Goal: Task Accomplishment & Management: Manage account settings

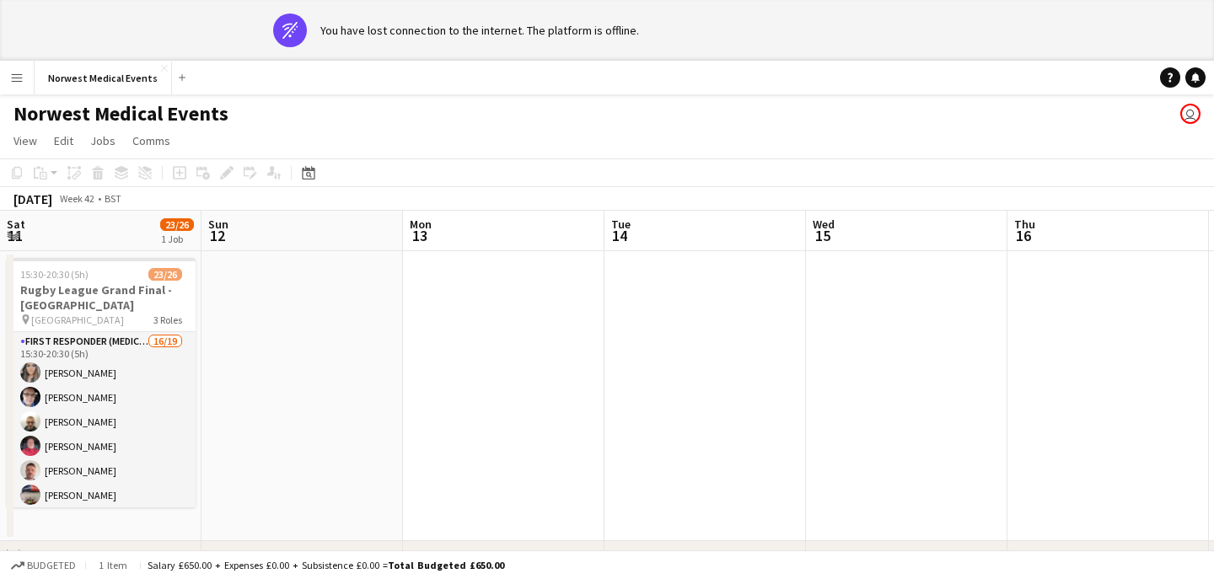
scroll to position [0, 656]
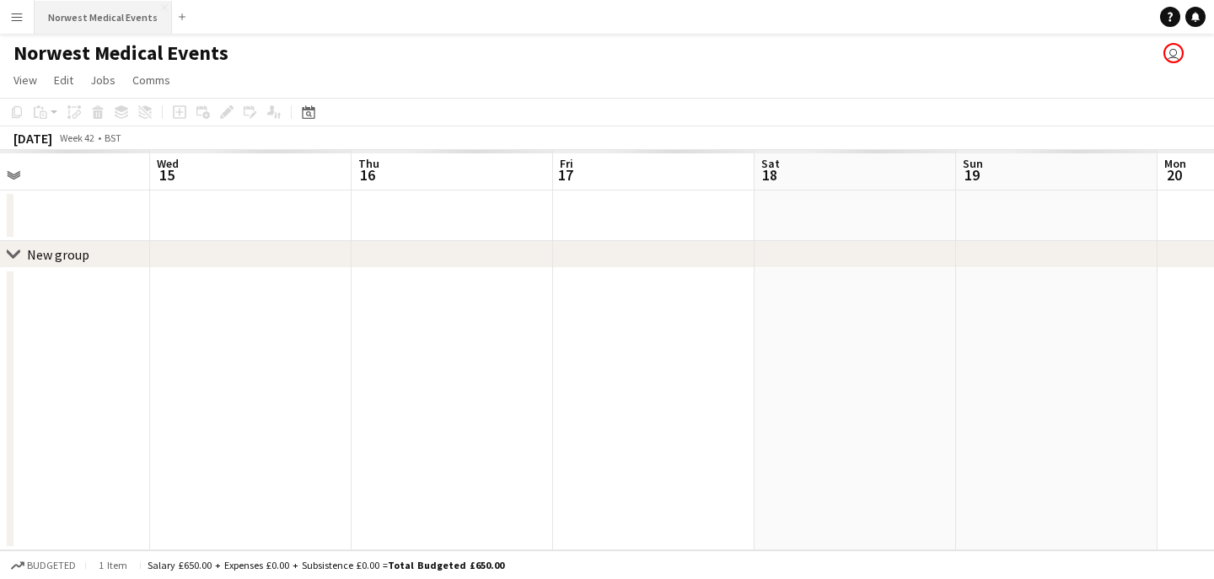
click at [131, 80] on div "Menu Boards Boards Boards All jobs Status Workforce Workforce My Workforce Recr…" at bounding box center [607, 289] width 1214 height 579
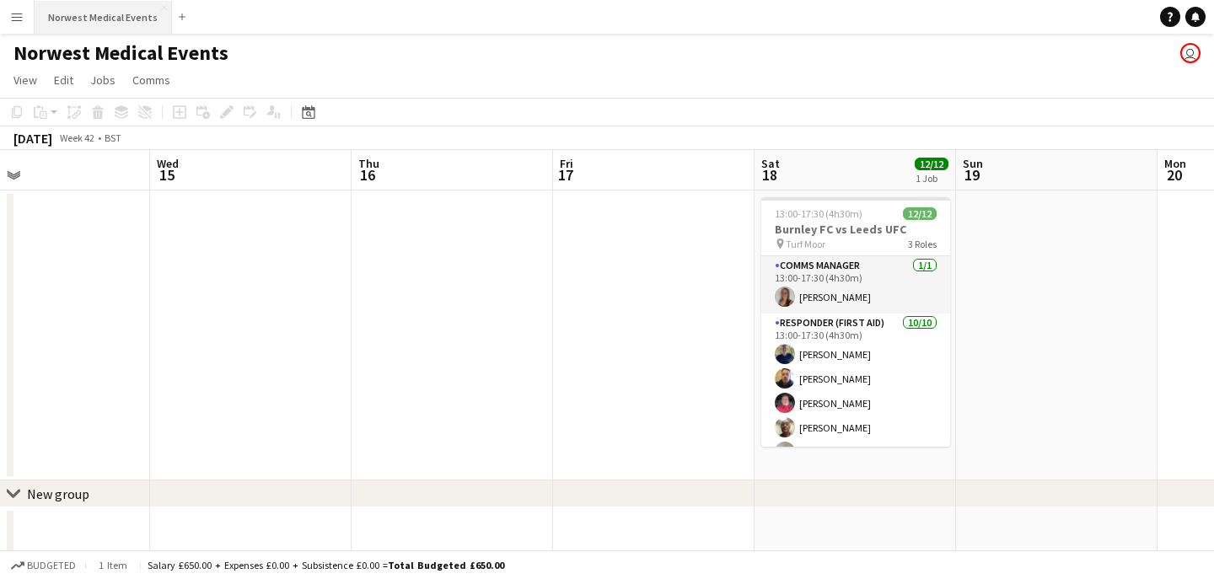
click at [101, 22] on button "Norwest Medical Events Close" at bounding box center [103, 17] width 137 height 33
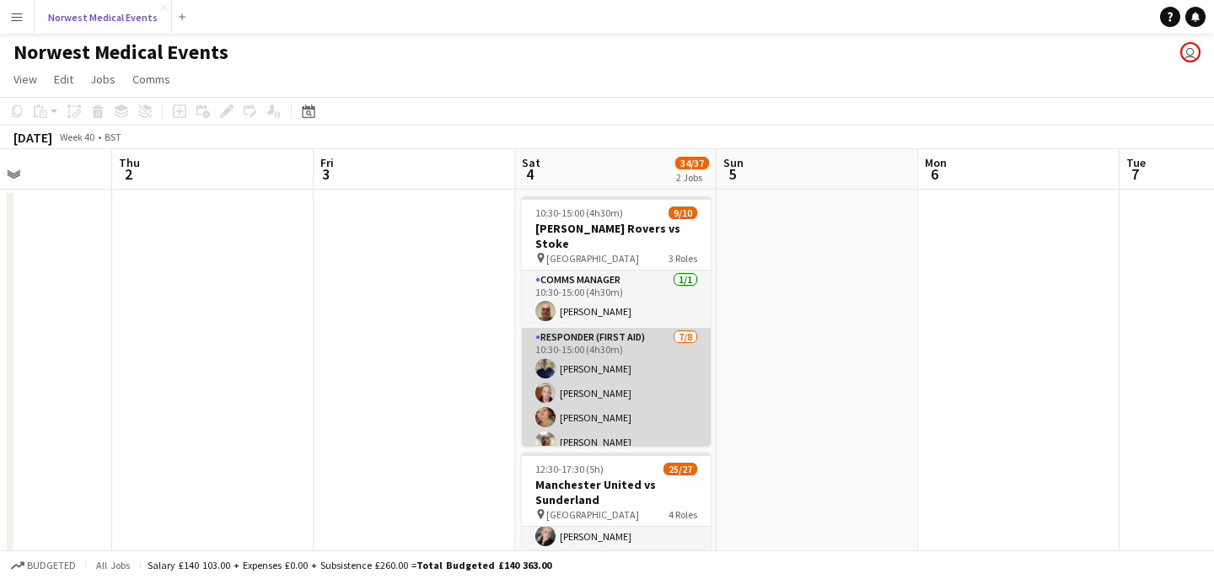
scroll to position [0, 0]
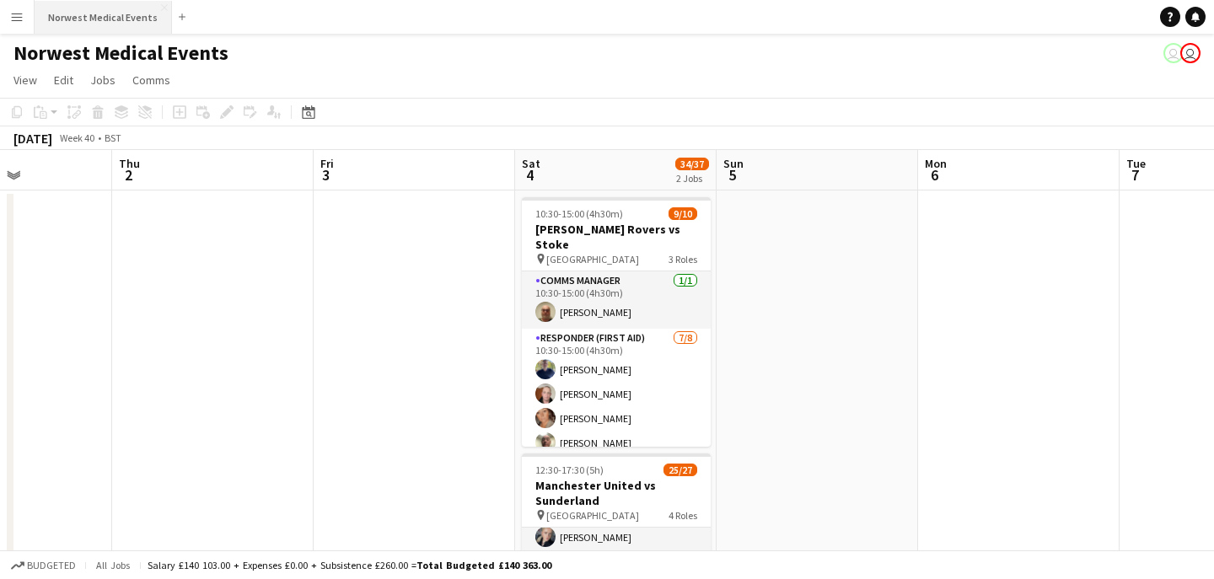
click at [107, 17] on button "Norwest Medical Events Close" at bounding box center [103, 17] width 137 height 33
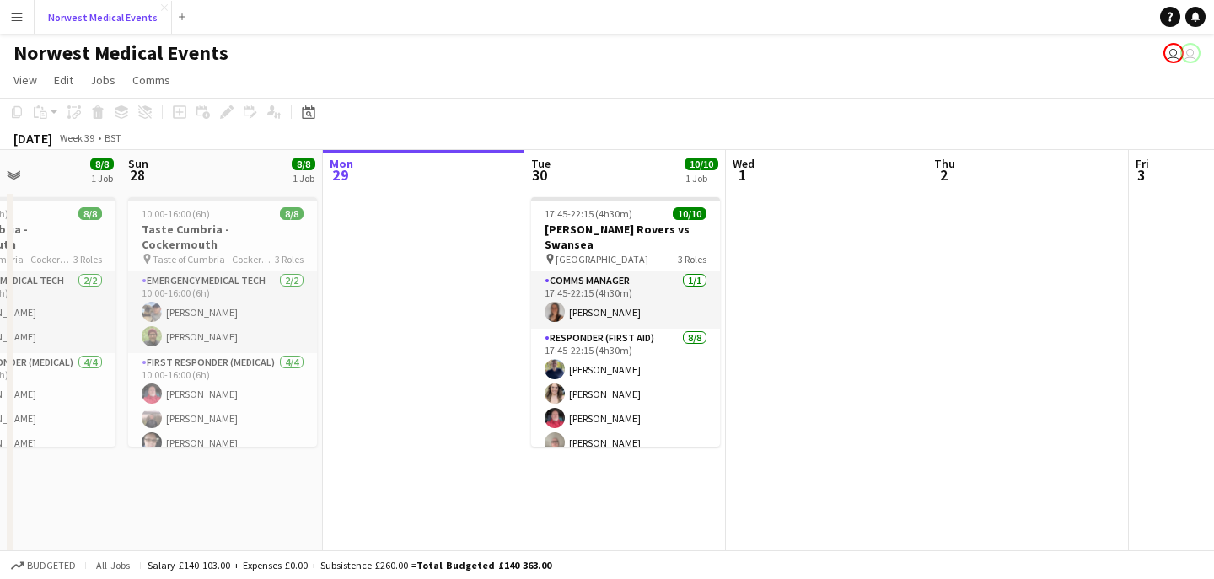
scroll to position [0, 394]
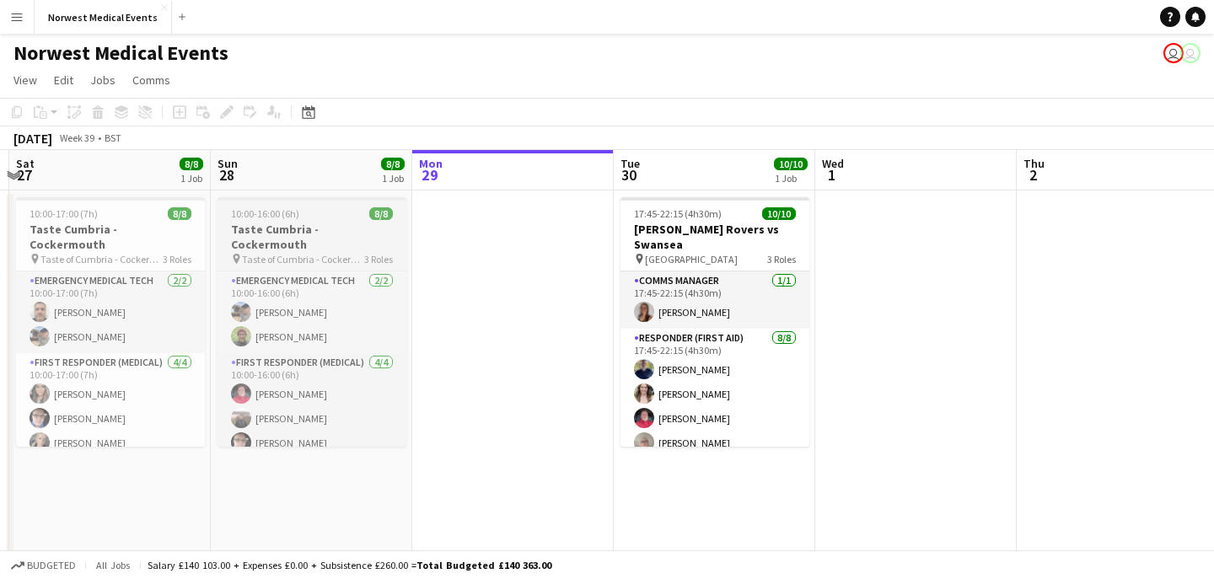
click at [301, 253] on span "Taste of Cumbria - Cockermouth" at bounding box center [303, 259] width 122 height 13
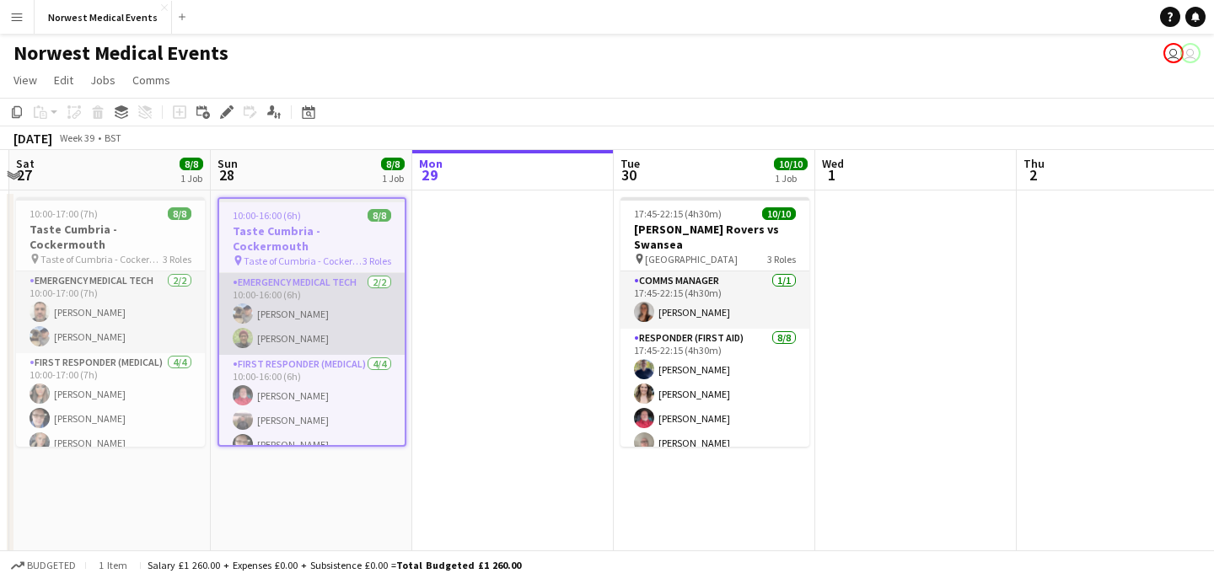
click at [323, 298] on app-card-role "Emergency Medical Tech [DATE] 10:00-16:00 (6h) [PERSON_NAME] [PERSON_NAME]" at bounding box center [311, 314] width 185 height 82
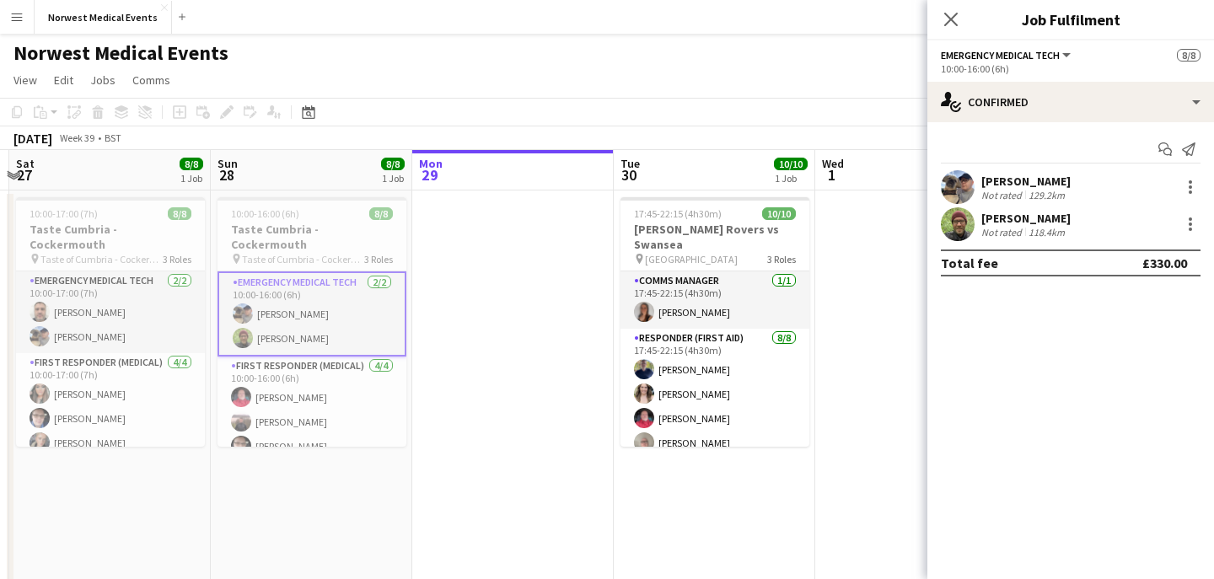
click at [1045, 185] on div "[PERSON_NAME]" at bounding box center [1025, 181] width 89 height 15
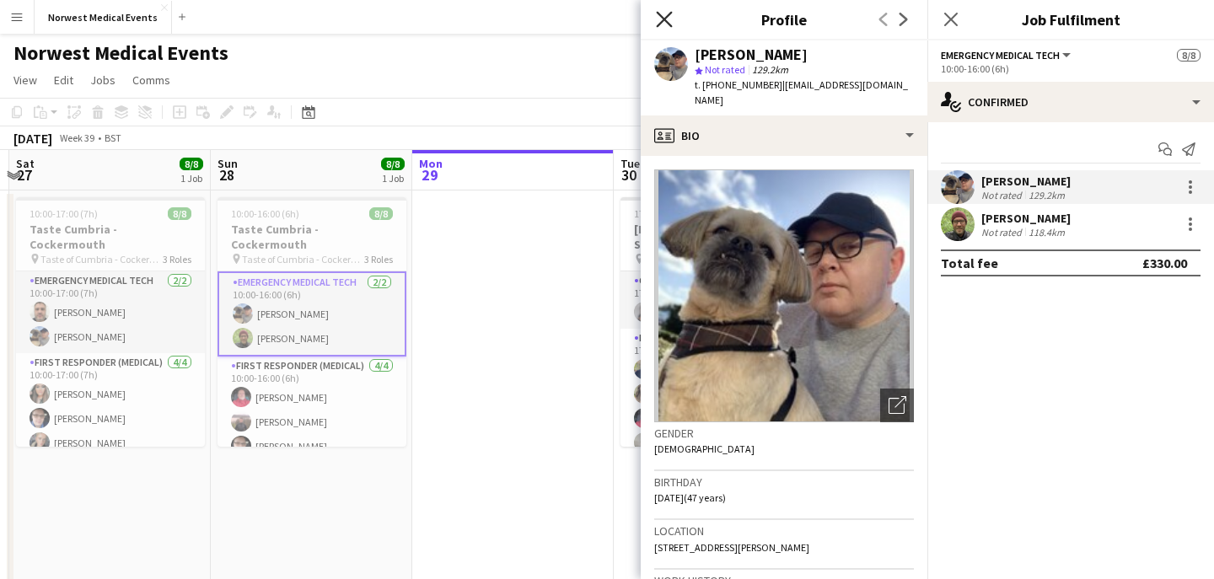
click at [663, 17] on icon at bounding box center [664, 19] width 16 height 16
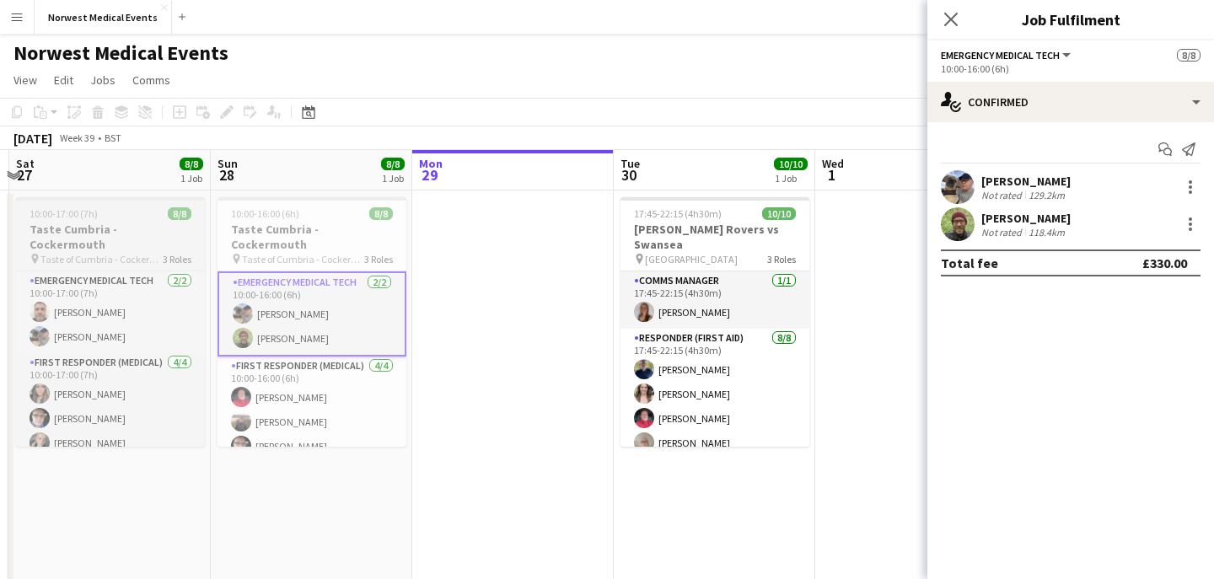
click at [135, 235] on h3 "Taste Cumbria - Cockermouth" at bounding box center [110, 237] width 189 height 30
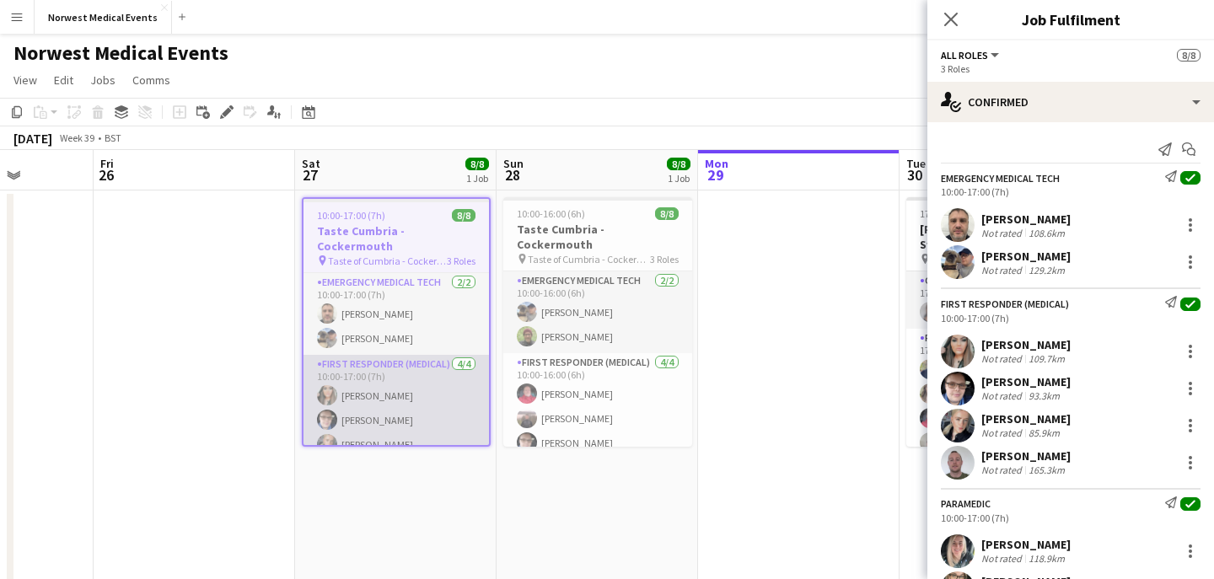
scroll to position [107, 0]
click at [394, 418] on app-card-role "Paramedic [DATE] 10:00-17:00 (7h) [PERSON_NAME] [PERSON_NAME]" at bounding box center [396, 420] width 185 height 82
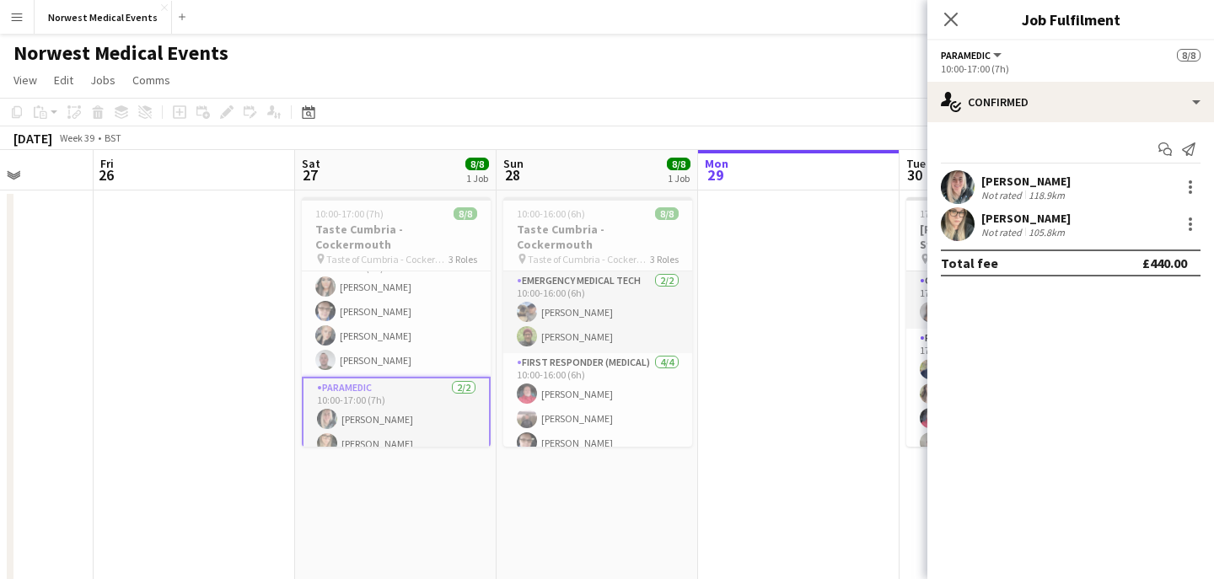
click at [1040, 221] on div "[PERSON_NAME]" at bounding box center [1025, 218] width 89 height 15
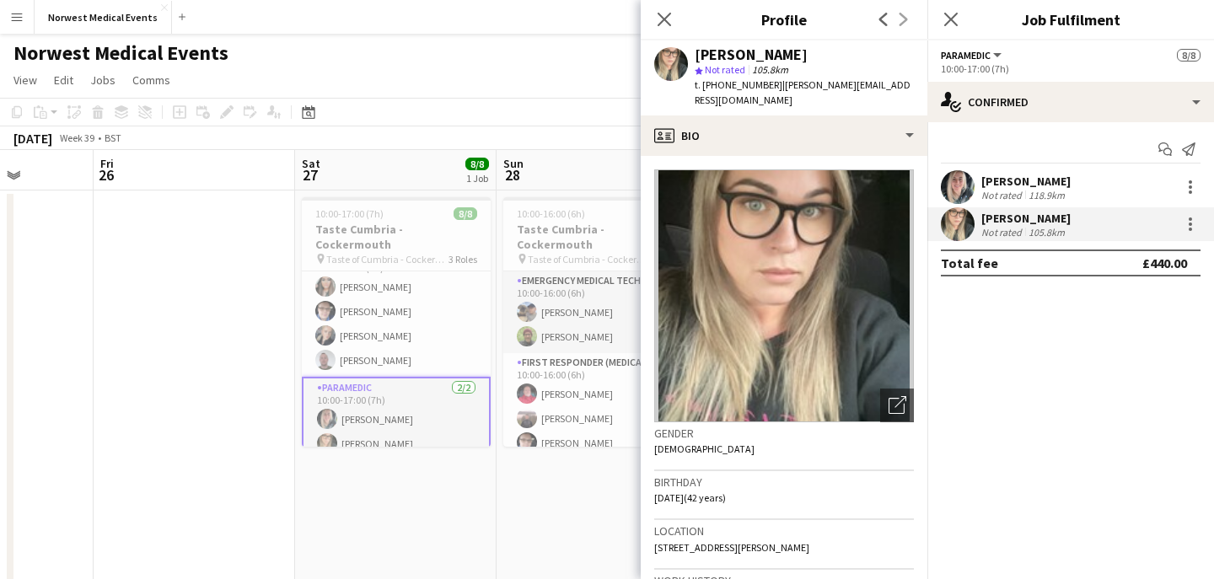
click at [1039, 181] on div "[PERSON_NAME]" at bounding box center [1025, 181] width 89 height 15
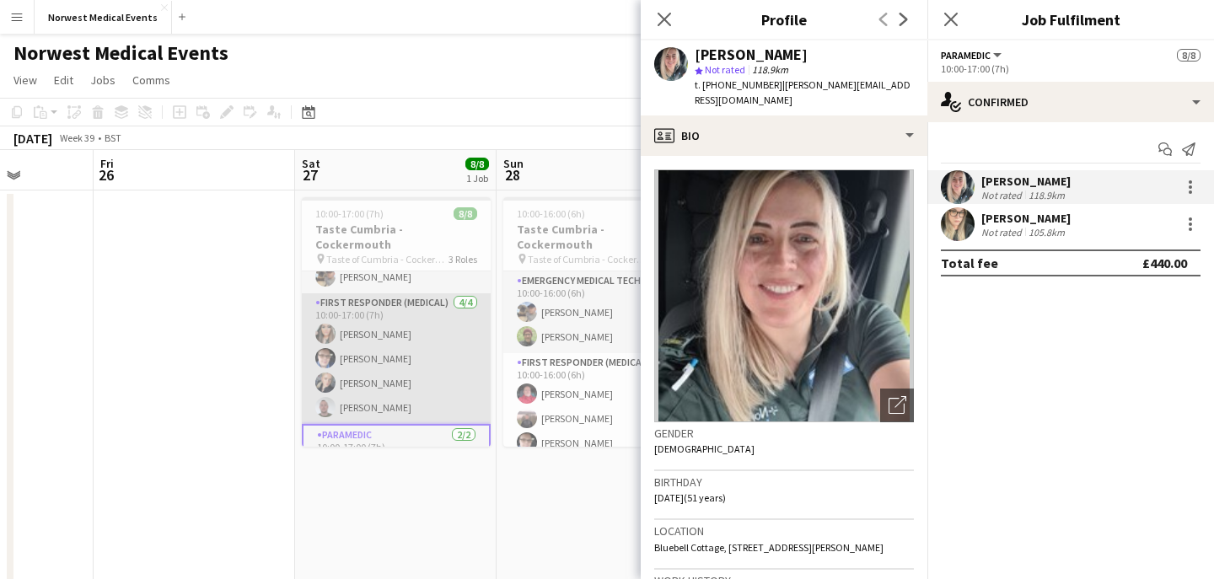
scroll to position [0, 0]
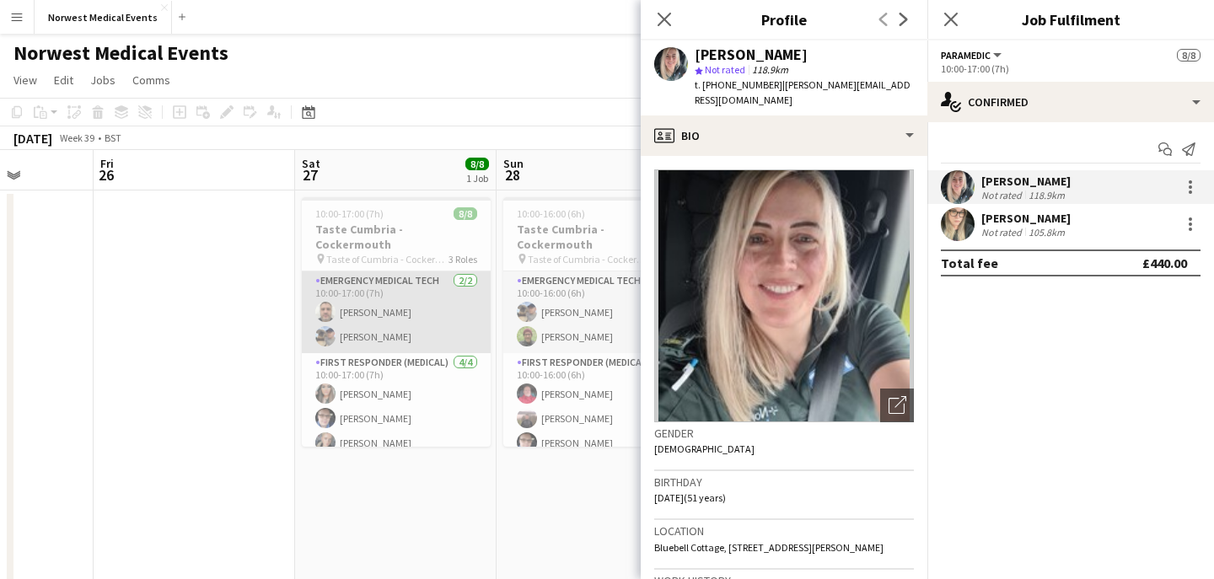
click at [439, 309] on app-card-role "Emergency Medical Tech [DATE] 10:00-17:00 (7h) [PERSON_NAME] [PERSON_NAME]" at bounding box center [396, 312] width 189 height 82
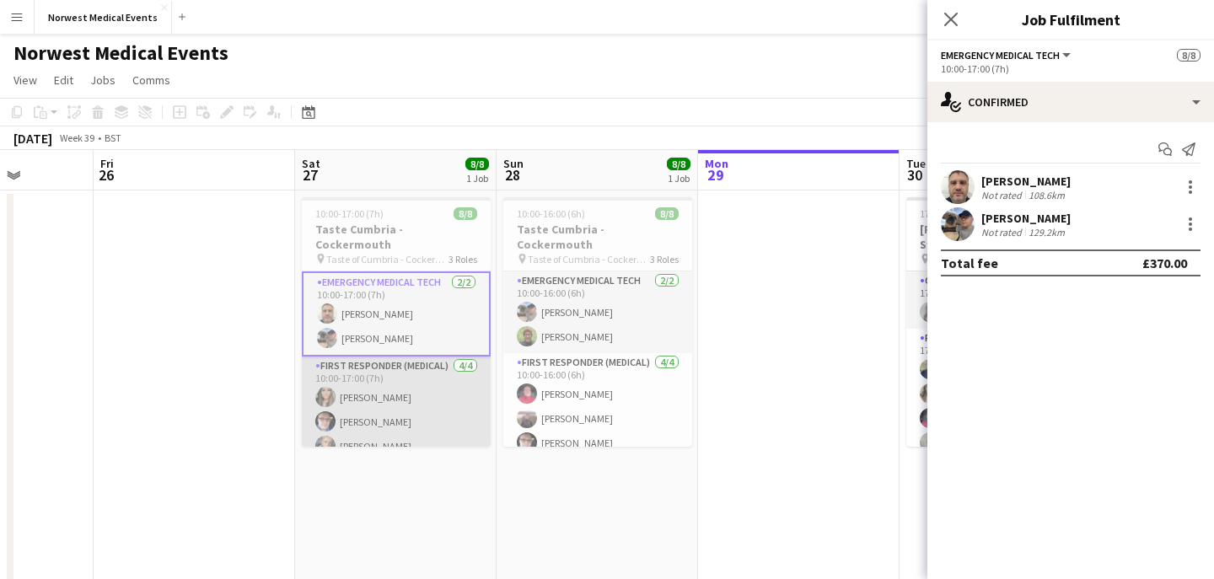
click at [432, 380] on app-card-role "First Responder (Medical) [DATE] 10:00-17:00 (7h) [PERSON_NAME] [PERSON_NAME] […" at bounding box center [396, 422] width 189 height 131
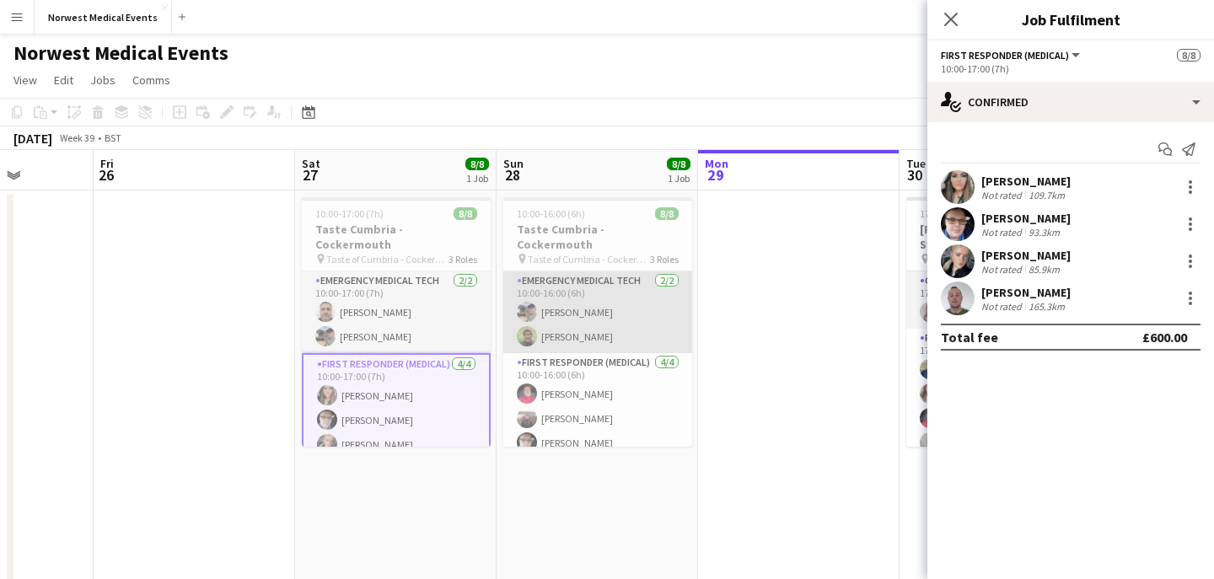
click at [675, 289] on app-card-role "Emergency Medical Tech [DATE] 10:00-16:00 (6h) [PERSON_NAME] [PERSON_NAME]" at bounding box center [597, 312] width 189 height 82
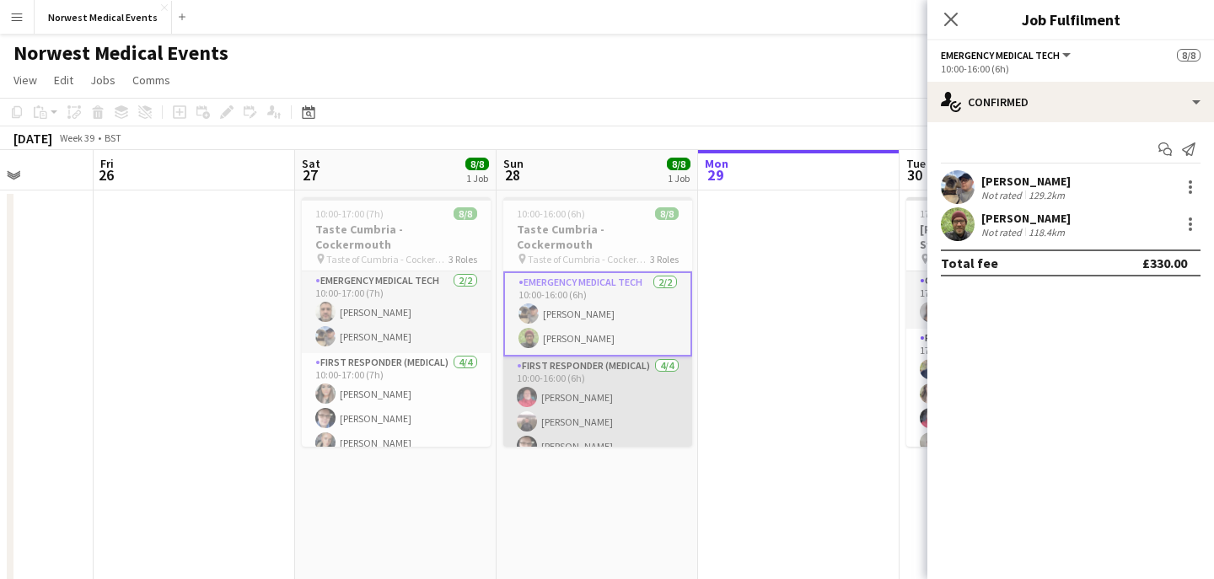
click at [620, 373] on app-card-role "First Responder (Medical) [DATE] 10:00-16:00 (6h) [PERSON_NAME] [PERSON_NAME] […" at bounding box center [597, 422] width 189 height 131
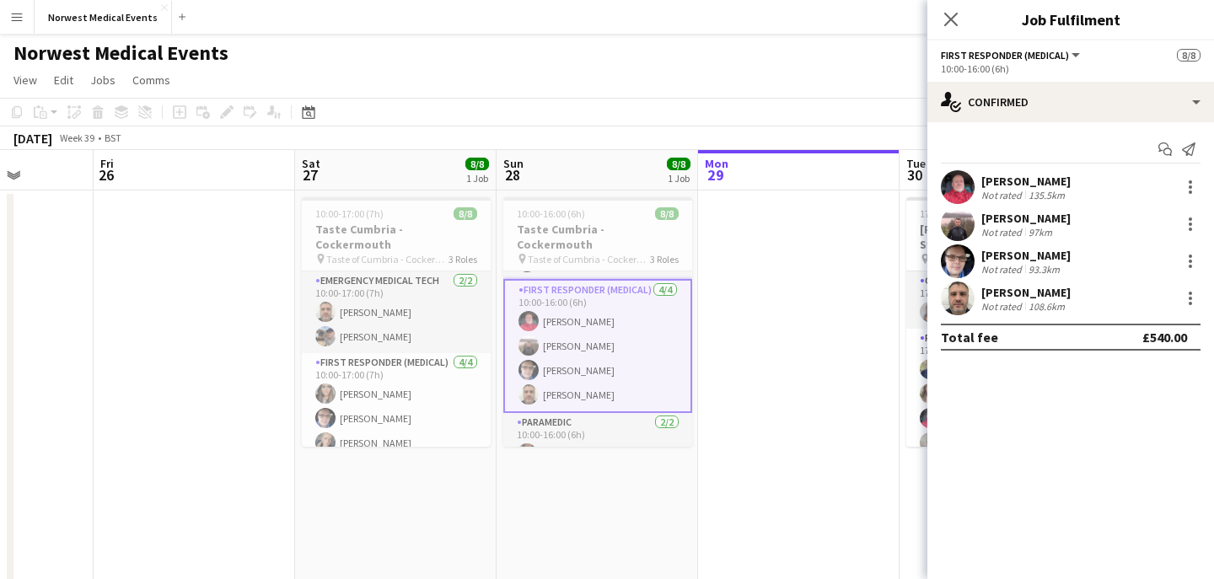
scroll to position [107, 0]
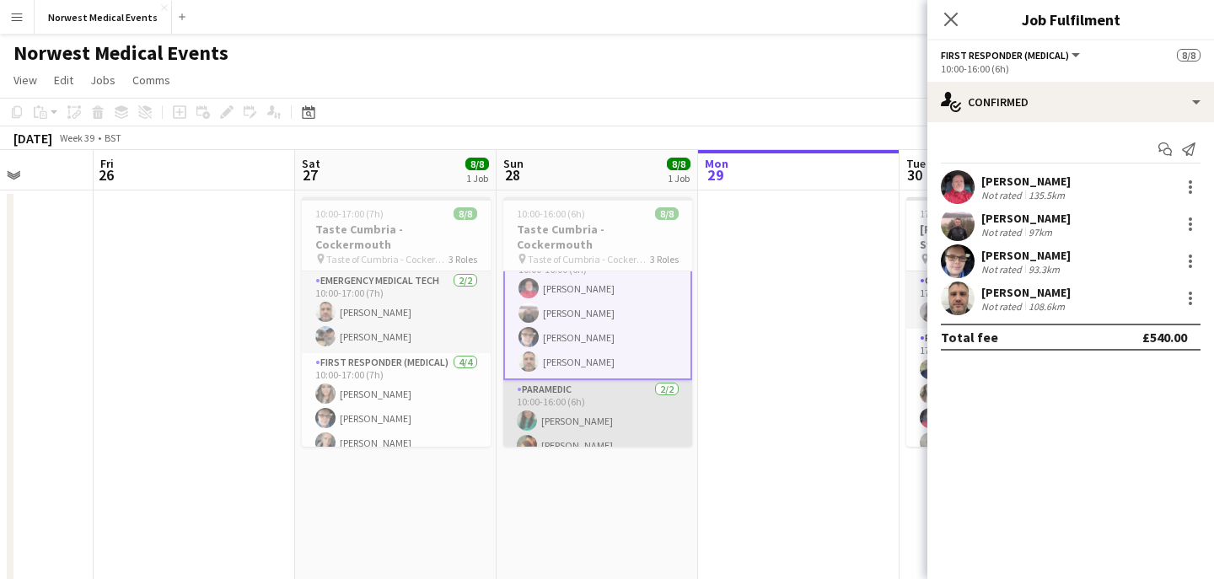
click at [597, 408] on app-card-role "Paramedic [DATE] 10:00-16:00 (6h) [PERSON_NAME] [PERSON_NAME]" at bounding box center [597, 421] width 189 height 82
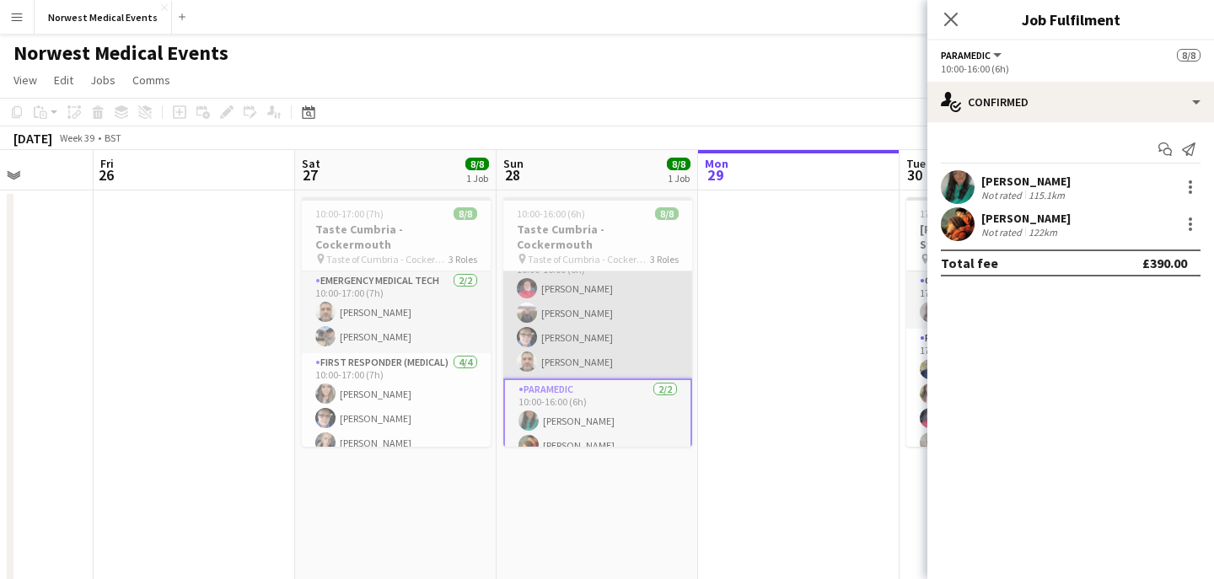
scroll to position [0, 0]
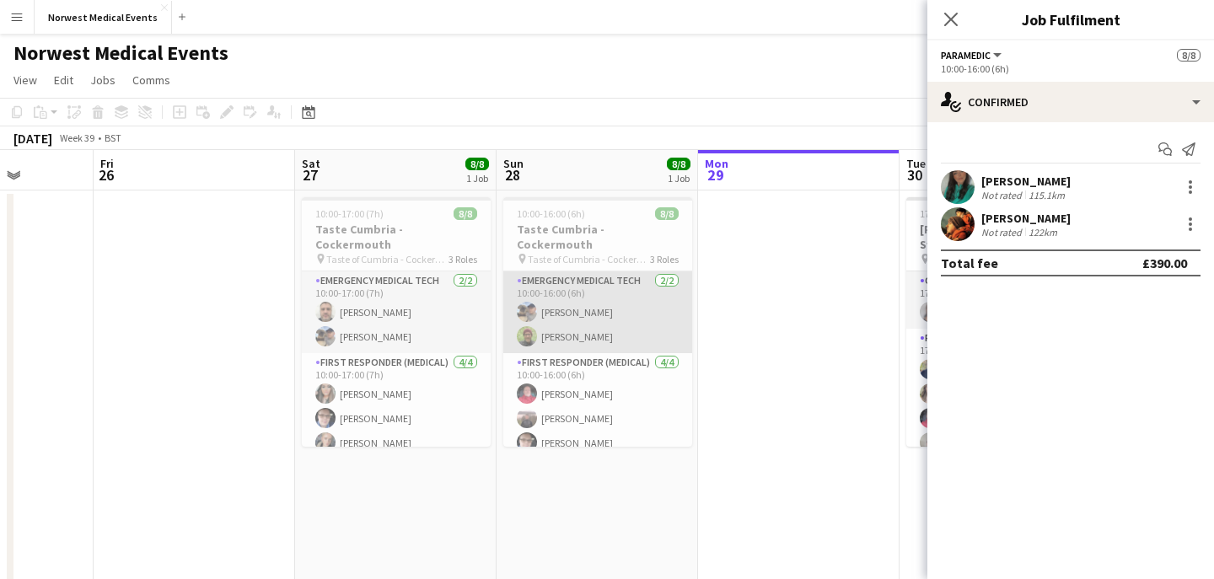
click at [622, 320] on app-card-role "Emergency Medical Tech [DATE] 10:00-16:00 (6h) [PERSON_NAME] [PERSON_NAME]" at bounding box center [597, 312] width 189 height 82
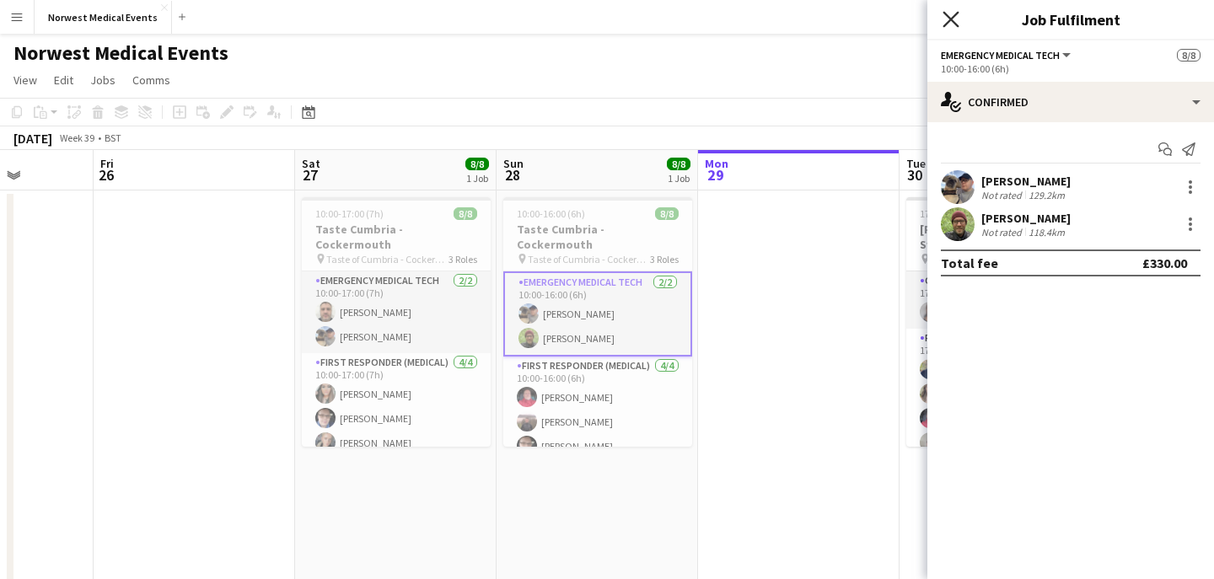
click at [950, 15] on icon "Close pop-in" at bounding box center [951, 19] width 16 height 16
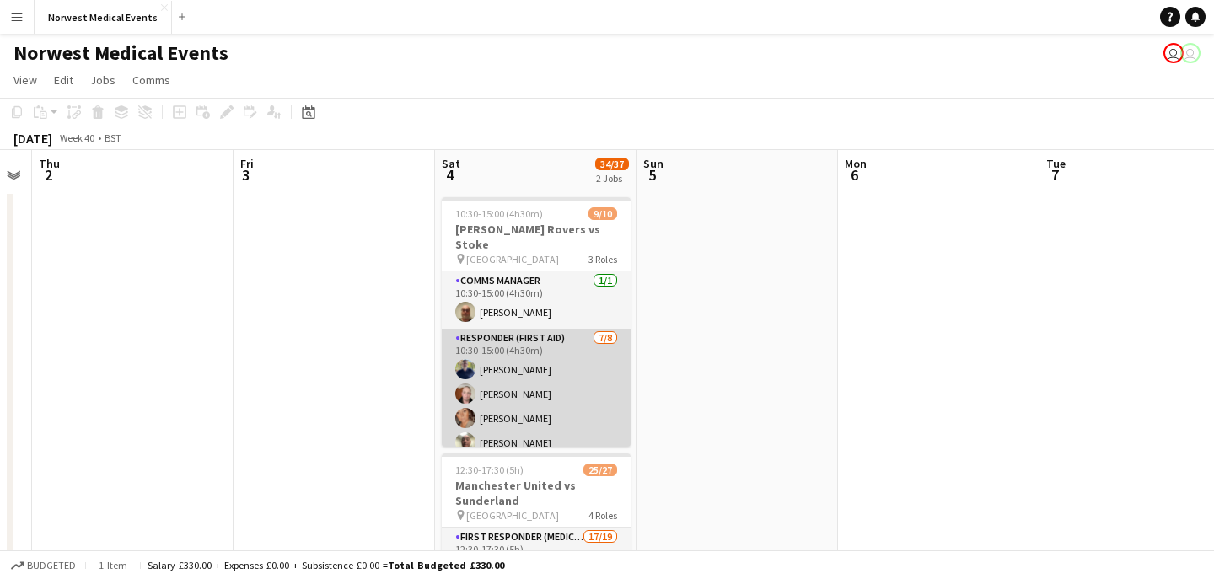
scroll to position [0, 707]
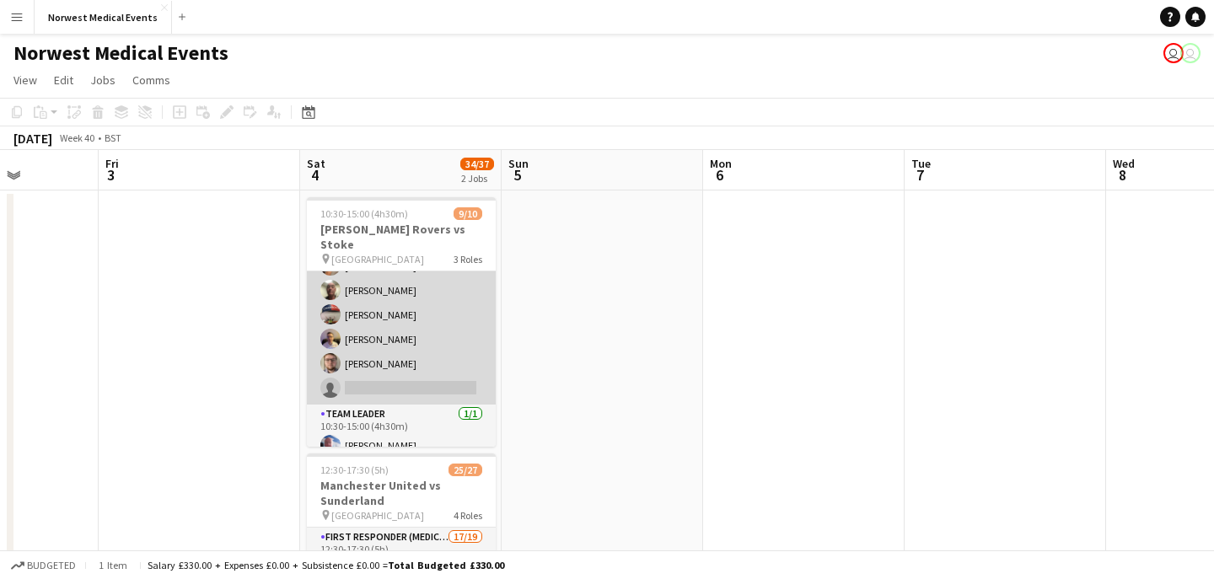
click at [436, 346] on app-card-role "Responder (First Aid) [DATE] 10:30-15:00 (4h30m) [PERSON_NAME] [PERSON_NAME] [P…" at bounding box center [401, 290] width 189 height 228
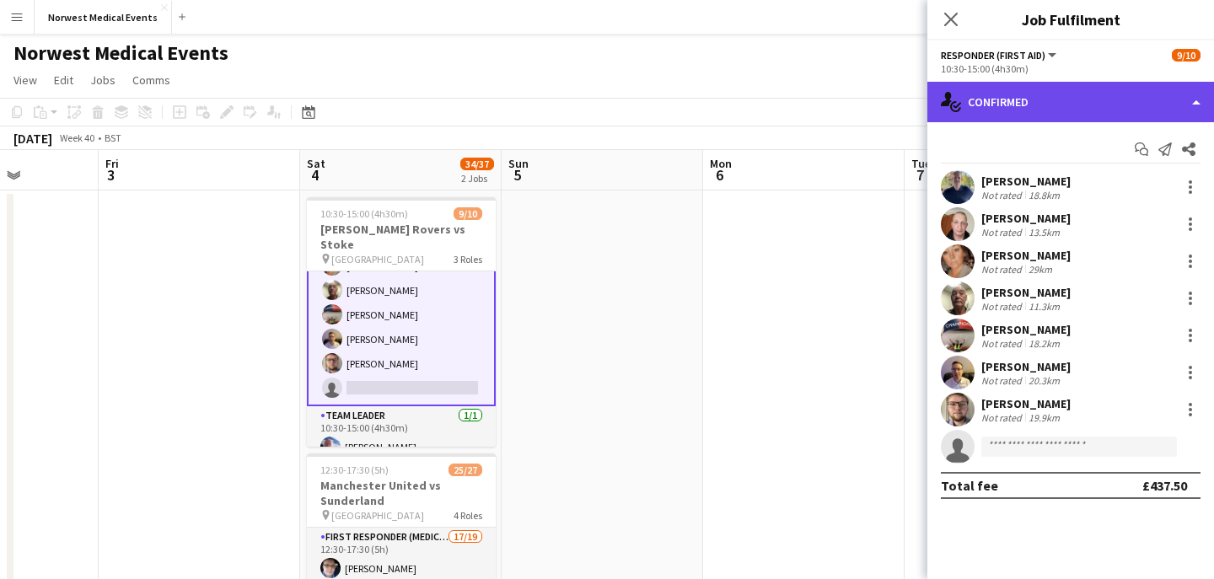
click at [1040, 101] on div "single-neutral-actions-check-2 Confirmed" at bounding box center [1070, 102] width 287 height 40
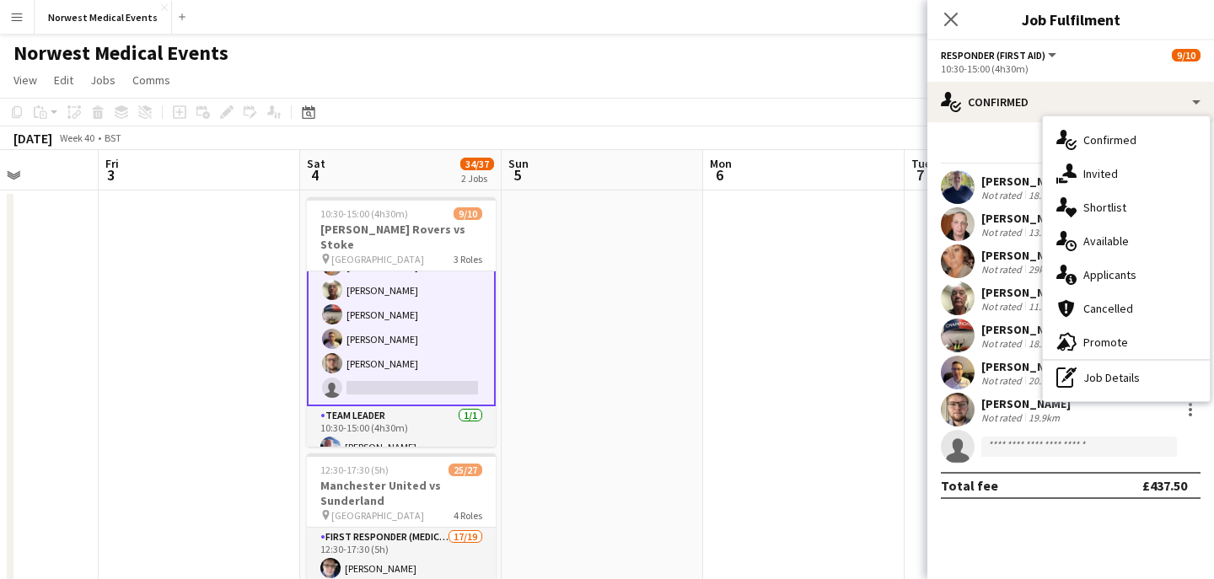
click at [1130, 267] on span "Applicants" at bounding box center [1109, 274] width 53 height 15
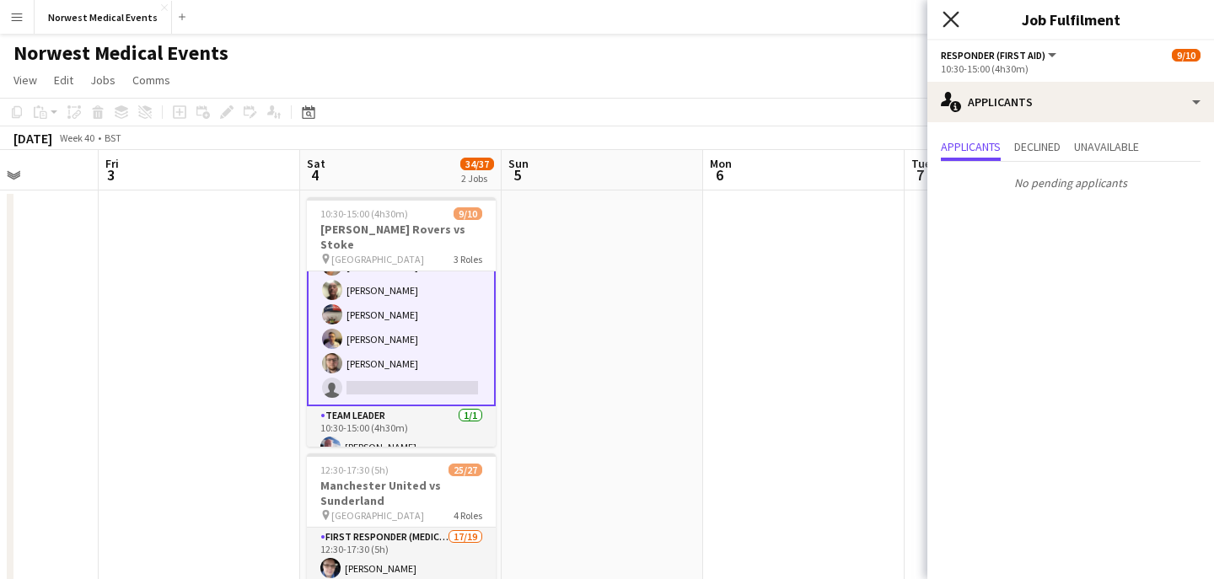
click at [949, 21] on icon at bounding box center [951, 19] width 16 height 16
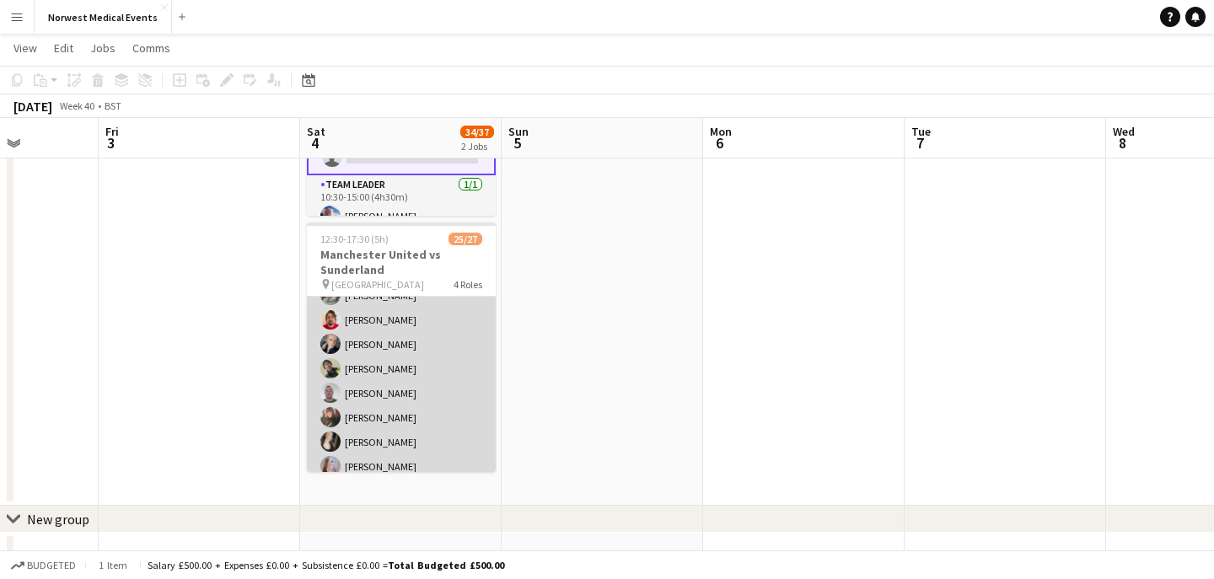
scroll to position [308, 0]
click at [427, 353] on app-card-role "First Responder (Medical) 17/19 12:30-17:30 (5h) [PERSON_NAME] [PERSON_NAME] [P…" at bounding box center [401, 237] width 189 height 497
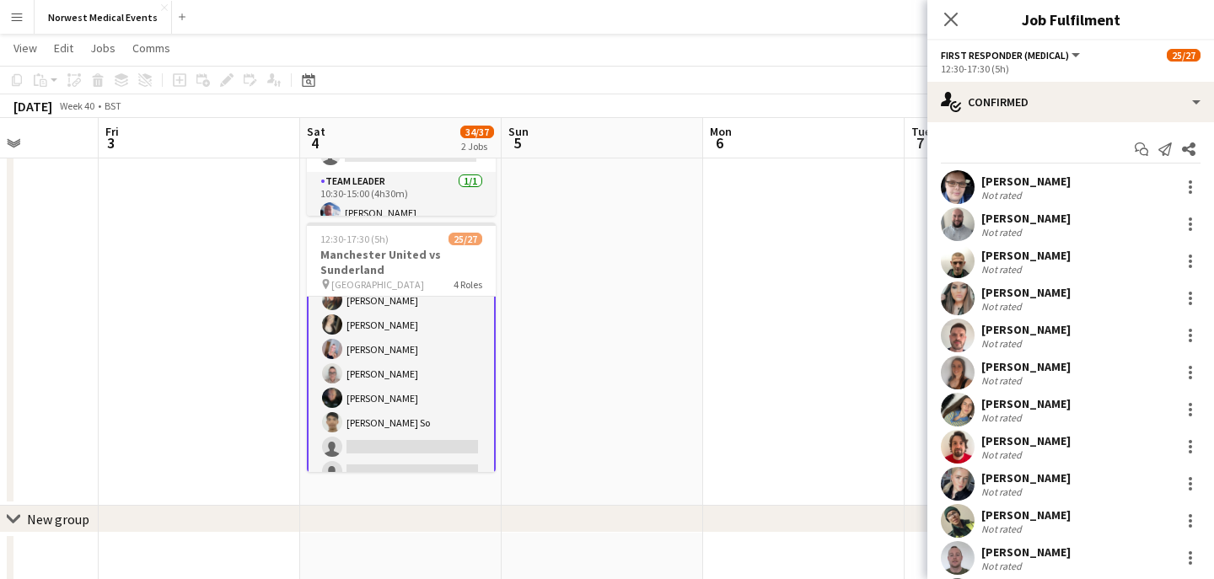
scroll to position [309, 0]
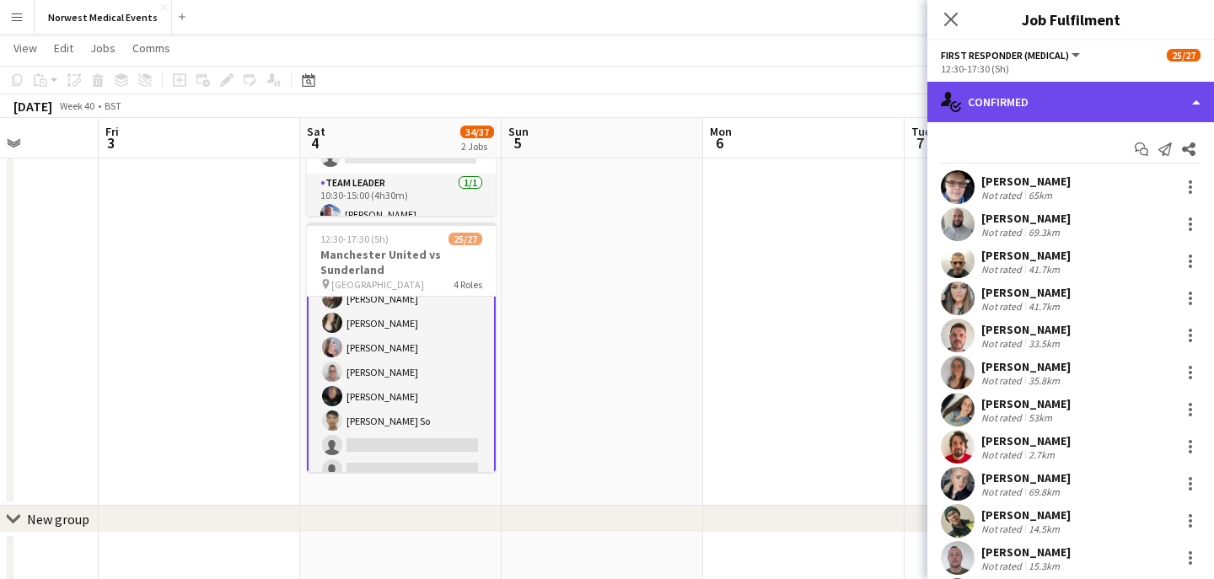
click at [1001, 100] on div "single-neutral-actions-check-2 Confirmed" at bounding box center [1070, 102] width 287 height 40
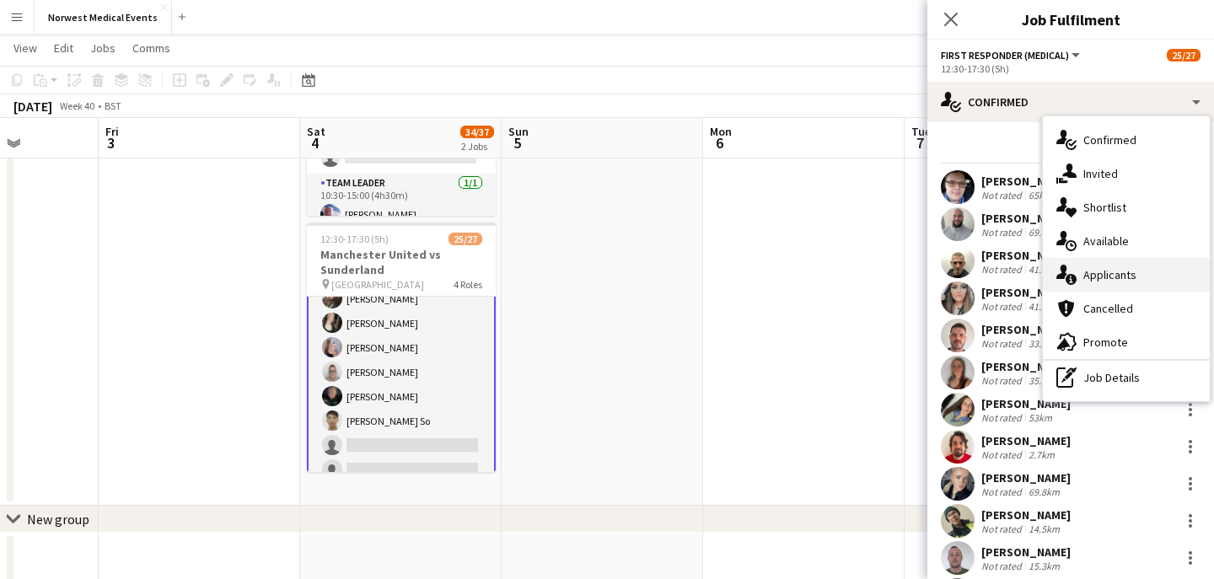
click at [1122, 279] on span "Applicants" at bounding box center [1109, 274] width 53 height 15
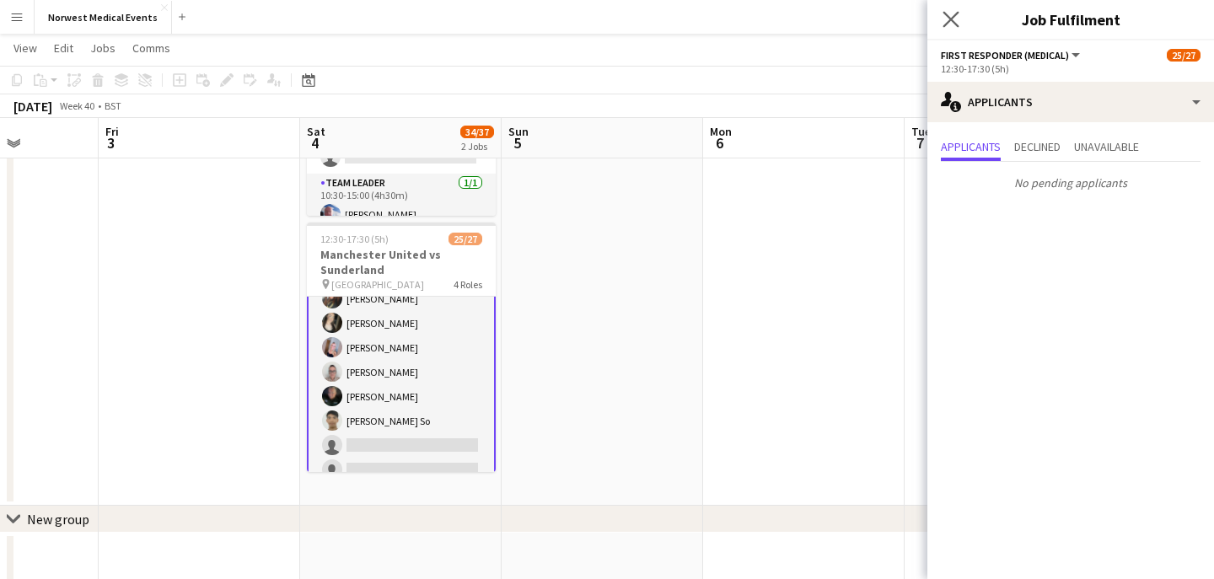
click at [948, 27] on app-icon "Close pop-in" at bounding box center [951, 20] width 24 height 24
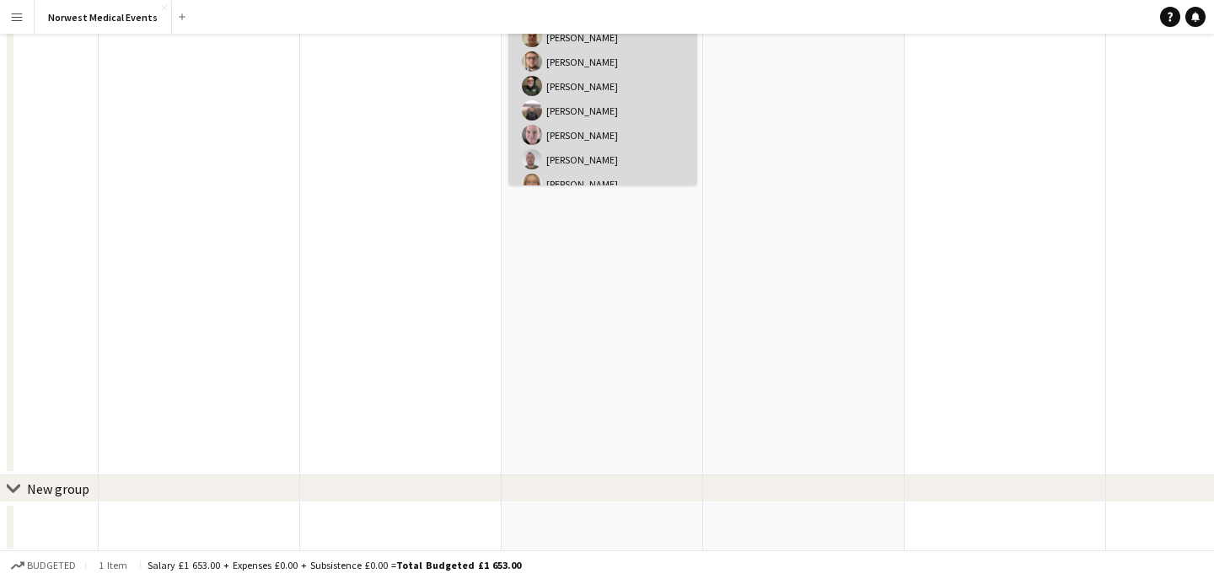
scroll to position [0, 0]
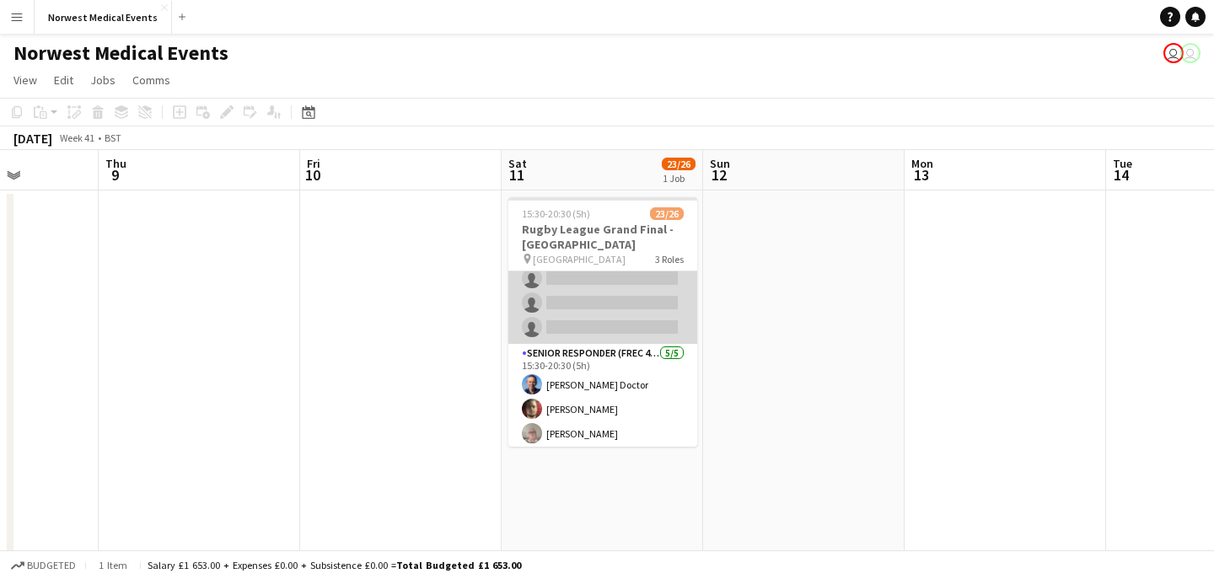
click at [626, 295] on app-card-role "First Responder (Medical) 16/19 15:30-20:30 (5h) [PERSON_NAME] [PERSON_NAME] [P…" at bounding box center [602, 95] width 189 height 497
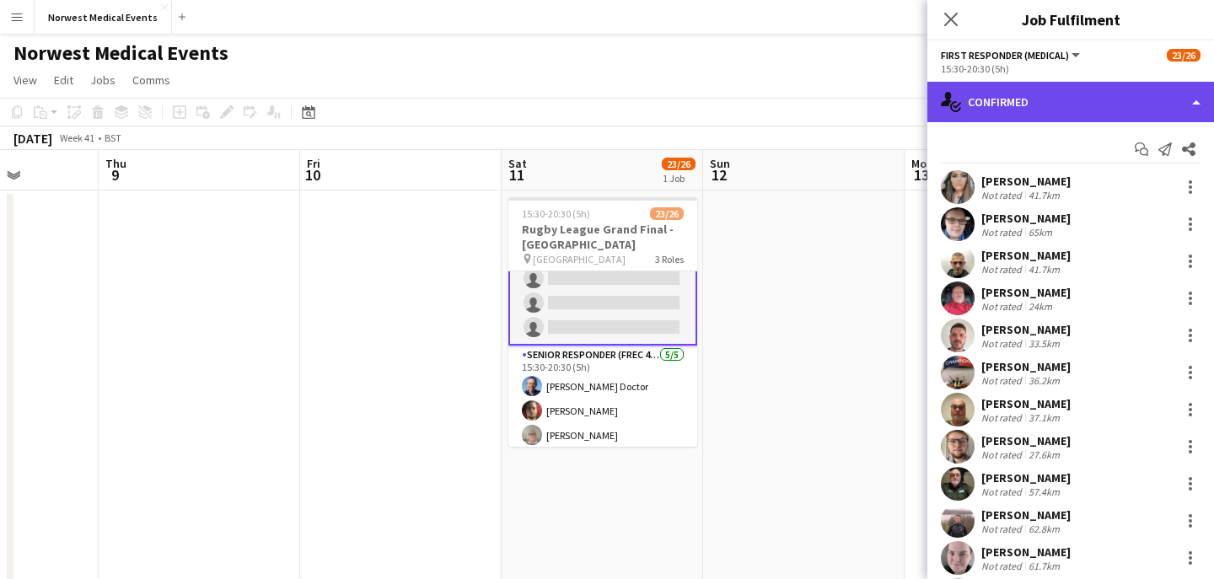
click at [1044, 91] on div "single-neutral-actions-check-2 Confirmed" at bounding box center [1070, 102] width 287 height 40
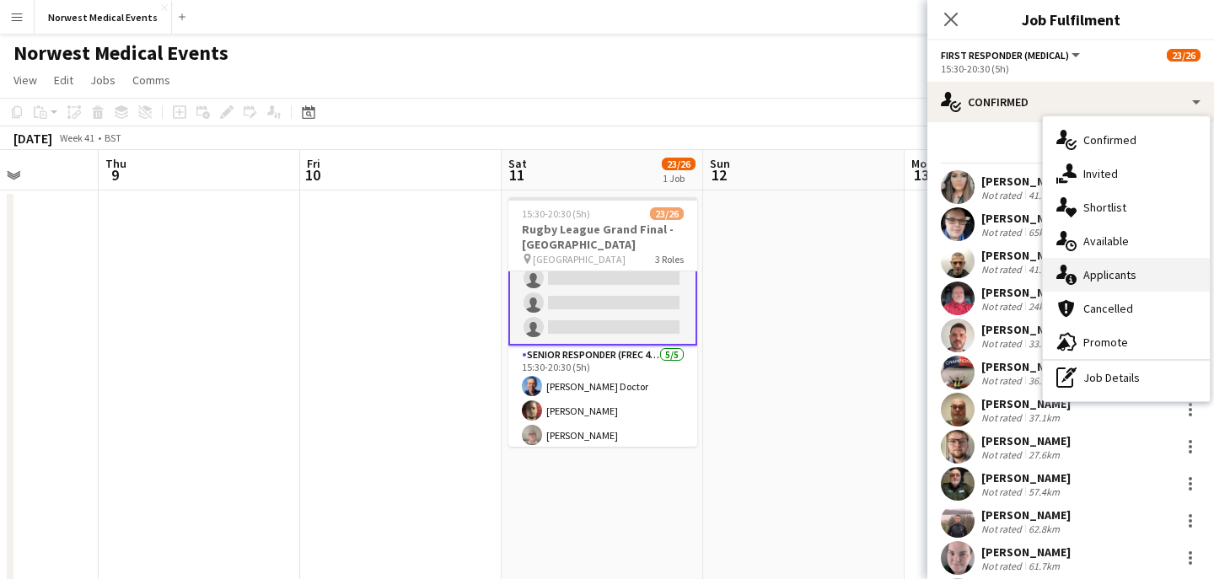
click at [1129, 285] on div "single-neutral-actions-information Applicants" at bounding box center [1126, 275] width 167 height 34
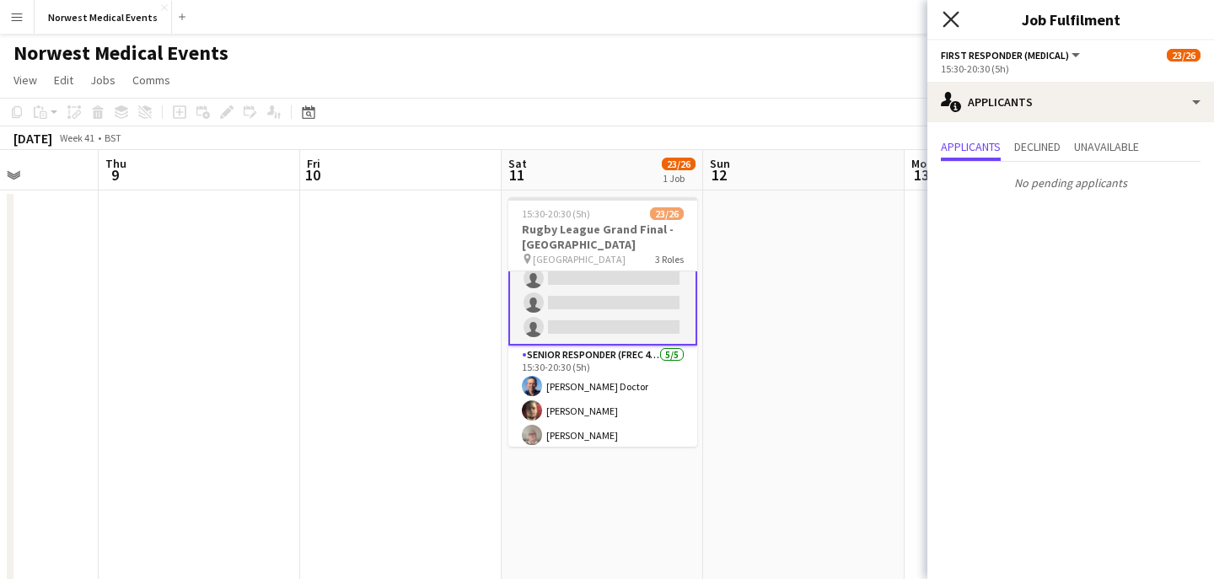
click at [951, 24] on icon "Close pop-in" at bounding box center [951, 19] width 16 height 16
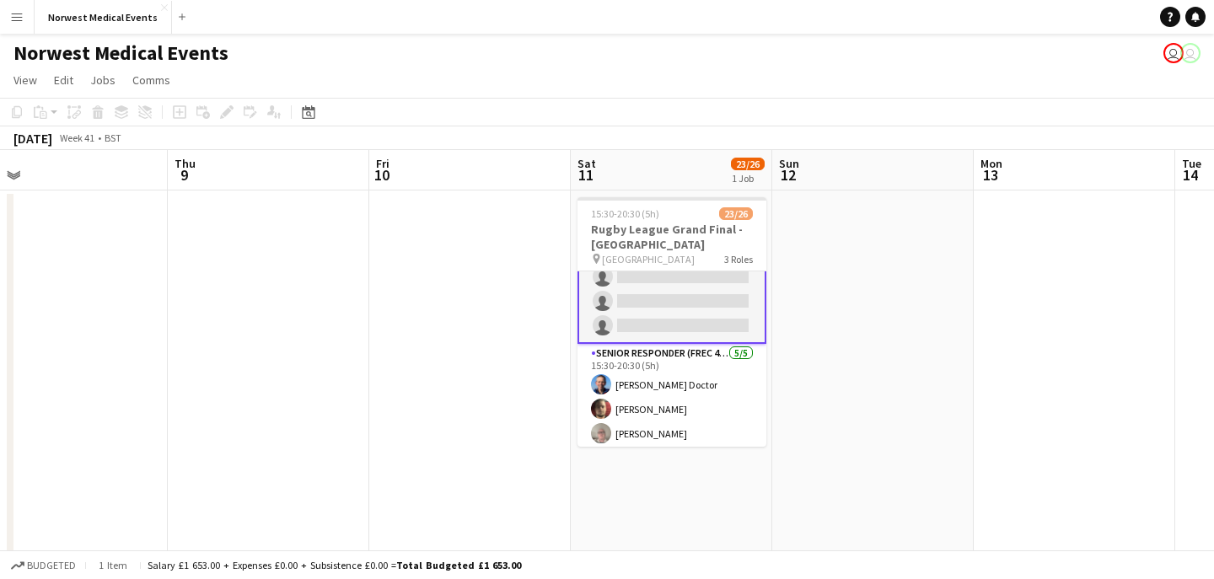
scroll to position [389, 0]
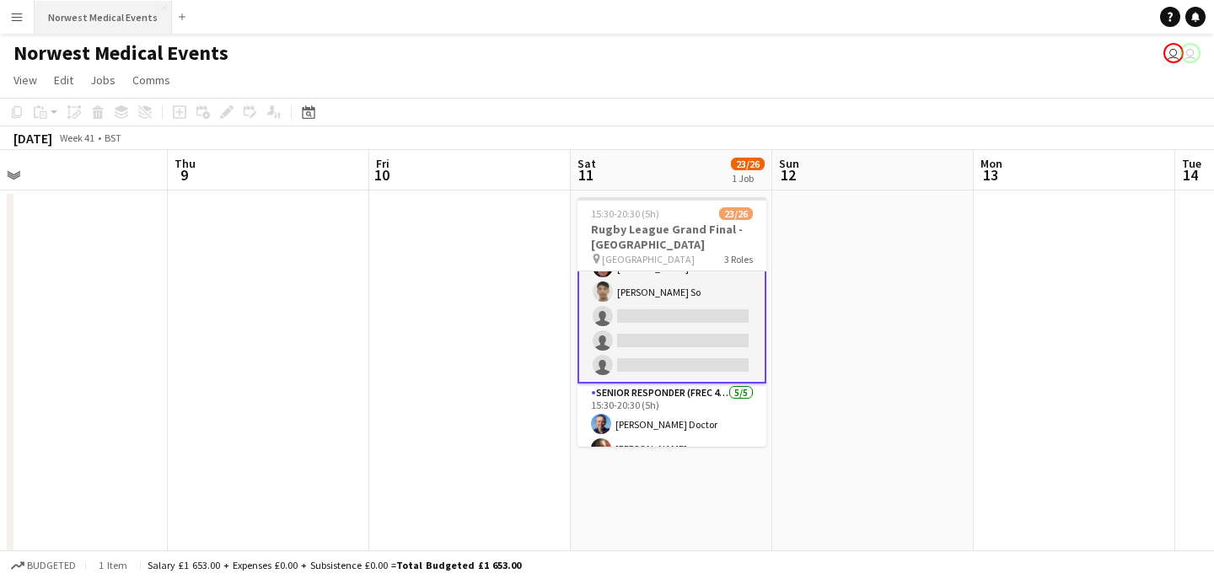
click at [120, 14] on button "Norwest Medical Events Close" at bounding box center [103, 17] width 137 height 33
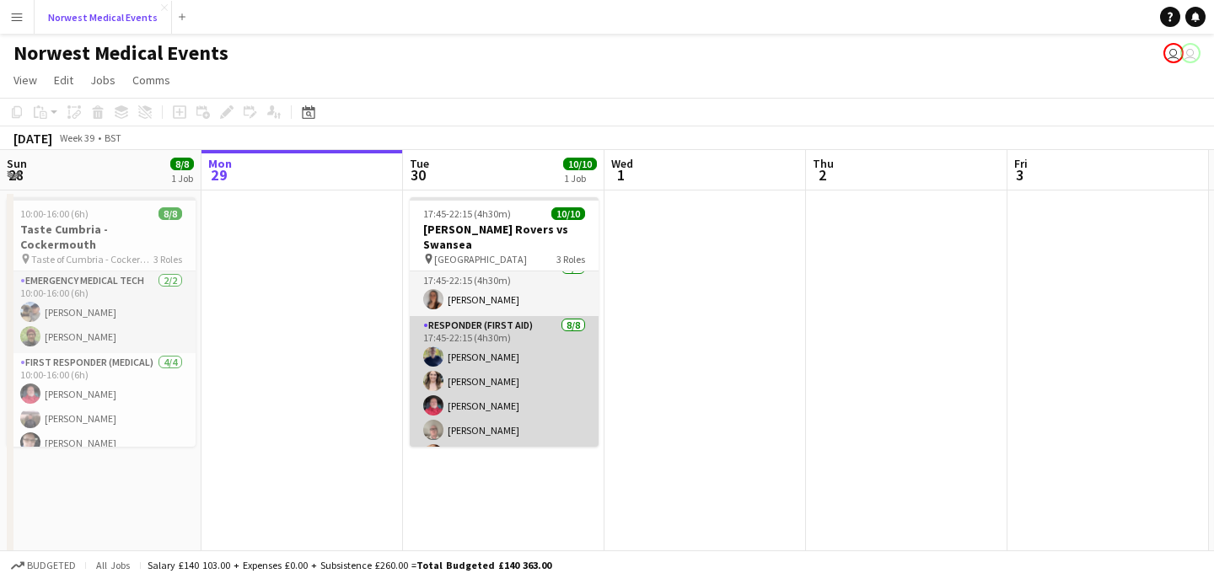
scroll to position [0, 0]
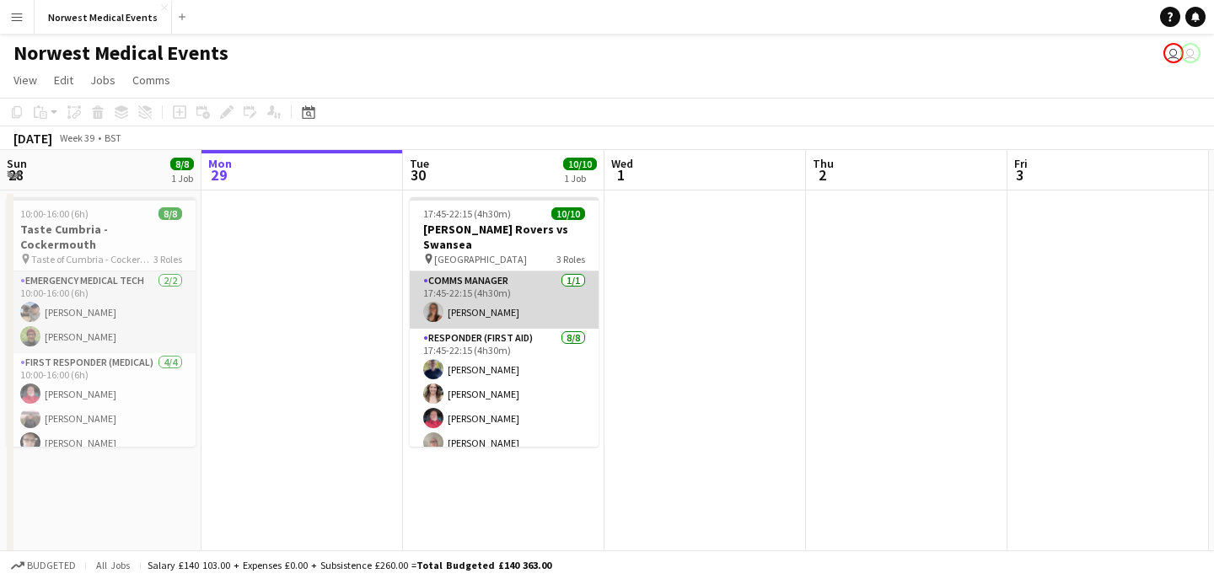
click at [516, 285] on app-card-role "Comms Manager [DATE] 17:45-22:15 (4h30m) [PERSON_NAME]" at bounding box center [504, 299] width 189 height 57
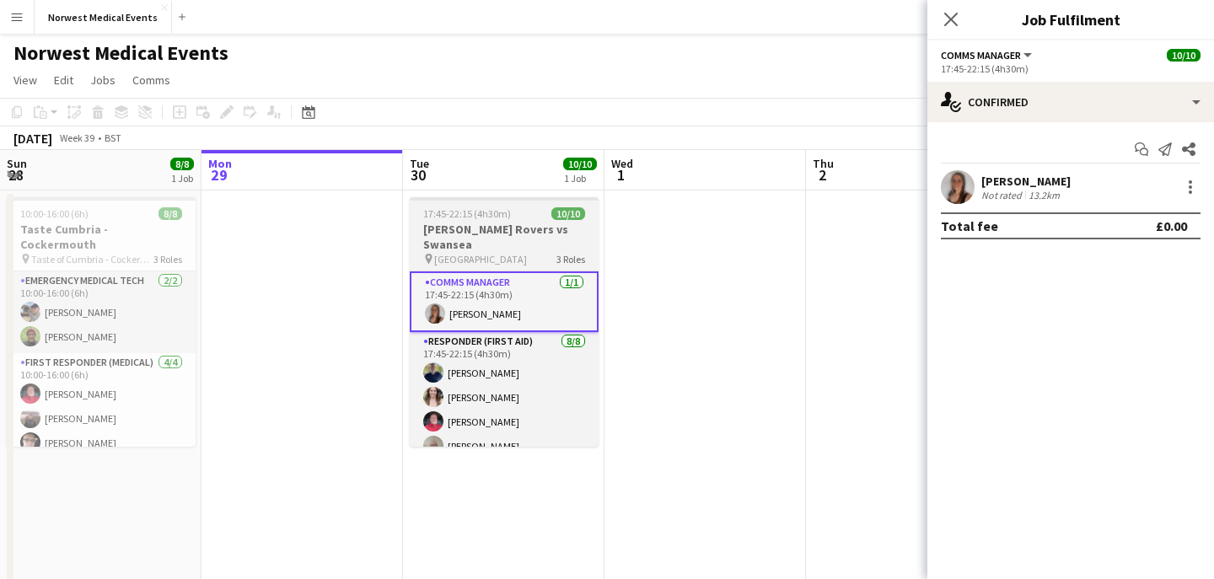
click at [515, 233] on h3 "[PERSON_NAME] Rovers vs Swansea" at bounding box center [504, 237] width 189 height 30
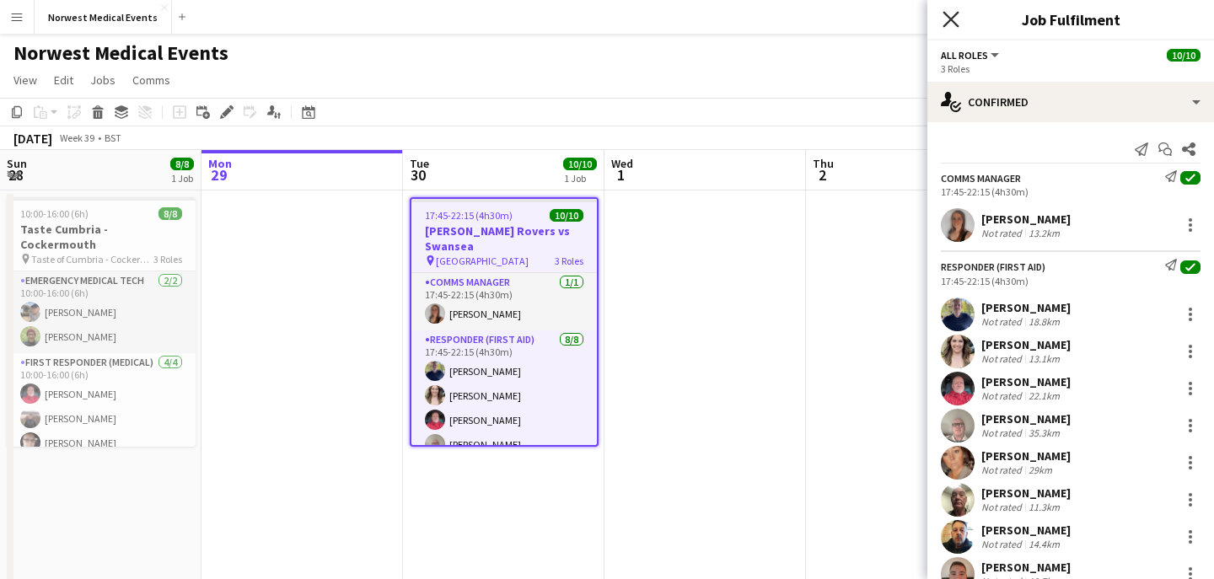
click at [949, 24] on icon "Close pop-in" at bounding box center [951, 19] width 16 height 16
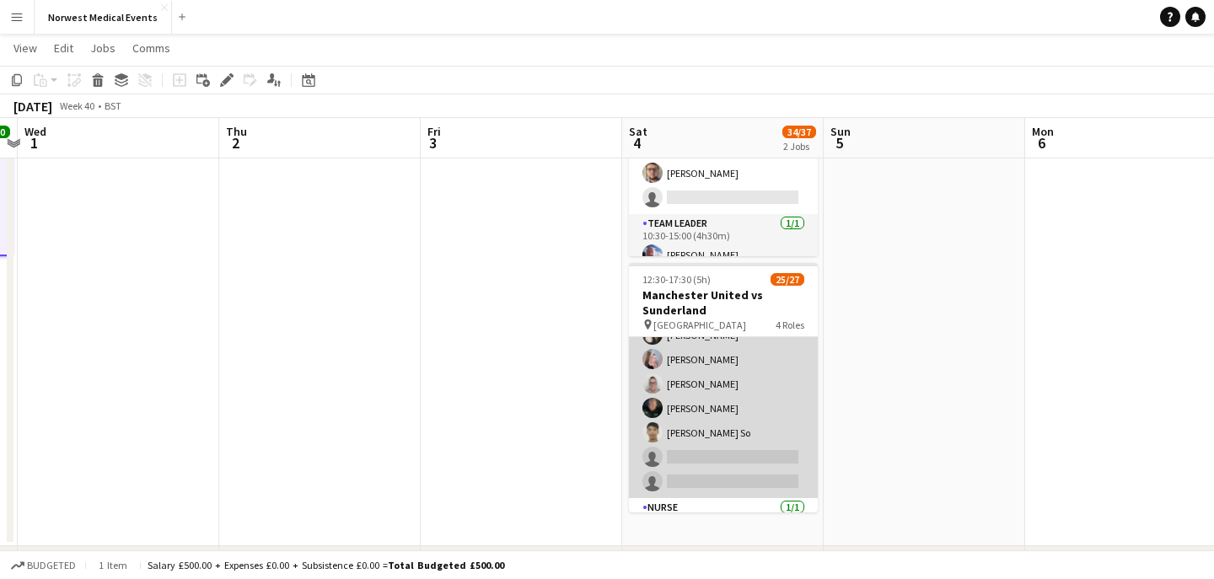
scroll to position [354, 0]
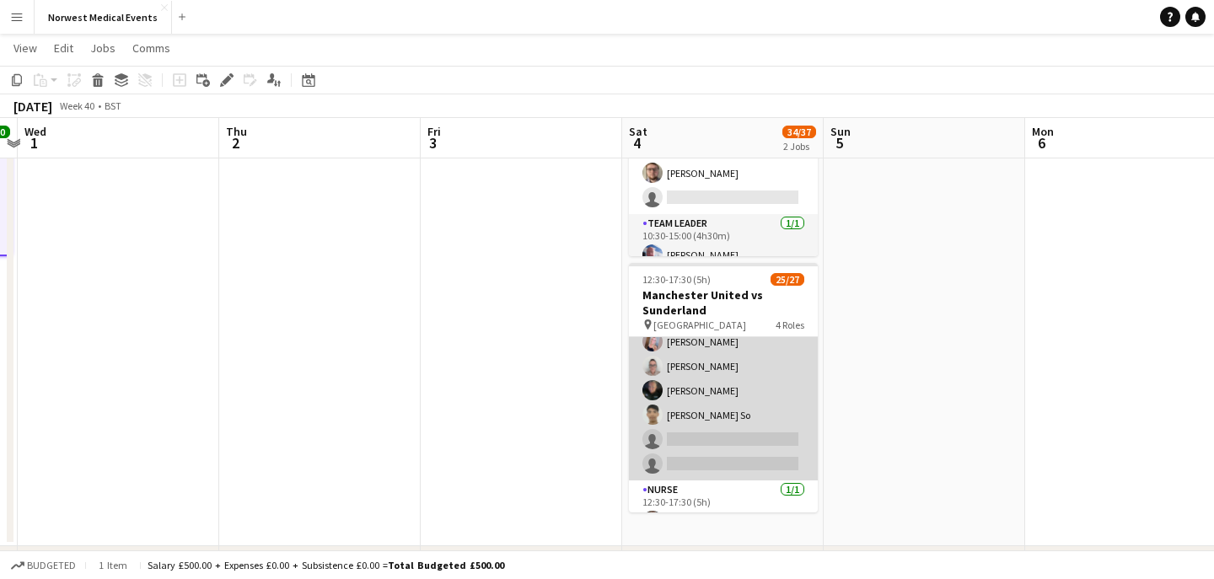
click at [731, 414] on app-card-role "First Responder (Medical) 17/19 12:30-17:30 (5h) [PERSON_NAME] [PERSON_NAME] [P…" at bounding box center [723, 231] width 189 height 497
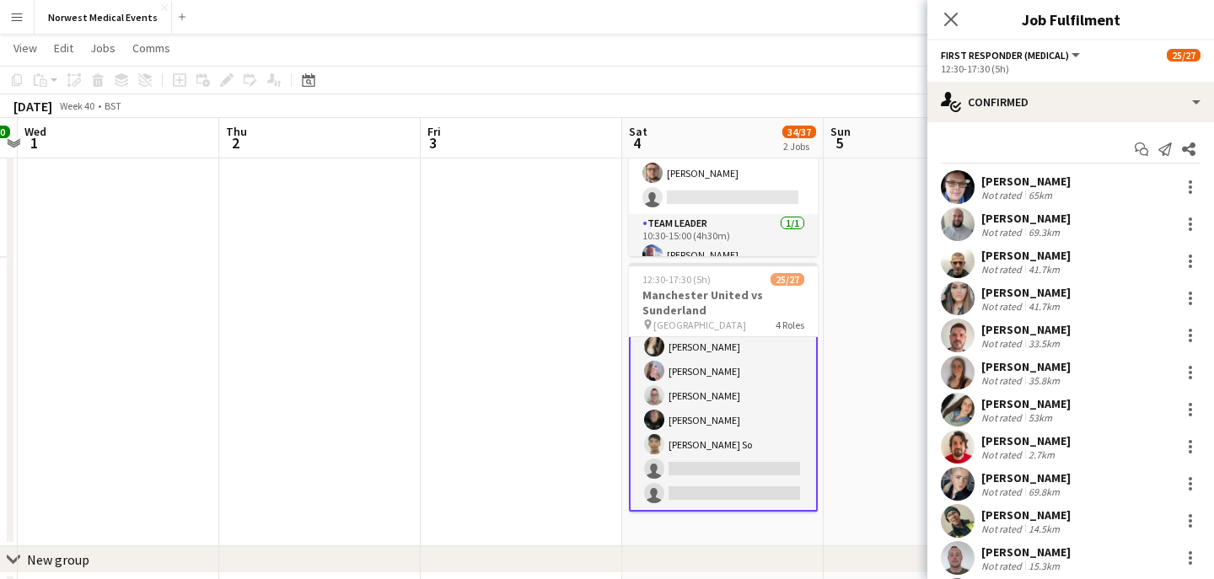
scroll to position [318, 0]
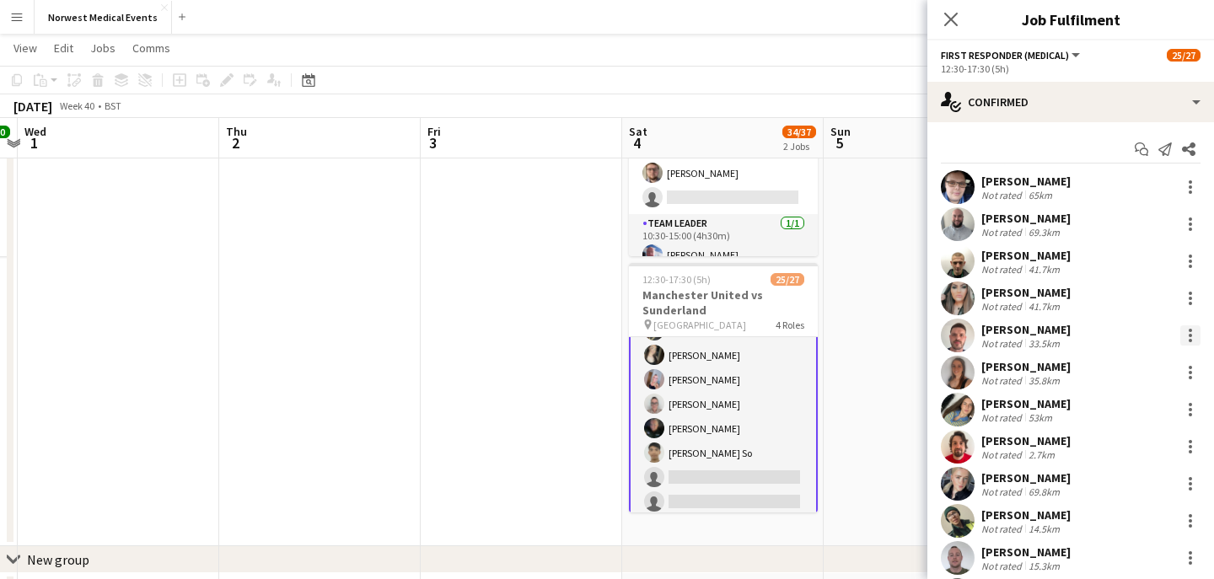
click at [1190, 334] on div at bounding box center [1190, 335] width 3 height 3
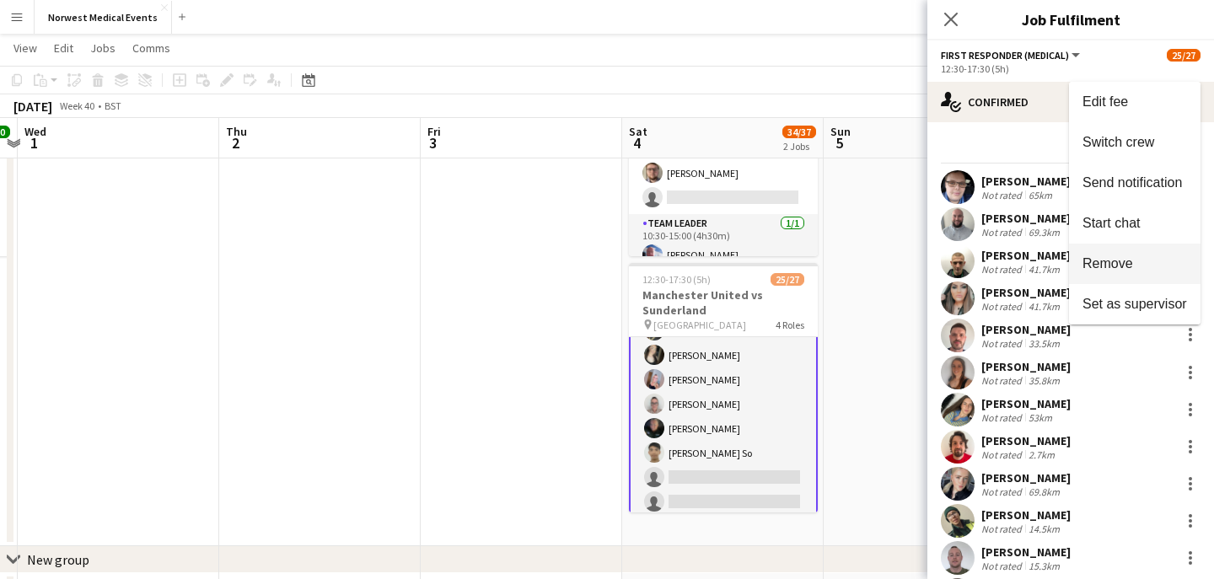
click at [1139, 267] on span "Remove" at bounding box center [1134, 263] width 105 height 15
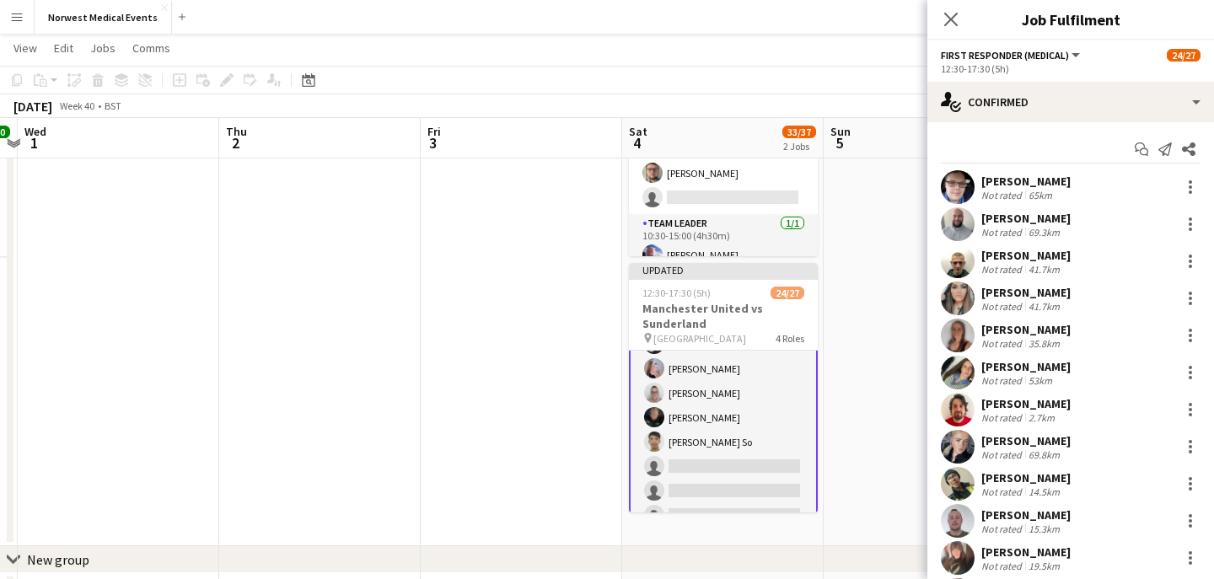
click at [950, 16] on icon "Close pop-in" at bounding box center [950, 19] width 13 height 13
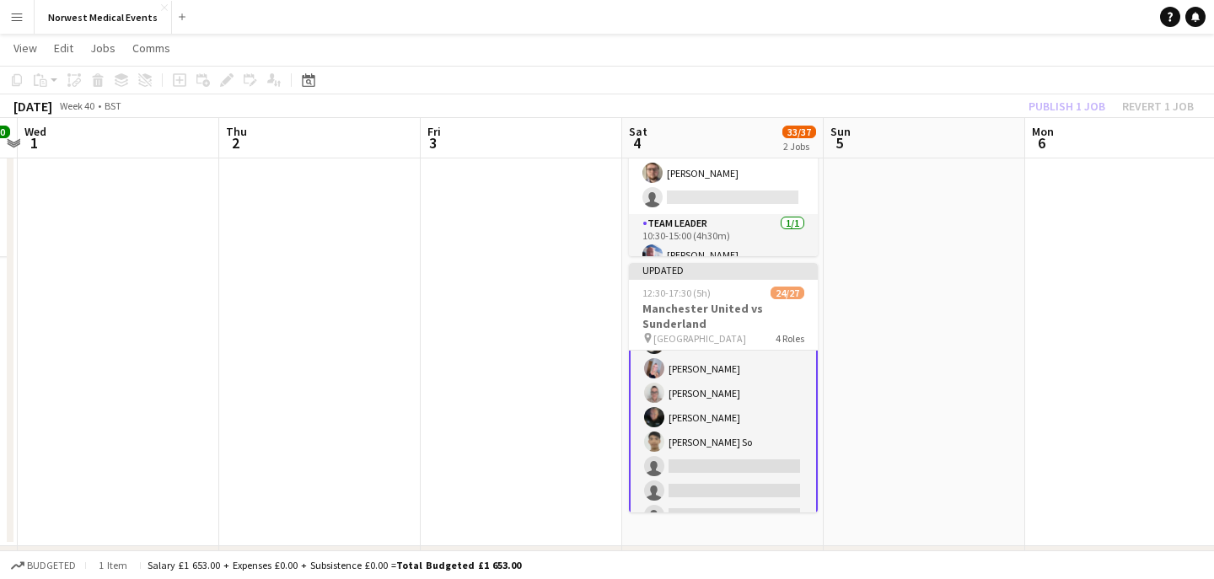
click at [1067, 106] on div "Publish 1 job Revert 1 job" at bounding box center [1111, 106] width 206 height 22
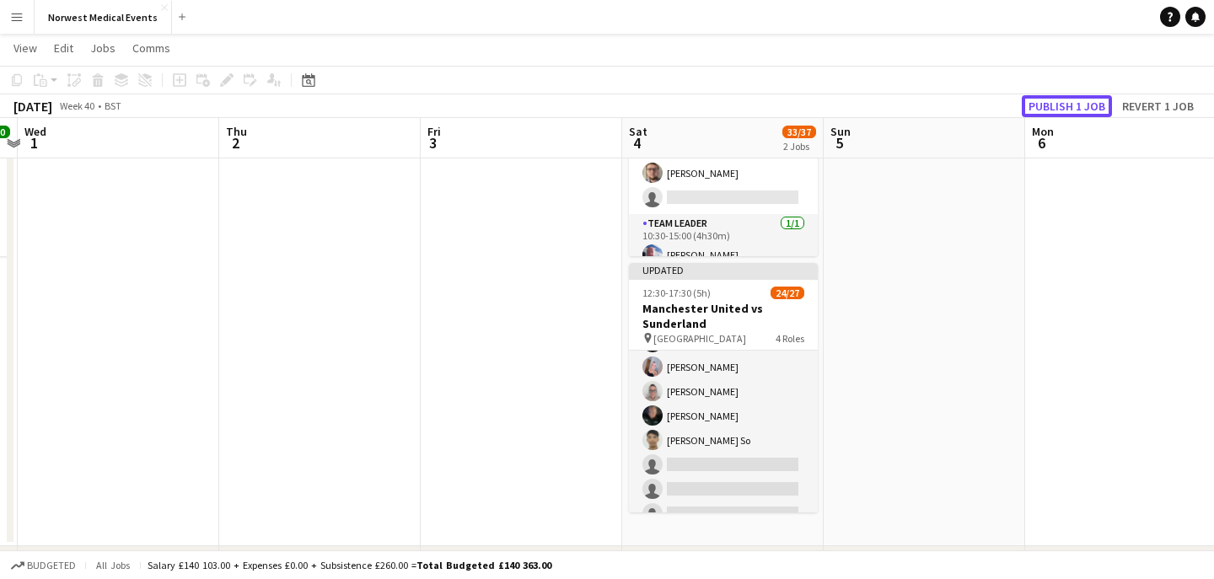
scroll to position [316, 0]
click at [1067, 106] on button "Publish 1 job" at bounding box center [1067, 106] width 90 height 22
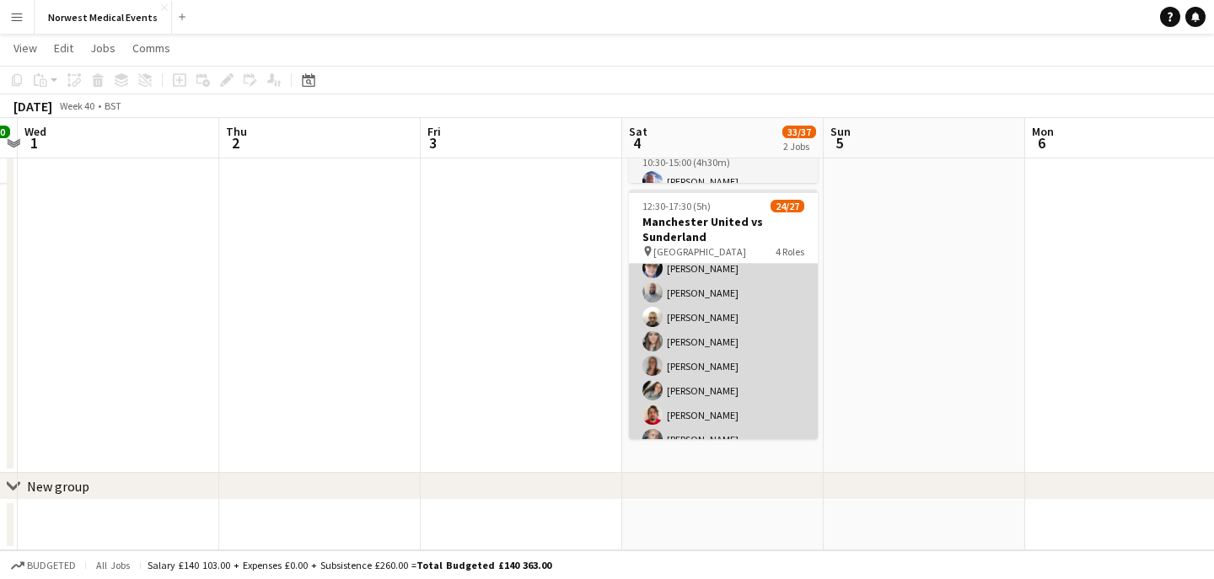
scroll to position [0, 0]
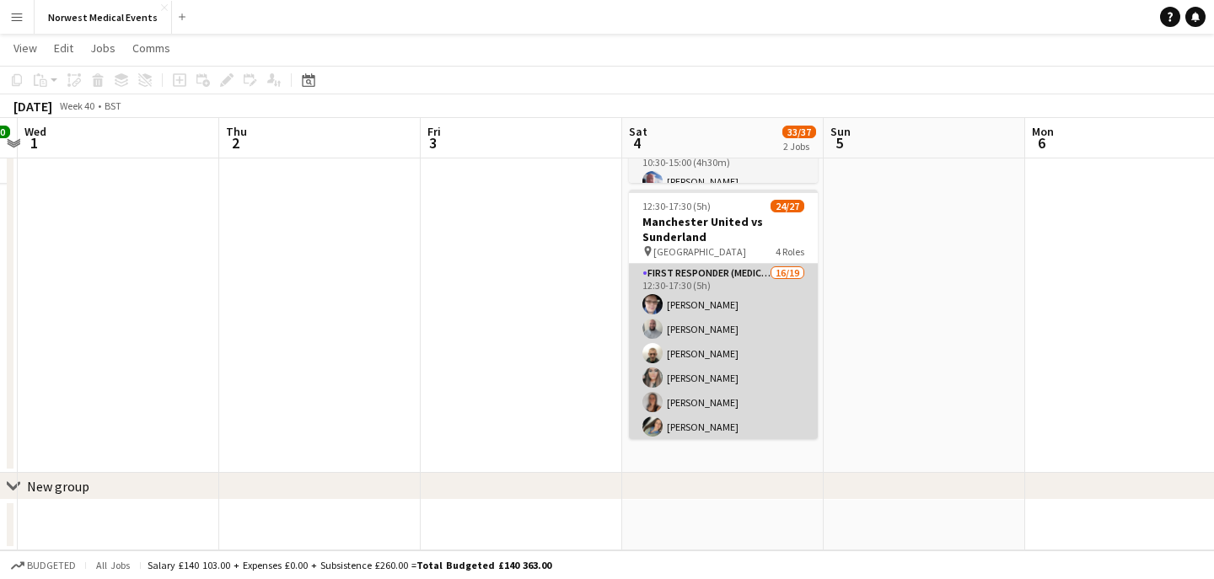
click at [765, 354] on app-card-role "First Responder (Medical) 16/19 12:30-17:30 (5h) [PERSON_NAME] [PERSON_NAME] [P…" at bounding box center [723, 512] width 189 height 497
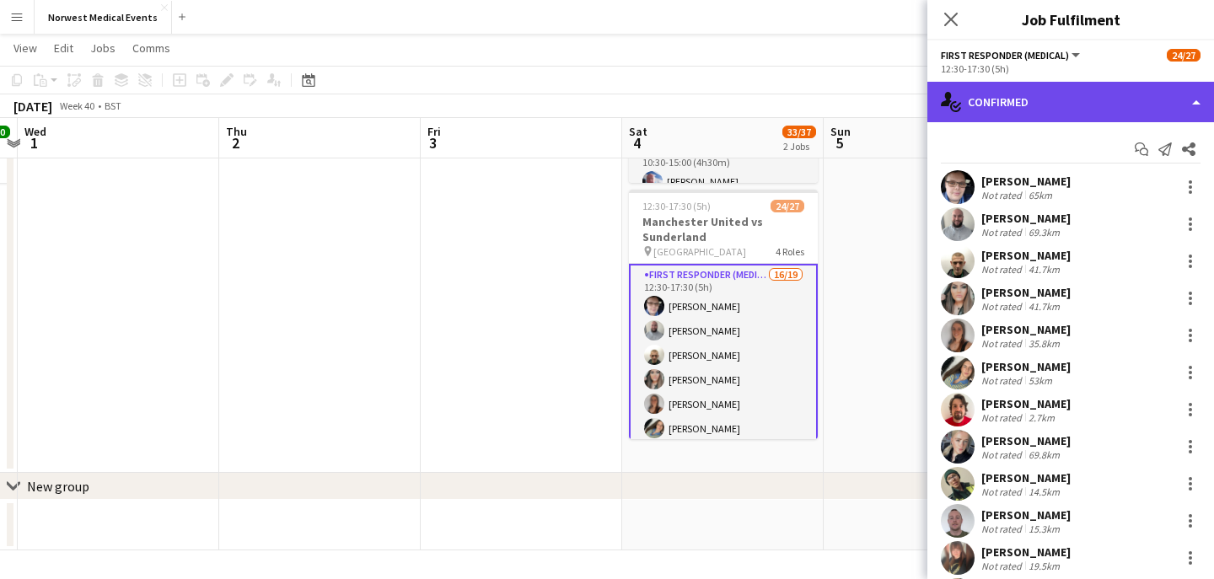
click at [1039, 105] on div "single-neutral-actions-check-2 Confirmed" at bounding box center [1070, 102] width 287 height 40
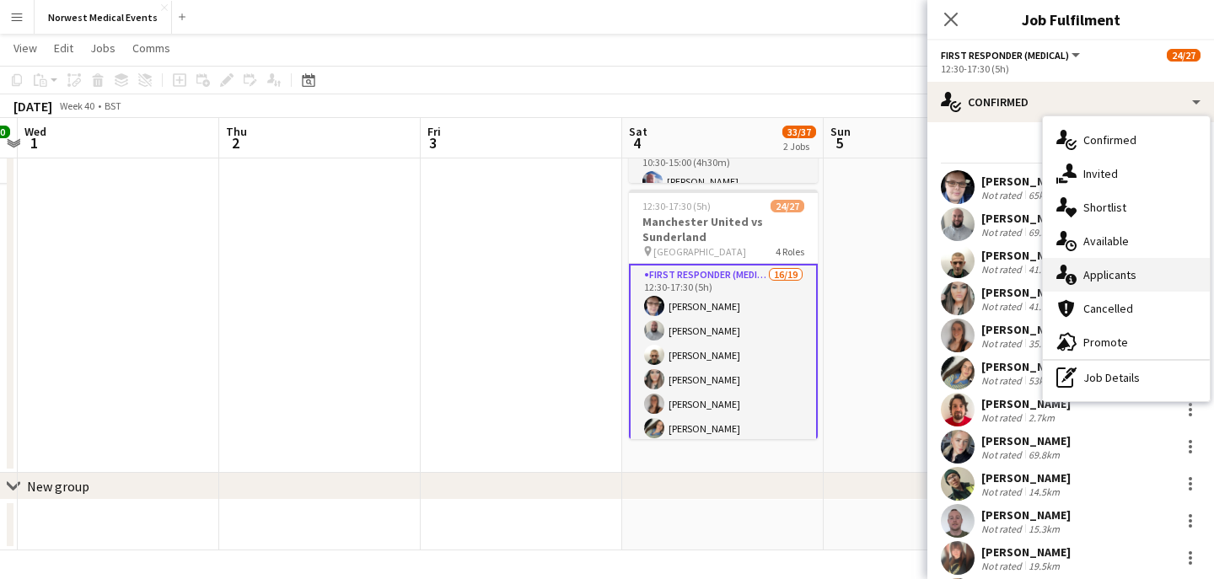
click at [1132, 275] on span "Applicants" at bounding box center [1109, 274] width 53 height 15
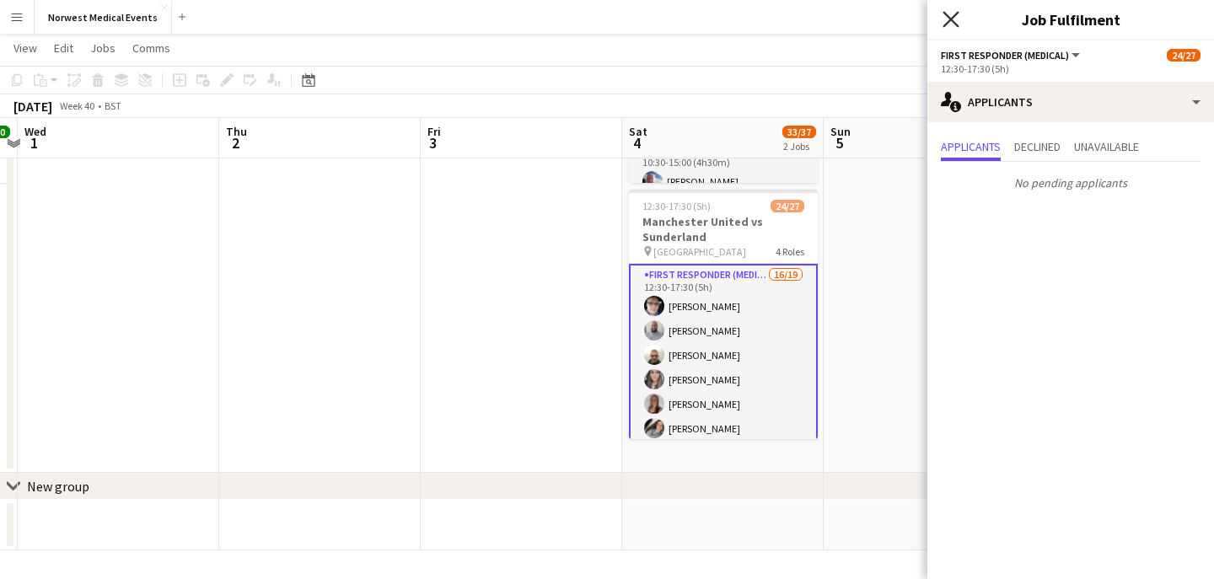
click at [953, 23] on icon "Close pop-in" at bounding box center [951, 19] width 16 height 16
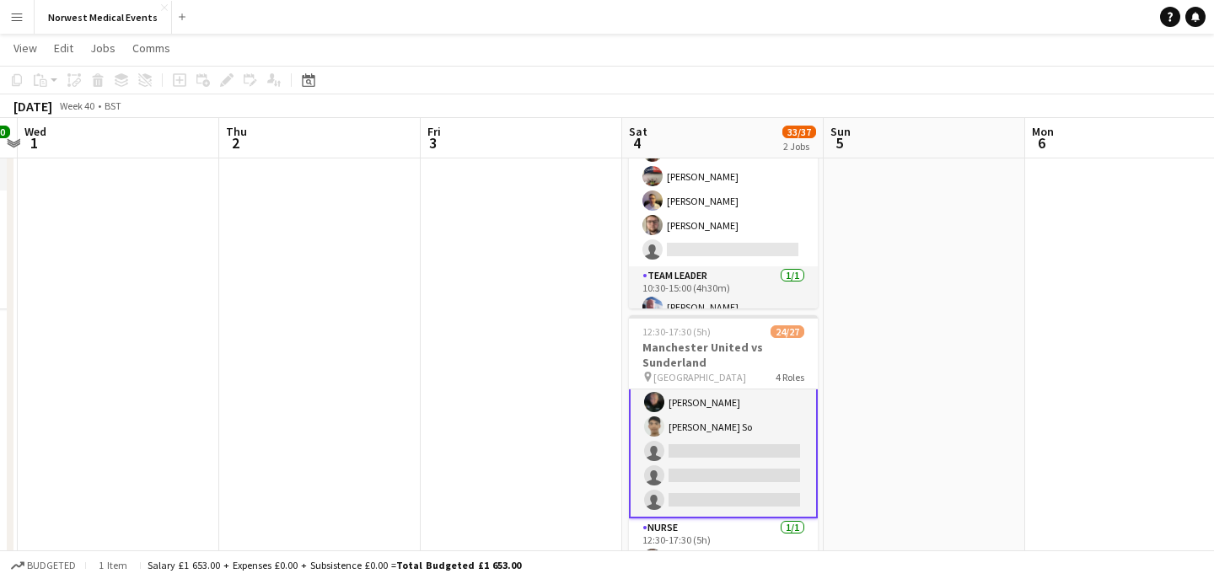
scroll to position [377, 0]
click at [79, 13] on button "Norwest Medical Events Close" at bounding box center [103, 17] width 137 height 33
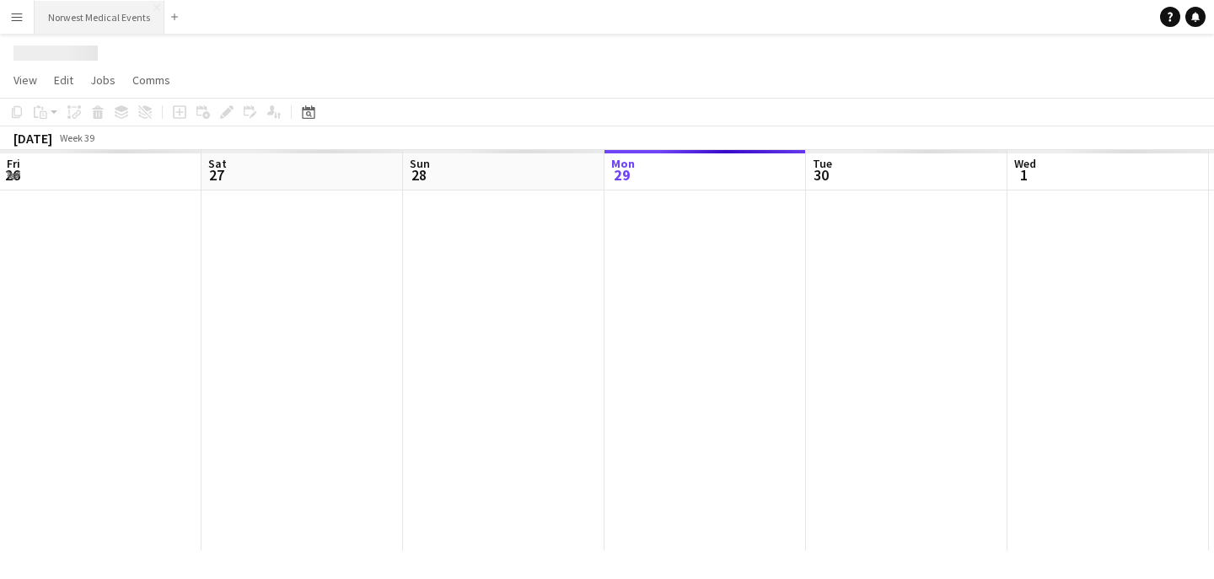
scroll to position [0, 403]
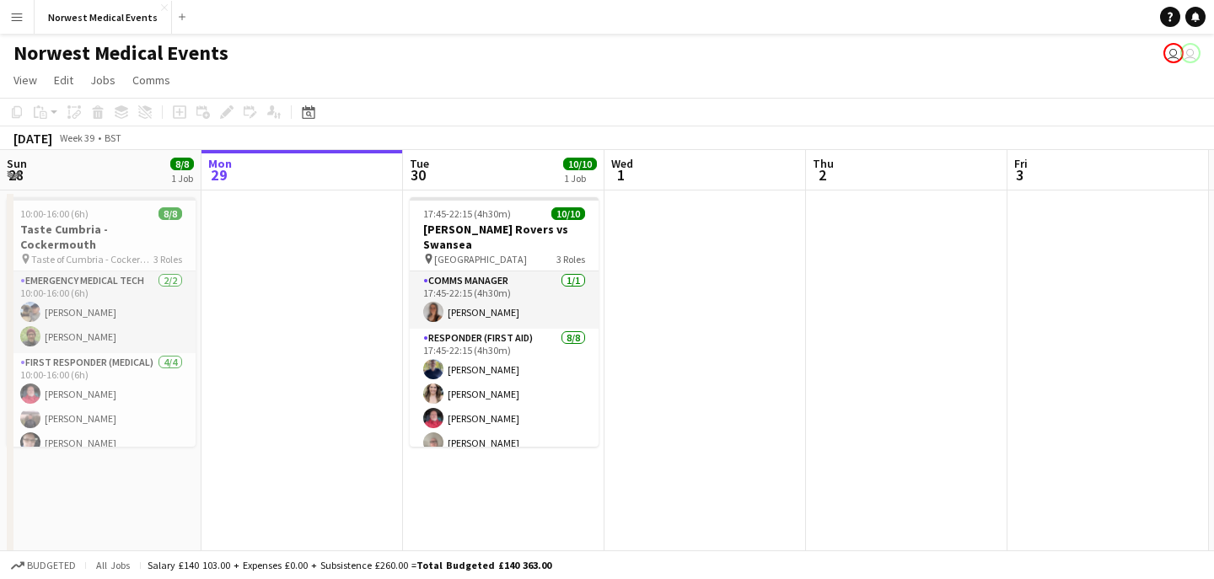
click at [13, 19] on app-icon "Menu" at bounding box center [16, 16] width 13 height 13
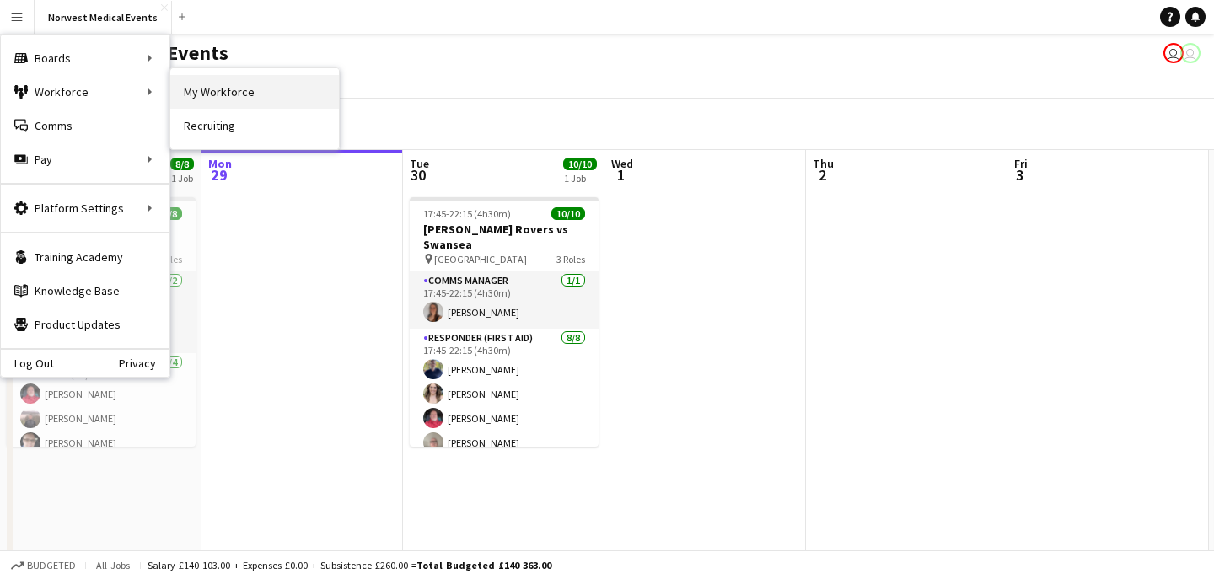
click at [212, 89] on link "My Workforce" at bounding box center [254, 92] width 169 height 34
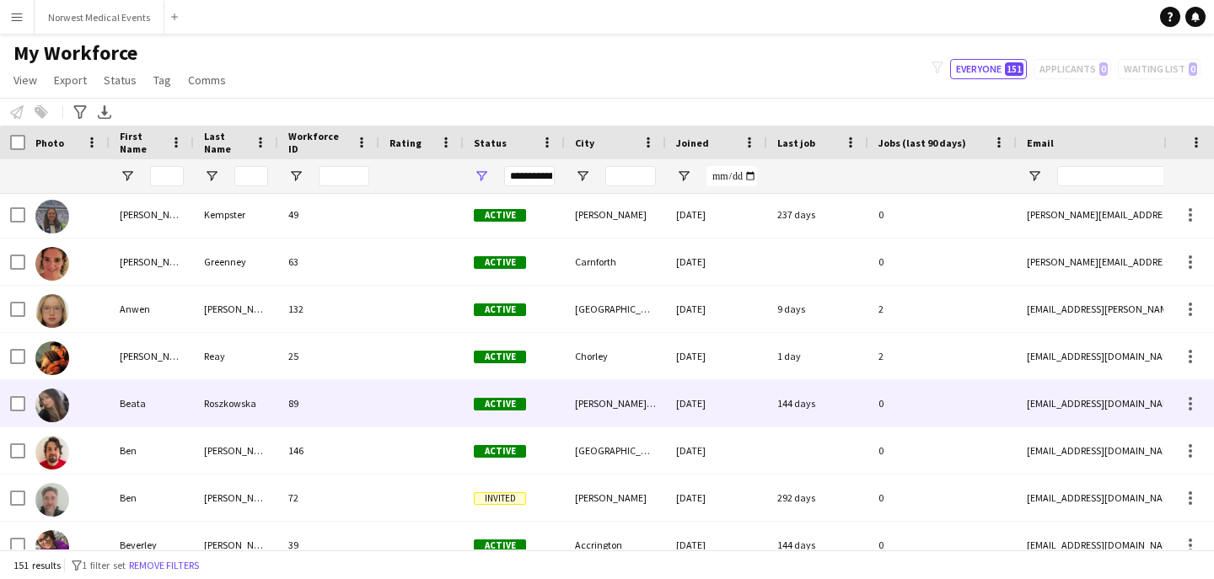
scroll to position [602, 0]
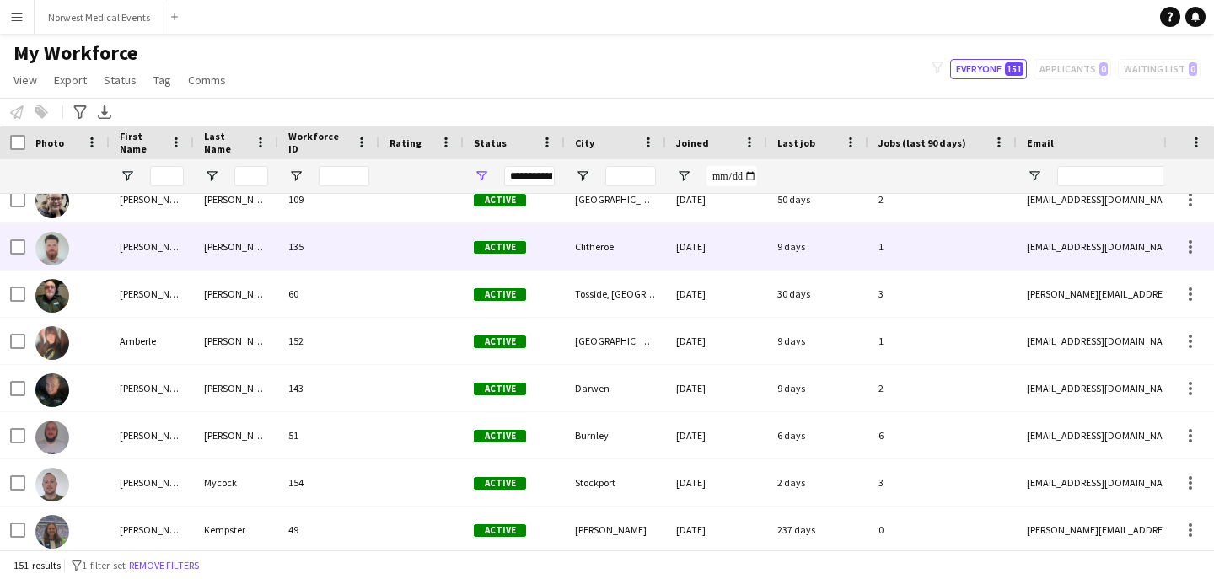
click at [795, 250] on div "9 days" at bounding box center [817, 246] width 101 height 46
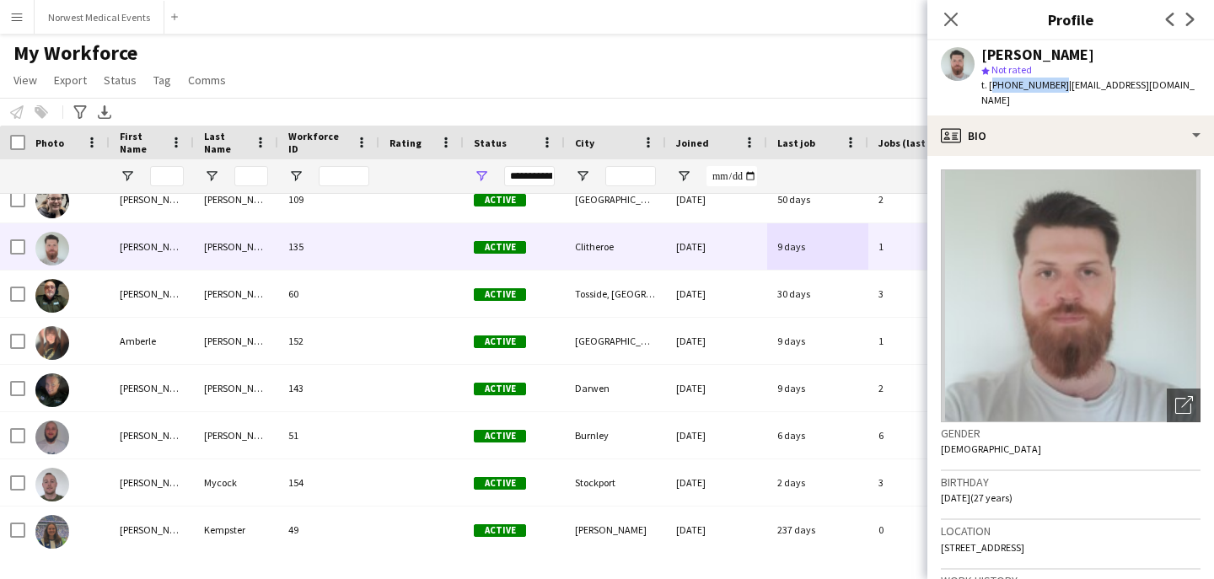
drag, startPoint x: 1055, startPoint y: 83, endPoint x: 990, endPoint y: 82, distance: 64.9
click at [990, 82] on span "t. [PHONE_NUMBER]" at bounding box center [1025, 84] width 88 height 13
copy span "[PHONE_NUMBER]"
click at [105, 19] on button "Norwest Medical Events Close" at bounding box center [100, 17] width 130 height 33
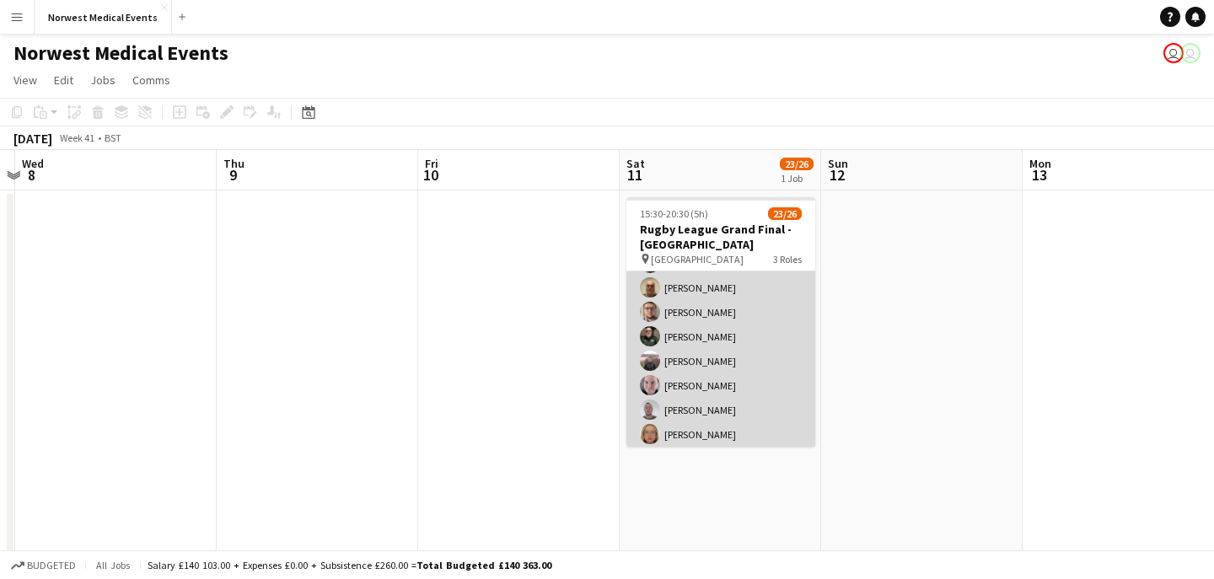
click at [716, 391] on app-card-role "First Responder (Medical) 16/19 15:30-20:30 (5h) [PERSON_NAME] [PERSON_NAME] [P…" at bounding box center [720, 348] width 189 height 497
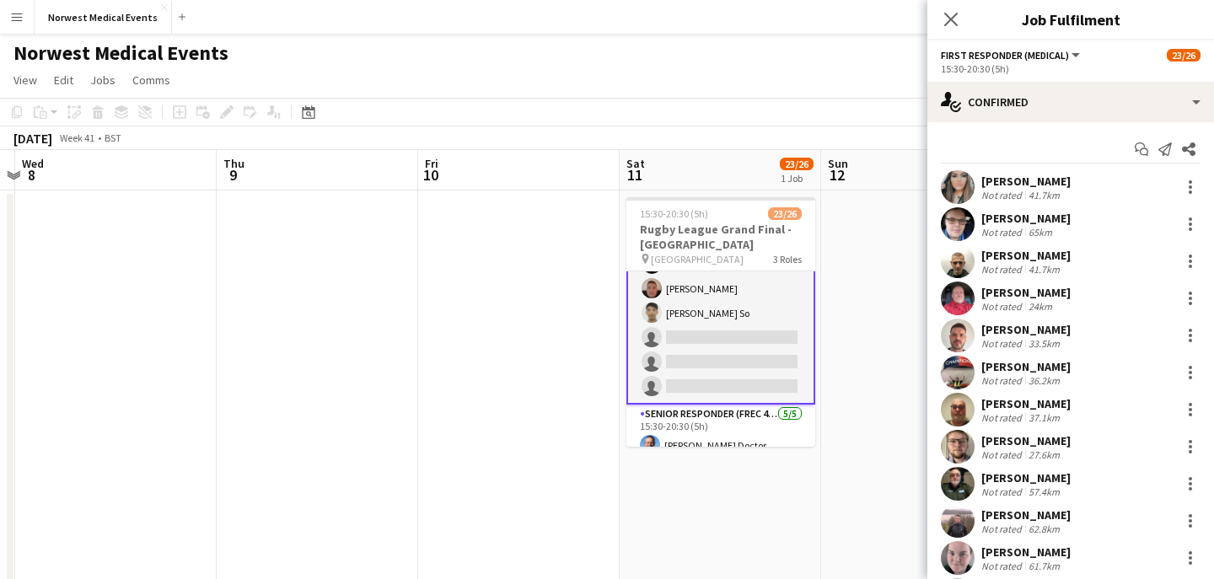
scroll to position [292, 0]
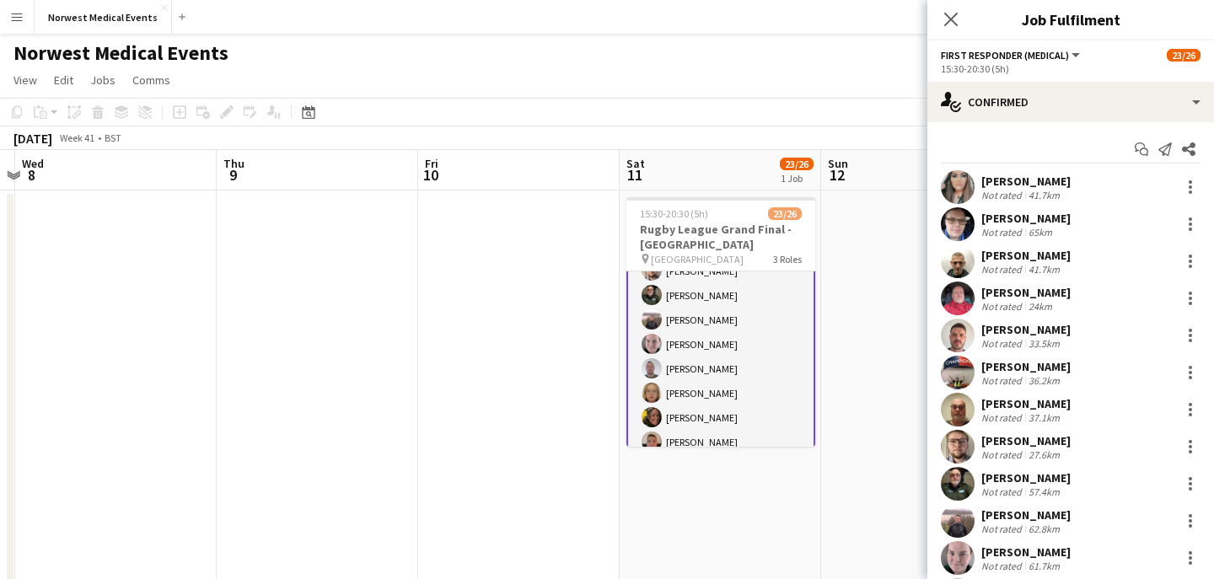
click at [732, 343] on app-card-role "First Responder (Medical) 16/19 15:30-20:30 (5h) [PERSON_NAME] [PERSON_NAME] [P…" at bounding box center [720, 307] width 189 height 501
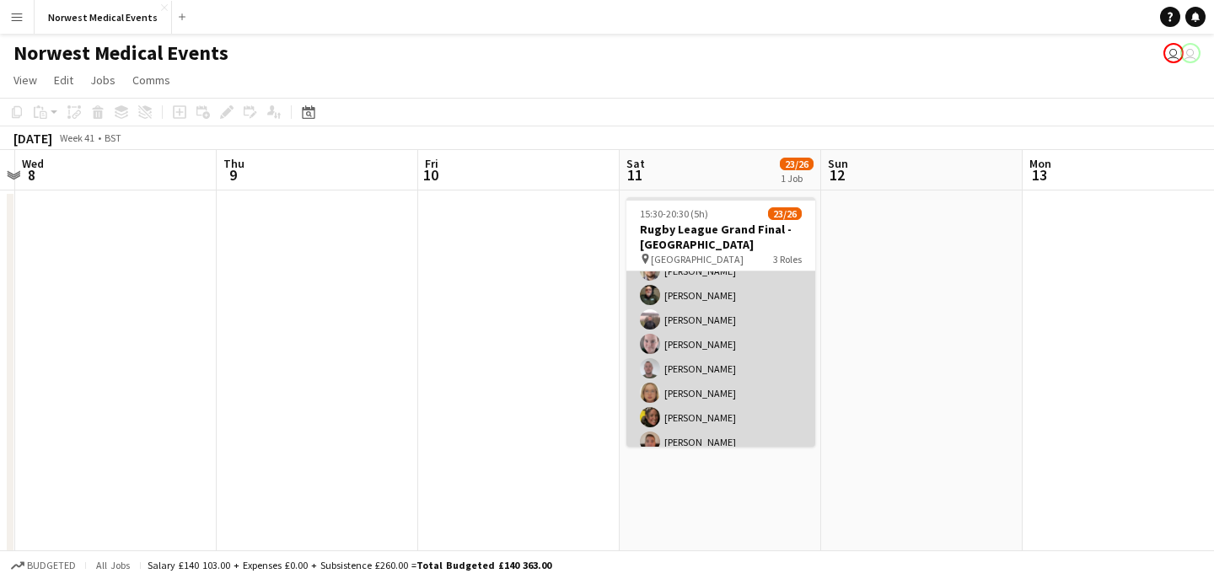
click at [731, 346] on app-card-role "First Responder (Medical) 16/19 15:30-20:30 (5h) [PERSON_NAME] [PERSON_NAME] [P…" at bounding box center [720, 307] width 189 height 497
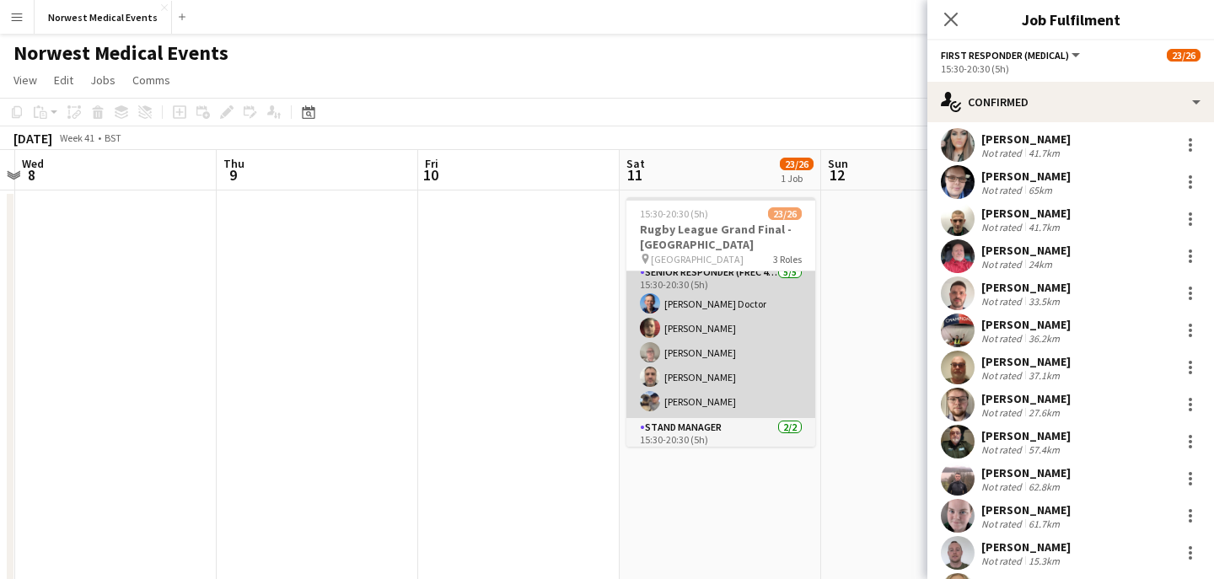
scroll to position [562, 0]
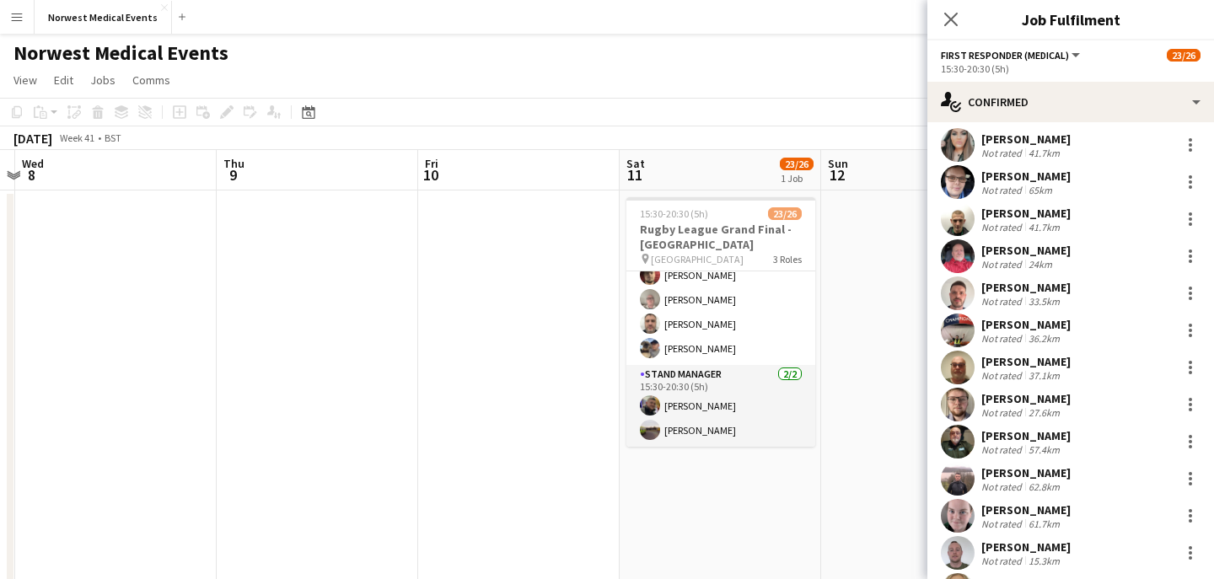
click at [947, 24] on icon at bounding box center [950, 19] width 13 height 13
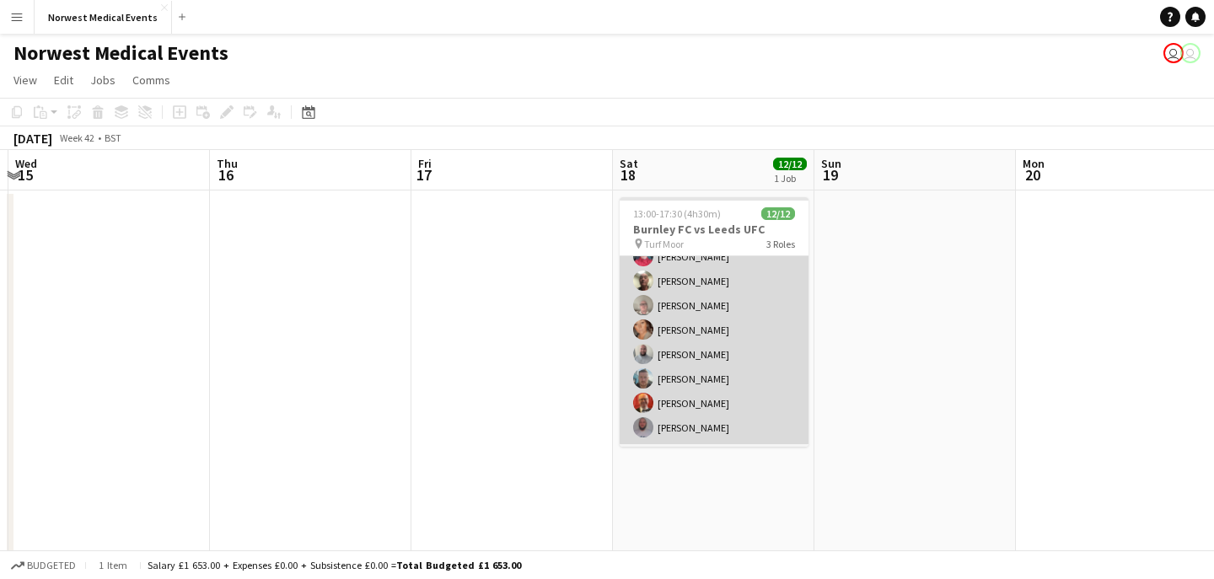
scroll to position [171, 0]
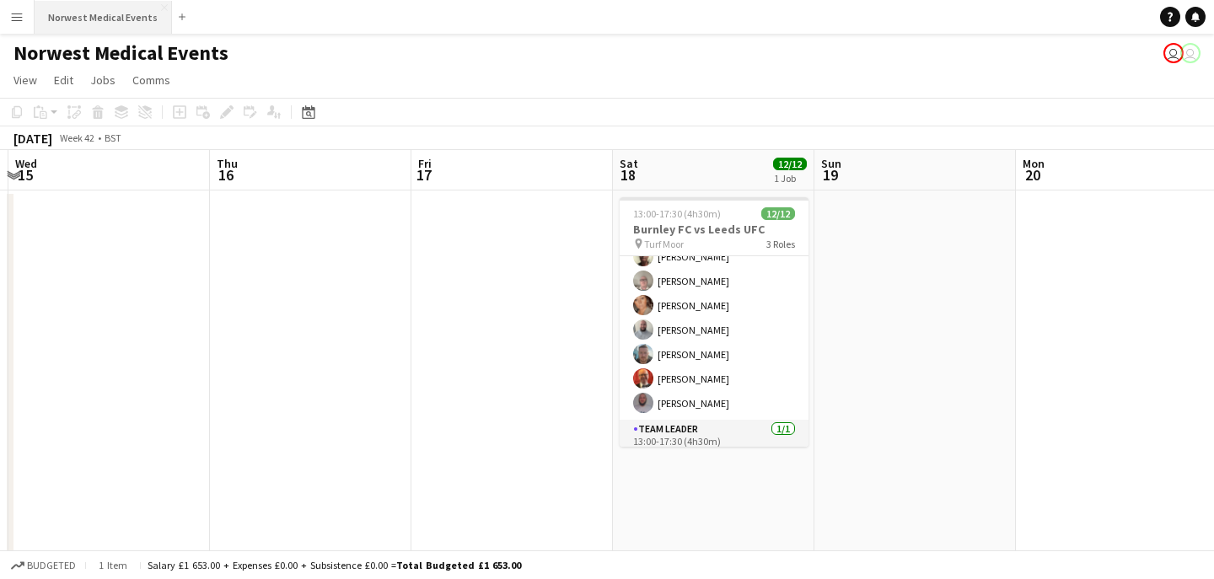
click at [75, 10] on button "Norwest Medical Events Close" at bounding box center [103, 17] width 137 height 33
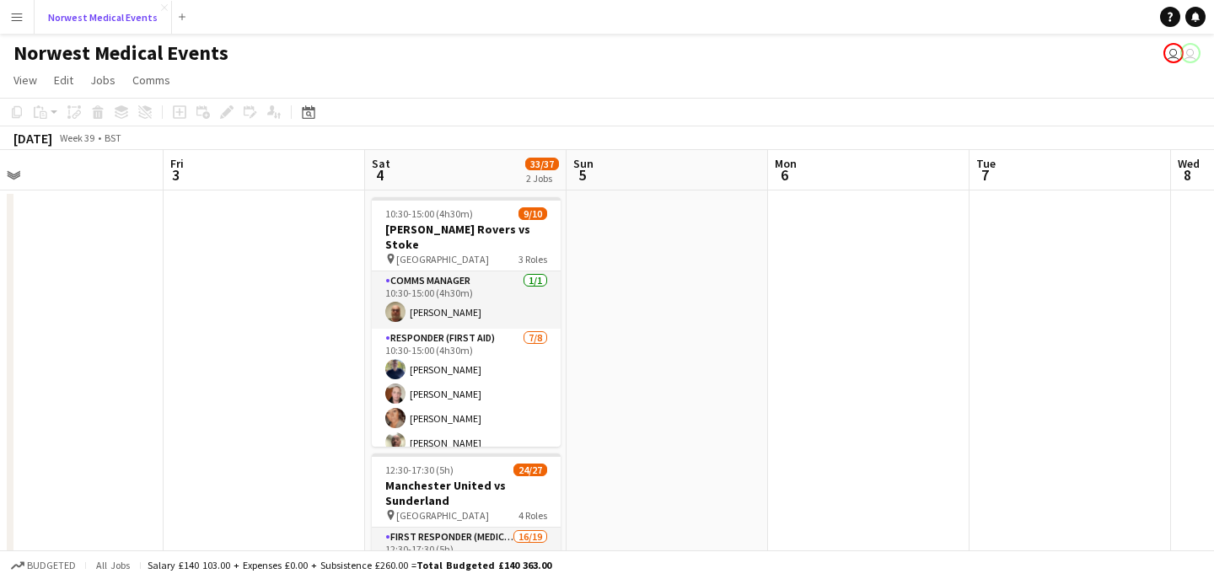
scroll to position [0, 466]
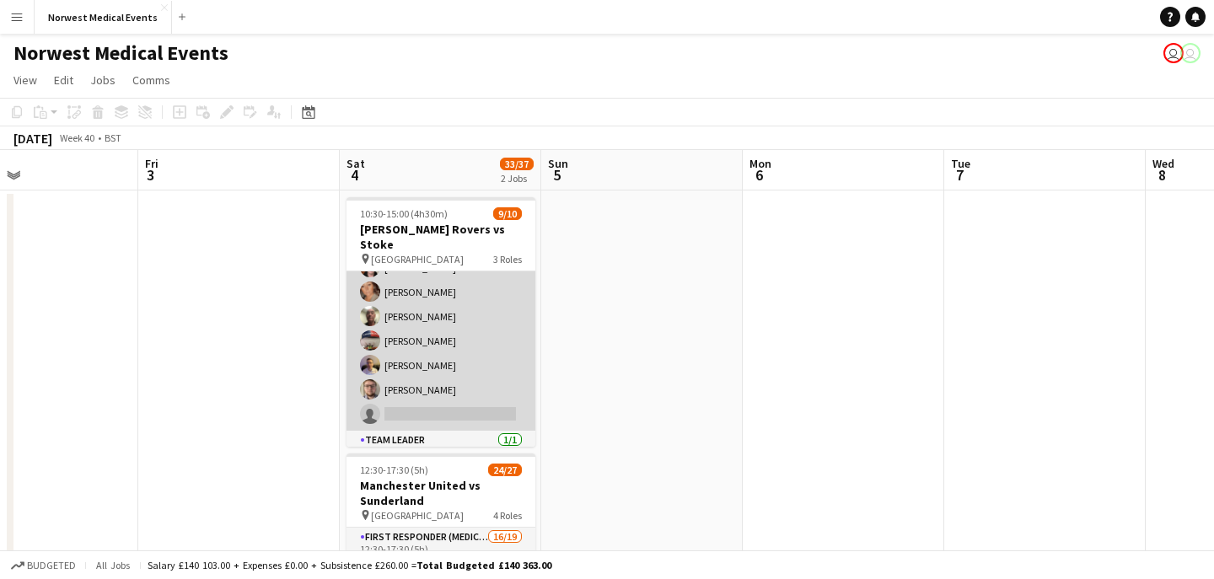
click at [493, 363] on app-card-role "Responder (First Aid) [DATE] 10:30-15:00 (4h30m) [PERSON_NAME] [PERSON_NAME] [P…" at bounding box center [440, 316] width 189 height 228
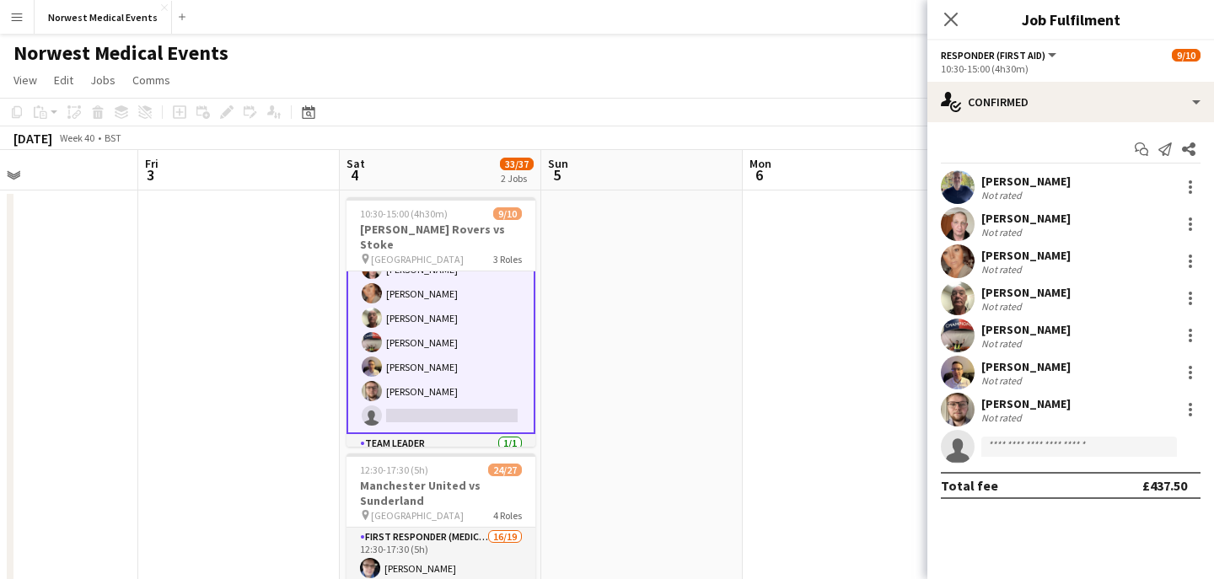
scroll to position [128, 0]
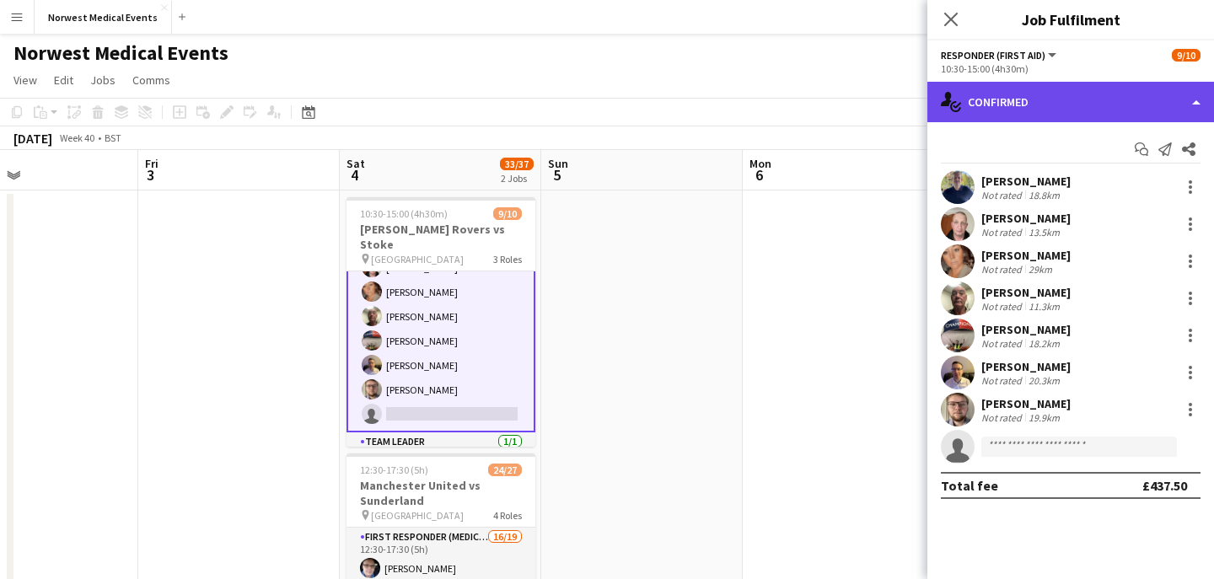
click at [1029, 95] on div "single-neutral-actions-check-2 Confirmed" at bounding box center [1070, 102] width 287 height 40
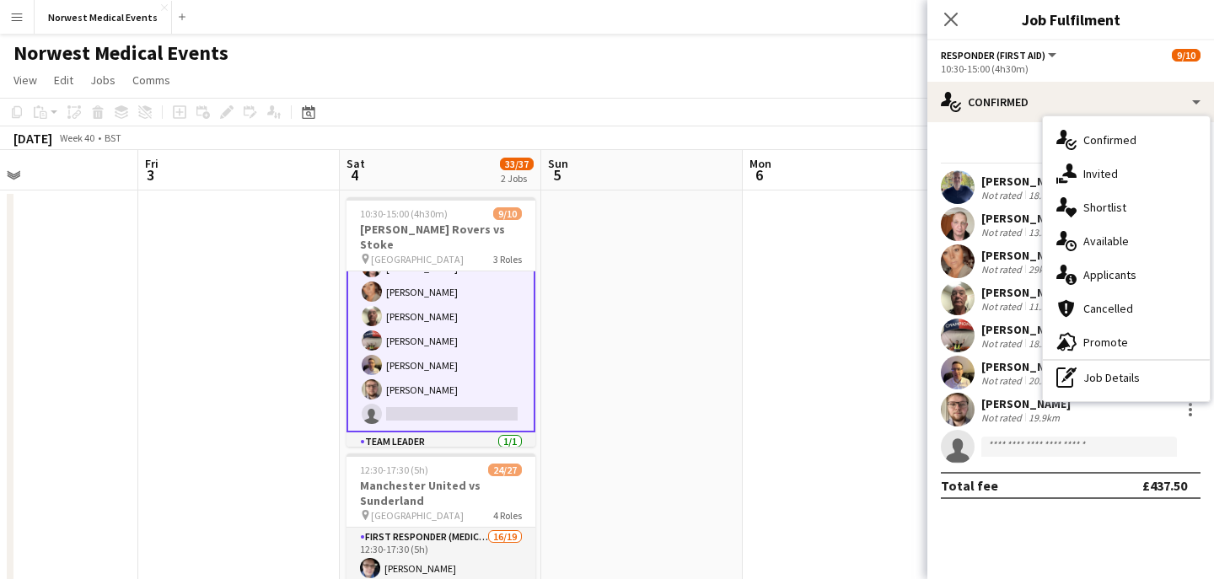
click at [1131, 271] on span "Applicants" at bounding box center [1109, 274] width 53 height 15
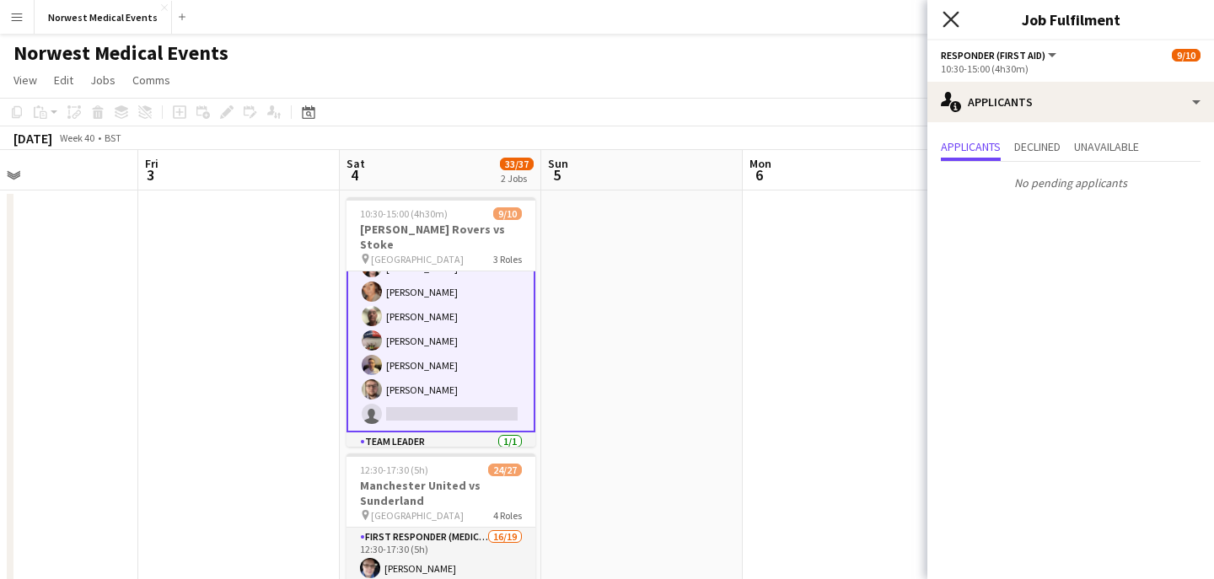
click at [952, 22] on icon at bounding box center [951, 19] width 16 height 16
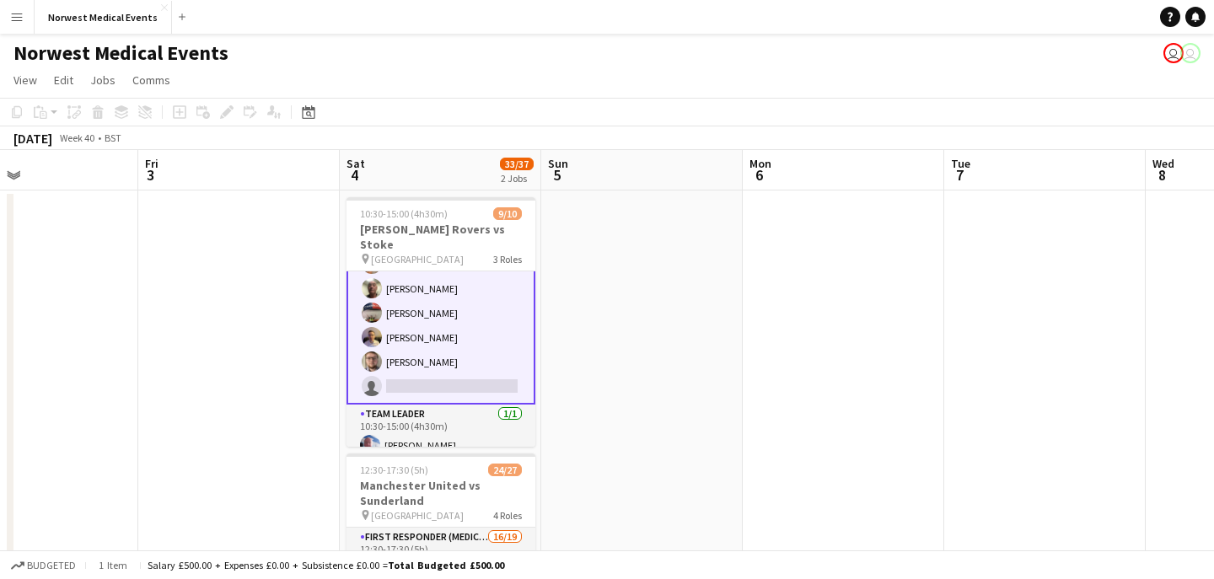
click at [468, 346] on app-card-role "Responder (First Aid) [DATE] 10:30-15:00 (4h30m) [PERSON_NAME] [PERSON_NAME] [P…" at bounding box center [440, 289] width 189 height 232
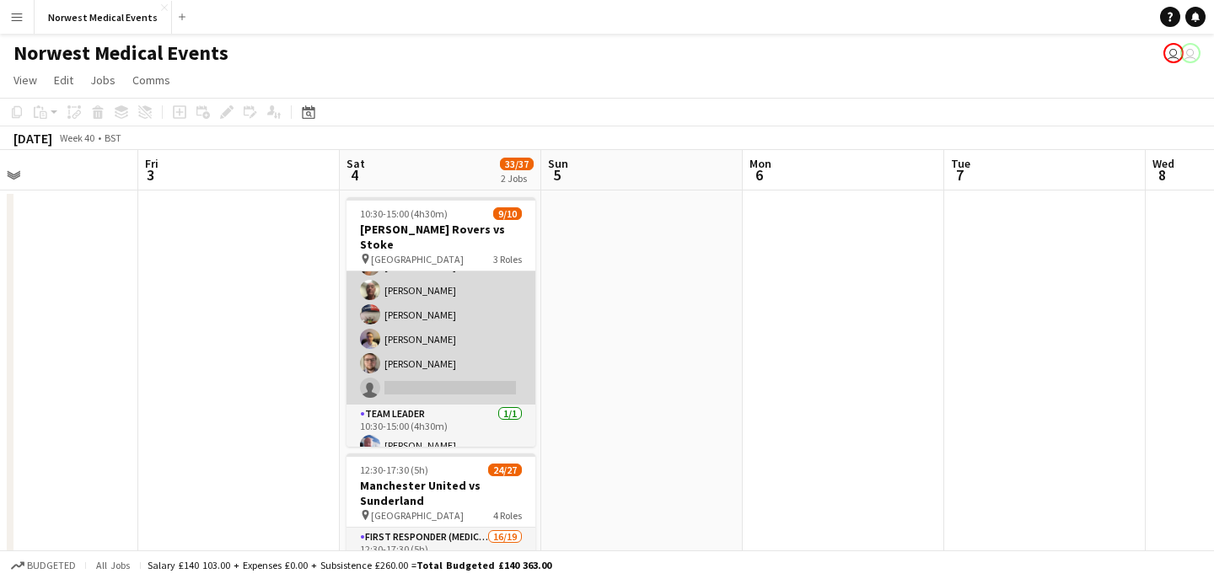
click at [472, 341] on app-card-role "Responder (First Aid) [DATE] 10:30-15:00 (4h30m) [PERSON_NAME] [PERSON_NAME] [P…" at bounding box center [440, 290] width 189 height 228
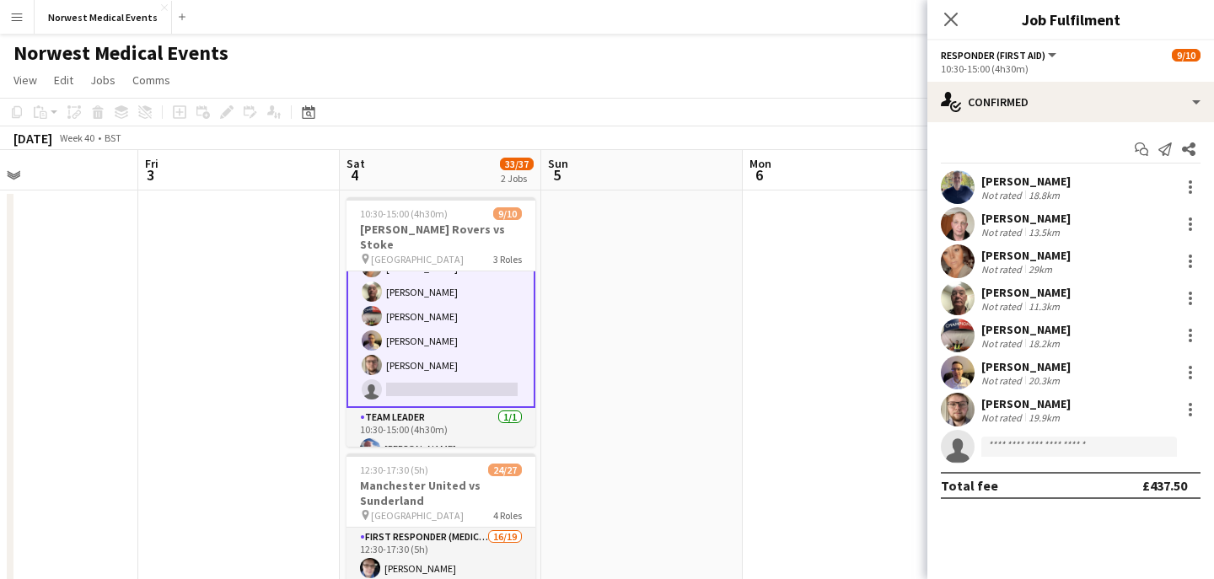
scroll to position [156, 0]
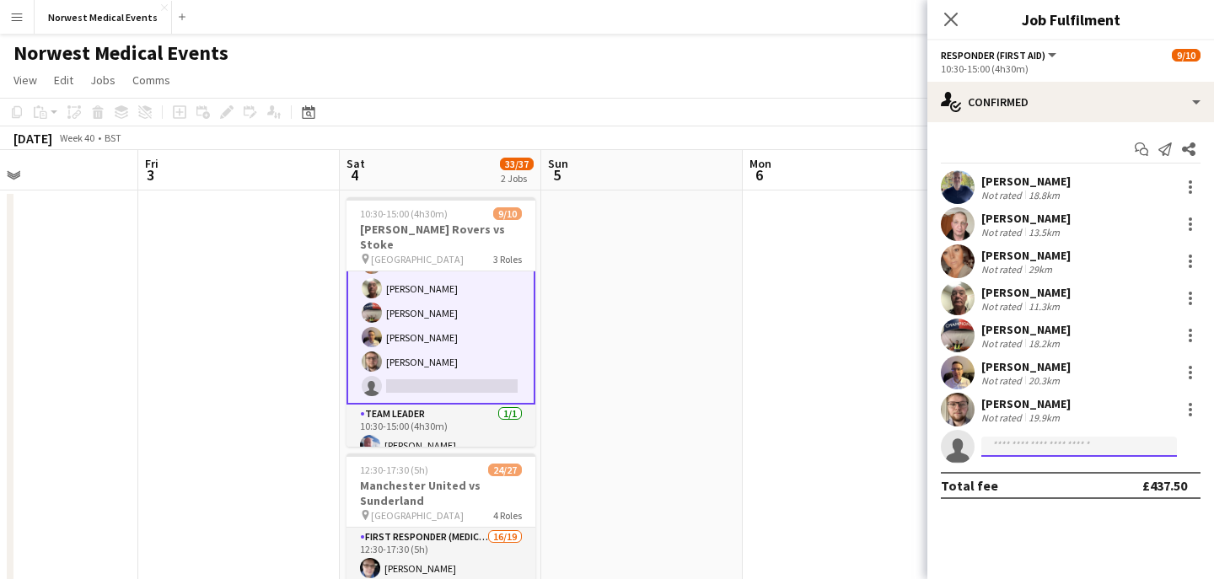
click at [1062, 448] on input at bounding box center [1079, 447] width 196 height 20
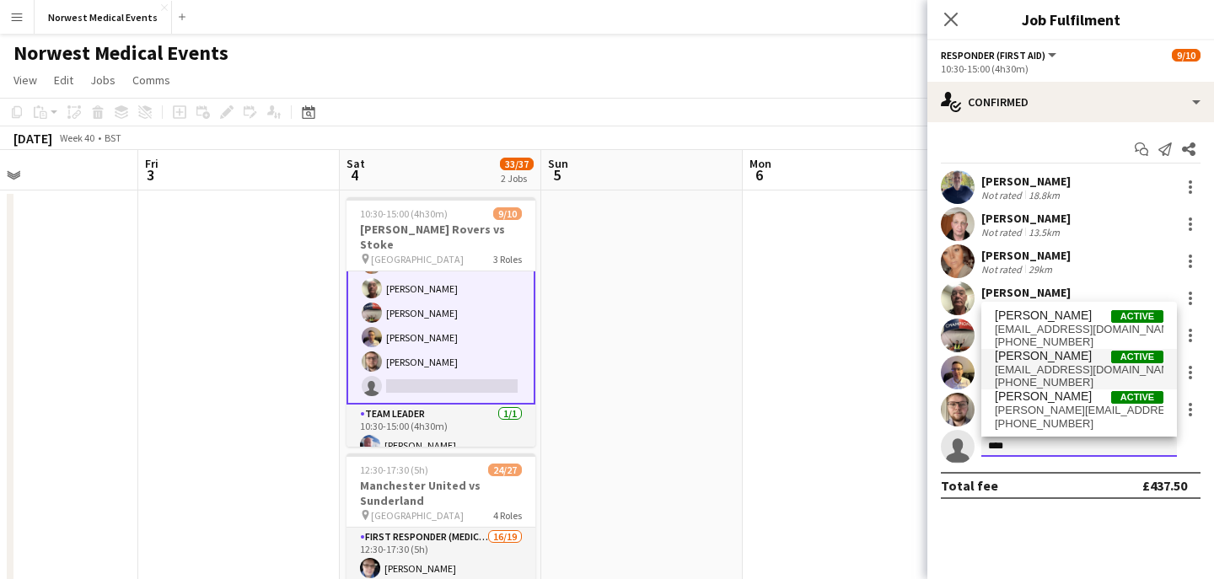
type input "****"
click at [1077, 361] on span "[PERSON_NAME] Active" at bounding box center [1079, 356] width 169 height 14
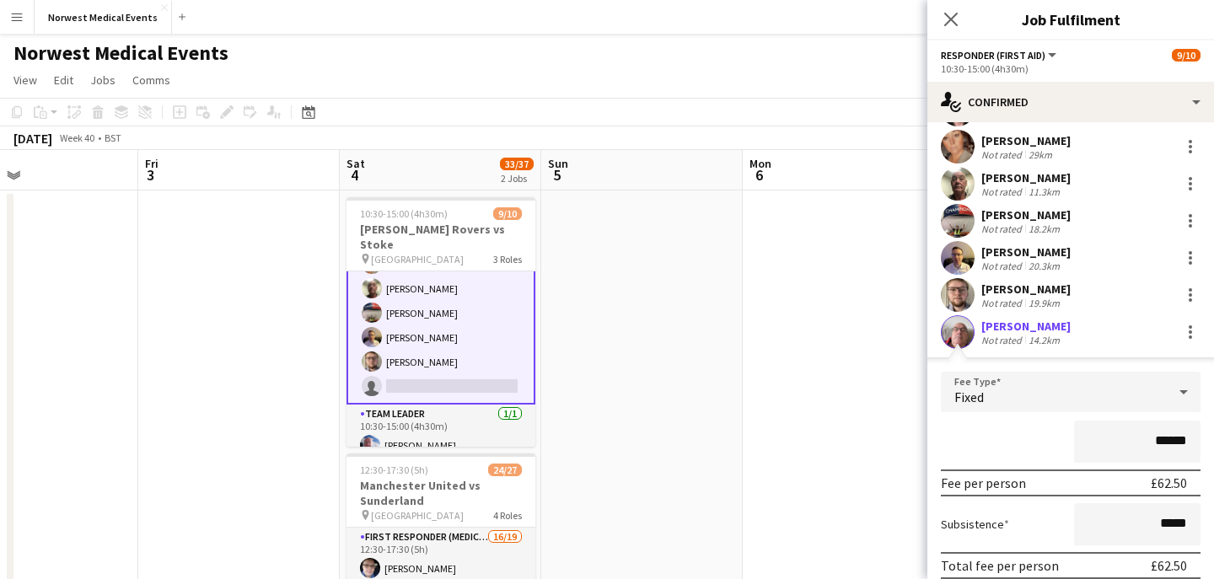
scroll to position [217, 0]
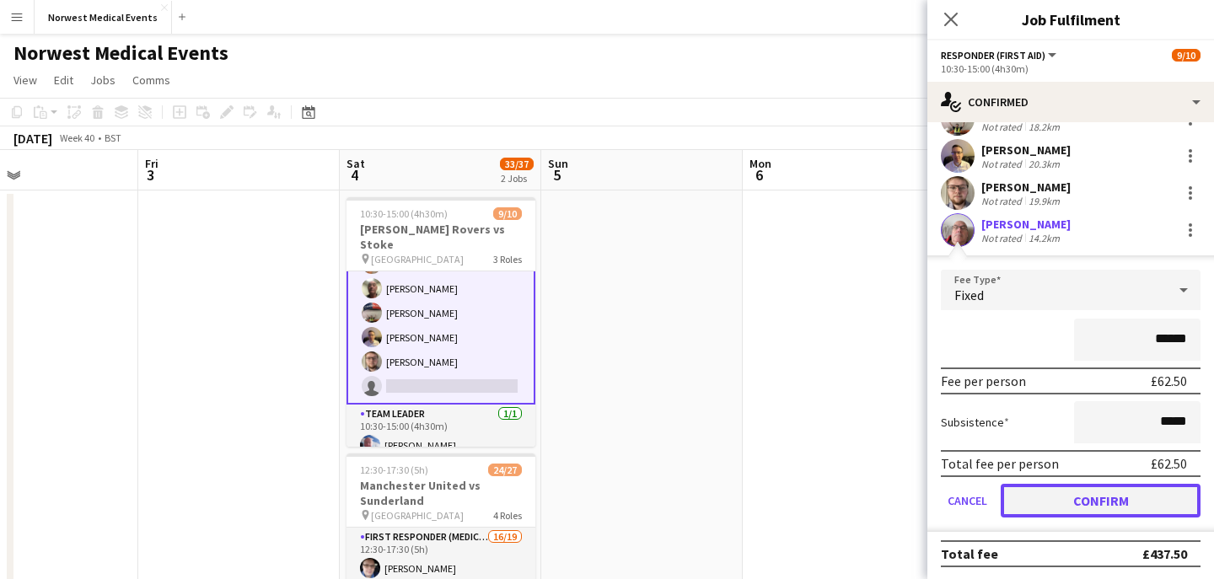
click at [1090, 485] on button "Confirm" at bounding box center [1101, 501] width 200 height 34
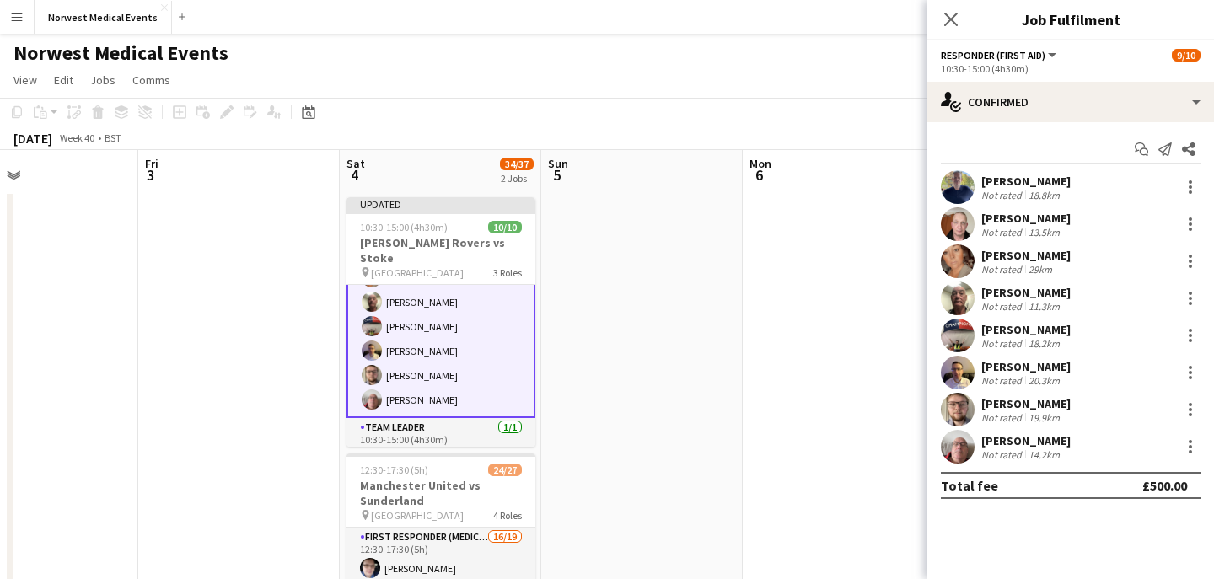
click at [953, 8] on div "Close pop-in" at bounding box center [950, 19] width 47 height 39
click at [953, 13] on icon "Close pop-in" at bounding box center [950, 19] width 13 height 13
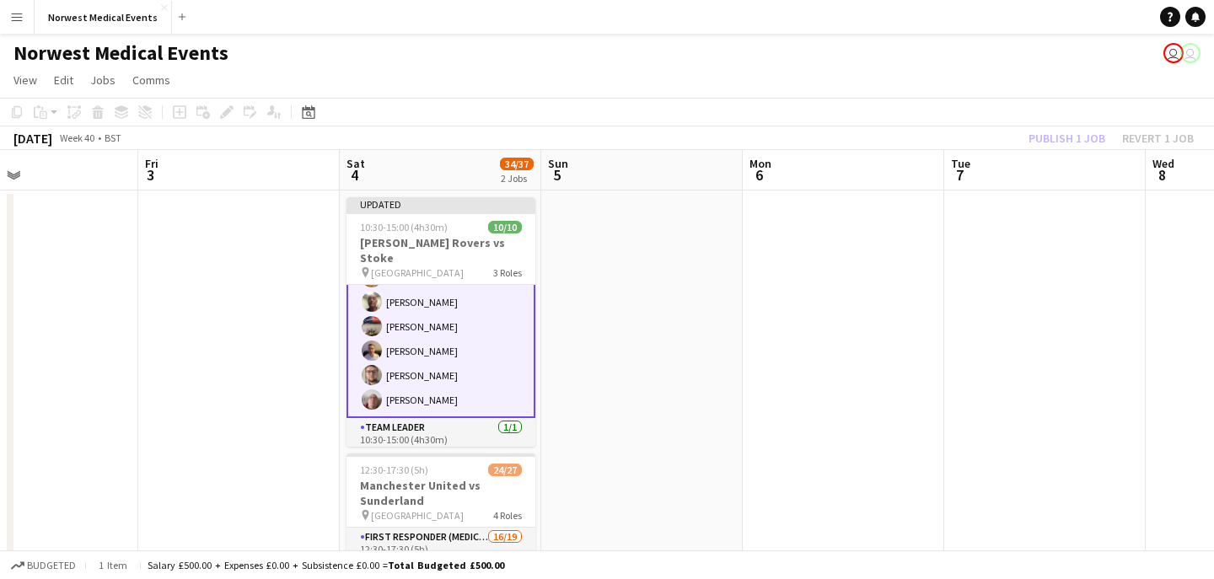
click at [1058, 141] on div "Publish 1 job Revert 1 job" at bounding box center [1111, 138] width 206 height 22
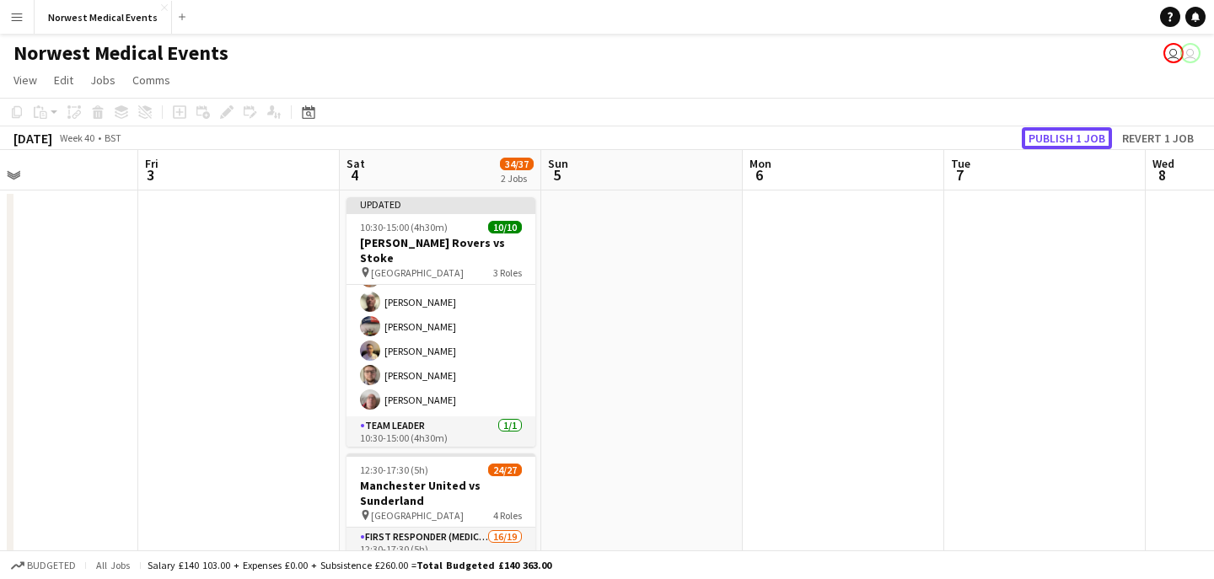
click at [1058, 141] on button "Publish 1 job" at bounding box center [1067, 138] width 90 height 22
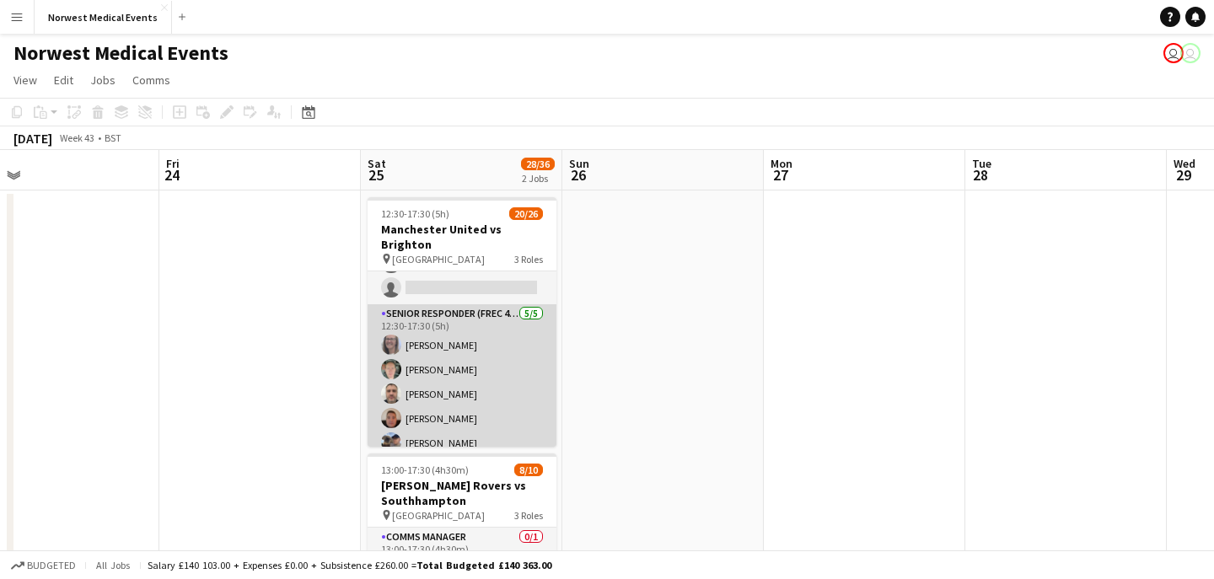
scroll to position [544, 0]
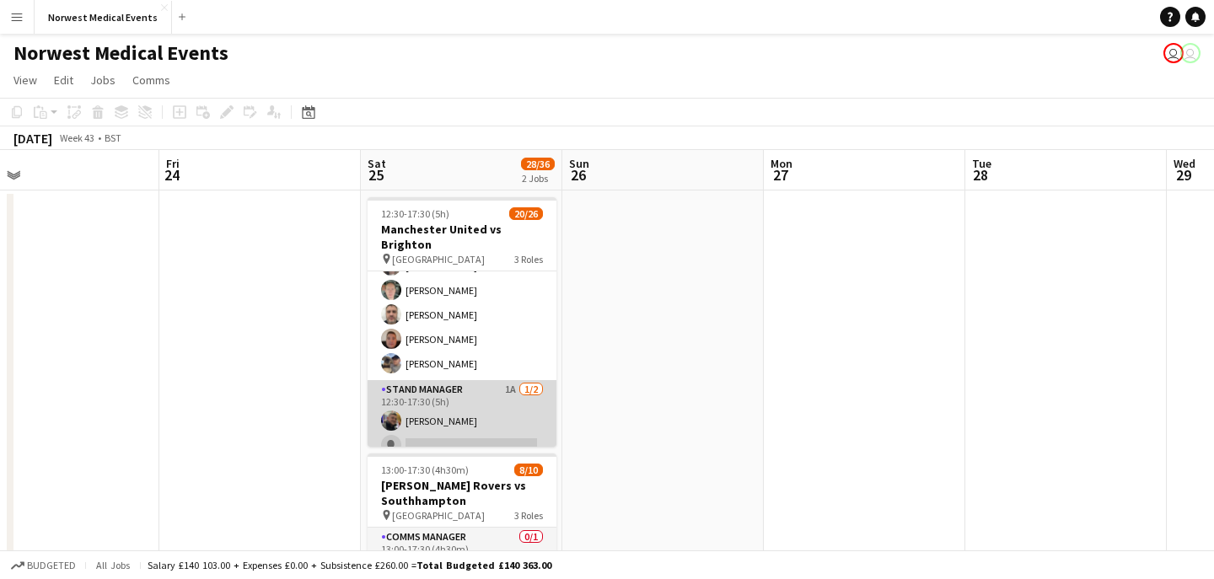
click at [464, 406] on app-card-role "Stand Manager 1A [DATE] 12:30-17:30 (5h) [PERSON_NAME] single-neutral-actions" at bounding box center [462, 421] width 189 height 82
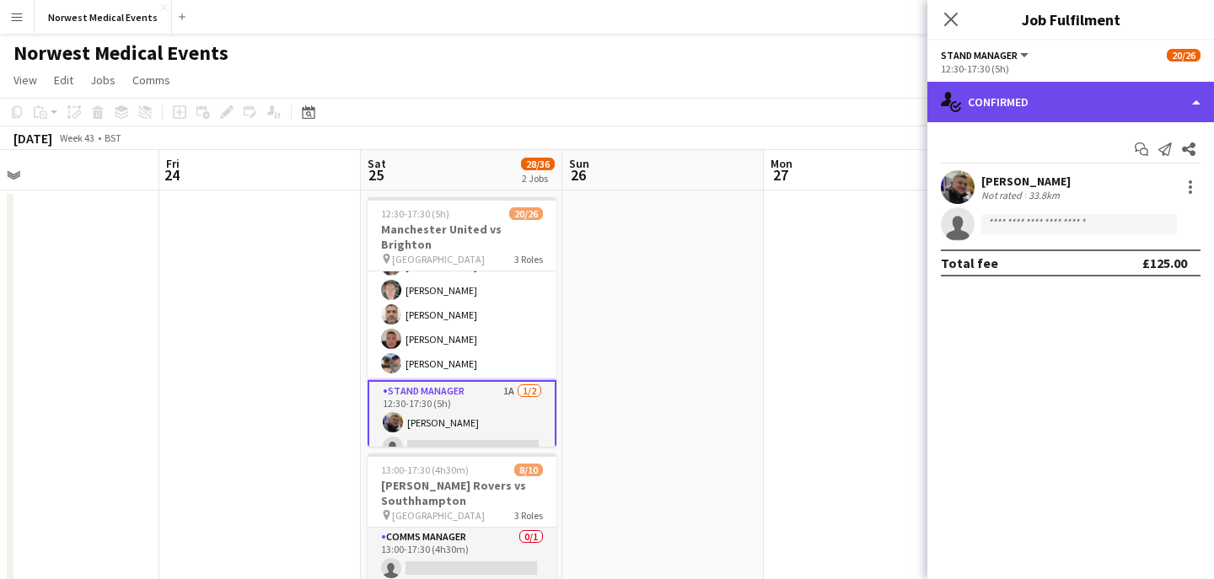
click at [1074, 94] on div "single-neutral-actions-check-2 Confirmed" at bounding box center [1070, 102] width 287 height 40
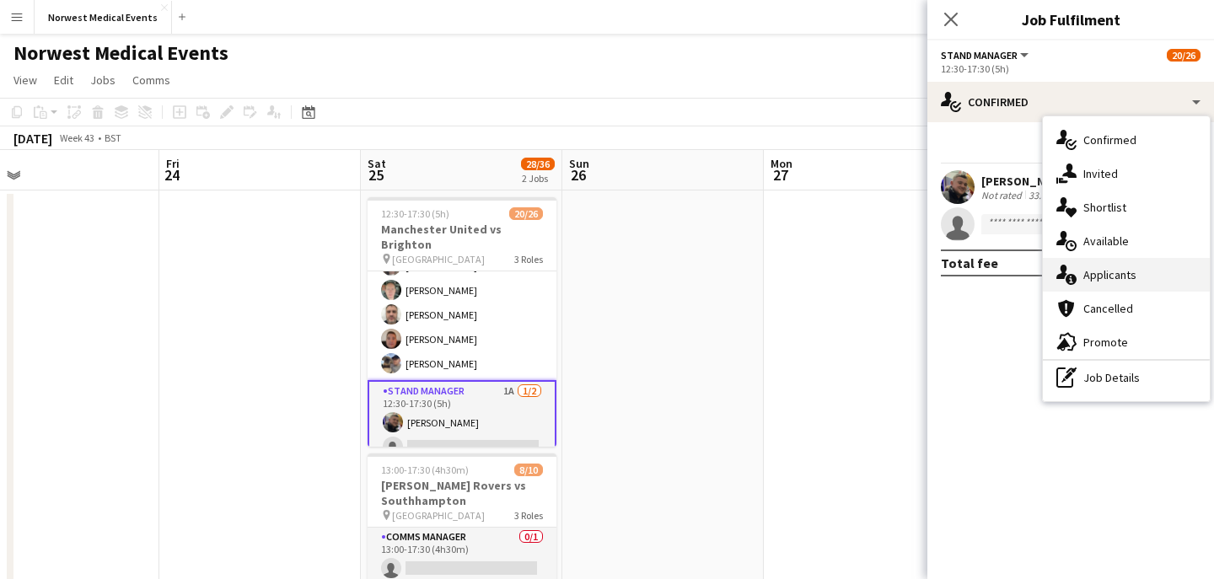
click at [1122, 267] on span "Applicants" at bounding box center [1109, 274] width 53 height 15
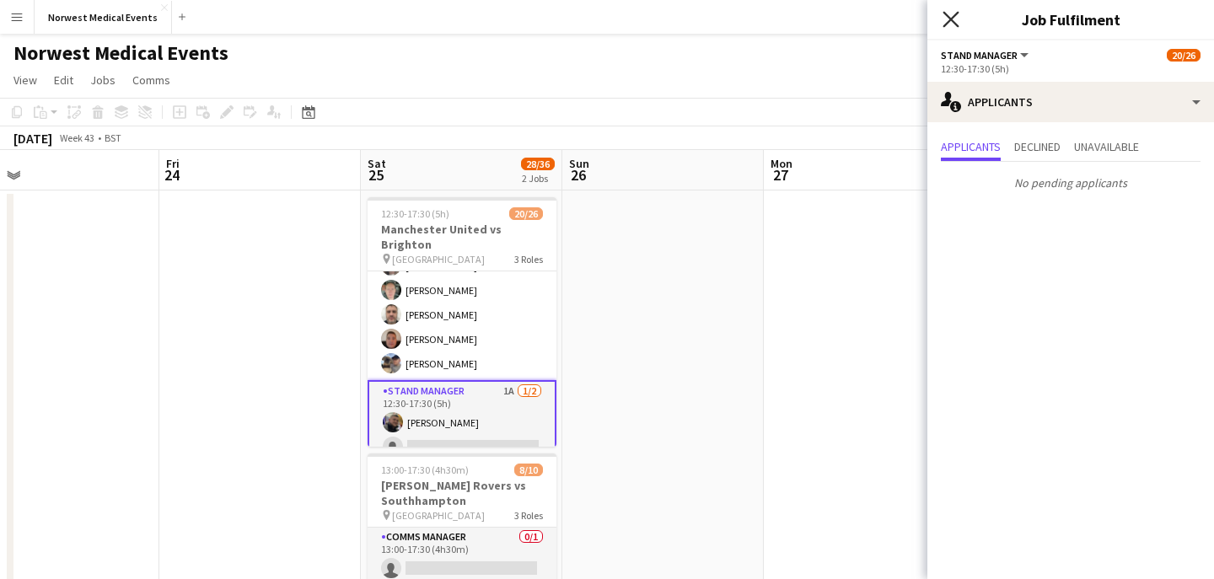
click at [955, 24] on icon at bounding box center [951, 19] width 16 height 16
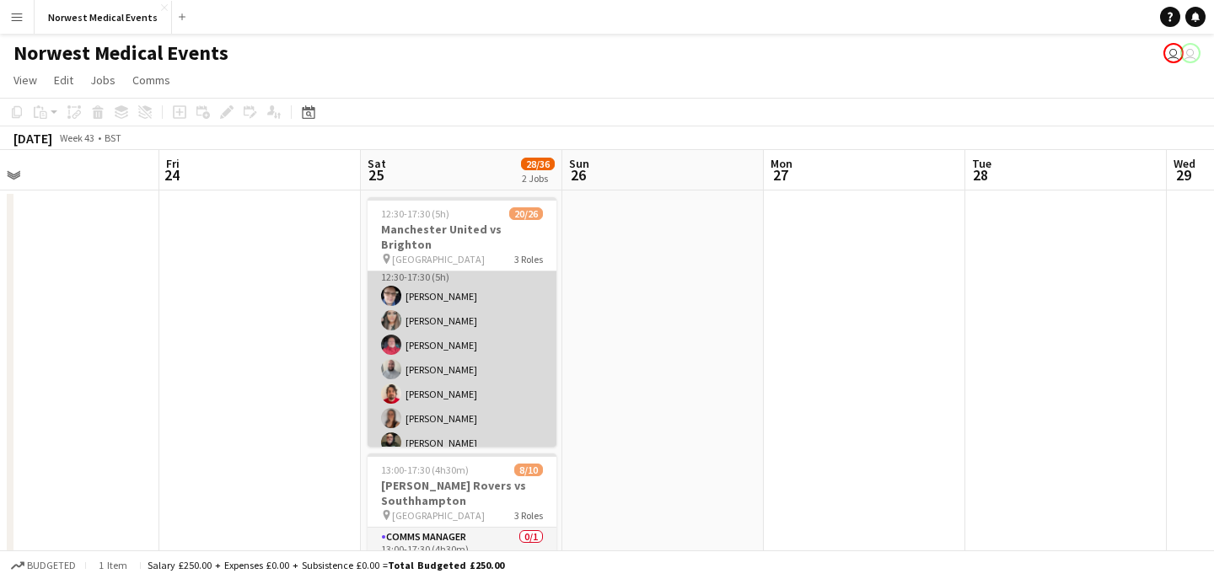
scroll to position [0, 0]
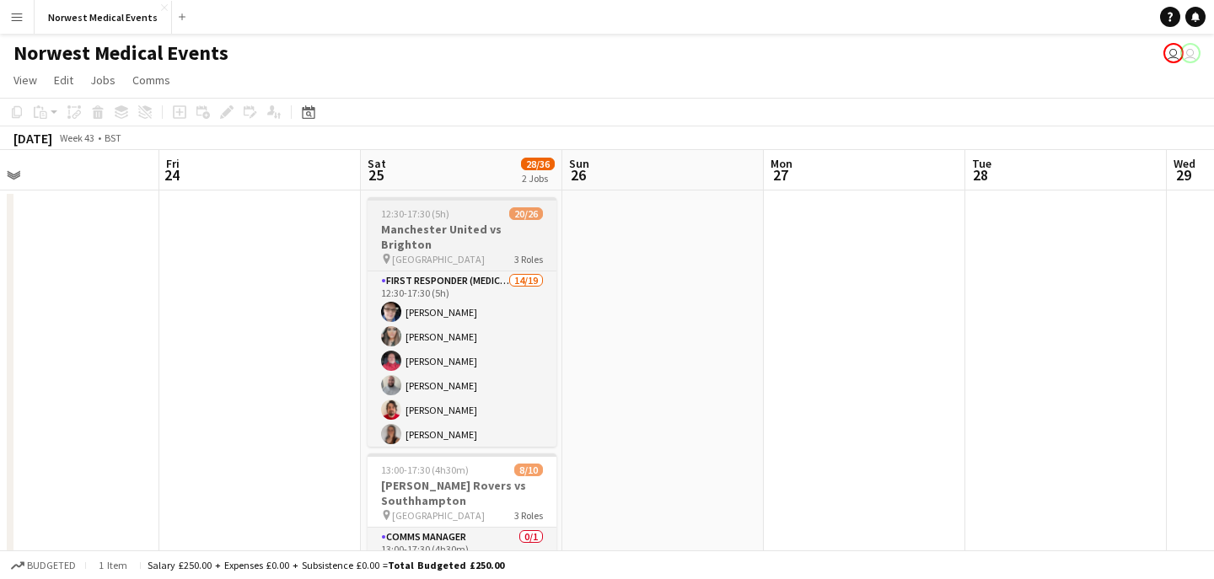
click at [471, 224] on h3 "Manchester United vs Brighton" at bounding box center [462, 237] width 189 height 30
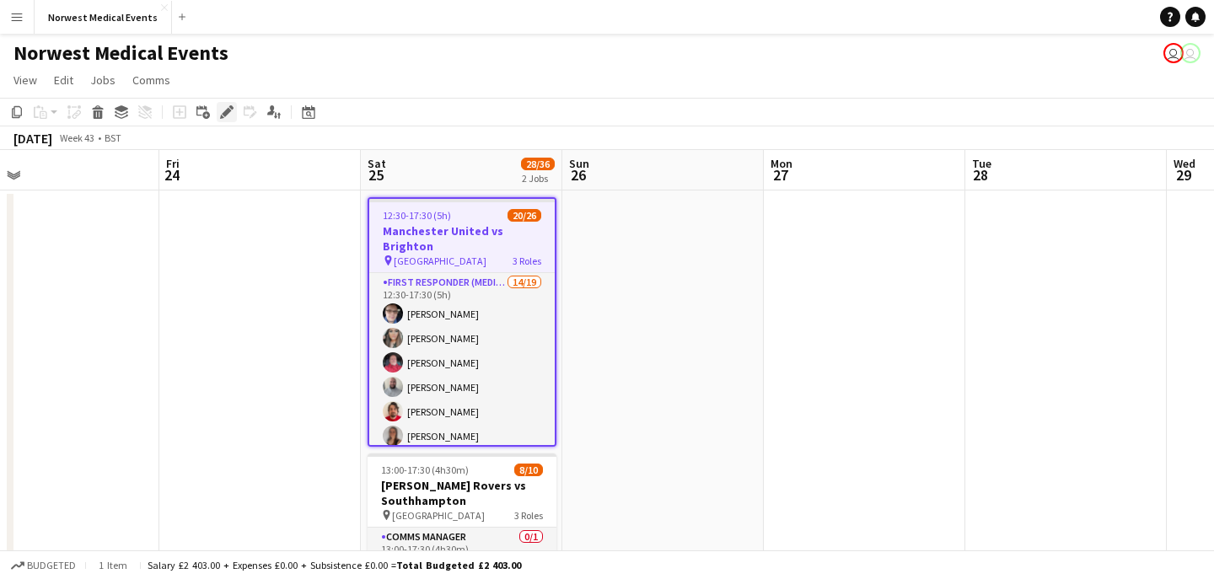
click at [228, 111] on icon at bounding box center [226, 112] width 9 height 9
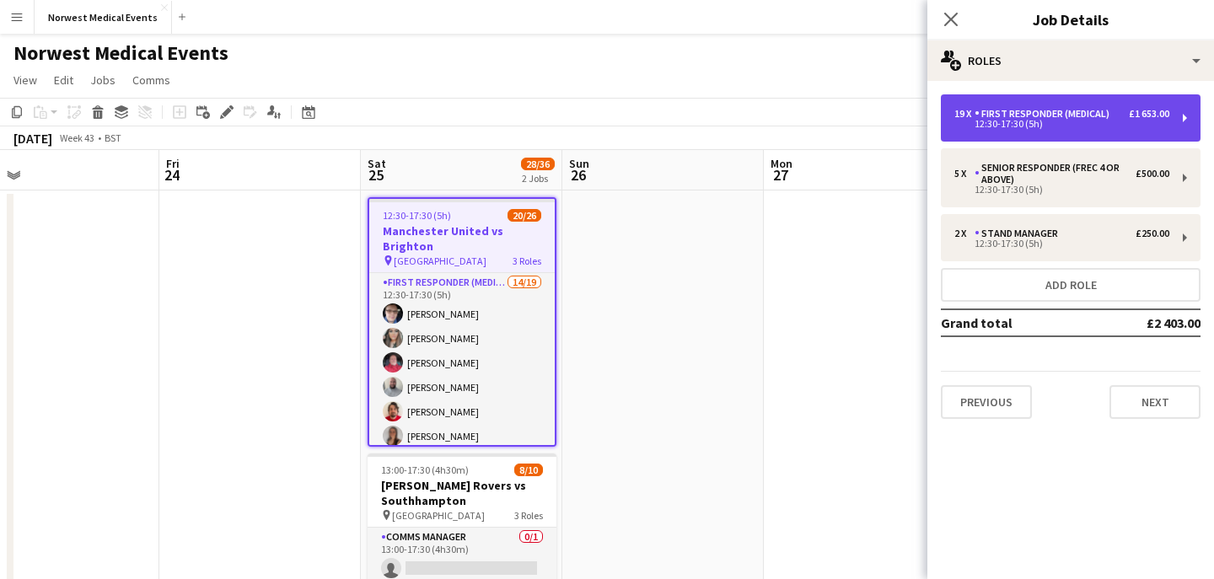
click at [1051, 120] on div "12:30-17:30 (5h)" at bounding box center [1061, 124] width 215 height 8
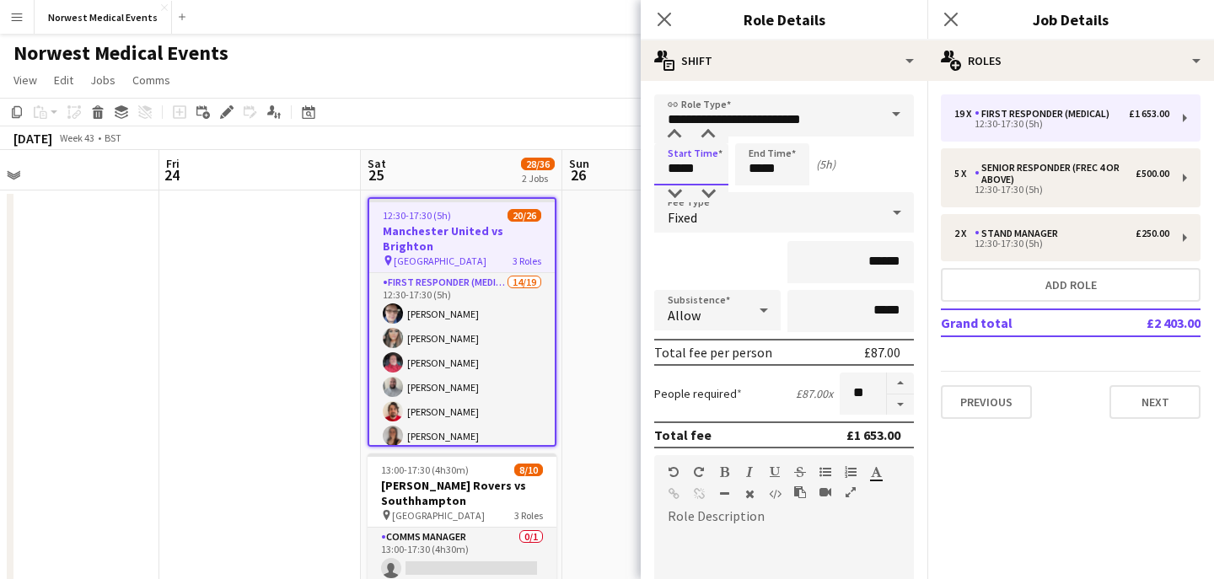
click at [707, 170] on input "*****" at bounding box center [691, 164] width 74 height 42
click at [679, 164] on input "*****" at bounding box center [691, 164] width 74 height 42
click at [704, 168] on input "*****" at bounding box center [691, 164] width 74 height 42
type input "*****"
click at [762, 169] on input "*****" at bounding box center [772, 164] width 74 height 42
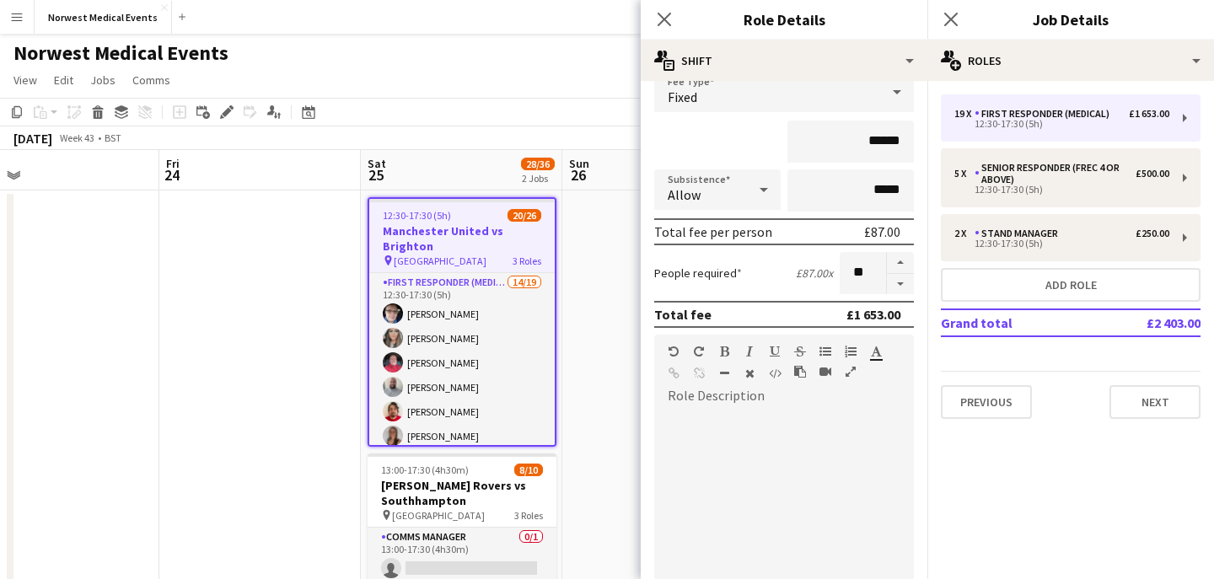
scroll to position [431, 0]
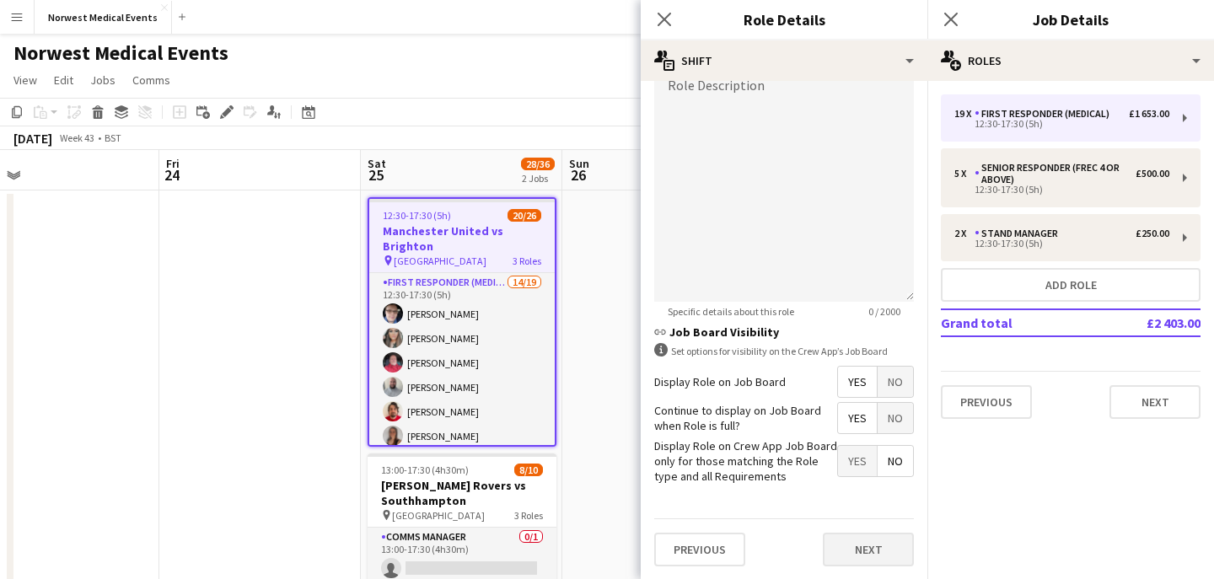
type input "*****"
click at [857, 545] on button "Next" at bounding box center [868, 550] width 91 height 34
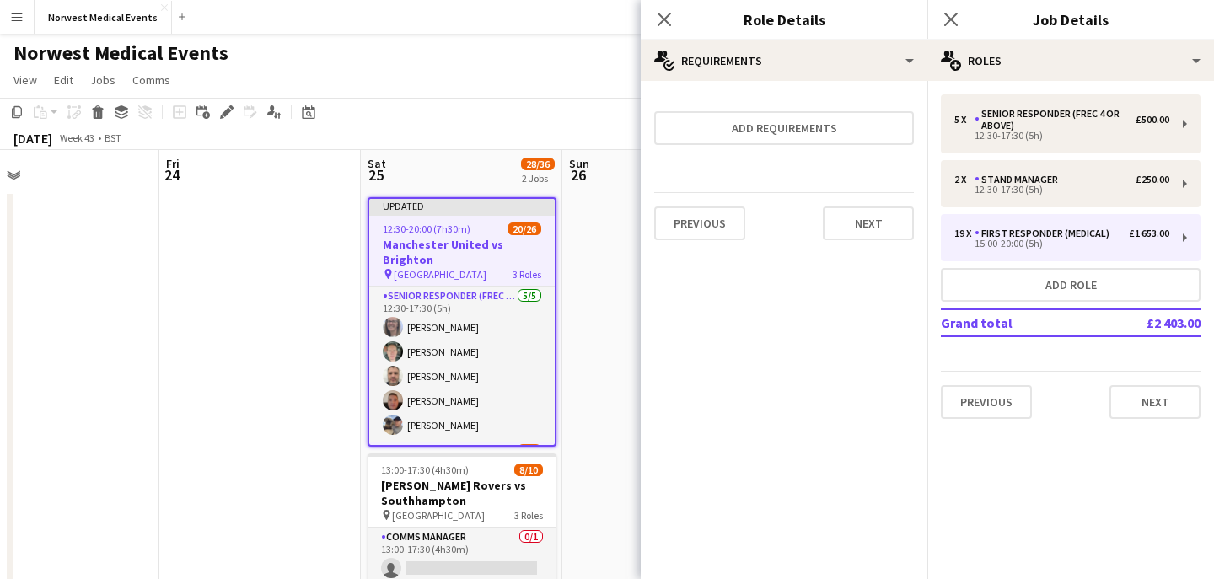
scroll to position [0, 0]
click at [863, 229] on button "Next" at bounding box center [868, 224] width 91 height 34
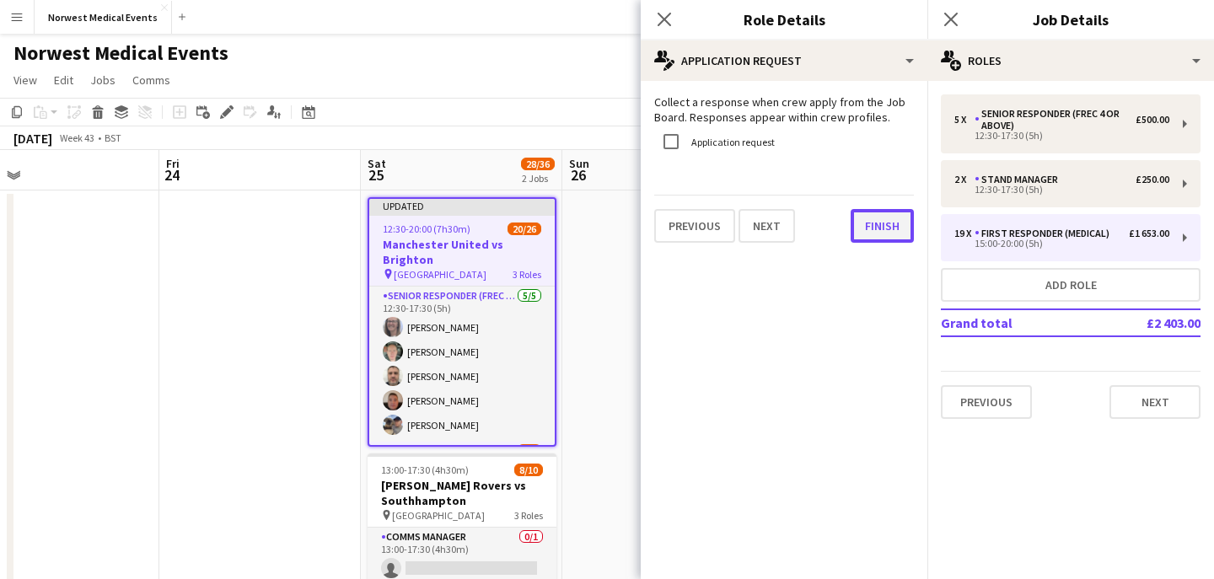
click at [876, 223] on button "Finish" at bounding box center [882, 226] width 63 height 34
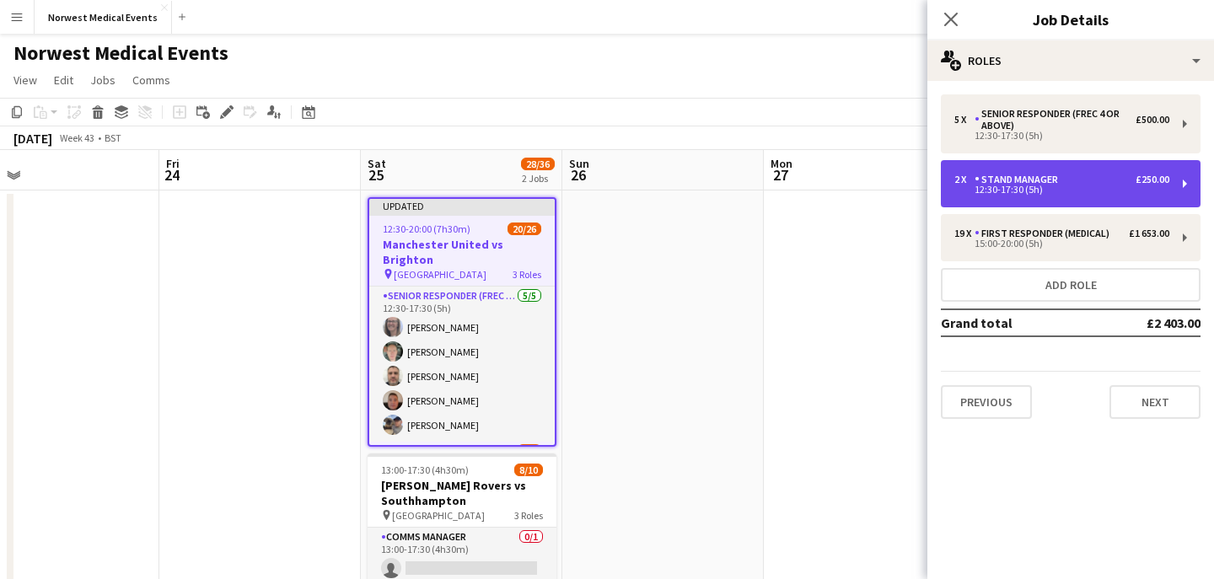
click at [1013, 180] on div "Stand Manager" at bounding box center [1020, 180] width 90 height 12
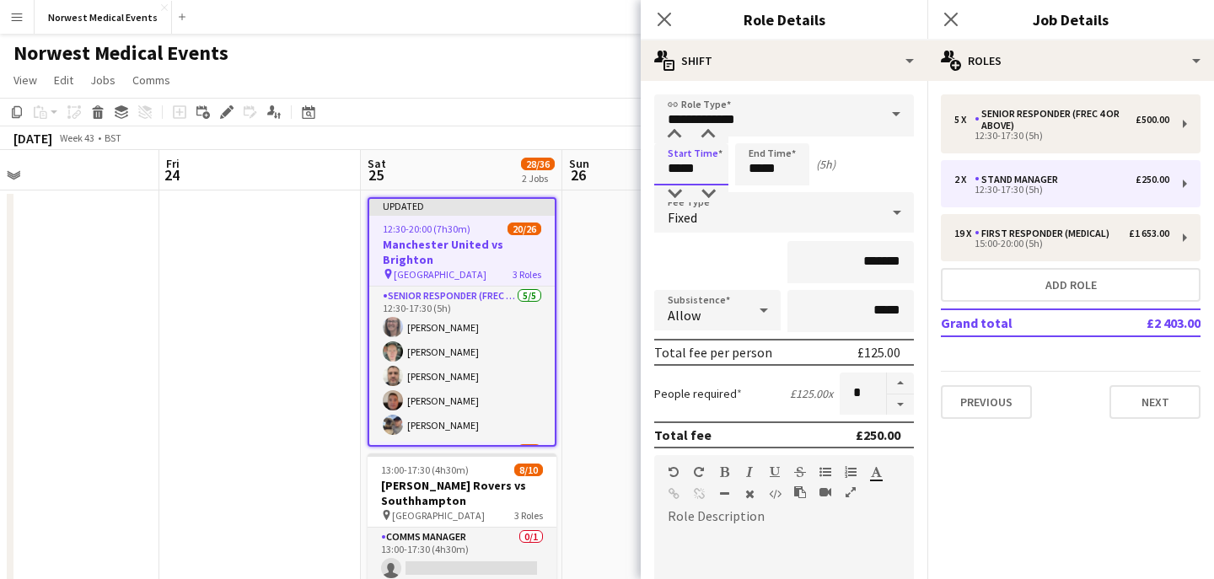
click at [702, 170] on input "*****" at bounding box center [691, 164] width 74 height 42
type input "*****"
click at [761, 168] on input "*****" at bounding box center [772, 164] width 74 height 42
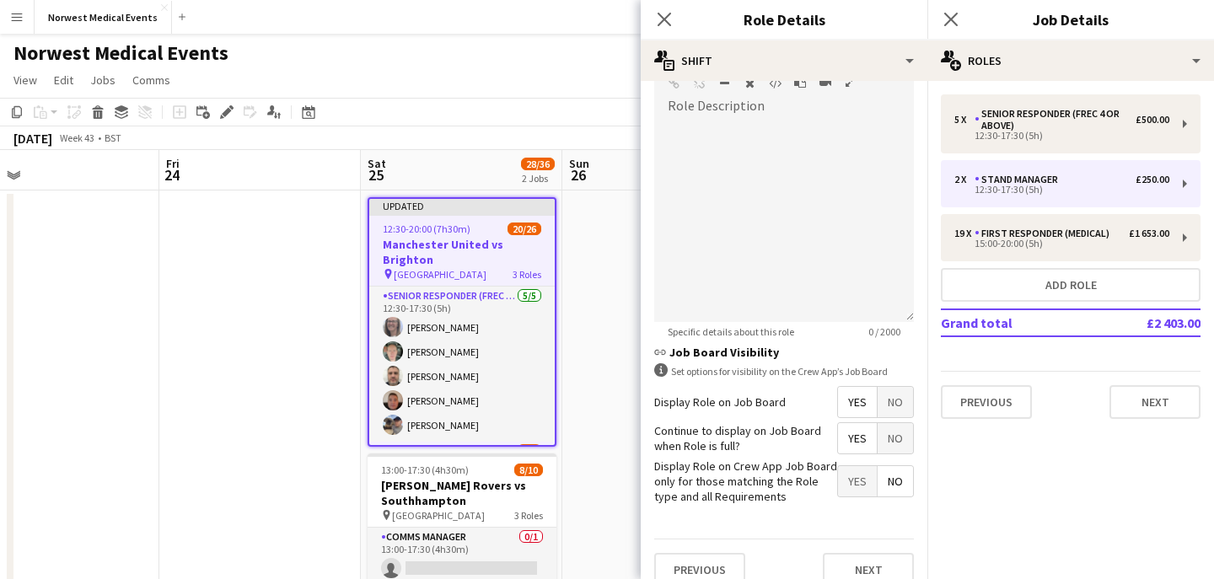
scroll to position [431, 0]
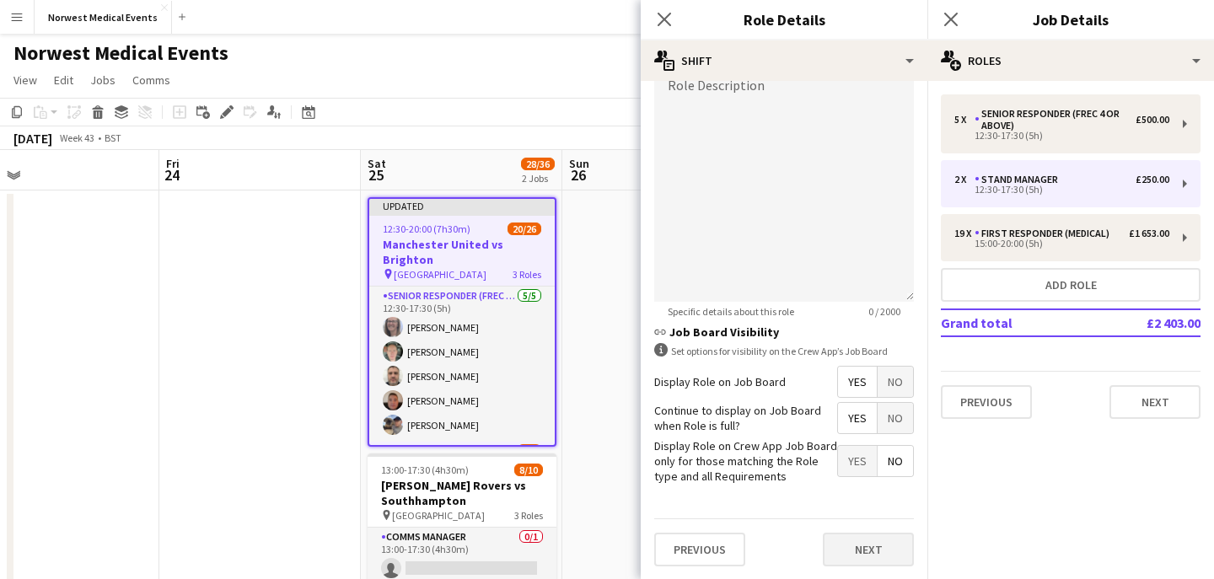
type input "*****"
click at [862, 551] on button "Next" at bounding box center [868, 550] width 91 height 34
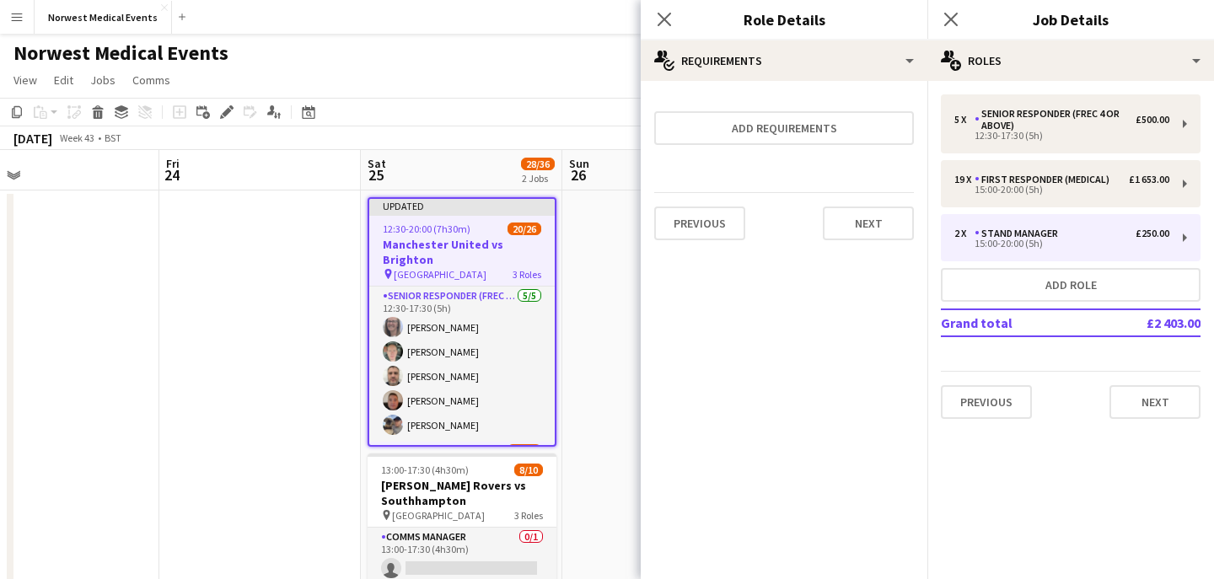
scroll to position [0, 0]
click at [872, 236] on button "Next" at bounding box center [868, 224] width 91 height 34
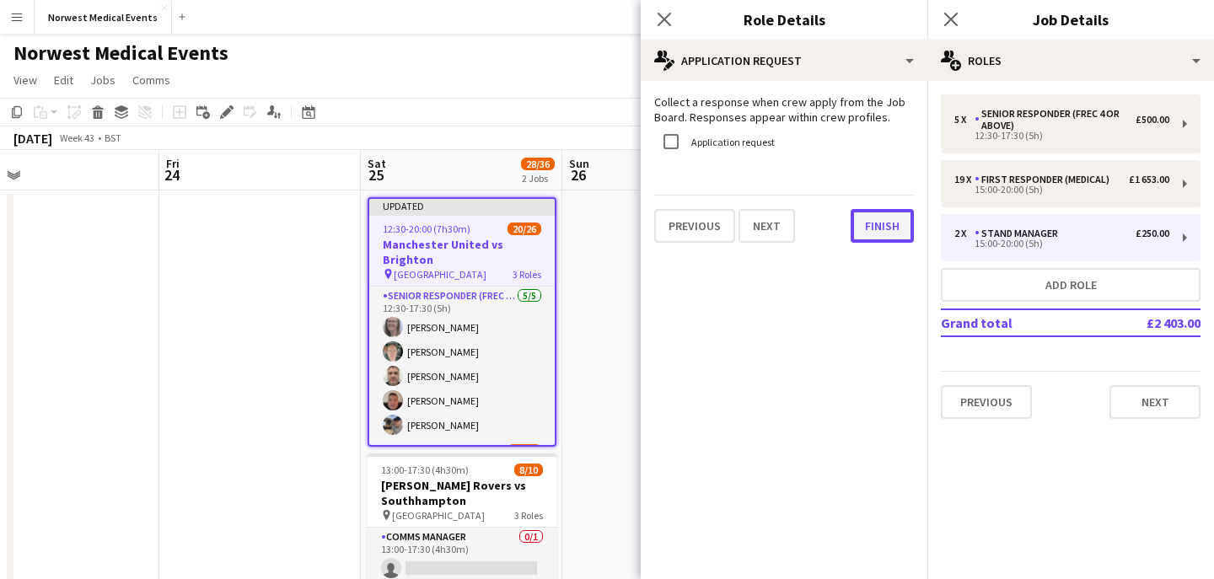
click at [878, 225] on button "Finish" at bounding box center [882, 226] width 63 height 34
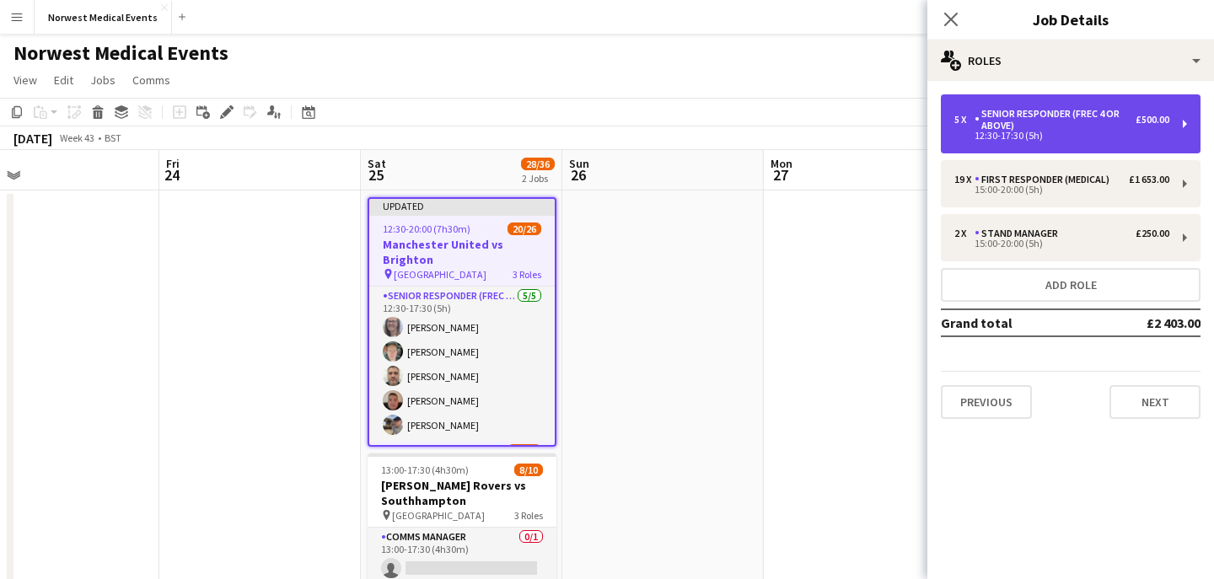
click at [1008, 110] on div "Senior Responder (FREC 4 or Above)" at bounding box center [1055, 120] width 161 height 24
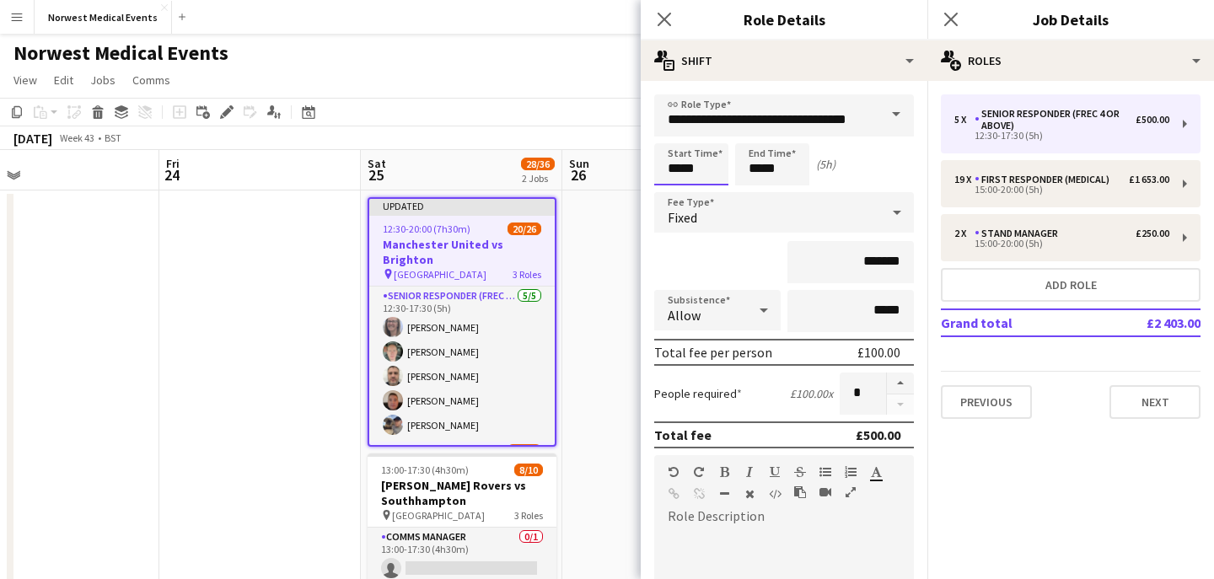
click at [708, 167] on input "*****" at bounding box center [691, 164] width 74 height 42
type input "*****"
click at [761, 172] on input "*****" at bounding box center [772, 164] width 74 height 42
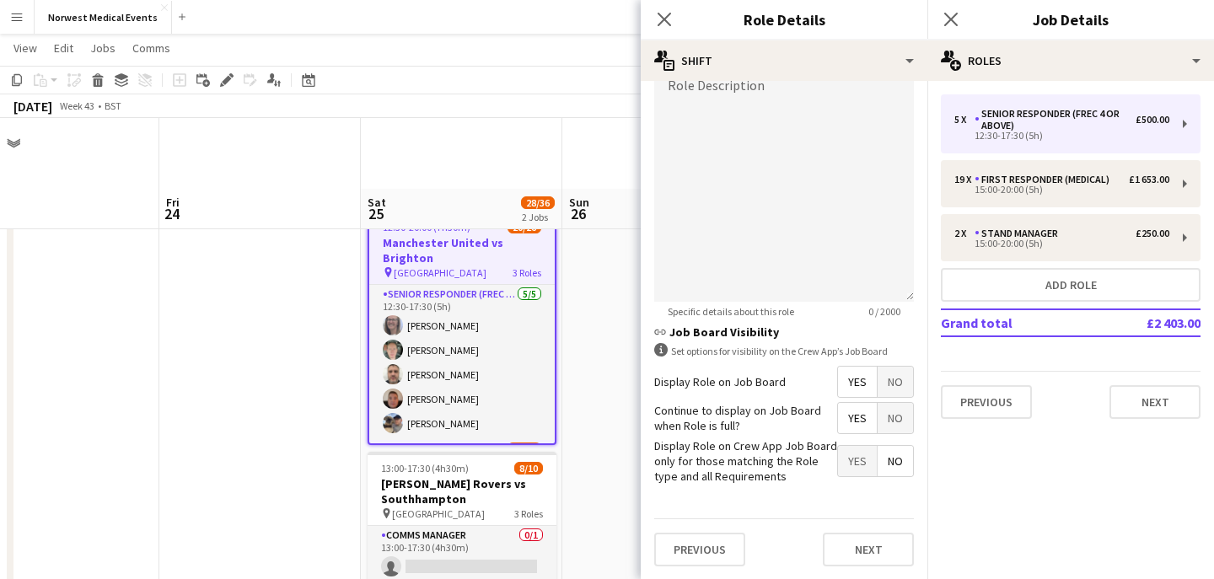
scroll to position [136, 0]
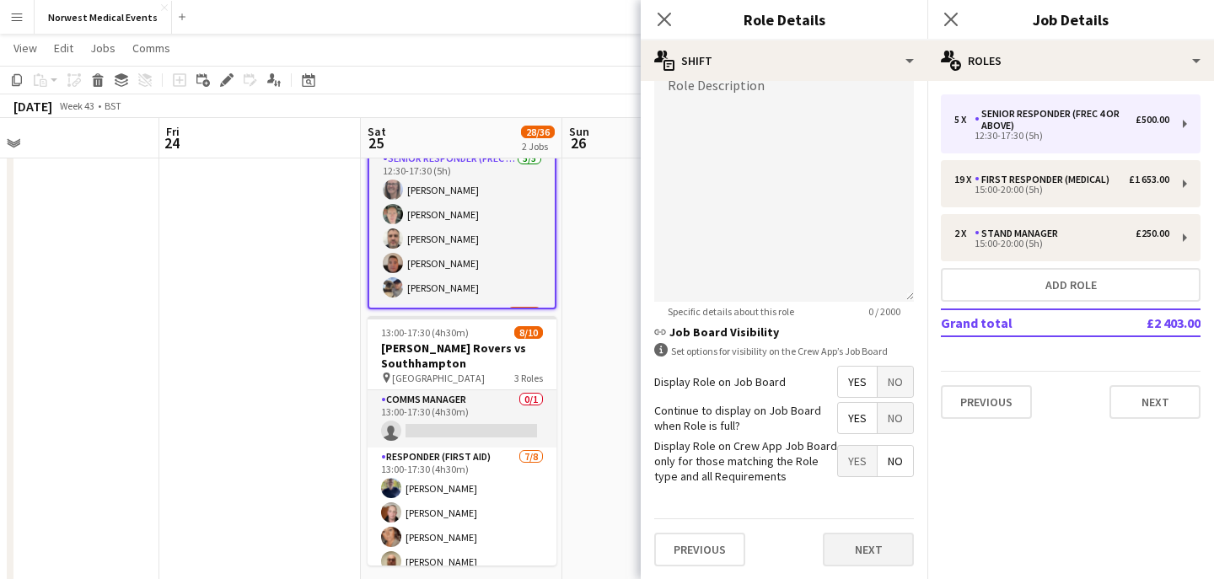
type input "*****"
click at [851, 543] on button "Next" at bounding box center [868, 550] width 91 height 34
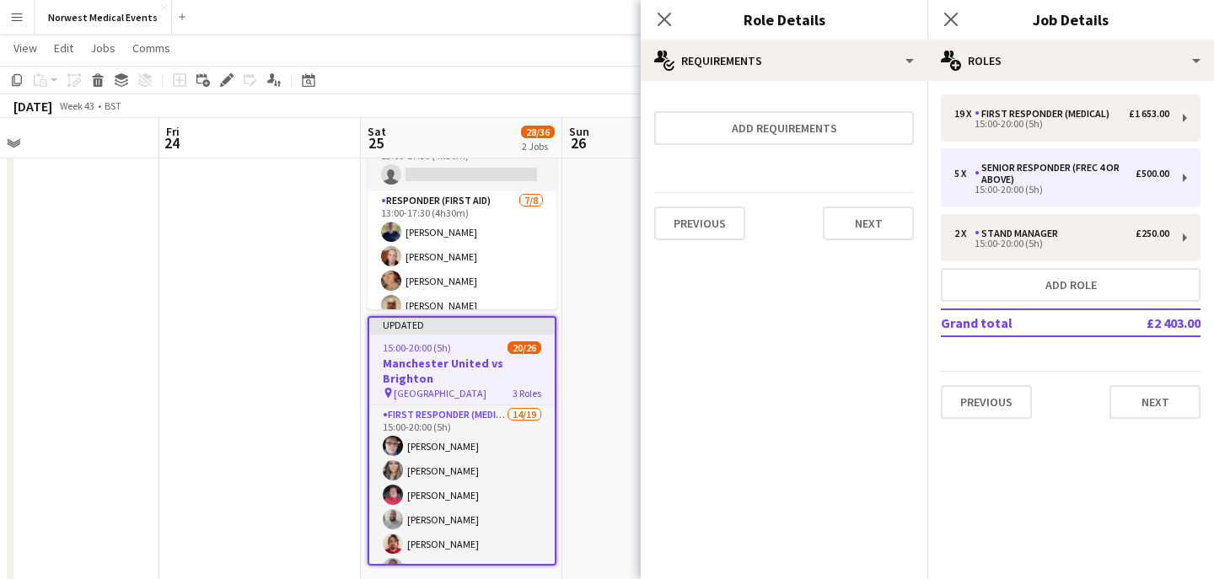
scroll to position [0, 0]
click at [857, 218] on button "Next" at bounding box center [868, 224] width 91 height 34
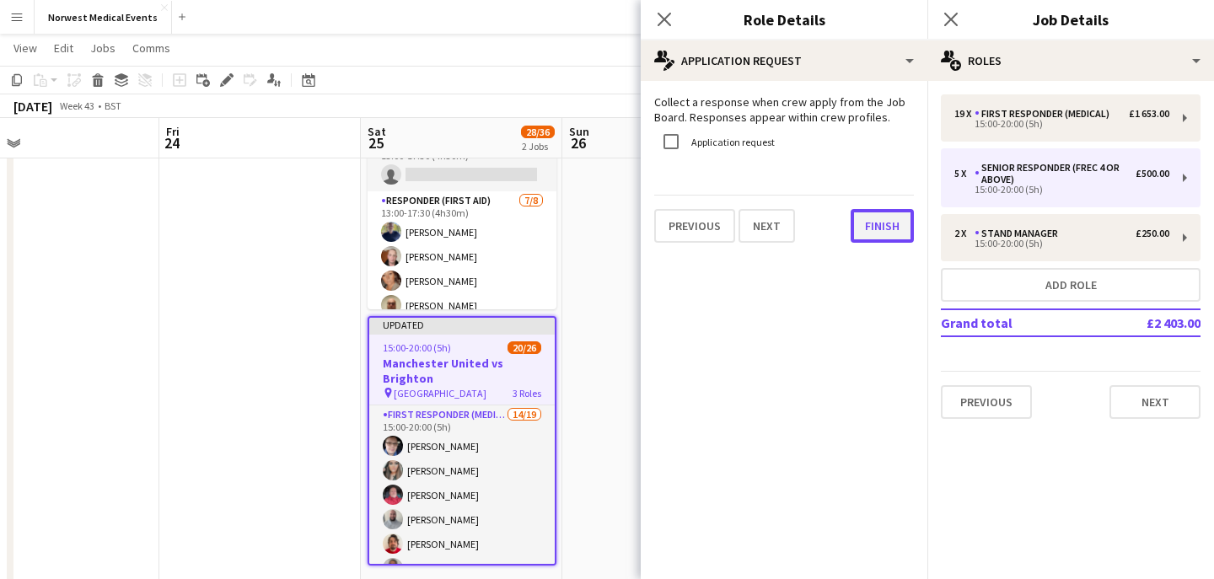
click at [873, 227] on button "Finish" at bounding box center [882, 226] width 63 height 34
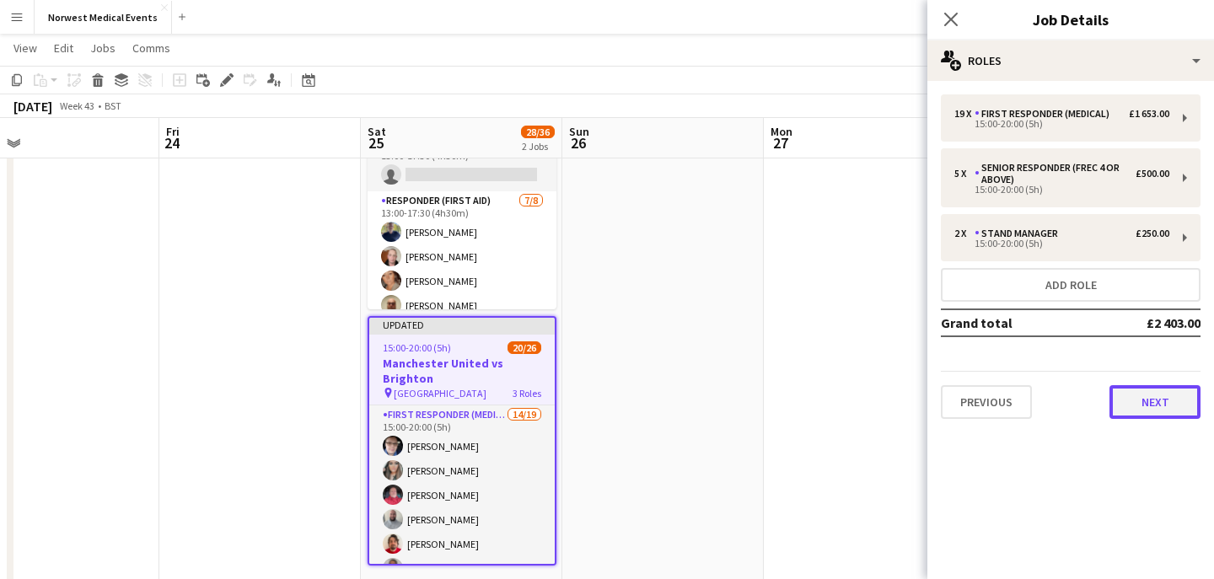
click at [1137, 395] on button "Next" at bounding box center [1154, 402] width 91 height 34
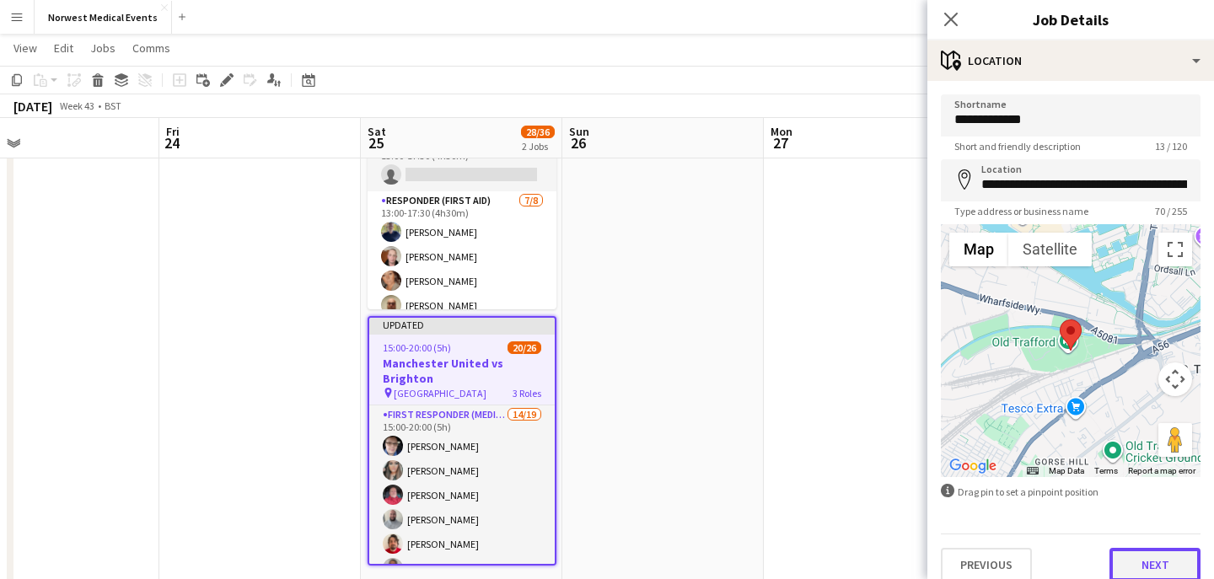
click at [1153, 559] on button "Next" at bounding box center [1154, 565] width 91 height 34
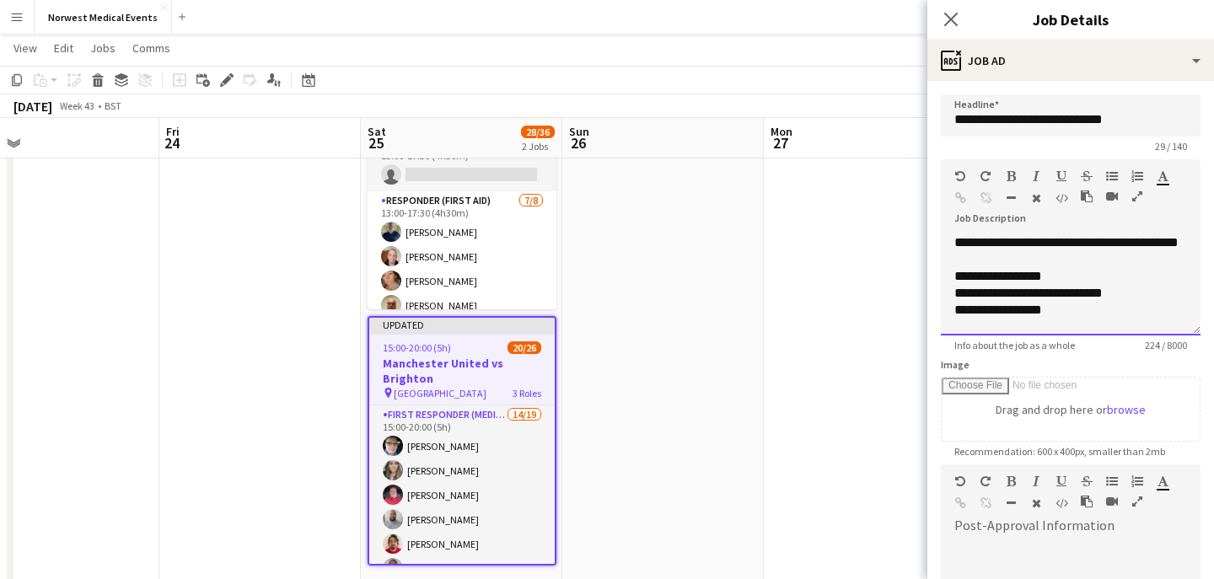
click at [1035, 282] on span "**********" at bounding box center [998, 276] width 88 height 13
click at [1088, 299] on span "**********" at bounding box center [1028, 293] width 148 height 13
click at [1108, 302] on div "**********" at bounding box center [1070, 293] width 233 height 17
click at [1024, 319] on div "**********" at bounding box center [1070, 310] width 233 height 17
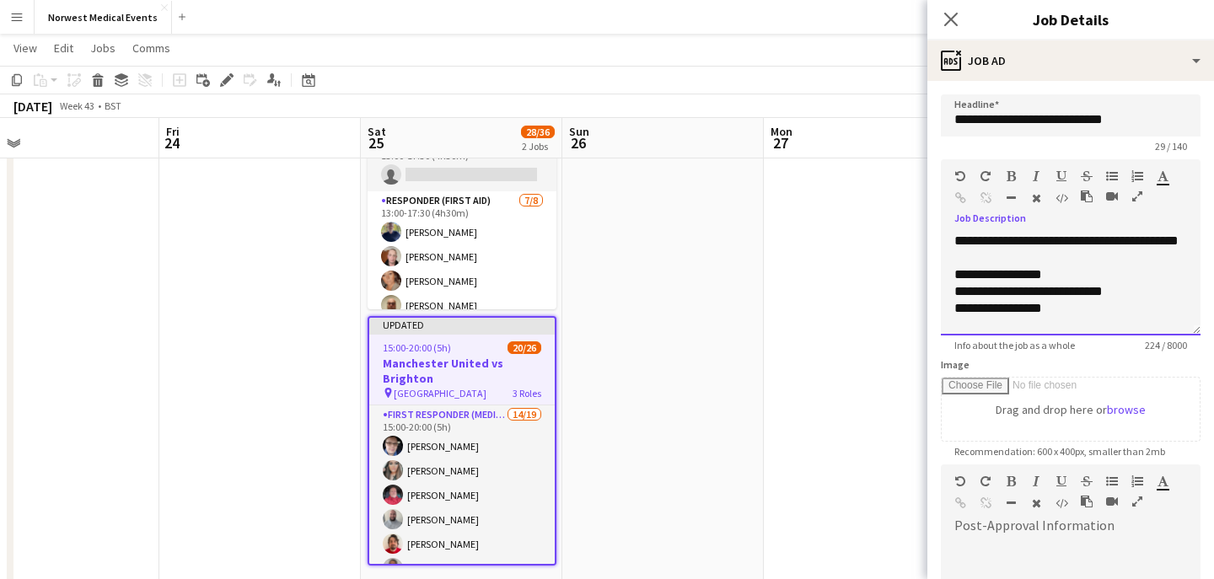
click at [1044, 317] on div "**********" at bounding box center [1070, 308] width 233 height 17
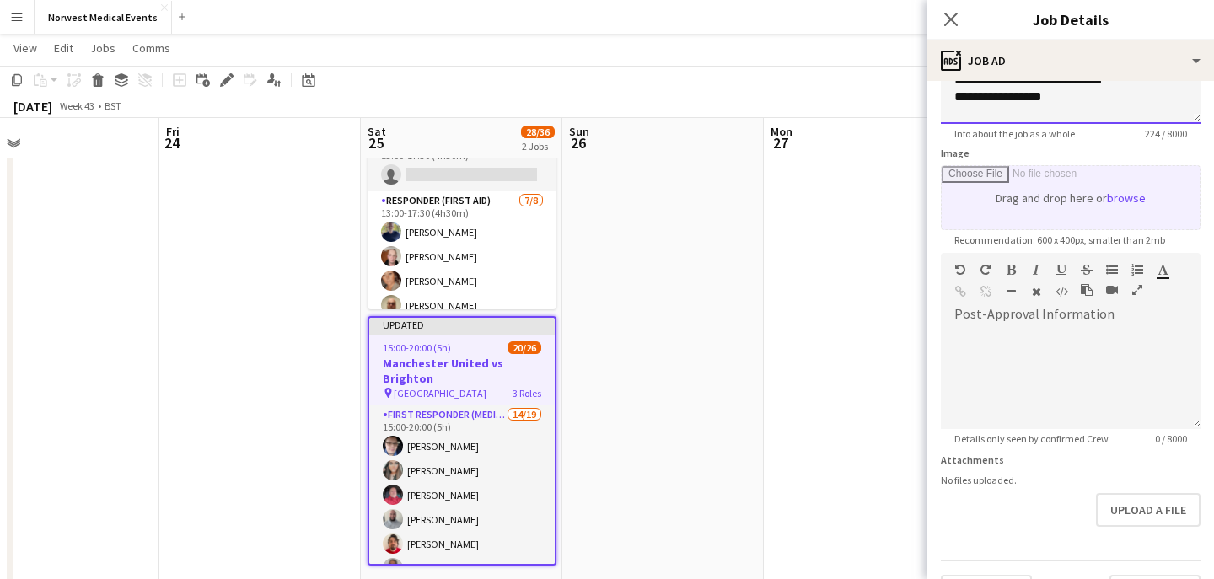
scroll to position [254, 0]
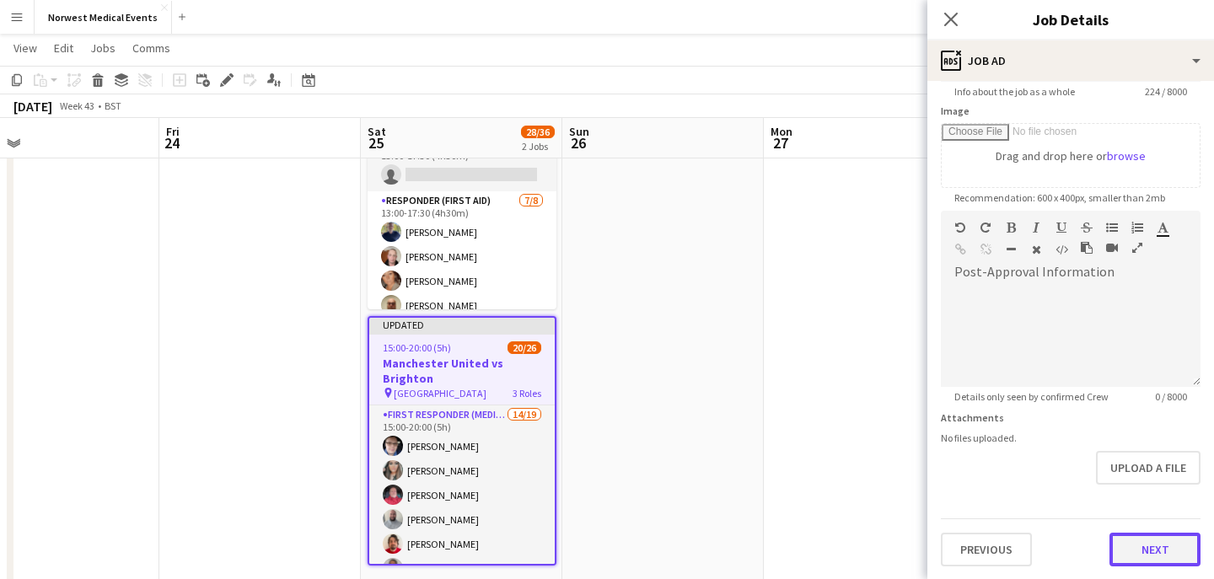
click at [1154, 551] on button "Next" at bounding box center [1154, 550] width 91 height 34
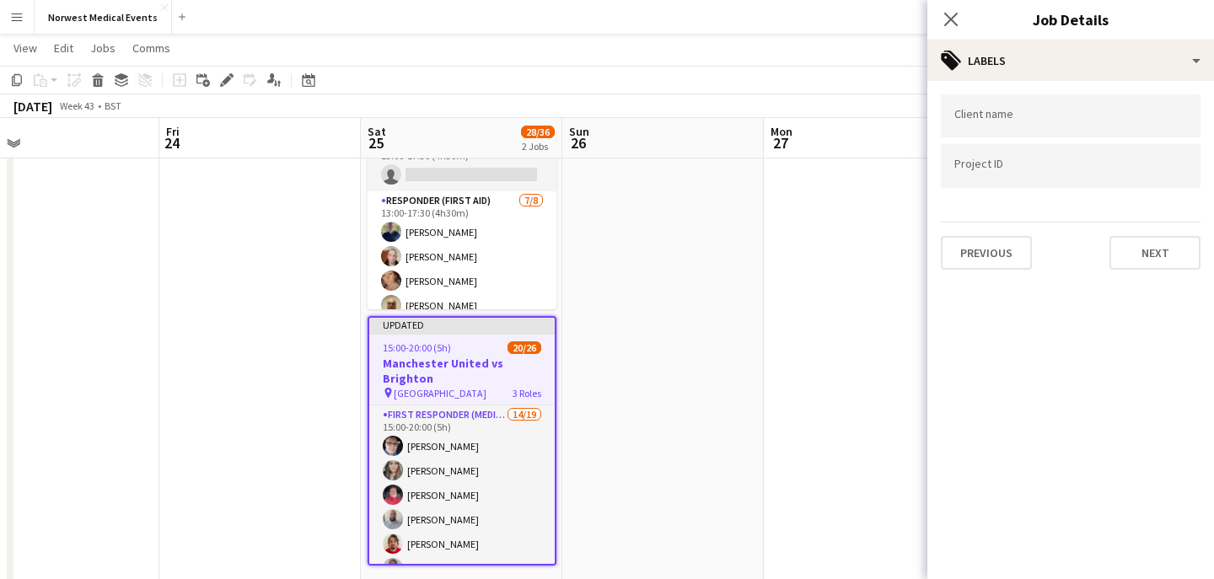
scroll to position [0, 0]
click at [1141, 252] on button "Next" at bounding box center [1154, 253] width 91 height 34
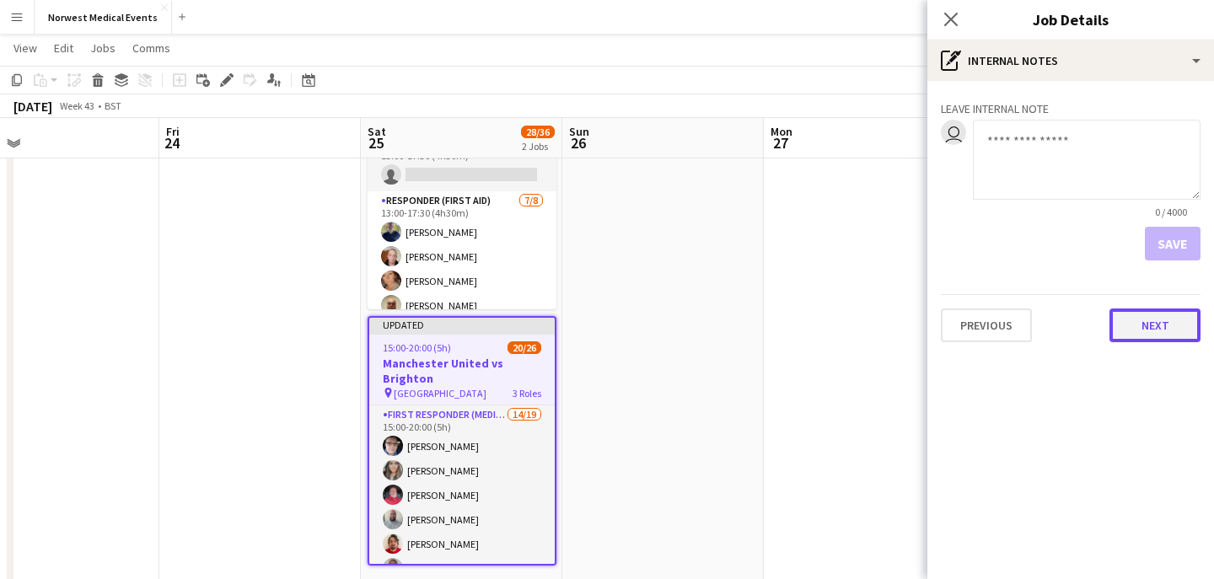
click at [1158, 320] on button "Next" at bounding box center [1154, 326] width 91 height 34
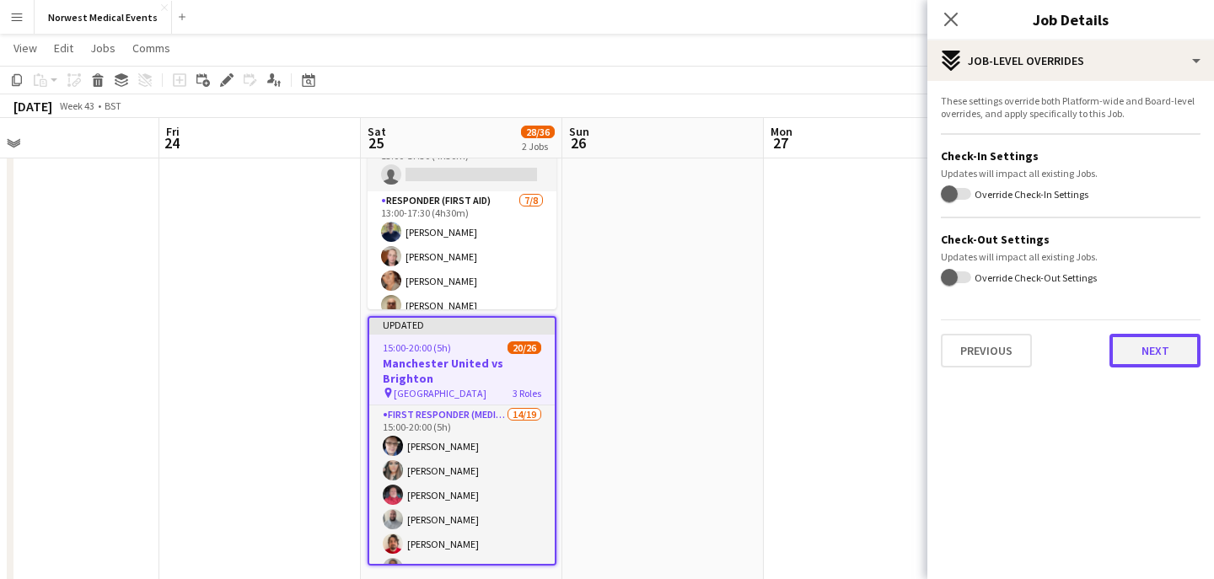
click at [1152, 357] on button "Next" at bounding box center [1154, 351] width 91 height 34
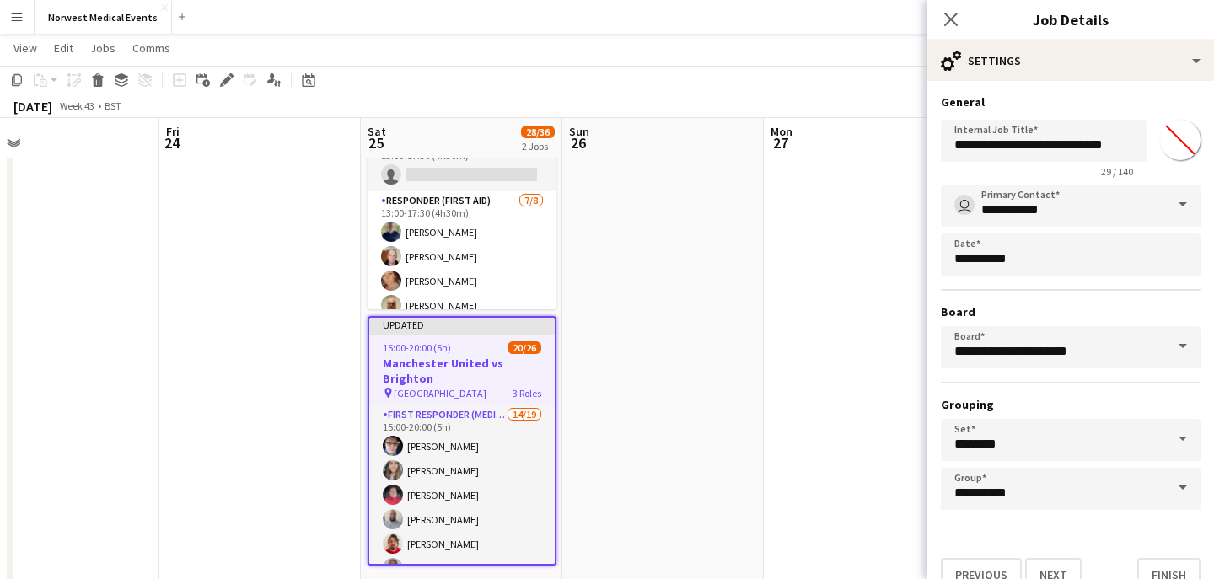
scroll to position [26, 0]
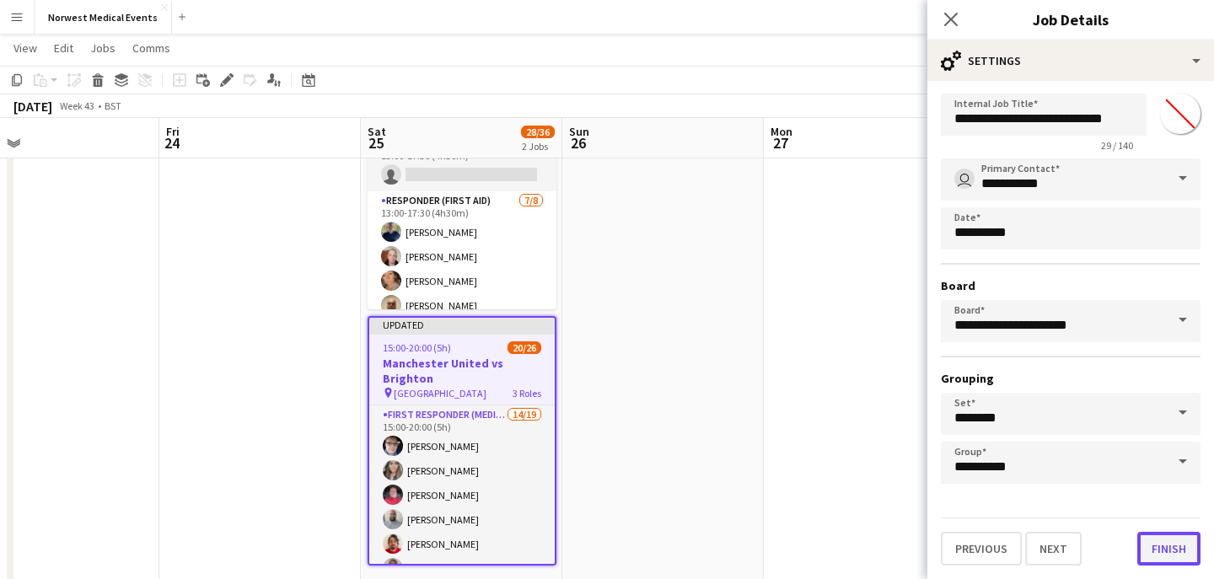
click at [1166, 539] on button "Finish" at bounding box center [1168, 549] width 63 height 34
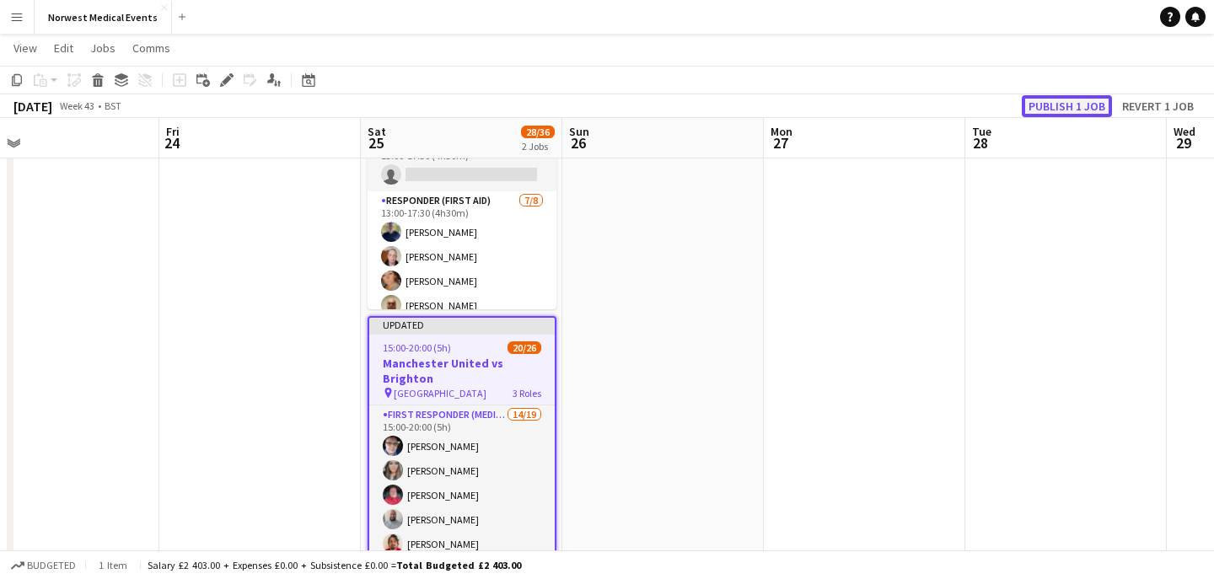
click at [1052, 105] on button "Publish 1 job" at bounding box center [1067, 106] width 90 height 22
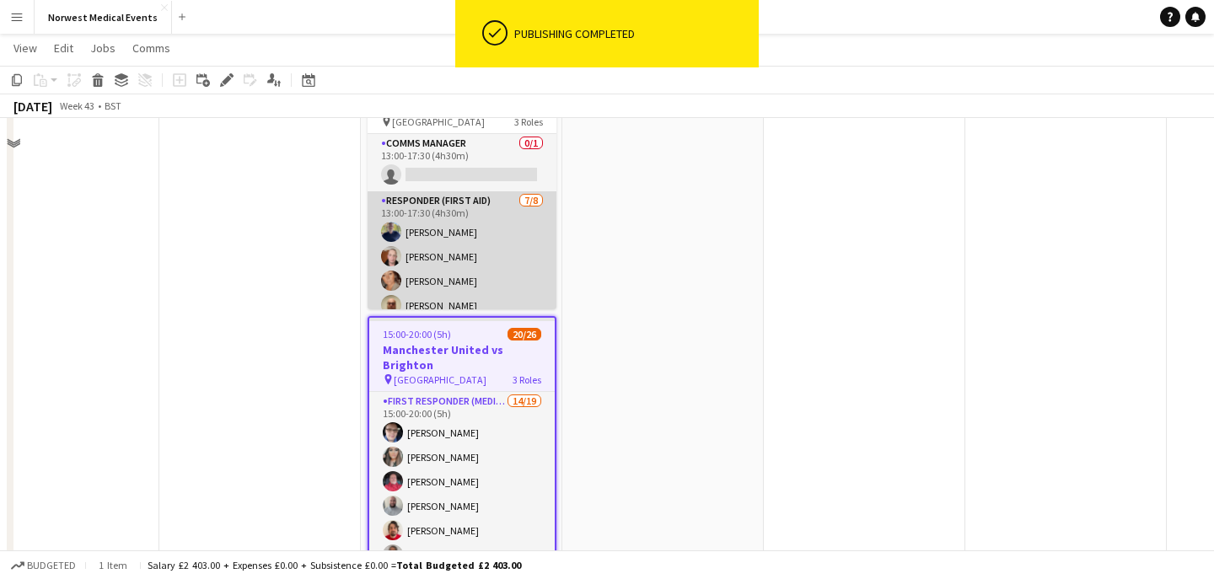
scroll to position [0, 0]
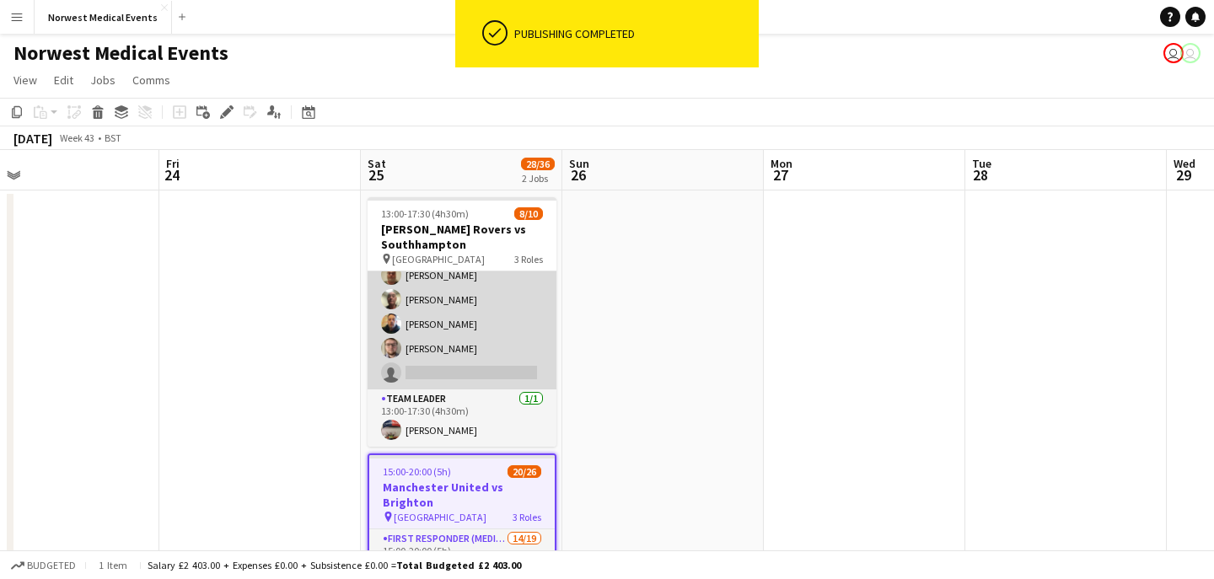
click at [473, 330] on app-card-role "Responder (First Aid) [DATE] 13:00-17:30 (4h30m) [PERSON_NAME] [PERSON_NAME] [P…" at bounding box center [462, 275] width 189 height 228
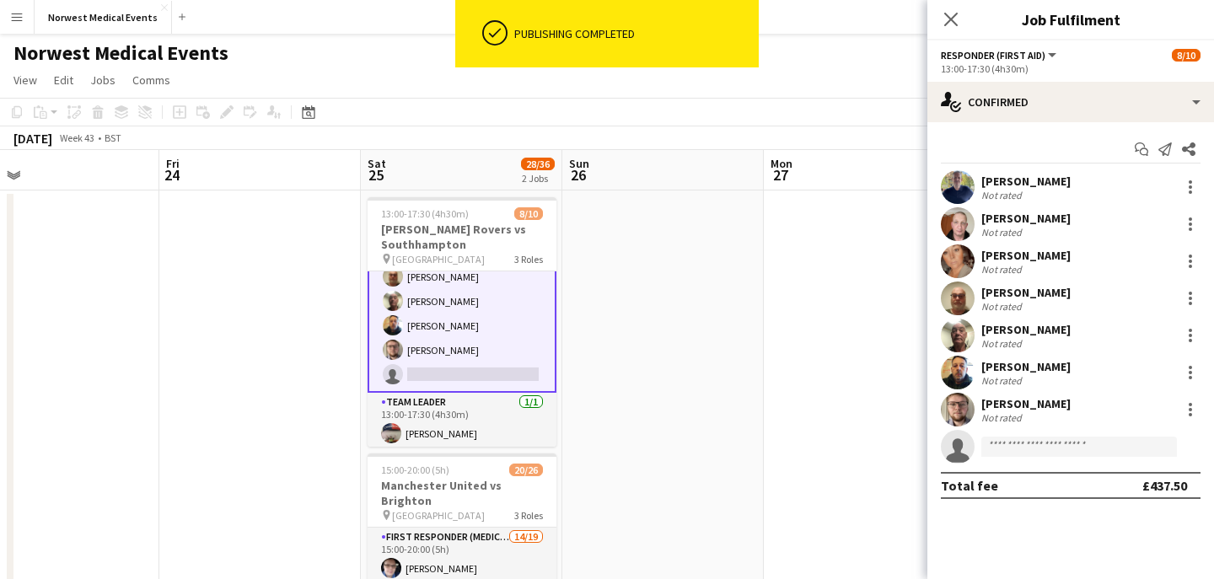
scroll to position [169, 0]
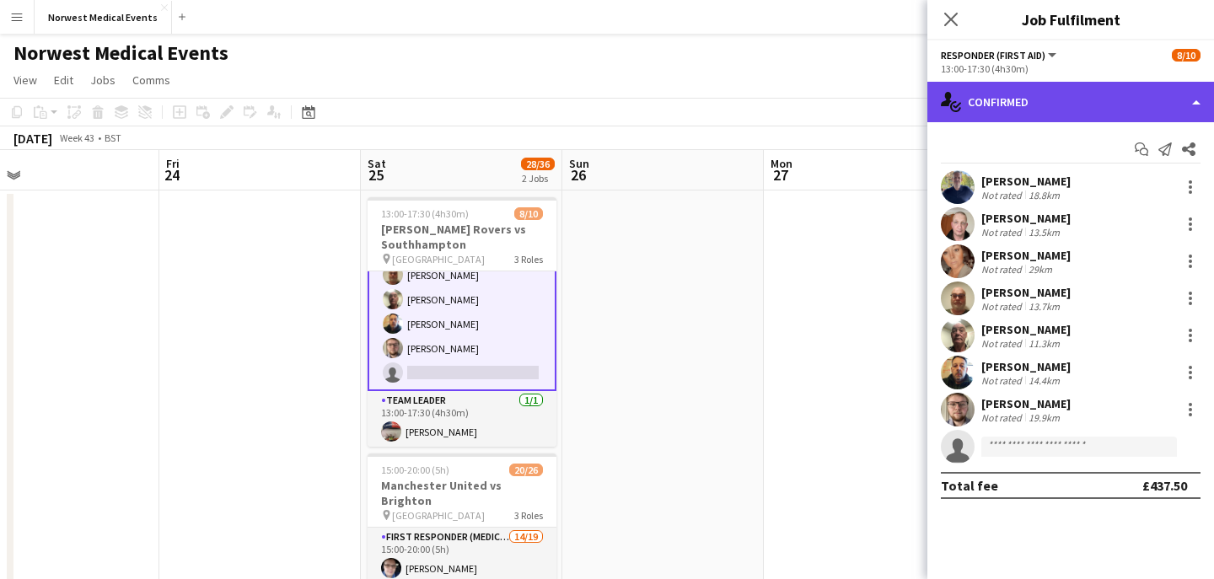
click at [1020, 107] on div "single-neutral-actions-check-2 Confirmed" at bounding box center [1070, 102] width 287 height 40
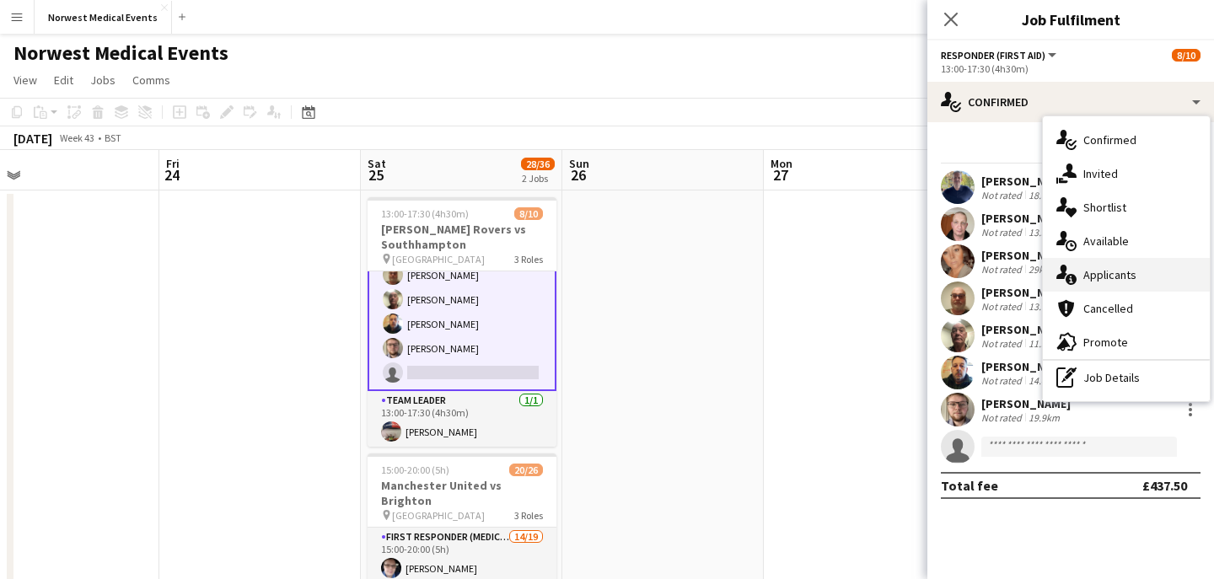
click at [1100, 270] on span "Applicants" at bounding box center [1109, 274] width 53 height 15
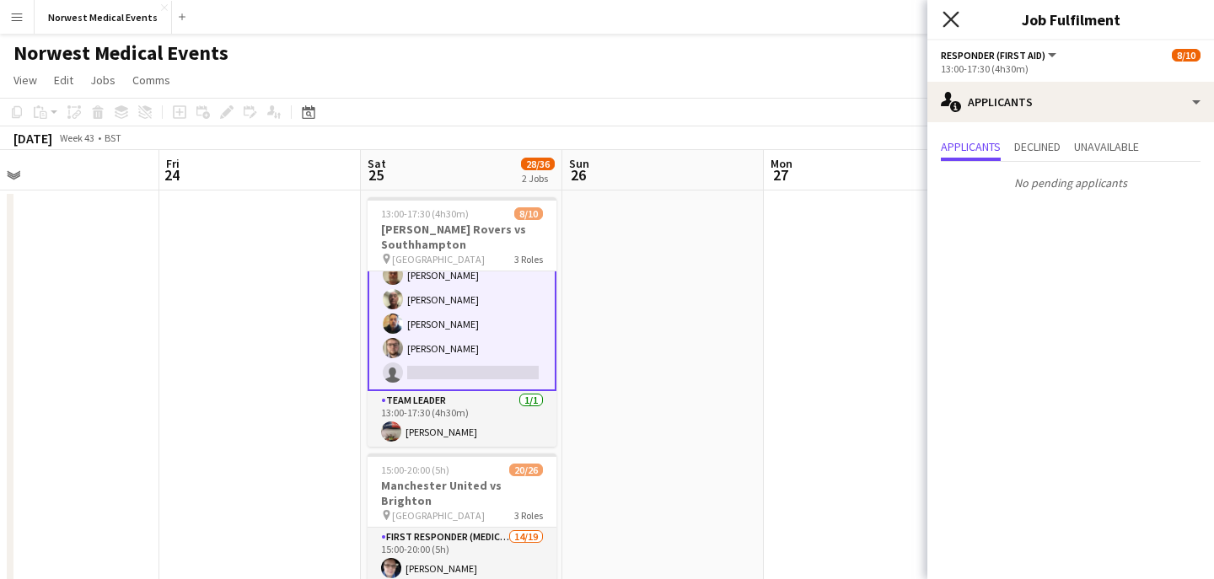
click at [951, 19] on icon at bounding box center [951, 19] width 16 height 16
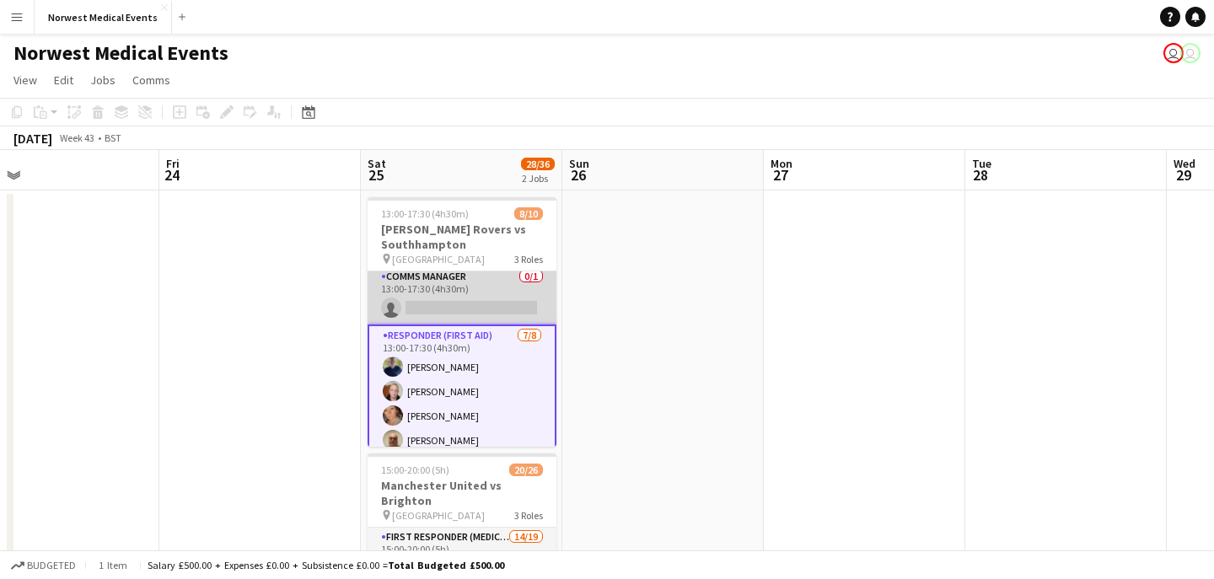
scroll to position [0, 0]
click at [518, 295] on app-card-role "Comms Manager 0/1 13:00-17:30 (4h30m) single-neutral-actions" at bounding box center [462, 299] width 189 height 57
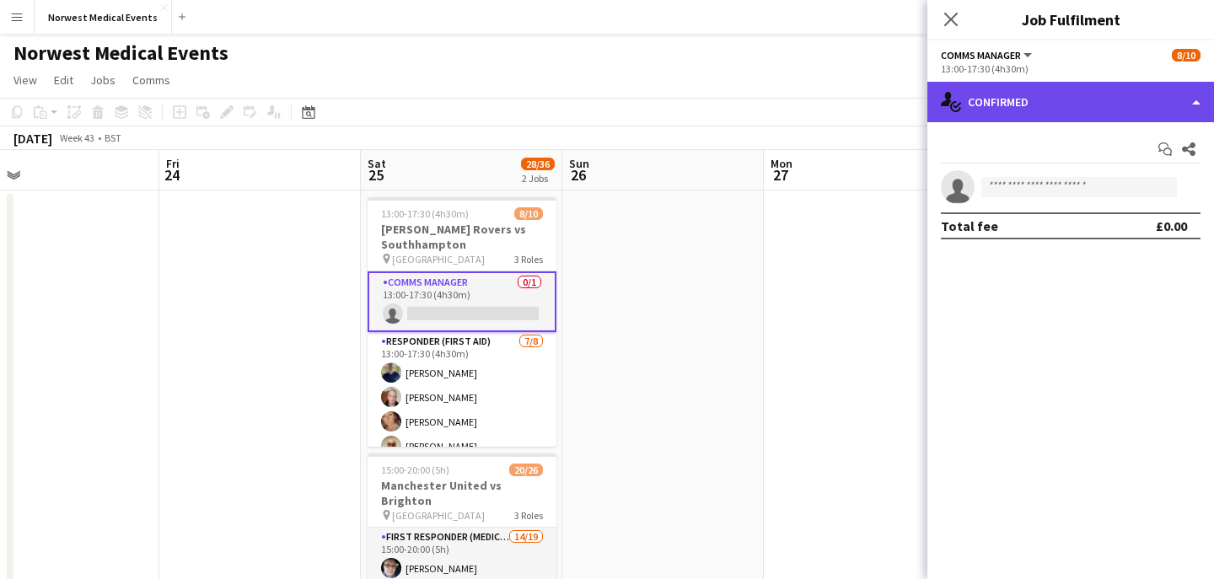
click at [1013, 85] on div "single-neutral-actions-check-2 Confirmed" at bounding box center [1070, 102] width 287 height 40
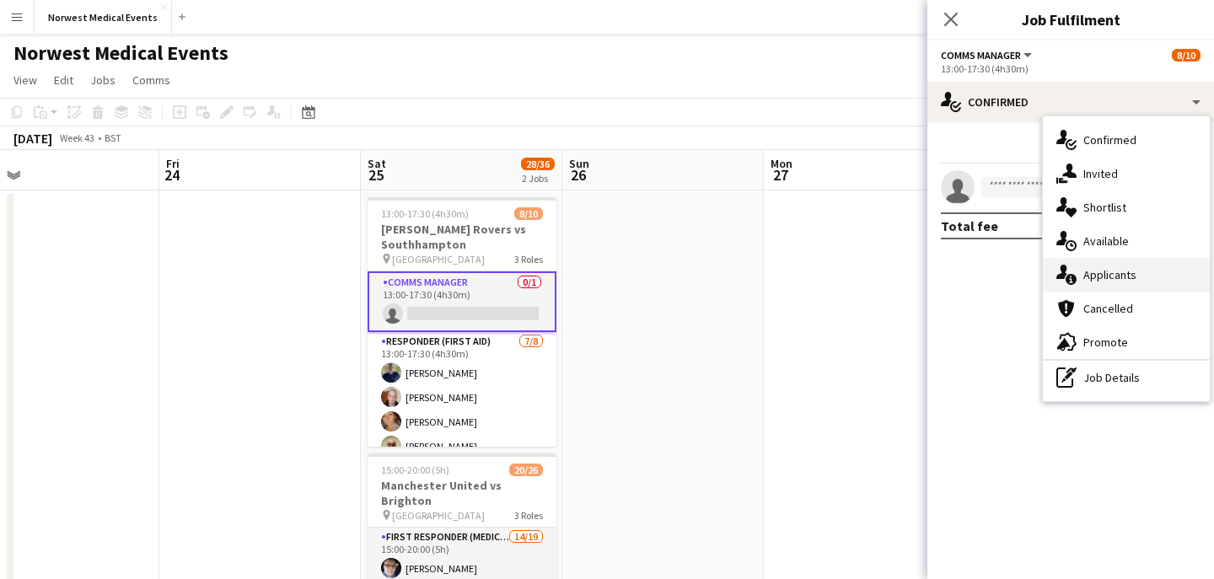
click at [1114, 272] on span "Applicants" at bounding box center [1109, 274] width 53 height 15
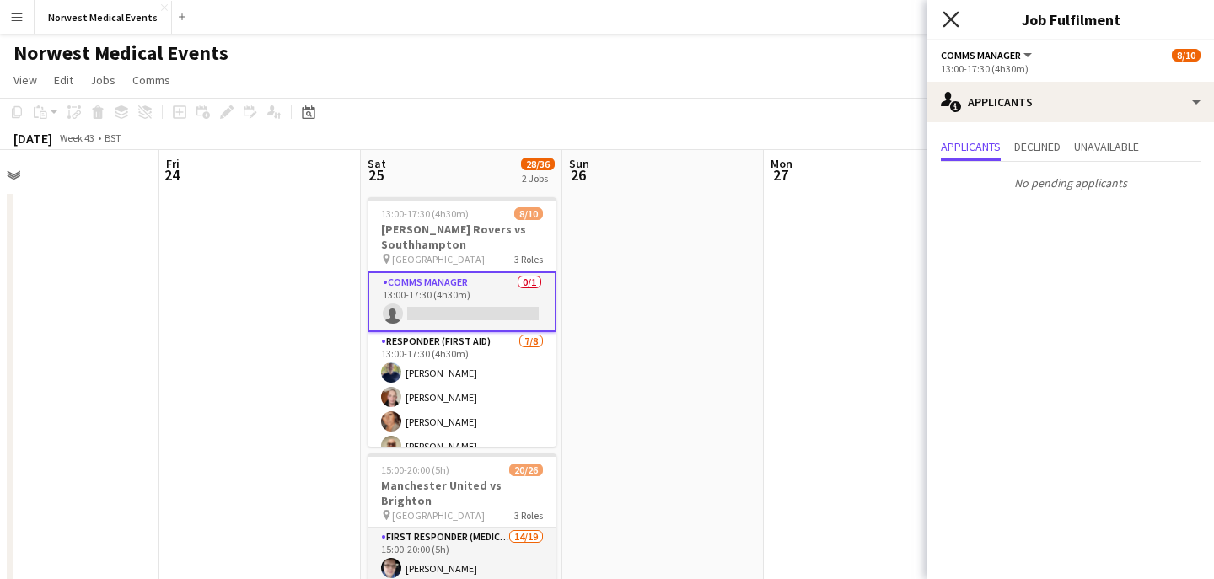
click at [953, 19] on icon "Close pop-in" at bounding box center [951, 19] width 16 height 16
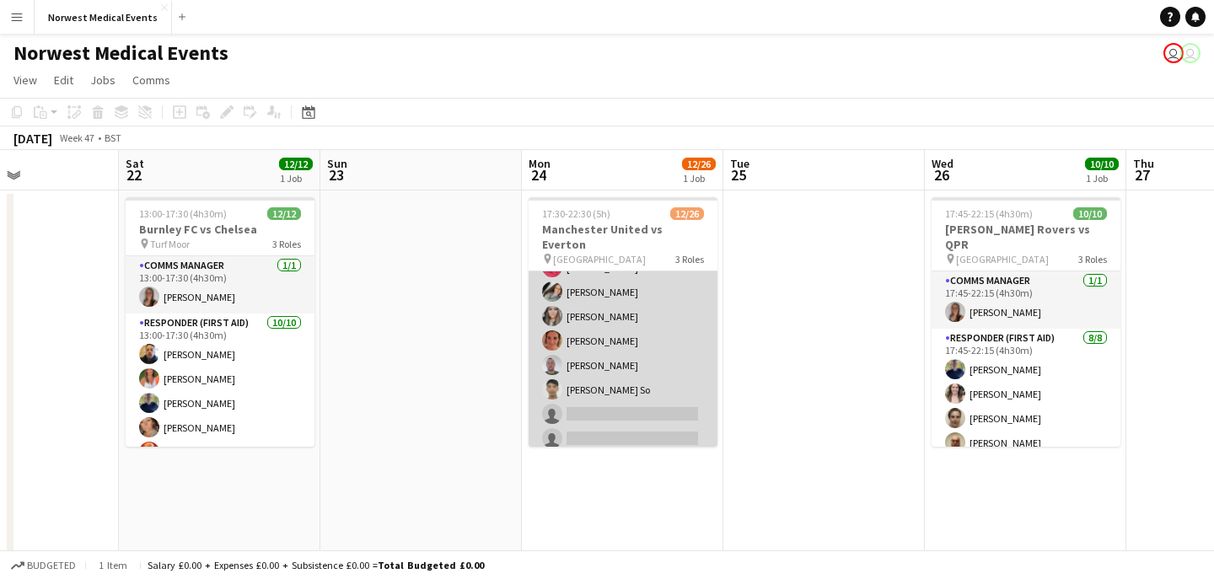
scroll to position [292, 0]
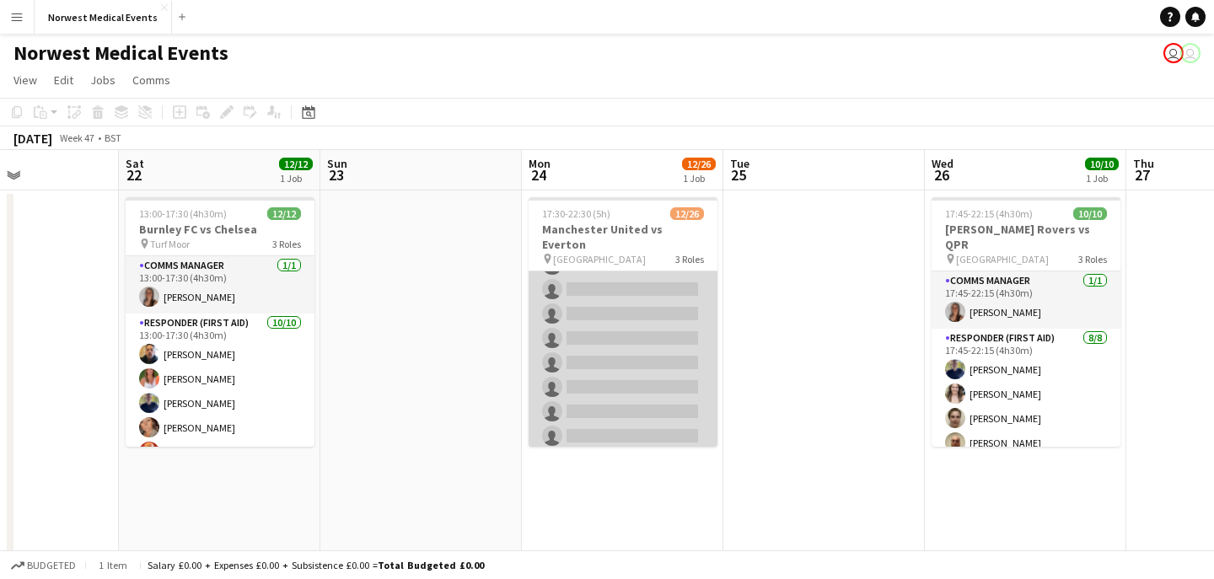
click at [655, 341] on app-card-role "First Responder (Medical) 1A [DATE] 17:30-22:30 (5h) [PERSON_NAME] [PERSON_NAME…" at bounding box center [623, 228] width 189 height 497
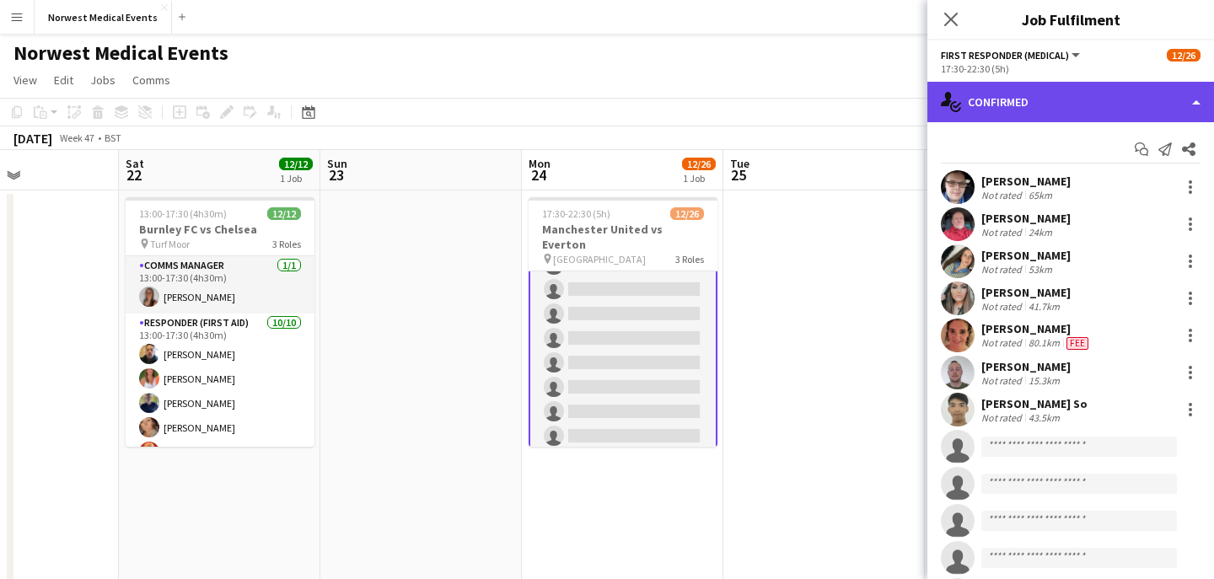
click at [1057, 99] on div "single-neutral-actions-check-2 Confirmed" at bounding box center [1070, 102] width 287 height 40
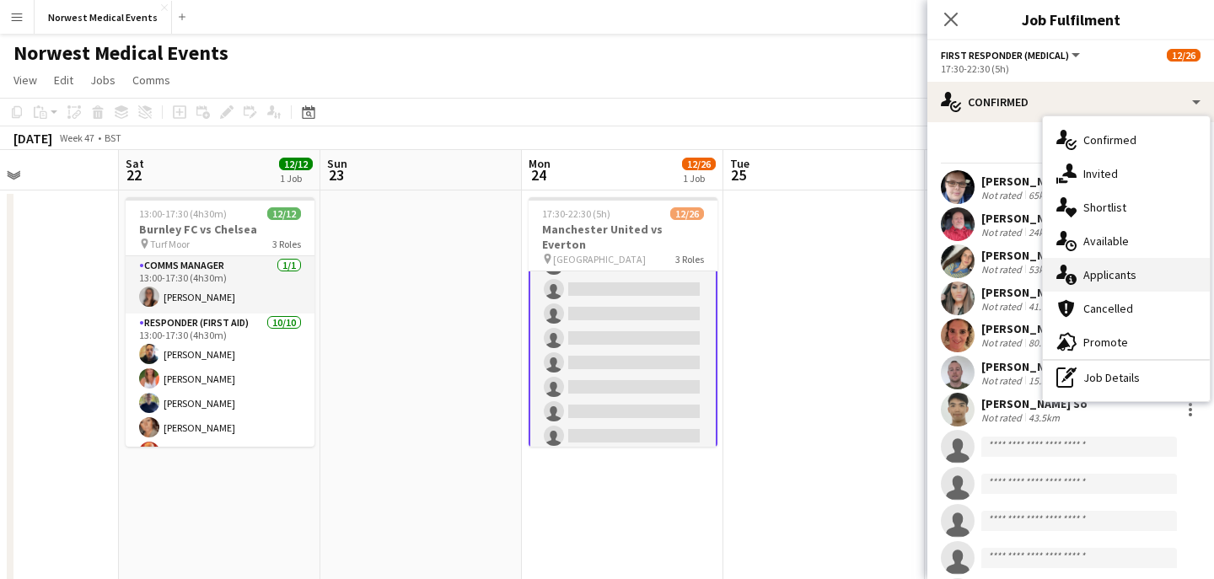
click at [1107, 273] on span "Applicants" at bounding box center [1109, 274] width 53 height 15
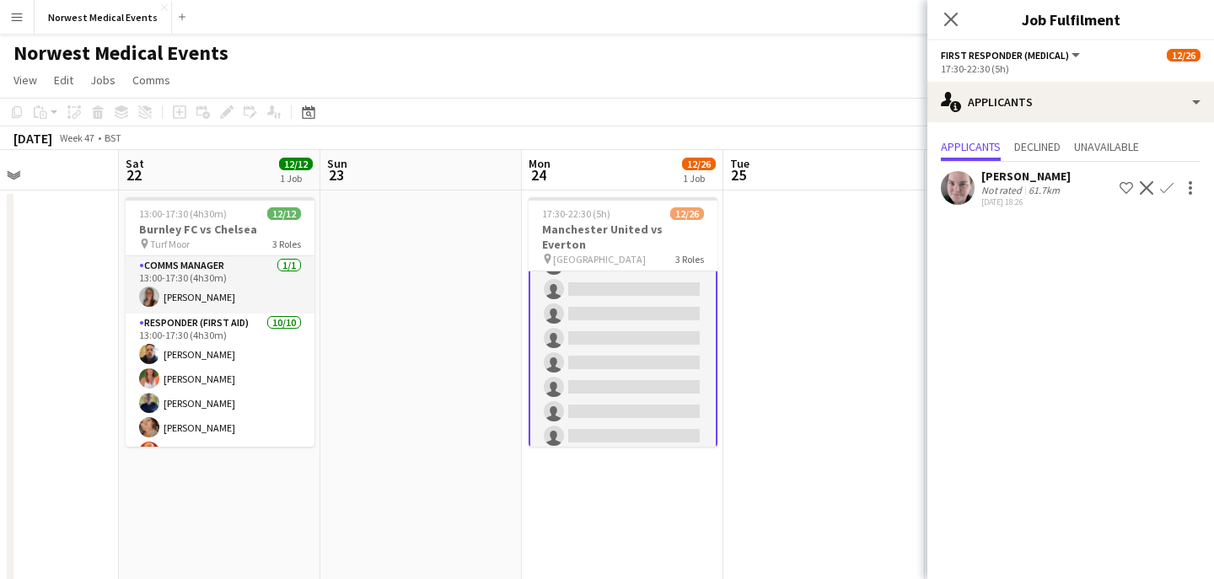
click at [1164, 185] on app-icon "Confirm" at bounding box center [1166, 187] width 13 height 13
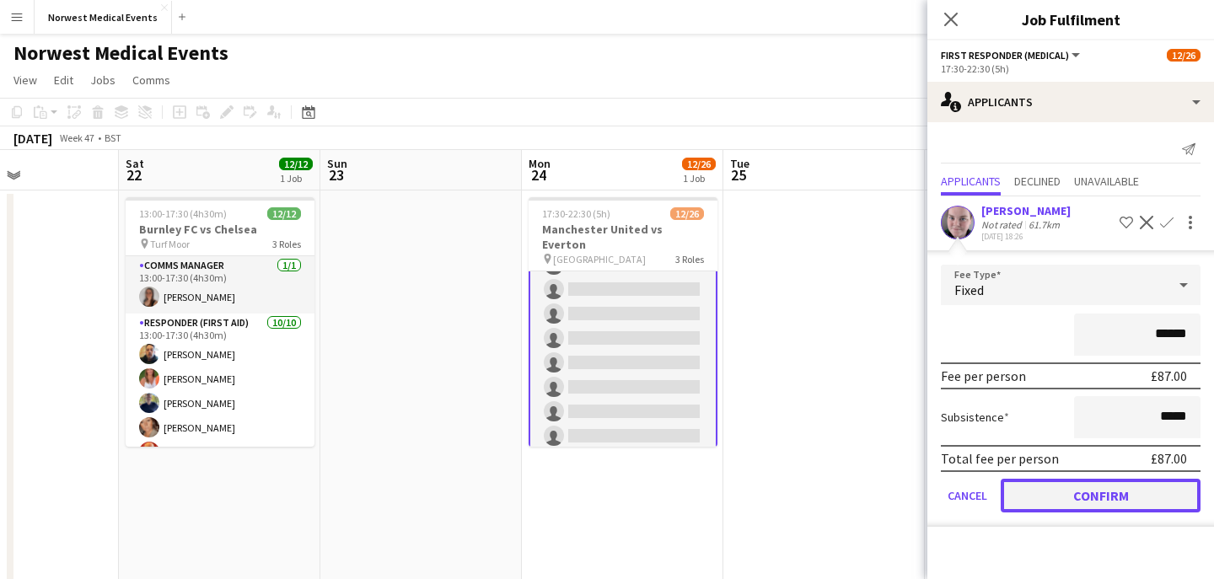
click at [1126, 496] on button "Confirm" at bounding box center [1101, 496] width 200 height 34
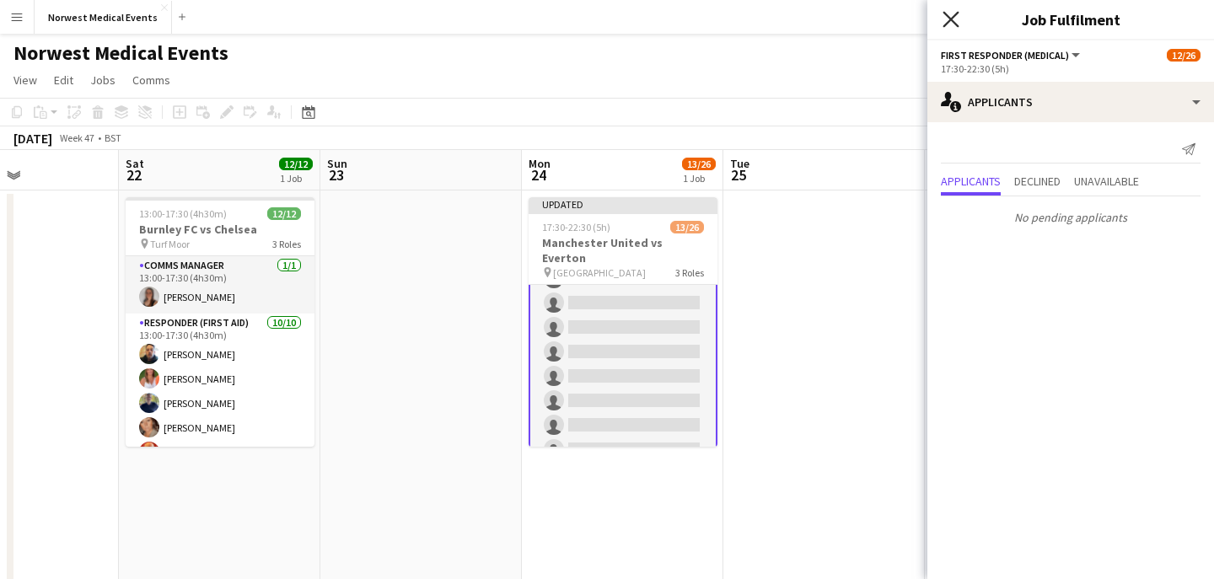
click at [953, 22] on icon at bounding box center [951, 19] width 16 height 16
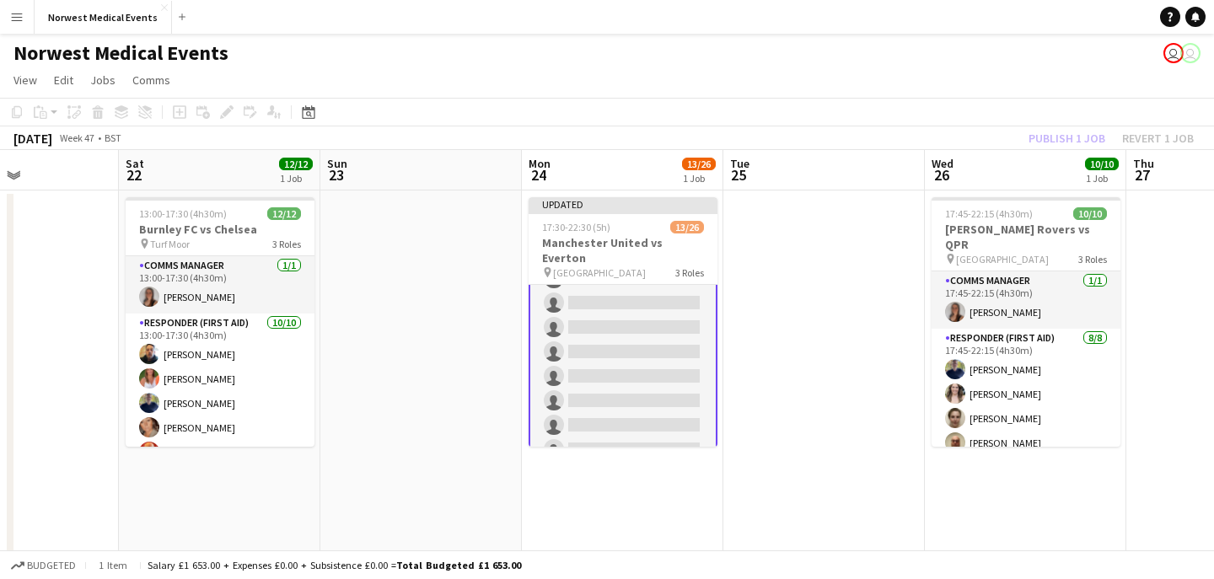
click at [1073, 136] on div "Publish 1 job Revert 1 job" at bounding box center [1111, 138] width 206 height 22
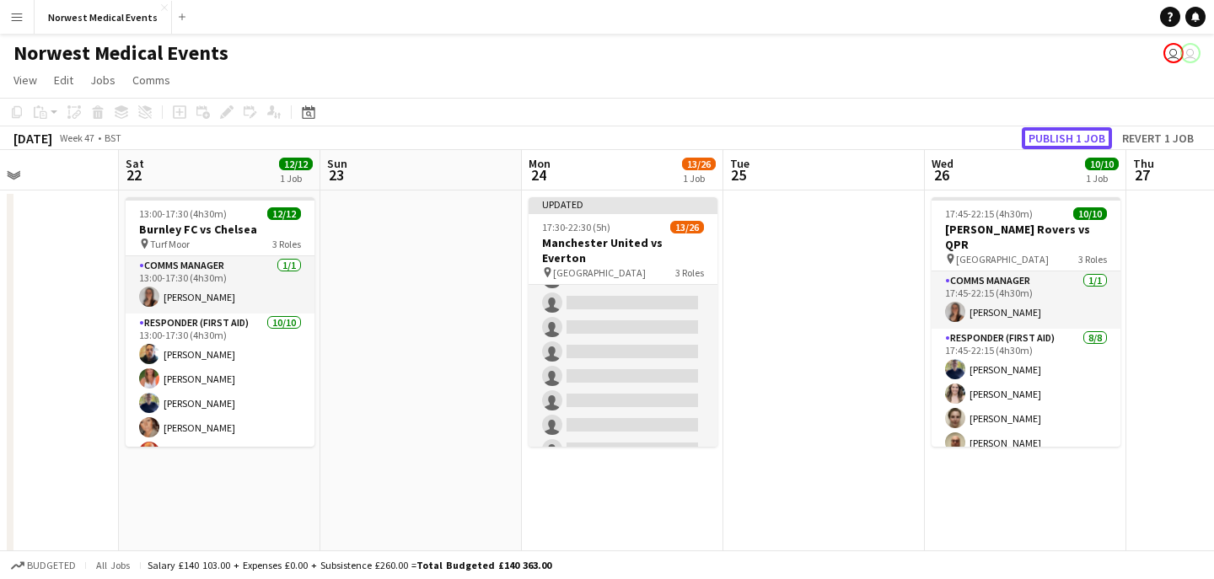
click at [1073, 136] on button "Publish 1 job" at bounding box center [1067, 138] width 90 height 22
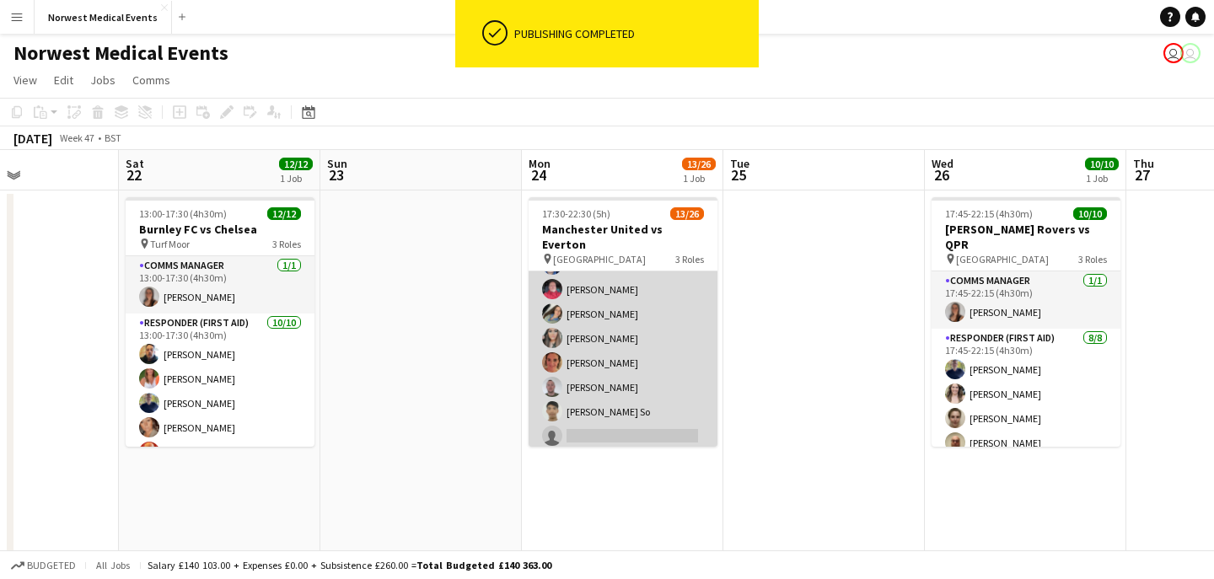
scroll to position [2, 0]
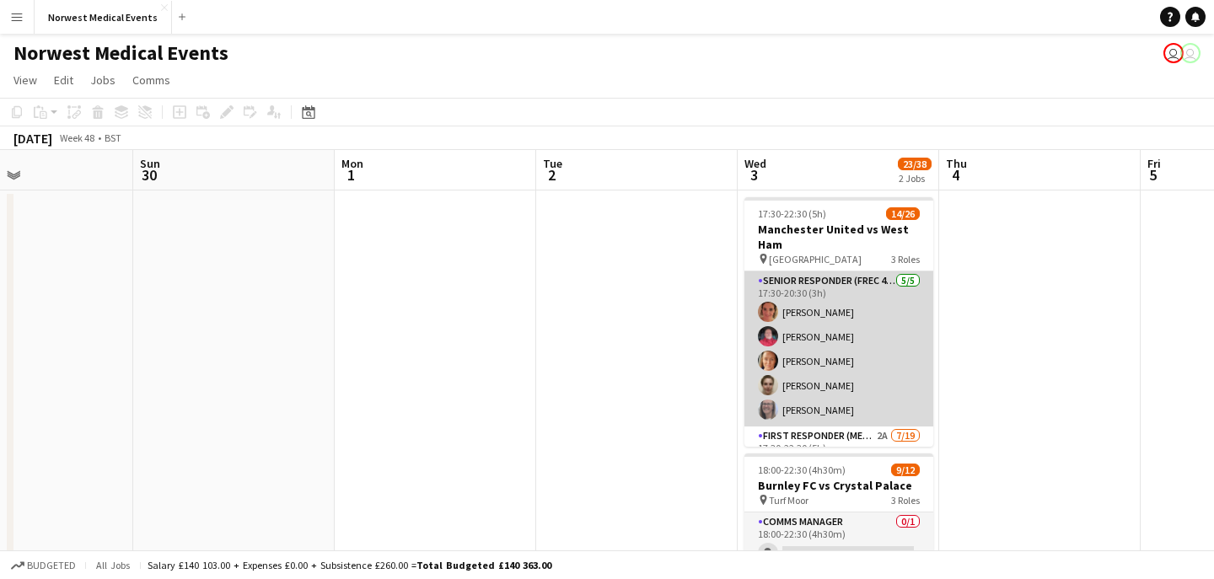
click at [865, 342] on app-card-role "Senior Responder (FREC 4 or Above) [DATE] 17:30-20:30 (3h) [PERSON_NAME] [PERSO…" at bounding box center [838, 348] width 189 height 155
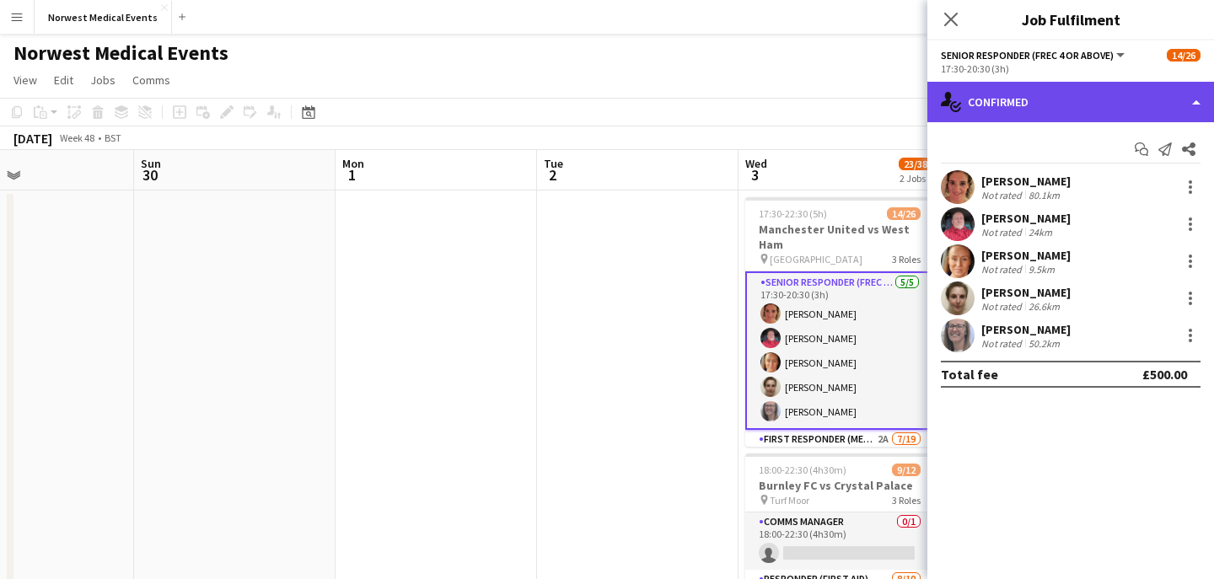
click at [1083, 93] on div "single-neutral-actions-check-2 Confirmed" at bounding box center [1070, 102] width 287 height 40
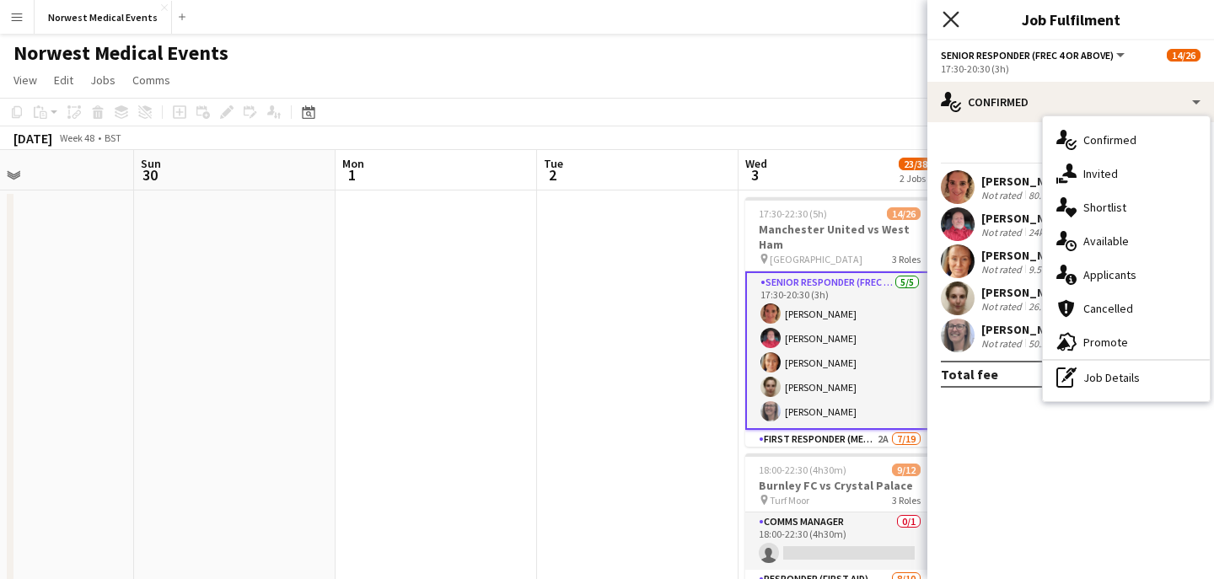
click at [950, 19] on icon at bounding box center [951, 19] width 16 height 16
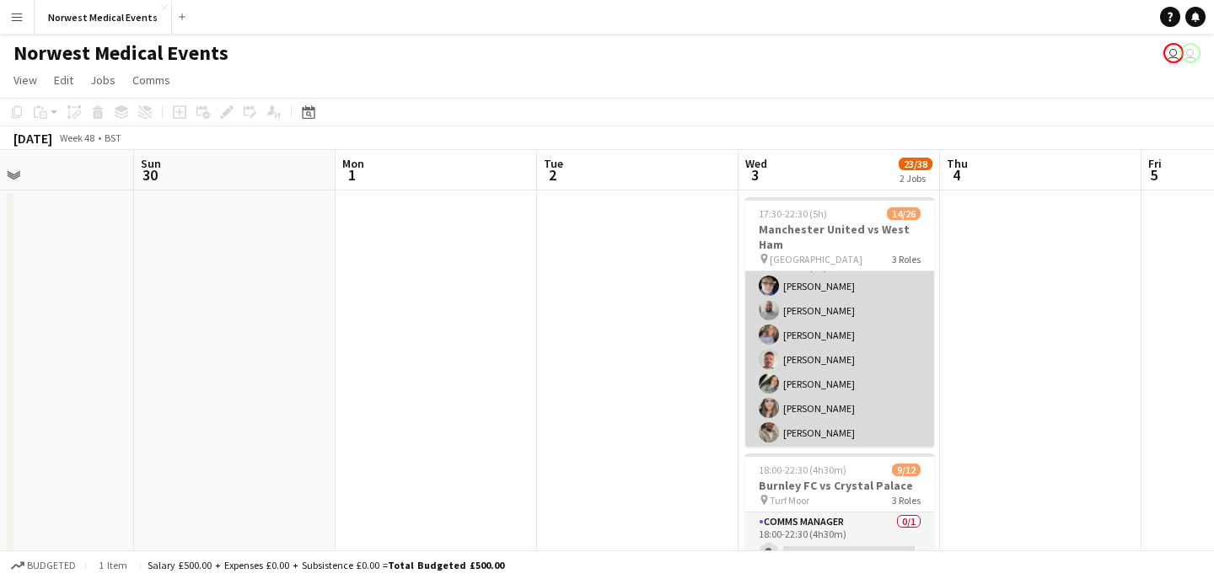
click at [858, 356] on app-card-role "First Responder (Medical) 2A [DATE] 17:30-22:30 (5h) [PERSON_NAME] [PERSON_NAME…" at bounding box center [839, 493] width 189 height 497
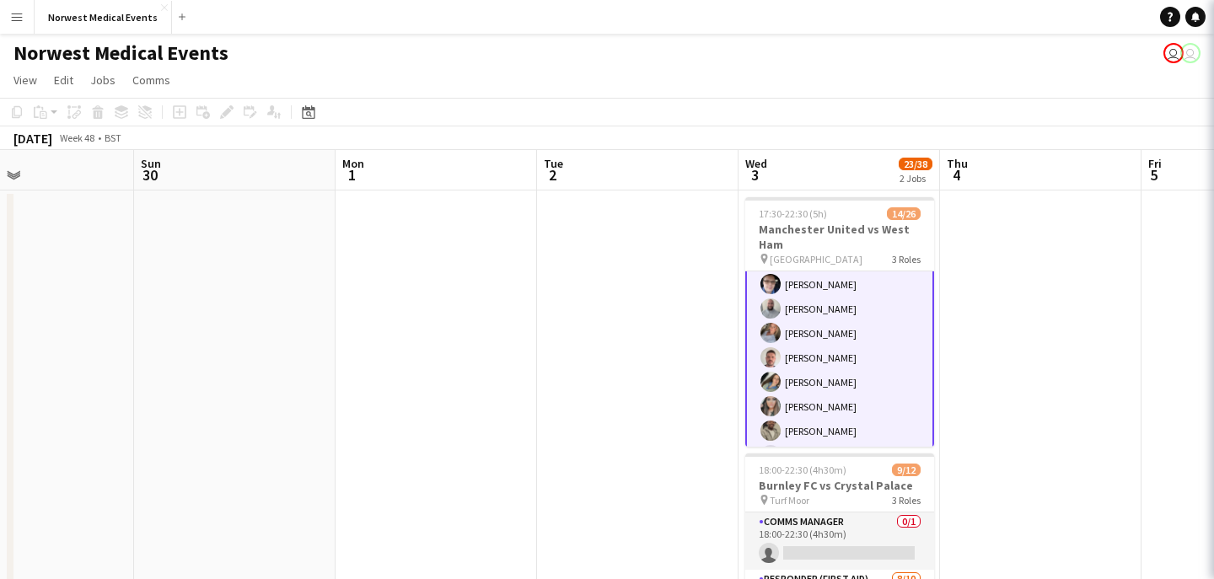
scroll to position [183, 0]
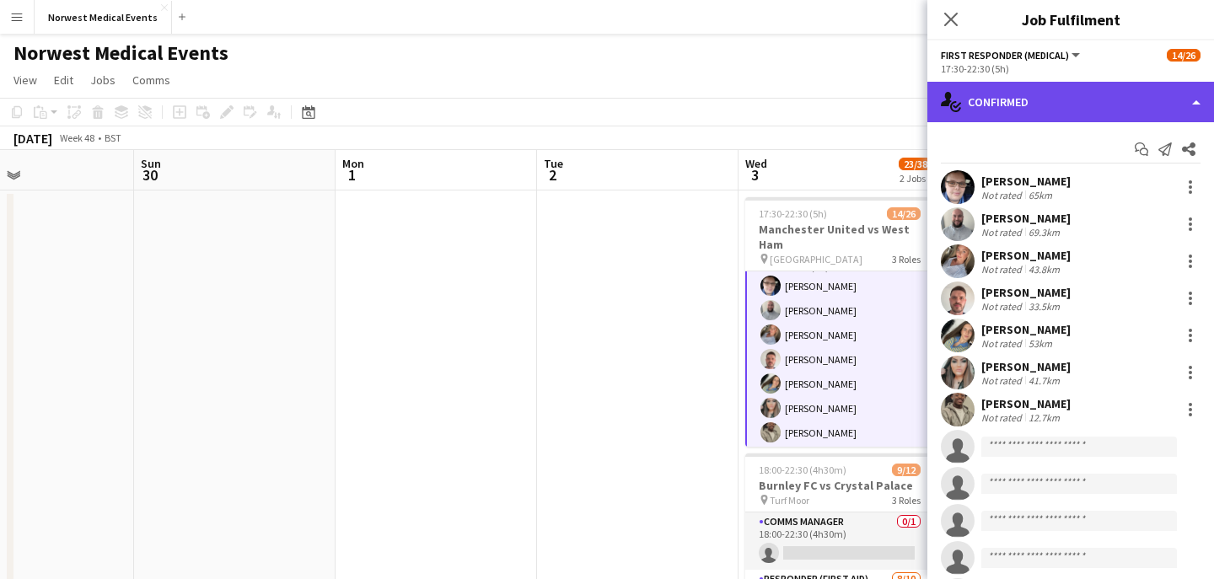
click at [1000, 117] on div "single-neutral-actions-check-2 Confirmed" at bounding box center [1070, 102] width 287 height 40
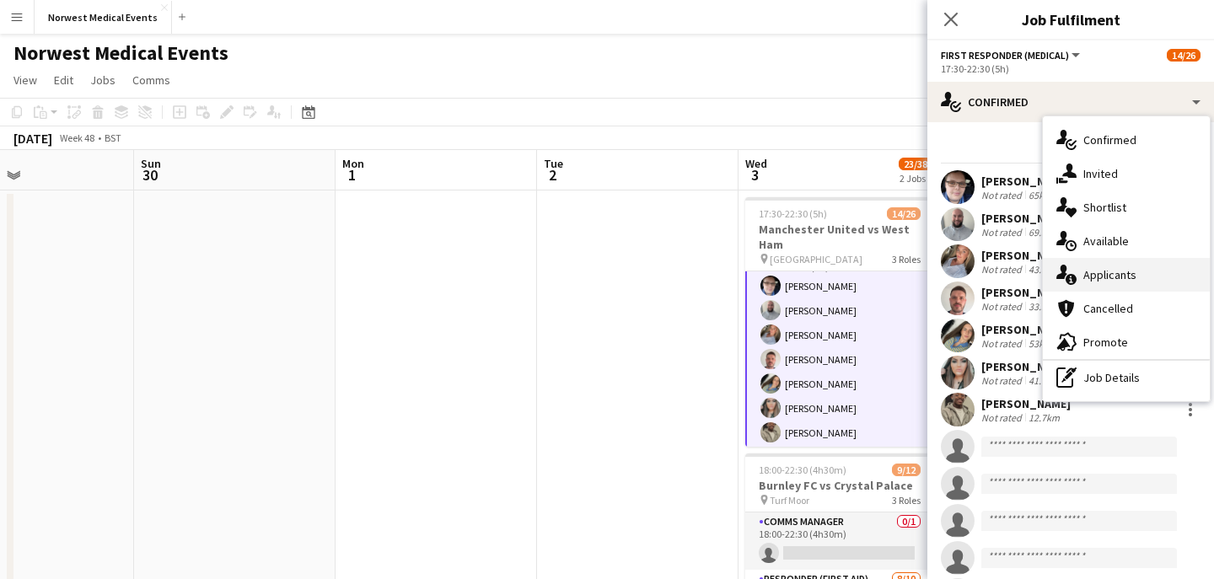
click at [1106, 286] on div "single-neutral-actions-information Applicants" at bounding box center [1126, 275] width 167 height 34
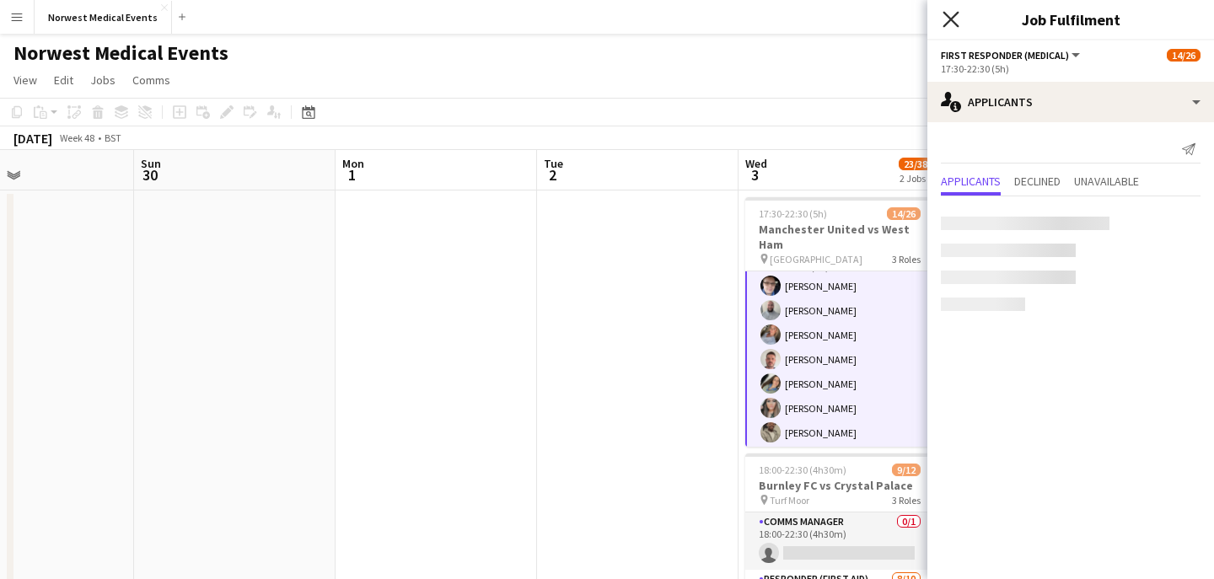
click at [954, 19] on icon "Close pop-in" at bounding box center [951, 19] width 16 height 16
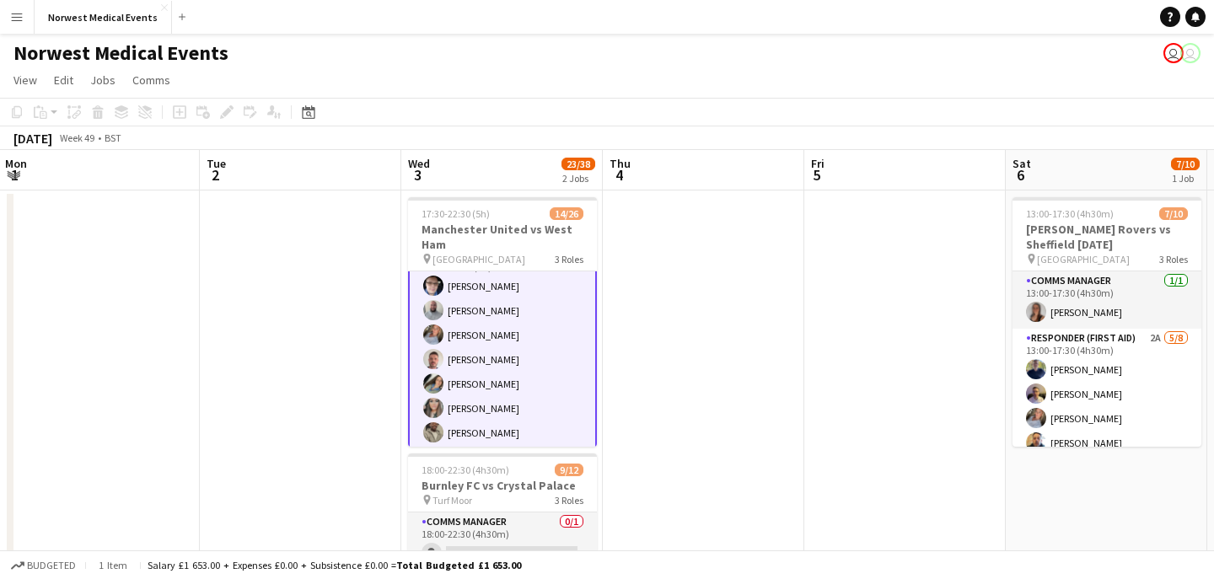
scroll to position [0, 825]
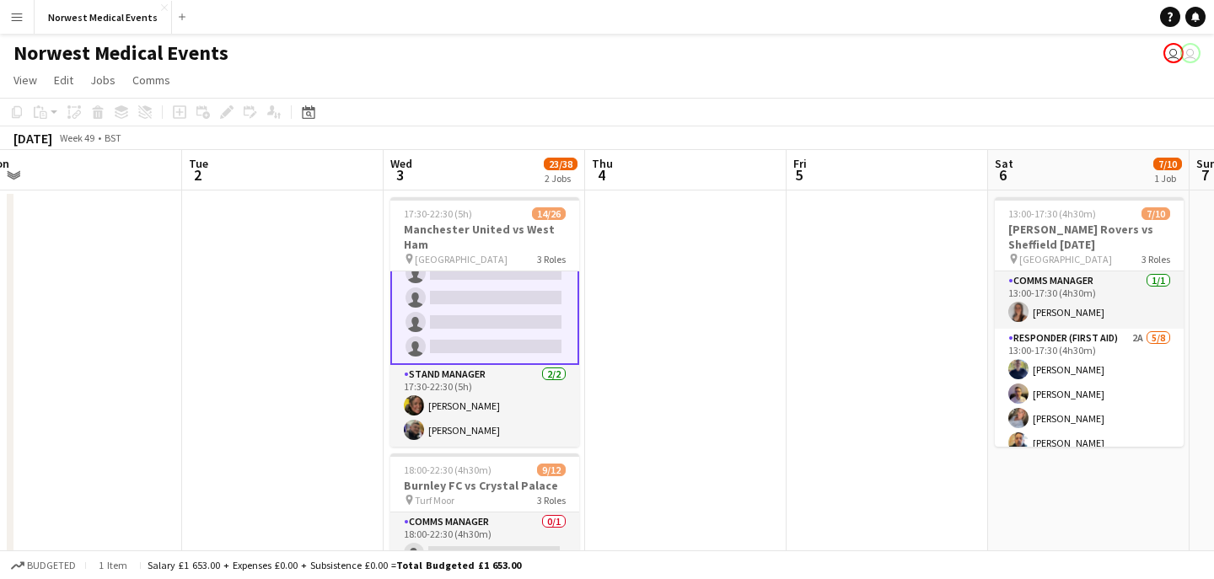
click at [482, 339] on app-card-role "First Responder (Medical) 2A [DATE] 17:30-22:30 (5h) [PERSON_NAME] [PERSON_NAME…" at bounding box center [484, 114] width 189 height 501
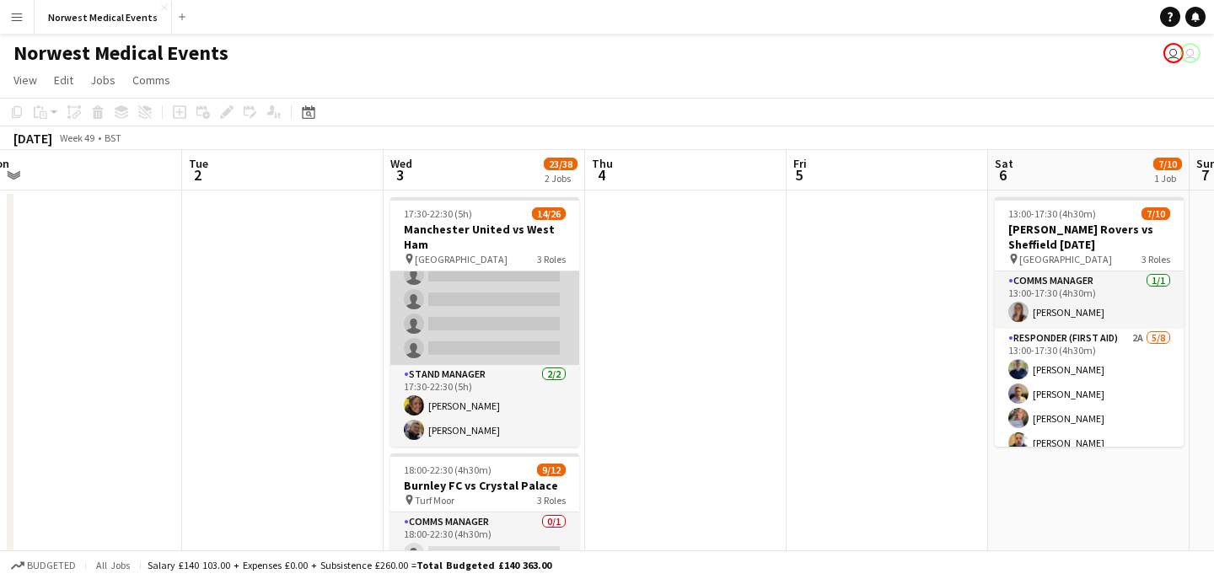
click at [482, 339] on app-card-role "First Responder (Medical) 2A [DATE] 17:30-22:30 (5h) [PERSON_NAME] [PERSON_NAME…" at bounding box center [484, 116] width 189 height 497
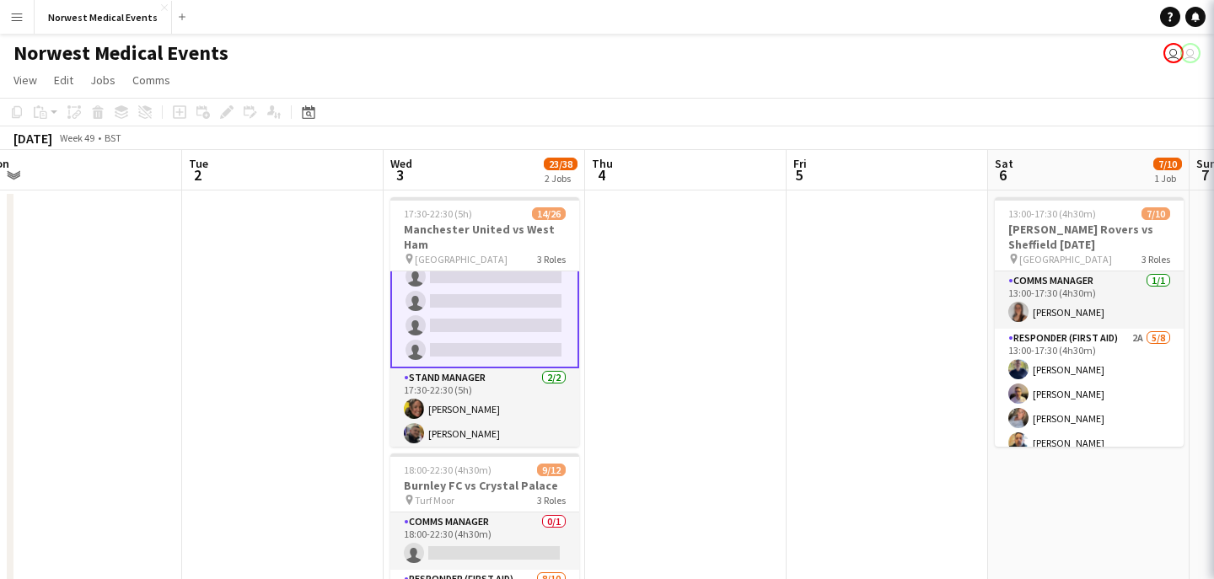
scroll to position [562, 0]
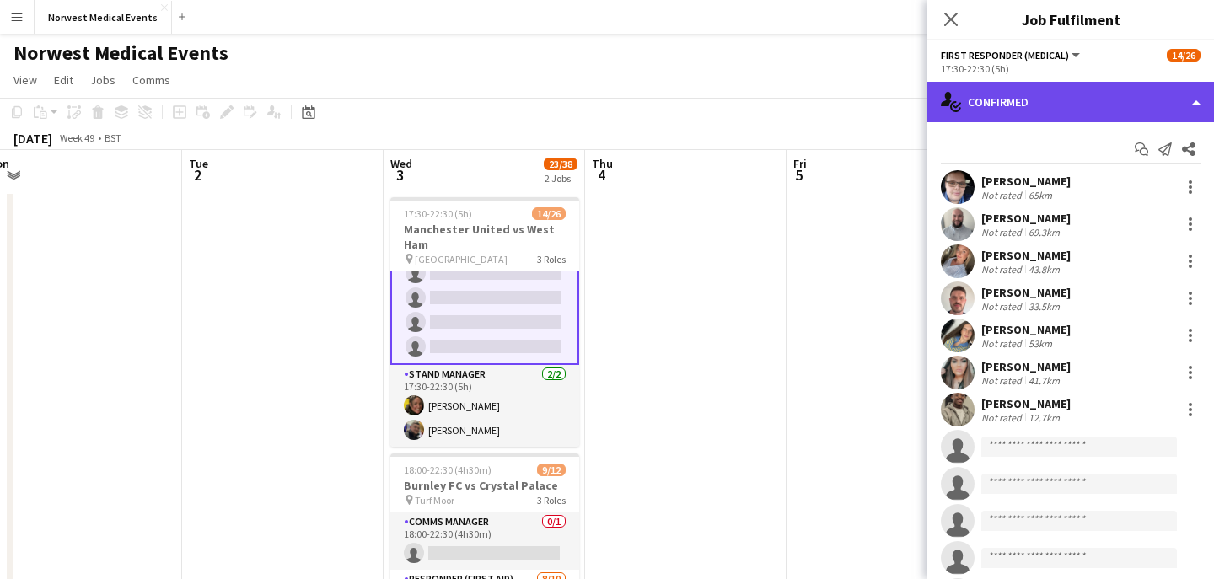
click at [1024, 86] on div "single-neutral-actions-check-2 Confirmed" at bounding box center [1070, 102] width 287 height 40
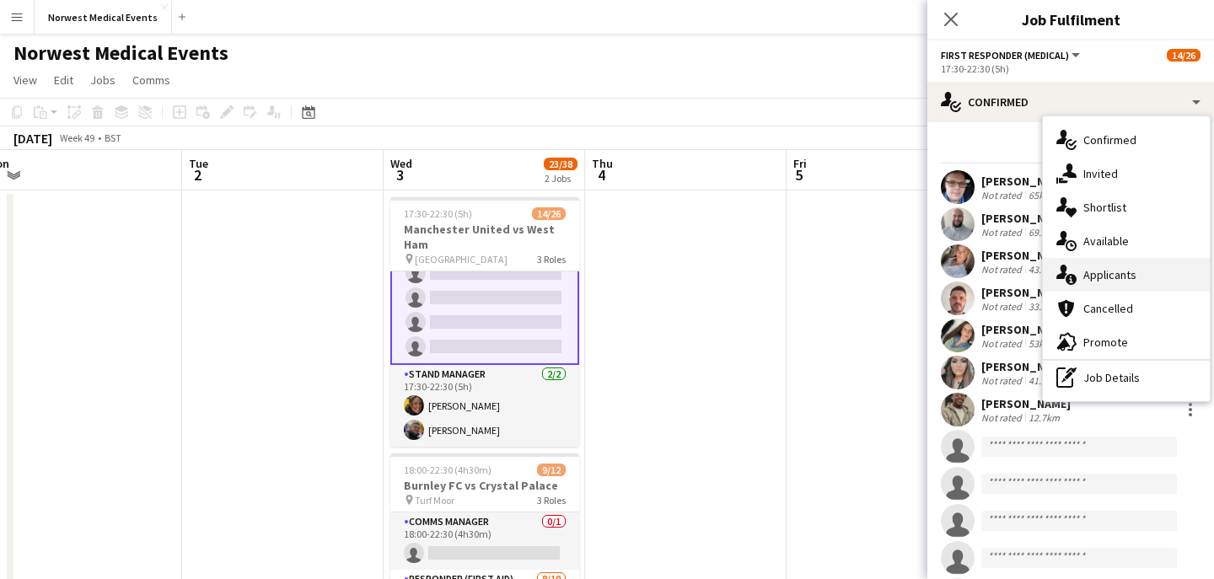
click at [1118, 269] on span "Applicants" at bounding box center [1109, 274] width 53 height 15
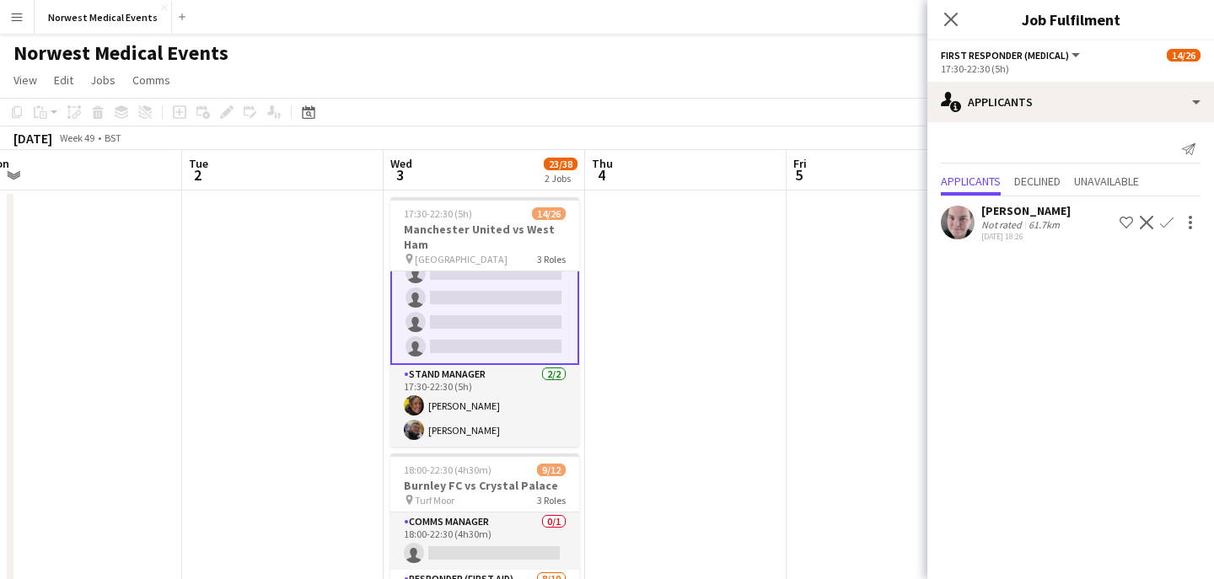
click at [1166, 219] on app-icon "Confirm" at bounding box center [1166, 222] width 13 height 13
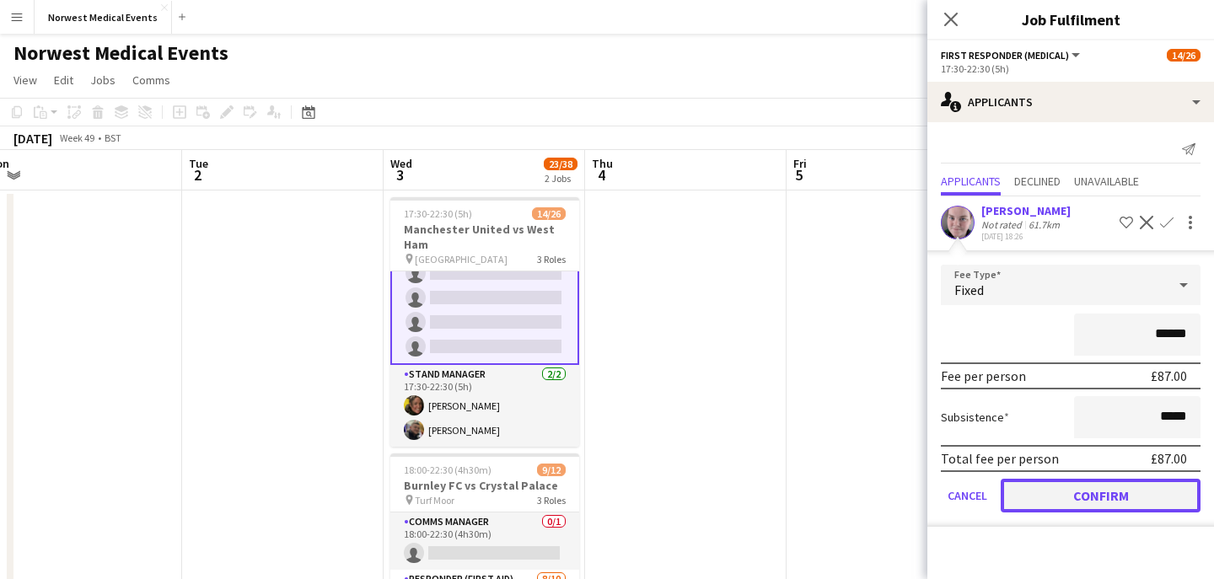
click at [1082, 485] on button "Confirm" at bounding box center [1101, 496] width 200 height 34
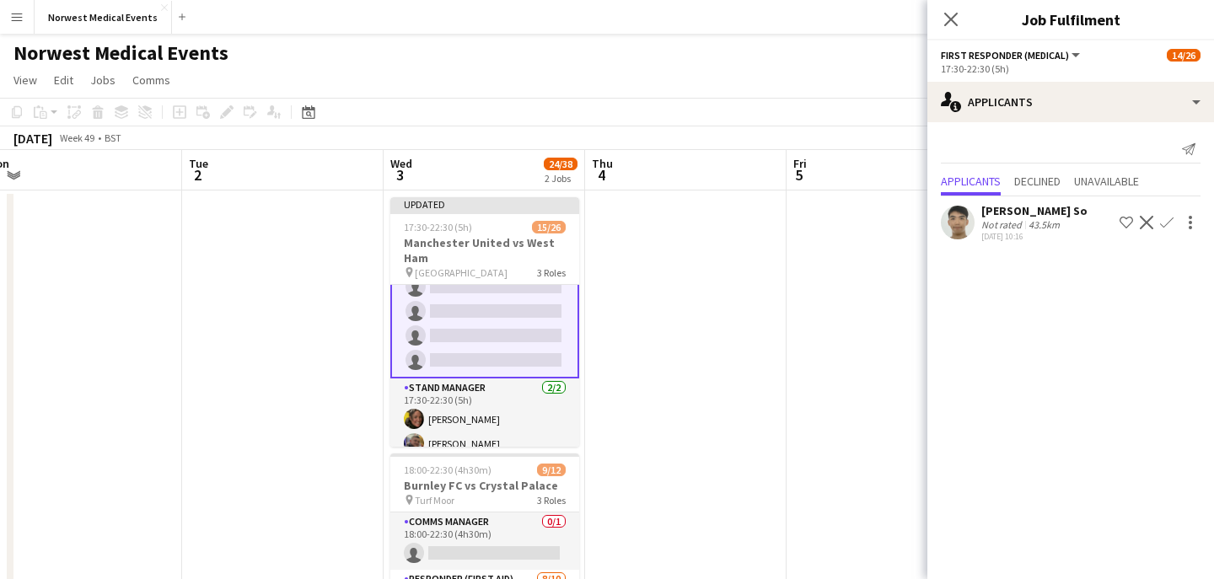
click at [1168, 223] on app-icon "Confirm" at bounding box center [1166, 222] width 13 height 13
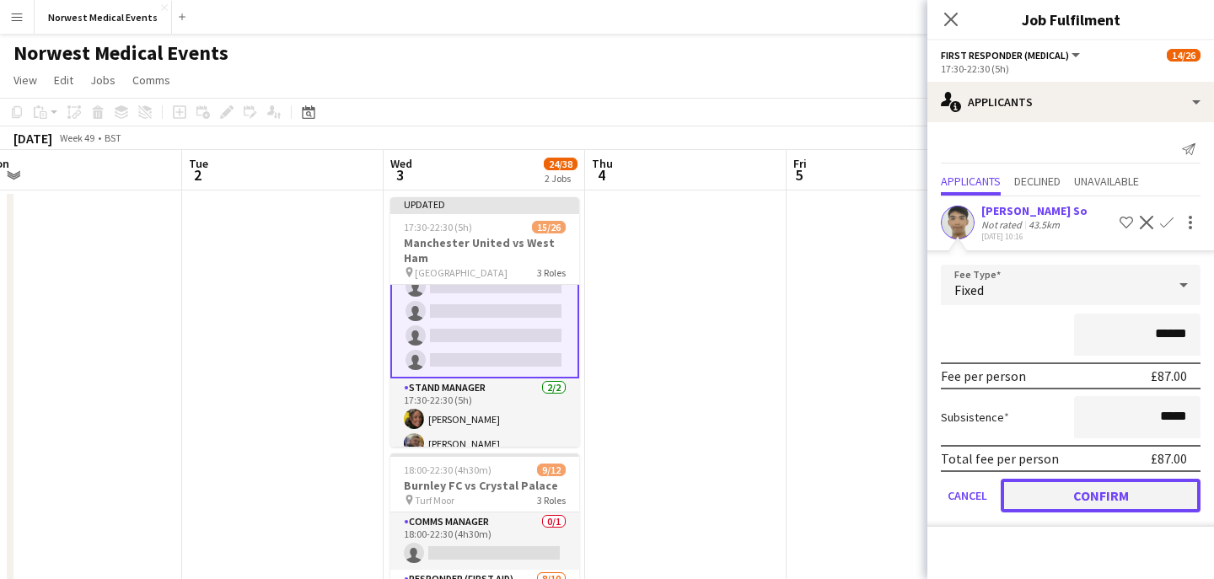
click at [1088, 491] on button "Confirm" at bounding box center [1101, 496] width 200 height 34
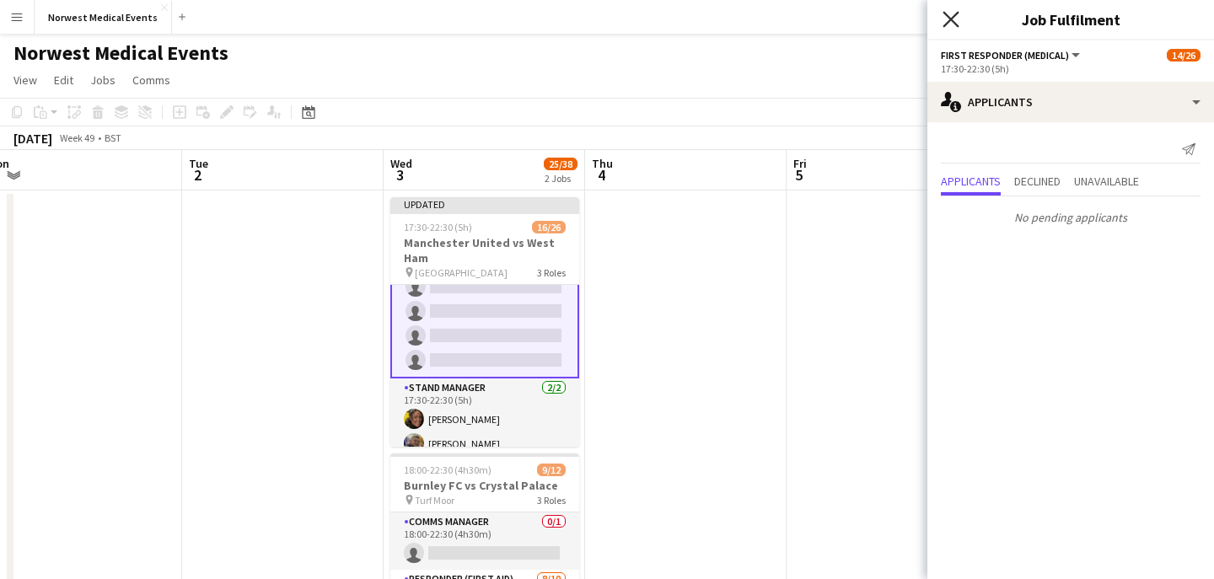
click at [949, 19] on icon "Close pop-in" at bounding box center [951, 19] width 16 height 16
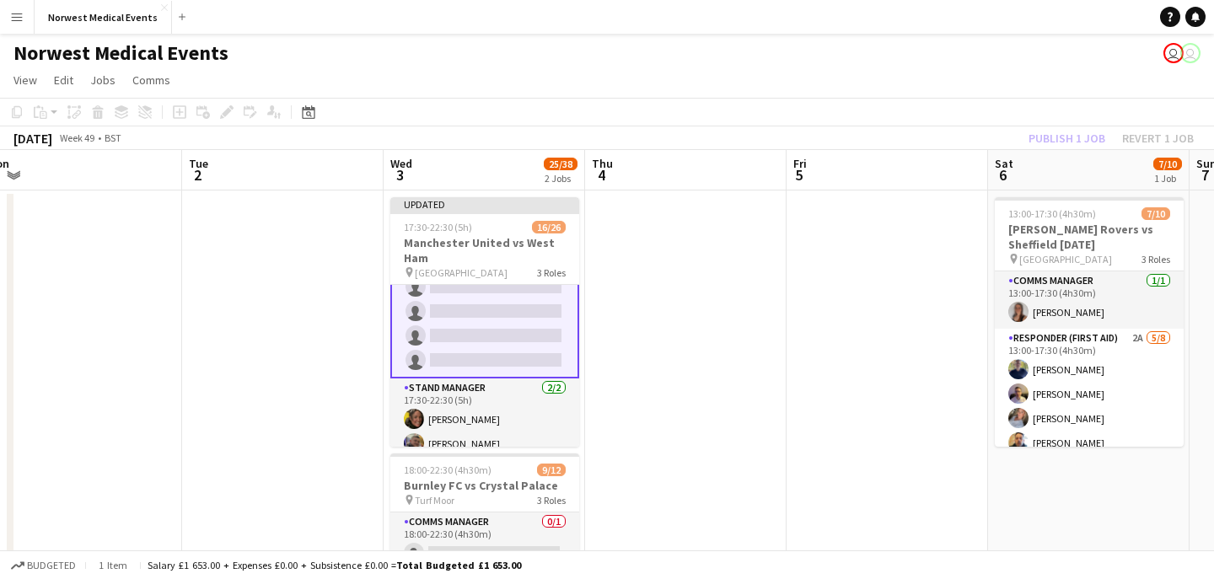
click at [1054, 140] on div "Publish 1 job Revert 1 job" at bounding box center [1111, 138] width 206 height 22
click at [1054, 141] on button "Publish 1 job" at bounding box center [1067, 138] width 90 height 22
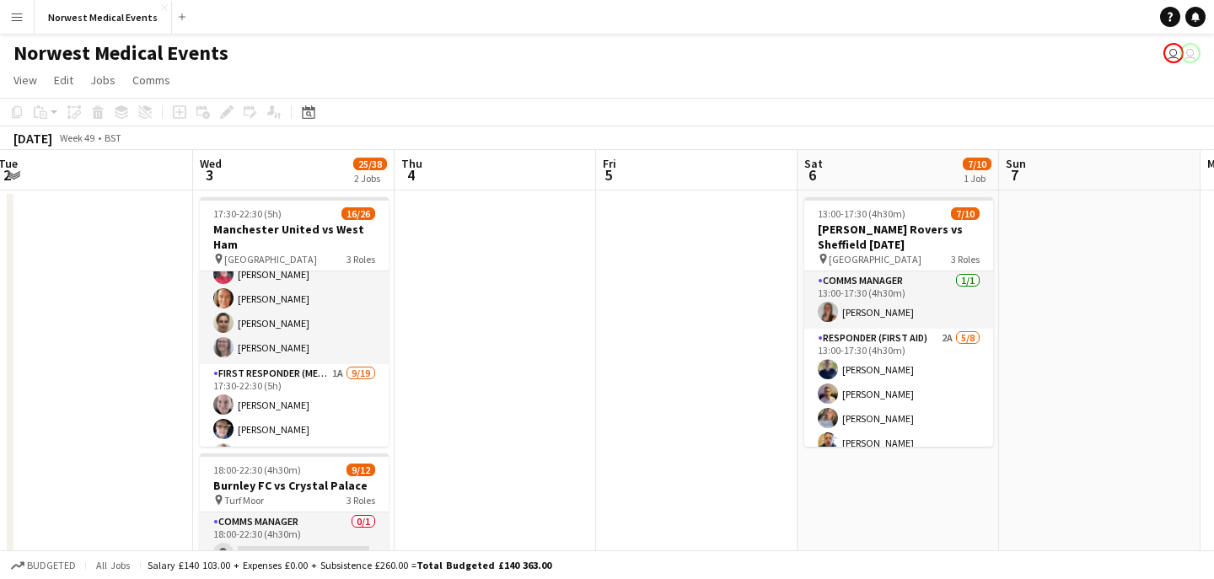
scroll to position [0, 780]
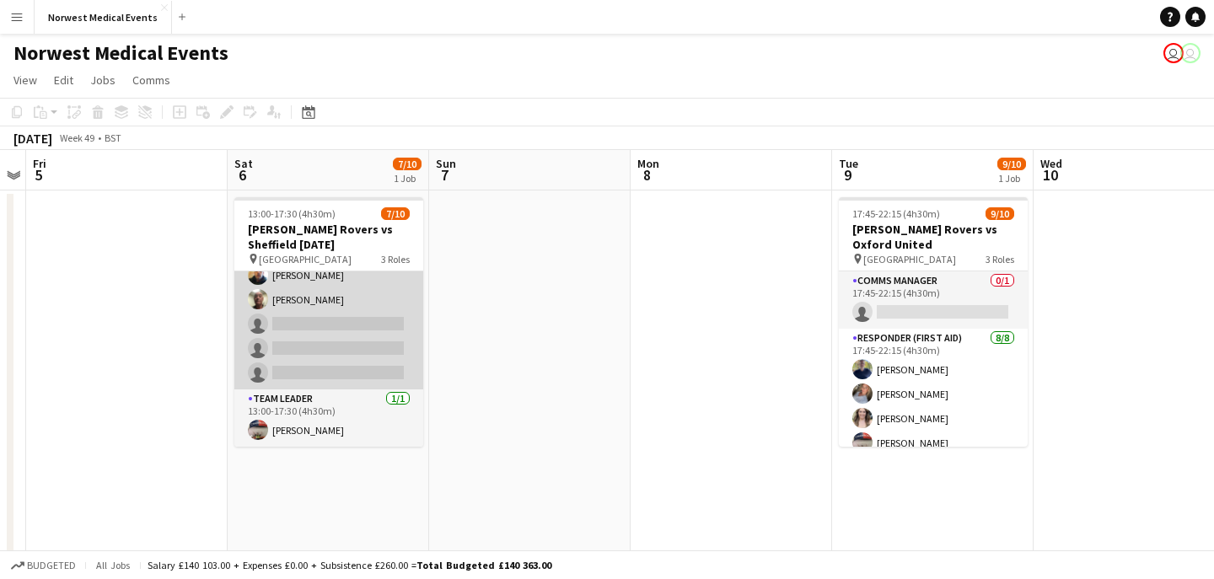
click at [350, 356] on app-card-role "Responder (First Aid) 2A [DATE] 13:00-17:30 (4h30m) [PERSON_NAME] [PERSON_NAME]…" at bounding box center [328, 275] width 189 height 228
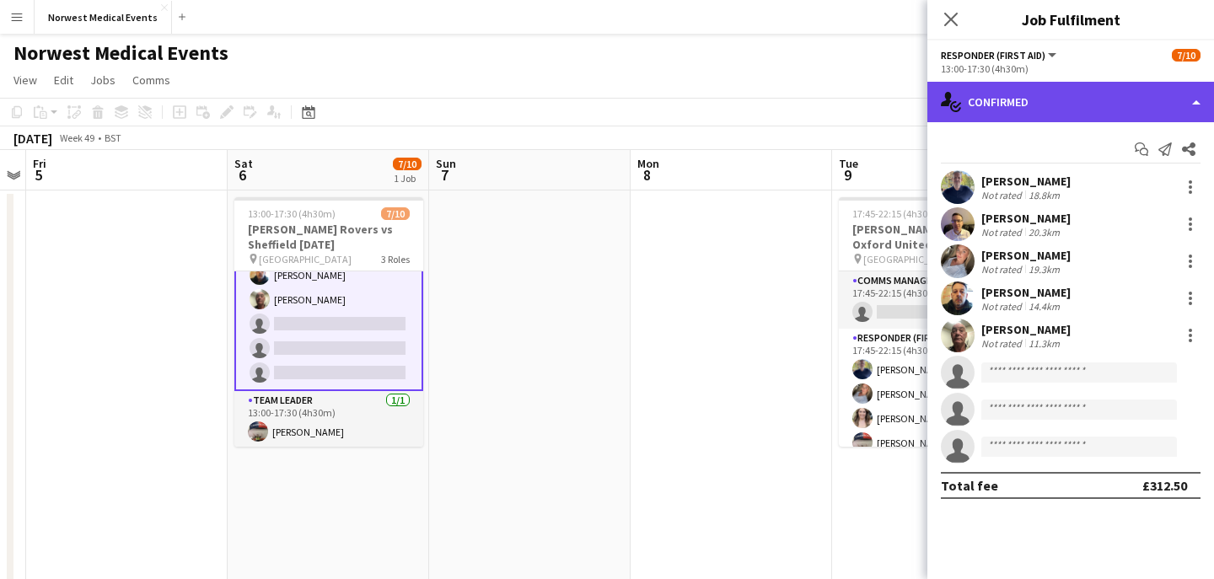
click at [1070, 85] on div "single-neutral-actions-check-2 Confirmed" at bounding box center [1070, 102] width 287 height 40
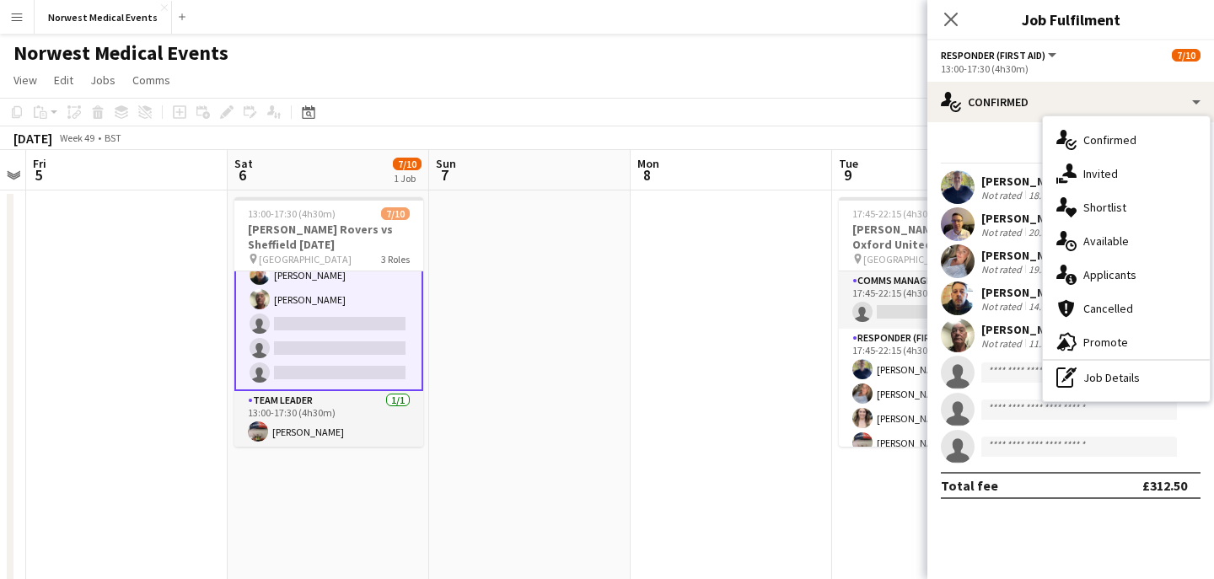
click at [1118, 277] on span "Applicants" at bounding box center [1109, 274] width 53 height 15
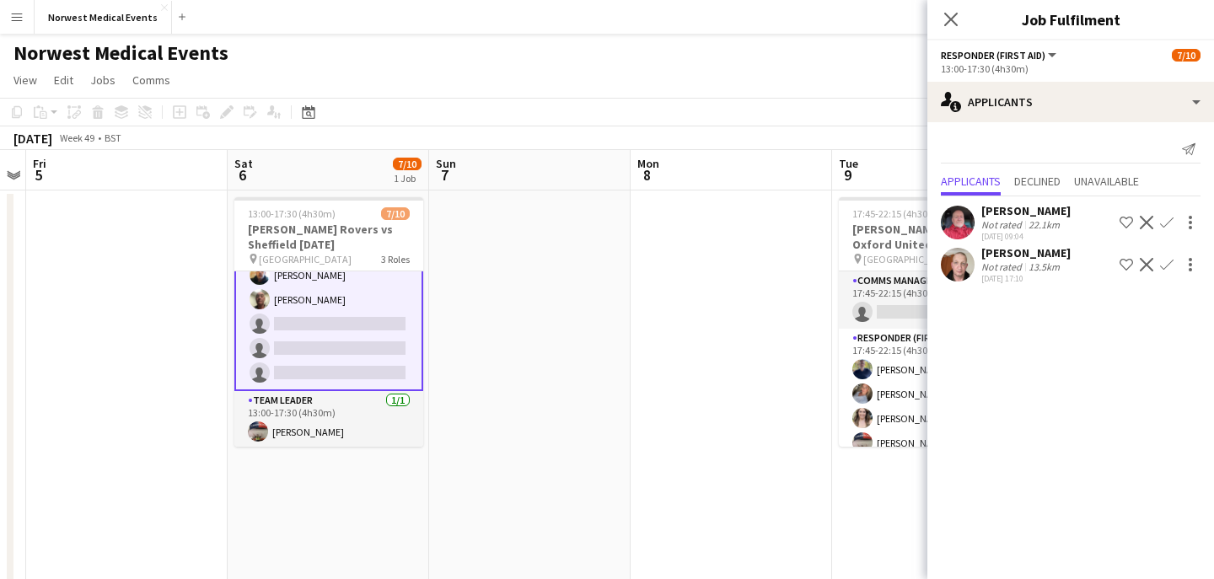
click at [1168, 263] on app-icon "Confirm" at bounding box center [1166, 264] width 13 height 13
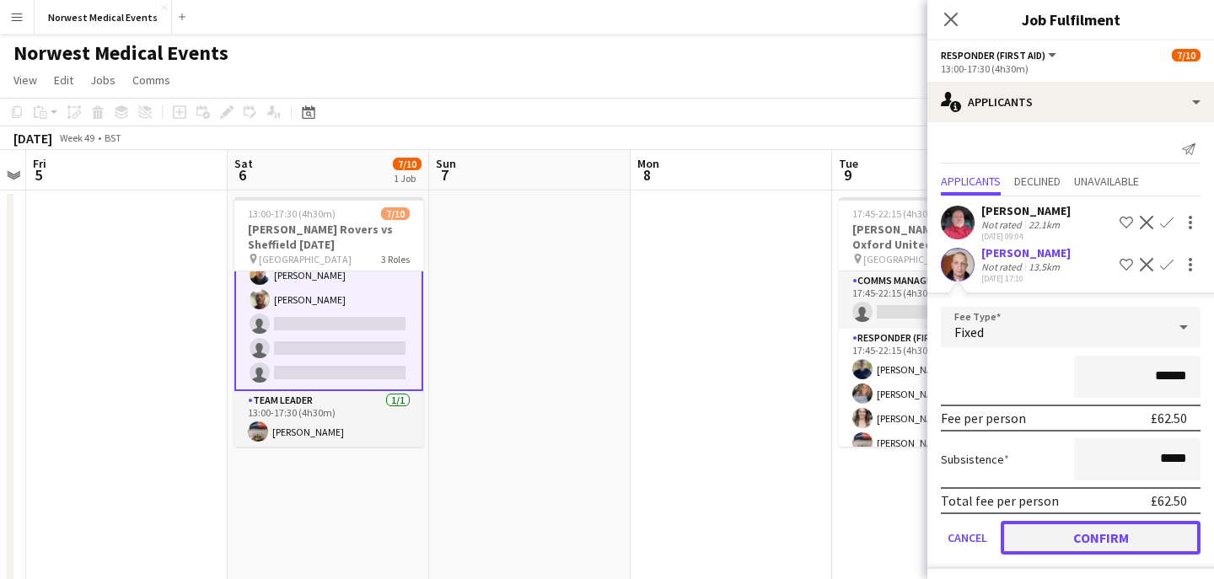
click at [1125, 541] on button "Confirm" at bounding box center [1101, 538] width 200 height 34
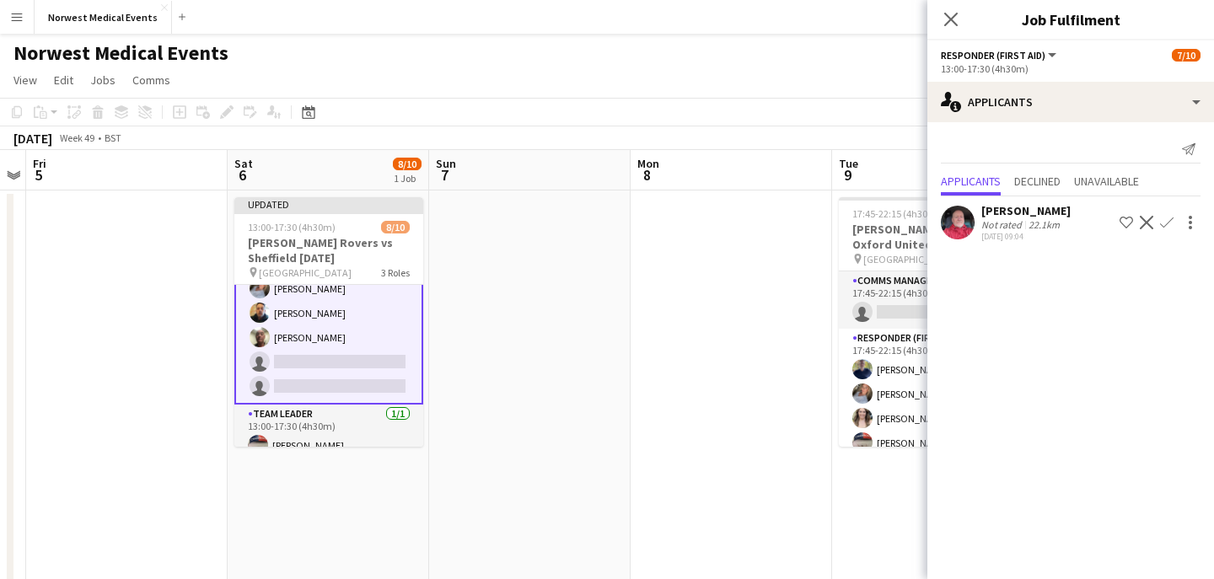
click at [1169, 221] on app-icon "Confirm" at bounding box center [1166, 222] width 13 height 13
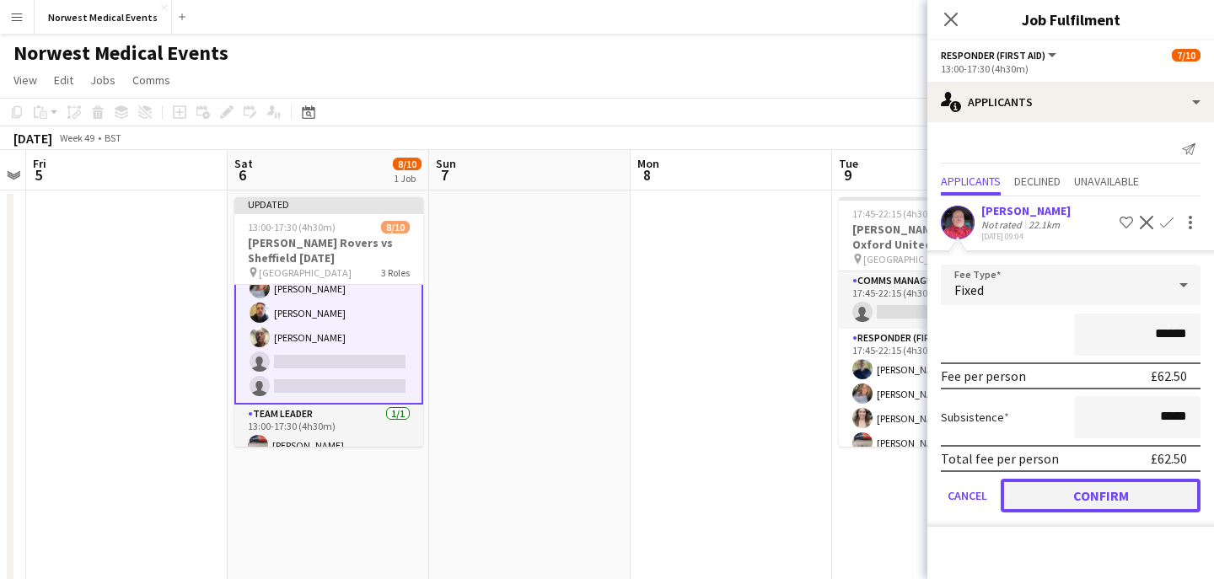
click at [1097, 496] on button "Confirm" at bounding box center [1101, 496] width 200 height 34
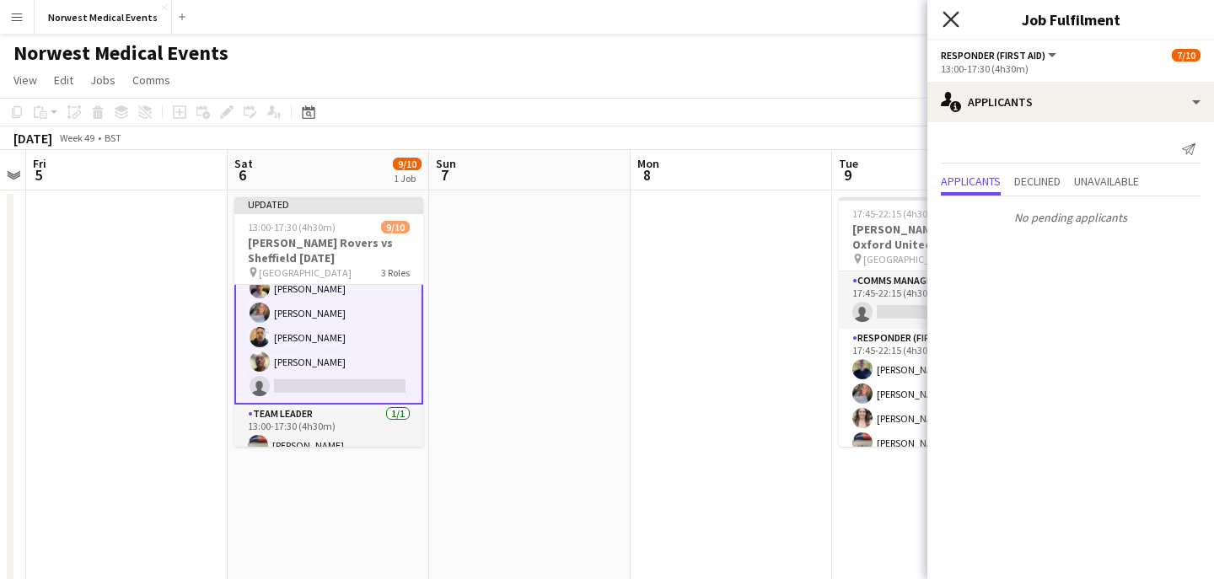
click at [952, 14] on icon "Close pop-in" at bounding box center [951, 19] width 16 height 16
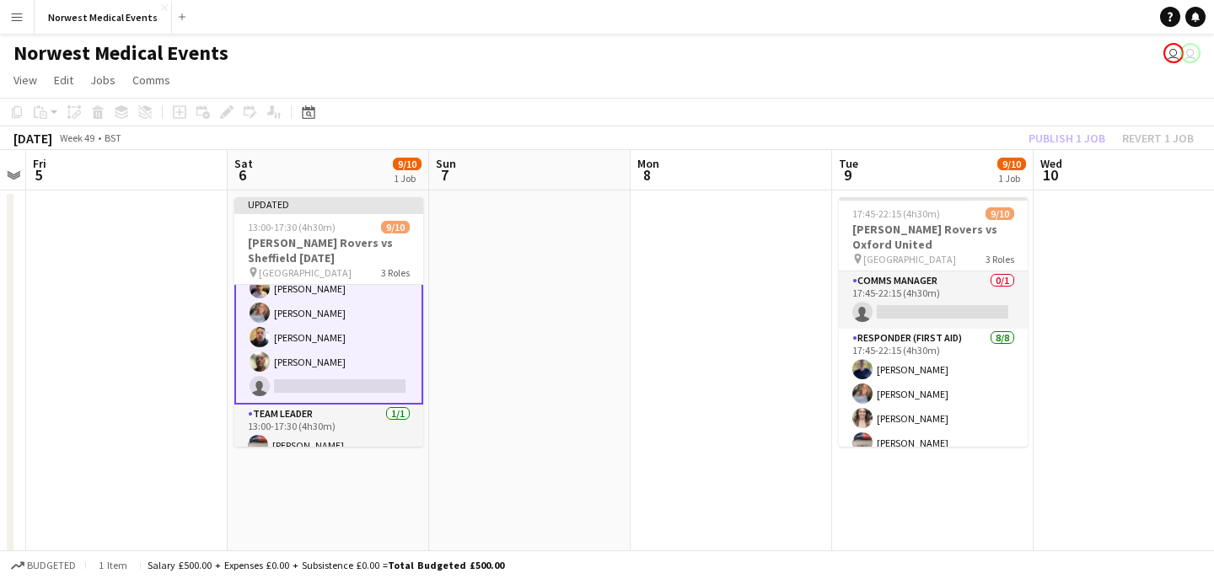
click at [1050, 136] on div "Publish 1 job Revert 1 job" at bounding box center [1111, 138] width 206 height 22
click at [1050, 137] on button "Publish 1 job" at bounding box center [1067, 138] width 90 height 22
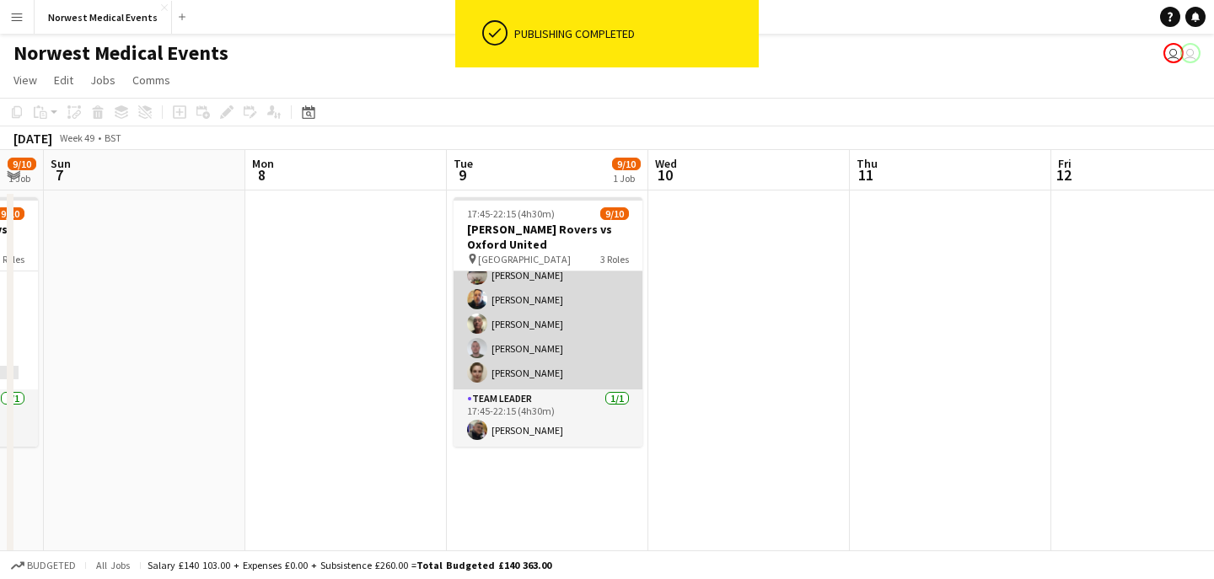
scroll to position [0, 0]
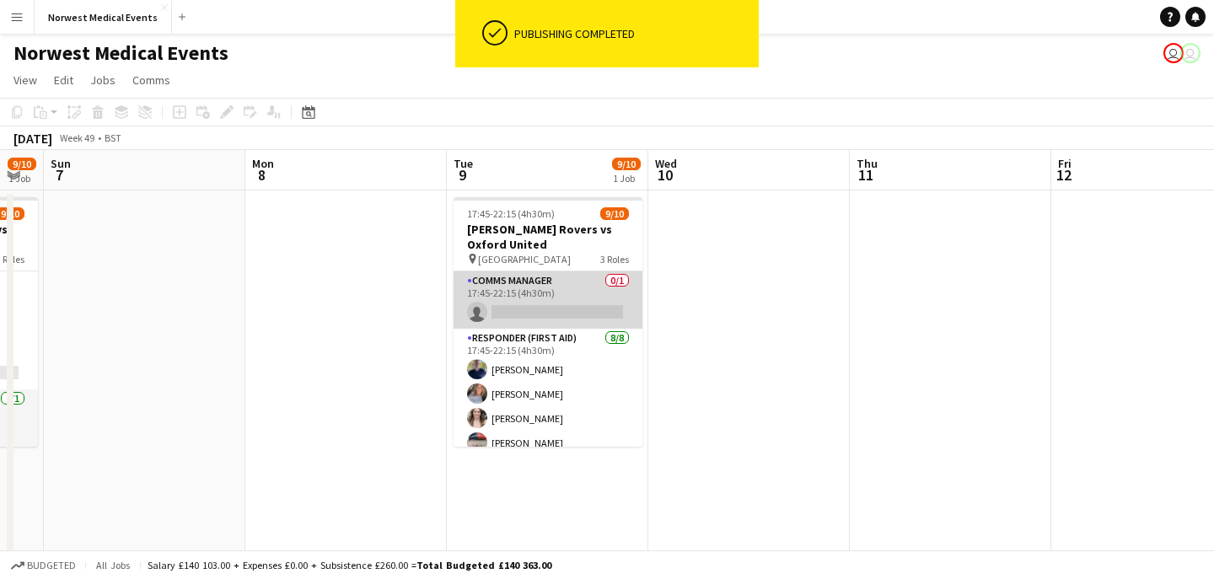
click at [586, 292] on app-card-role "Comms Manager 0/1 17:45-22:15 (4h30m) single-neutral-actions" at bounding box center [548, 299] width 189 height 57
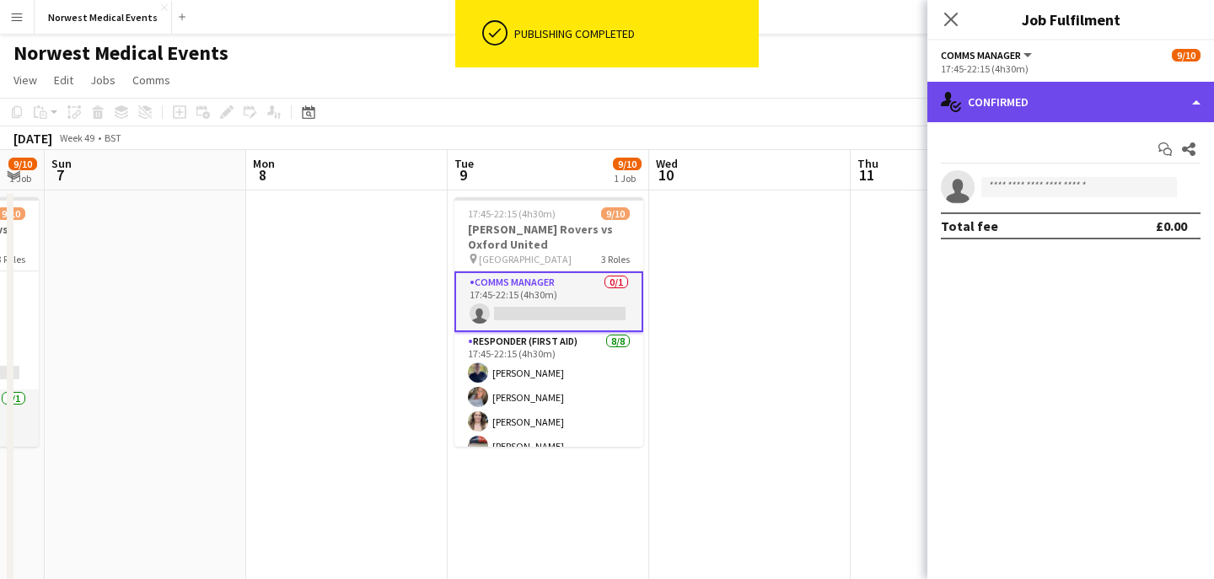
click at [1046, 107] on div "single-neutral-actions-check-2 Confirmed" at bounding box center [1070, 102] width 287 height 40
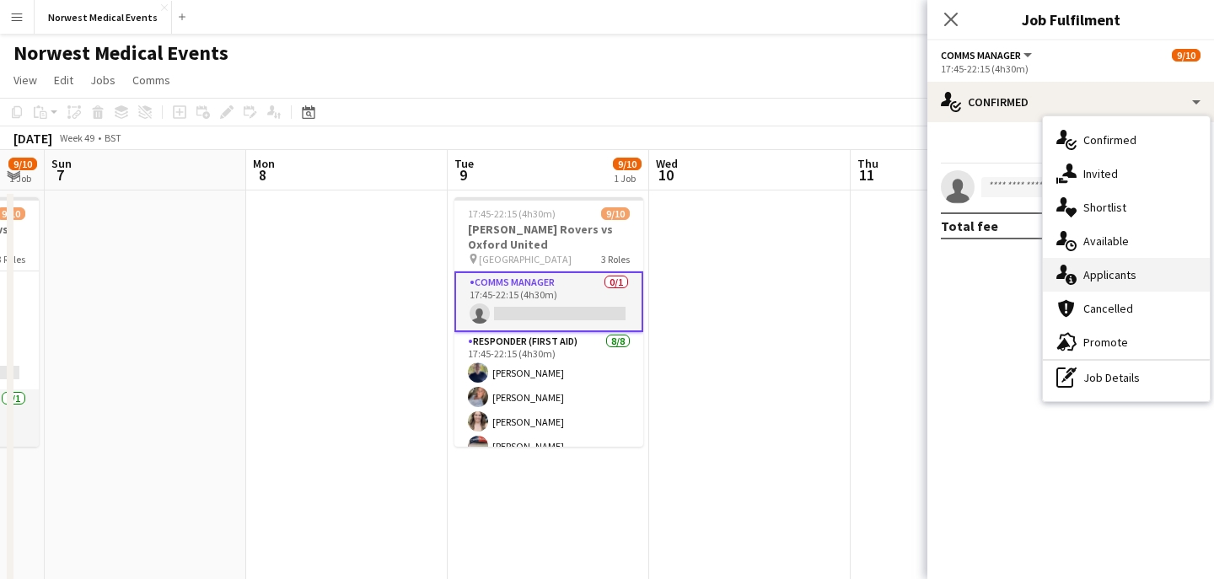
click at [1133, 266] on div "single-neutral-actions-information Applicants" at bounding box center [1126, 275] width 167 height 34
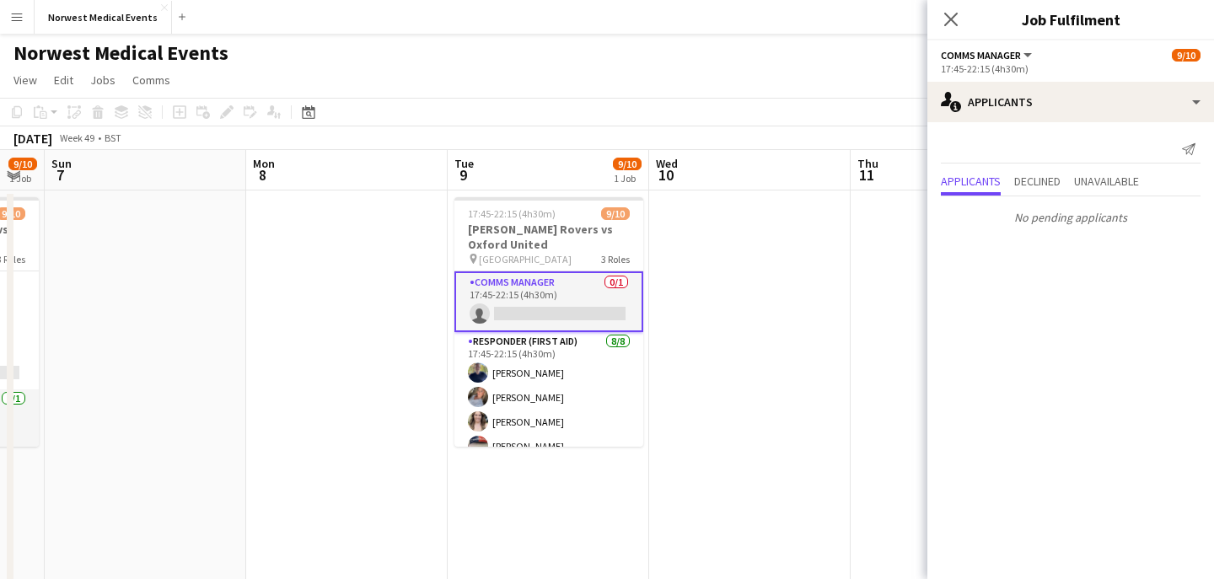
click at [959, 9] on app-icon "Close pop-in" at bounding box center [951, 19] width 20 height 20
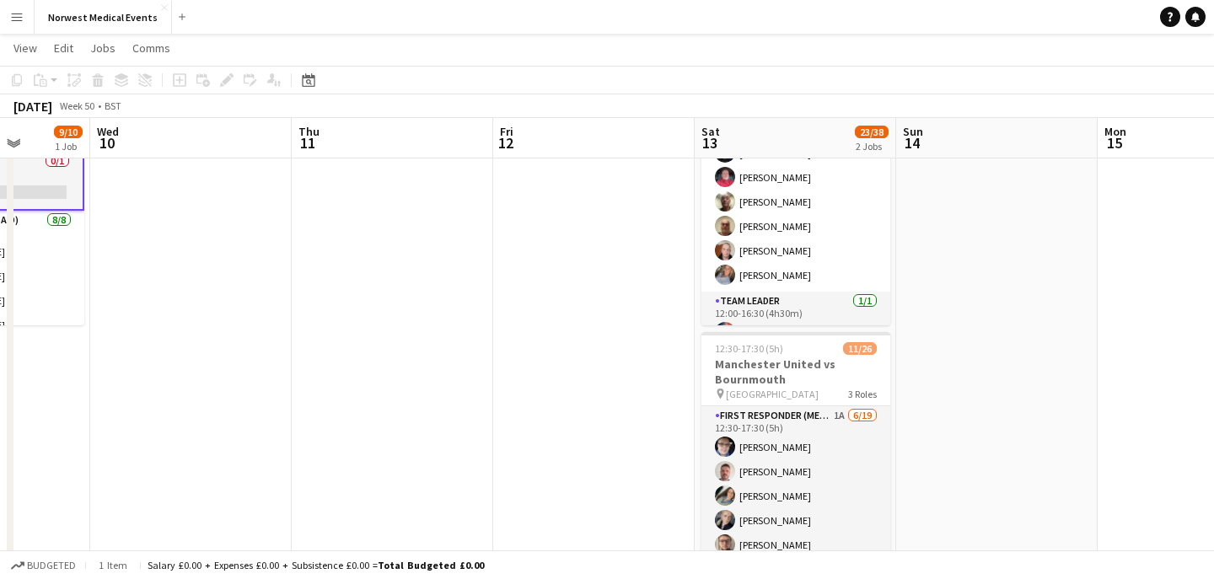
scroll to position [239, 0]
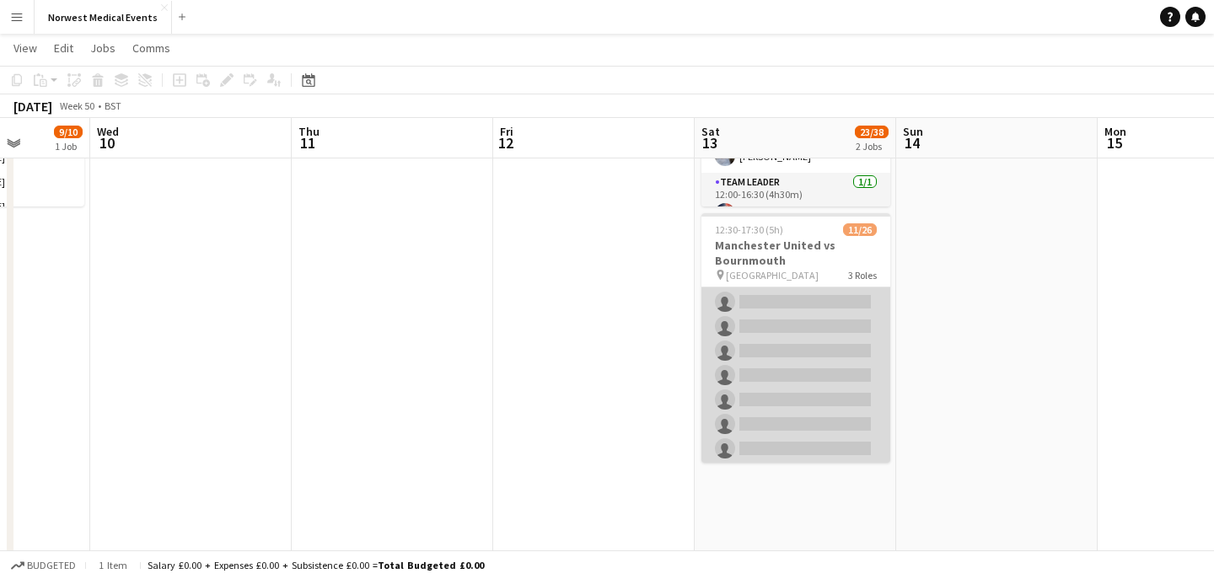
click at [803, 368] on app-card-role "First Responder (Medical) 1A [DATE] 12:30-17:30 (5h) [PERSON_NAME] [PERSON_NAME…" at bounding box center [795, 363] width 189 height 497
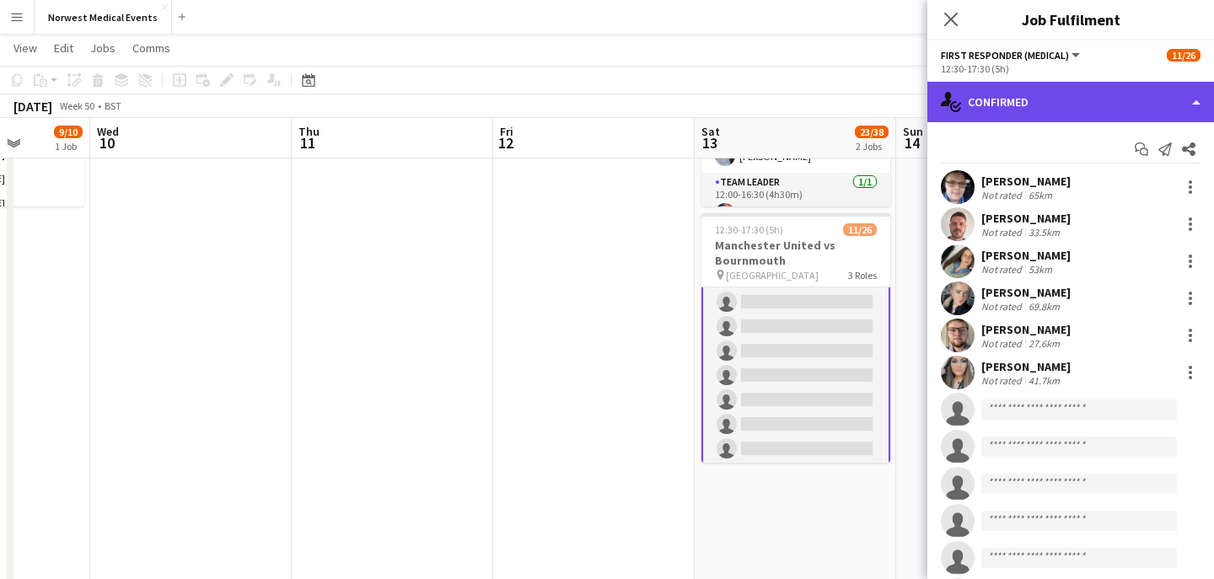
click at [1038, 94] on div "single-neutral-actions-check-2 Confirmed" at bounding box center [1070, 102] width 287 height 40
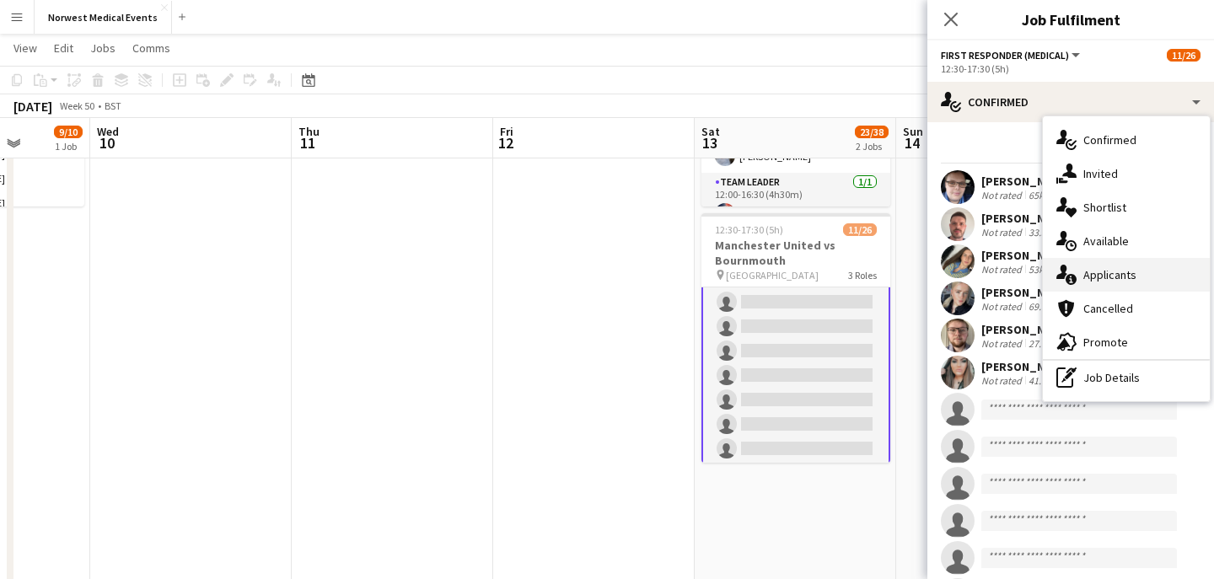
click at [1117, 278] on span "Applicants" at bounding box center [1109, 274] width 53 height 15
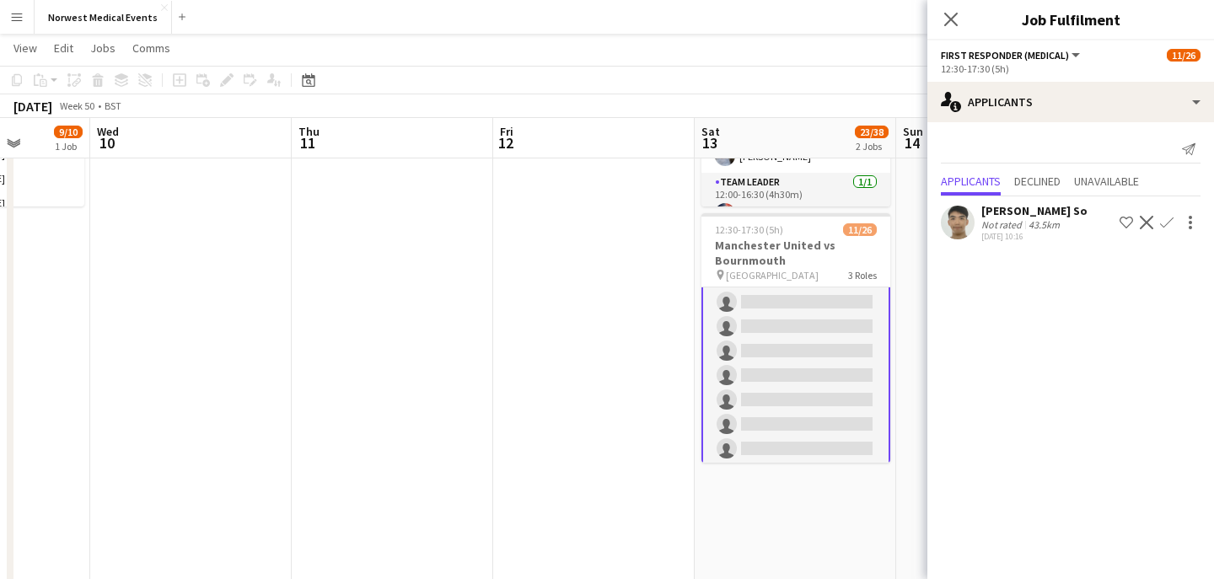
click at [1168, 226] on app-icon "Confirm" at bounding box center [1166, 222] width 13 height 13
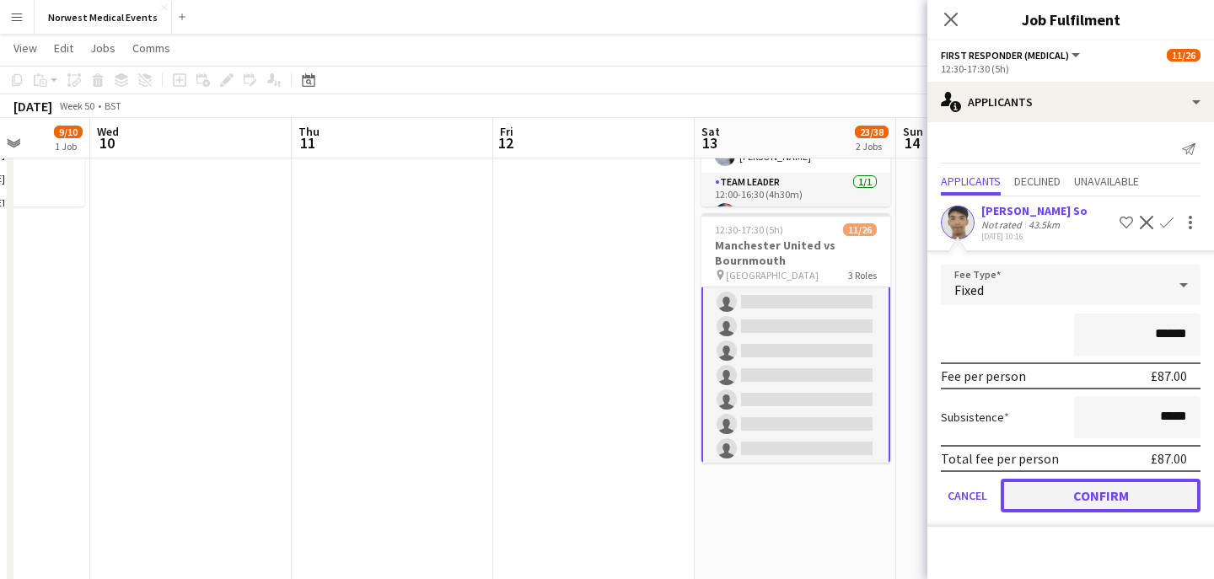
click at [1099, 505] on button "Confirm" at bounding box center [1101, 496] width 200 height 34
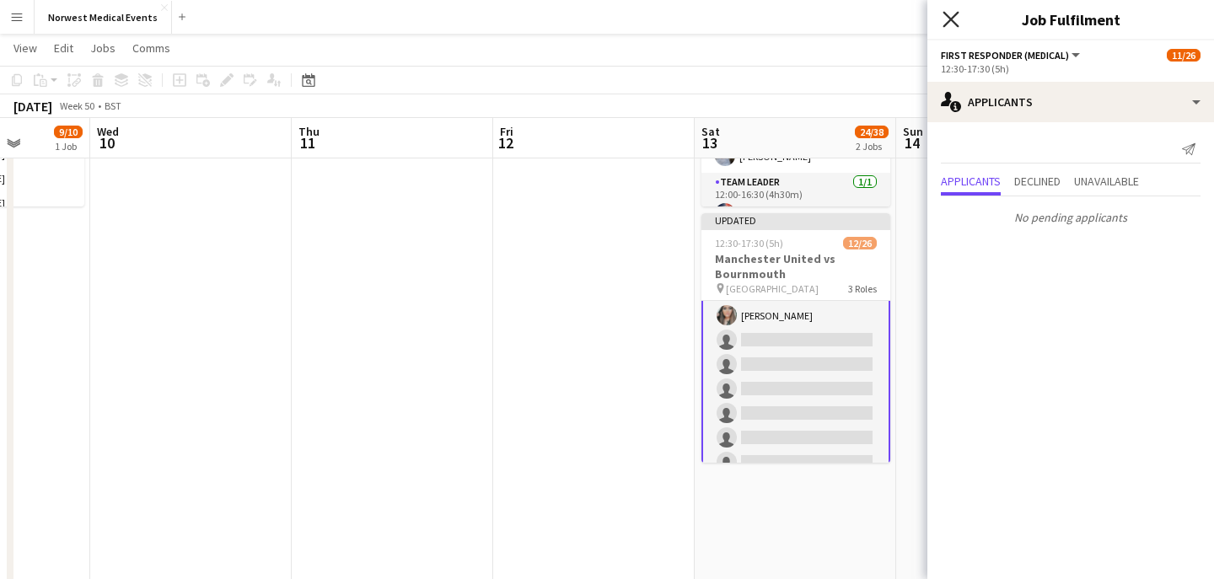
click at [953, 19] on icon "Close pop-in" at bounding box center [951, 19] width 16 height 16
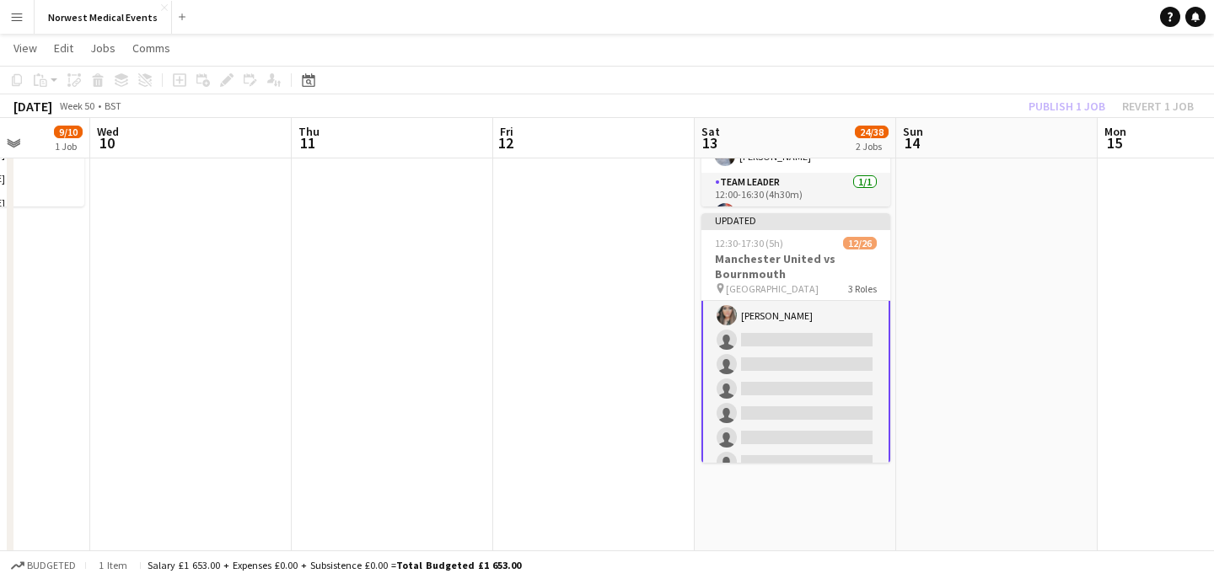
click at [1047, 100] on div "Publish 1 job Revert 1 job" at bounding box center [1111, 106] width 206 height 22
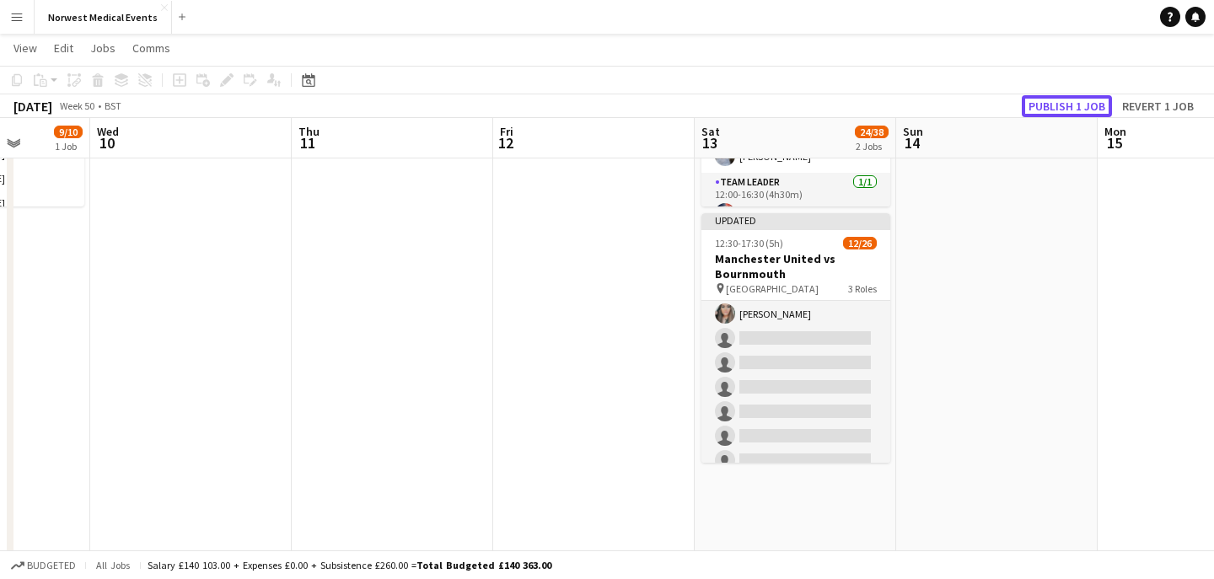
scroll to position [173, 0]
click at [1047, 100] on button "Publish 1 job" at bounding box center [1067, 106] width 90 height 22
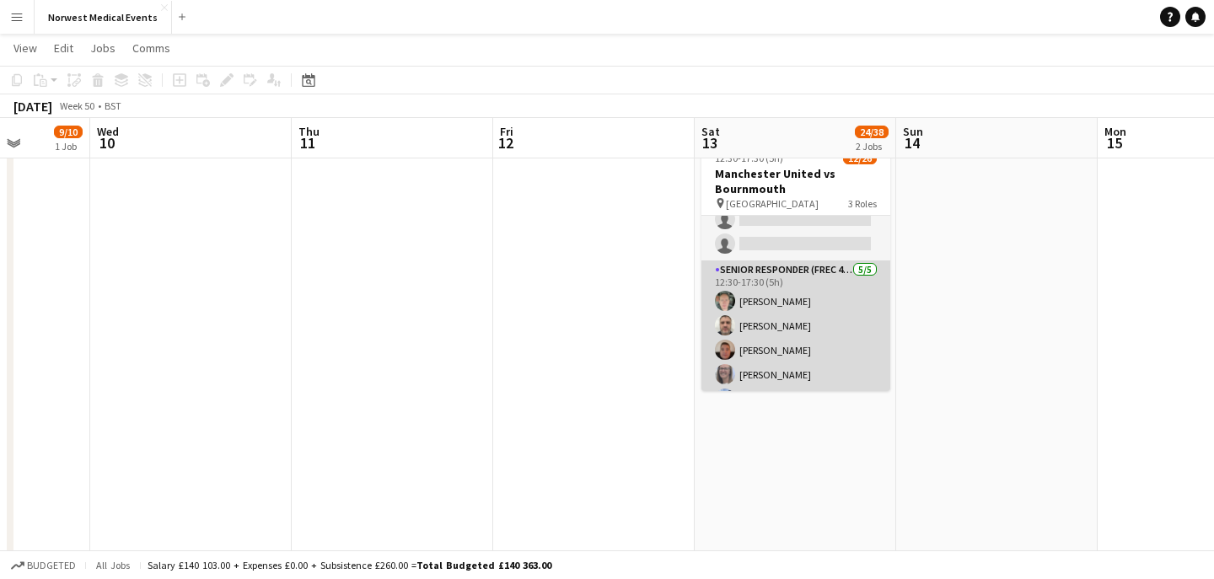
scroll to position [559, 0]
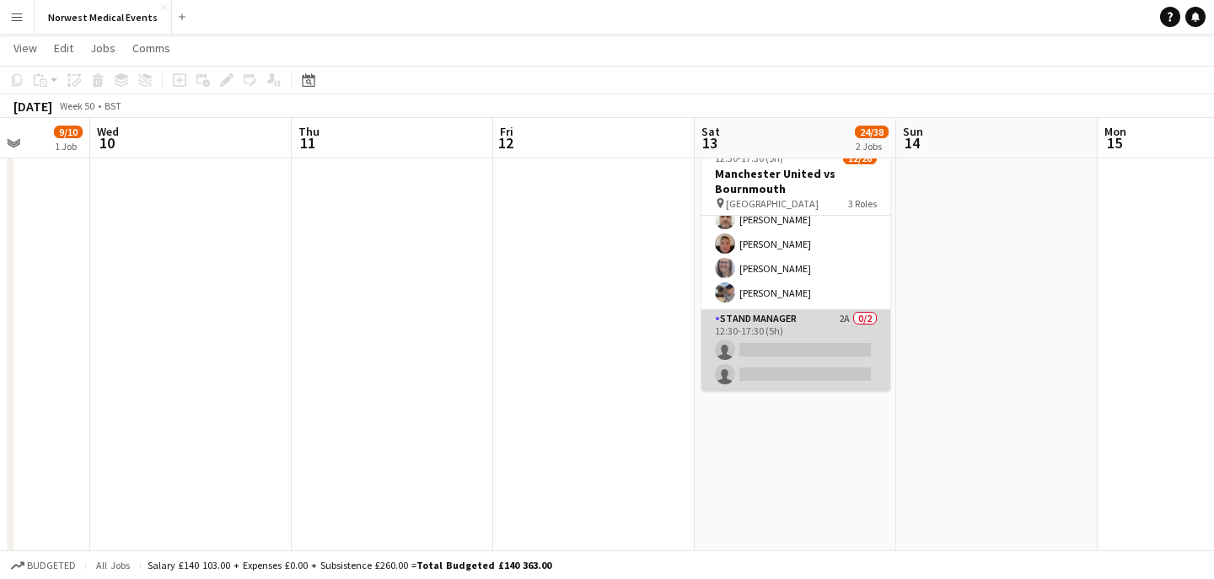
click at [805, 348] on app-card-role "Stand Manager 2A 0/2 12:30-17:30 (5h) single-neutral-actions single-neutral-act…" at bounding box center [795, 350] width 189 height 82
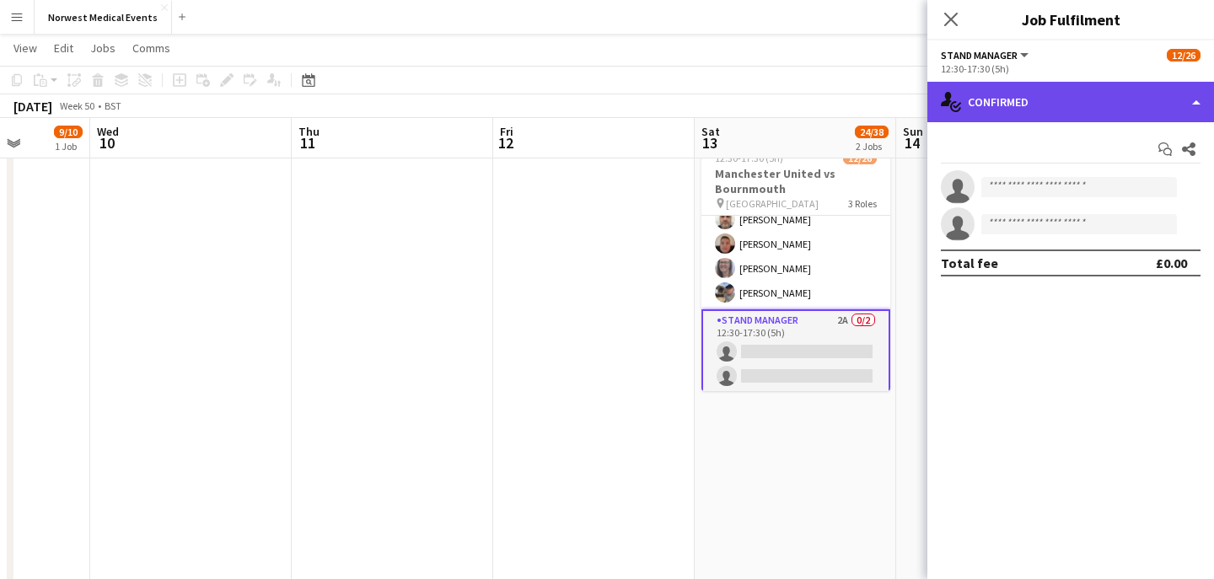
click at [1047, 101] on div "single-neutral-actions-check-2 Confirmed" at bounding box center [1070, 102] width 287 height 40
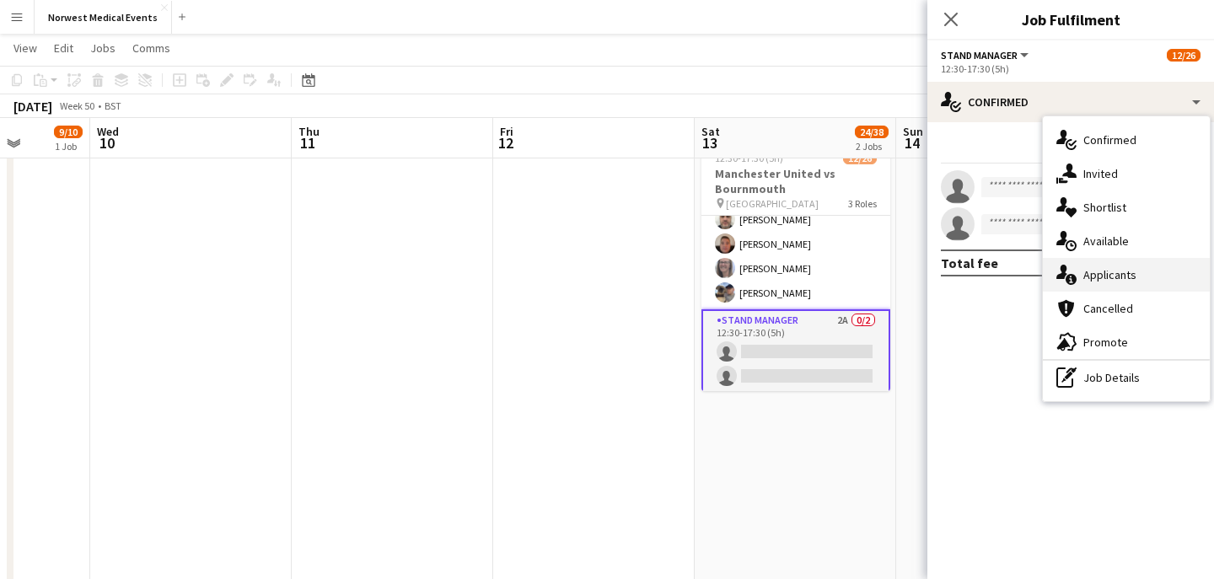
click at [1113, 280] on span "Applicants" at bounding box center [1109, 274] width 53 height 15
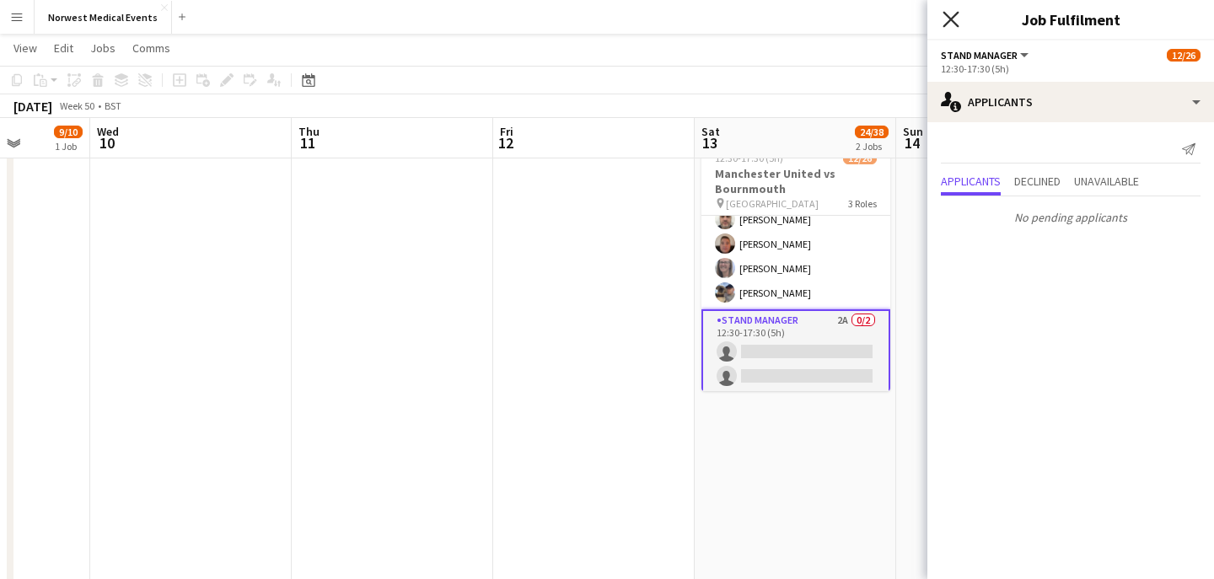
click at [948, 25] on icon "Close pop-in" at bounding box center [951, 19] width 16 height 16
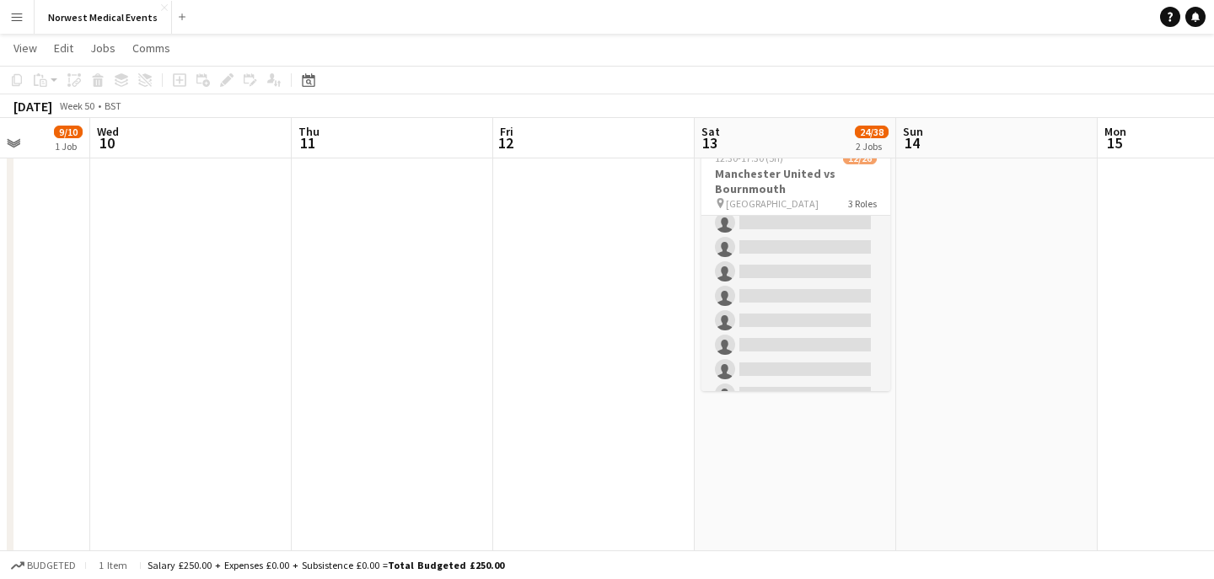
scroll to position [0, 0]
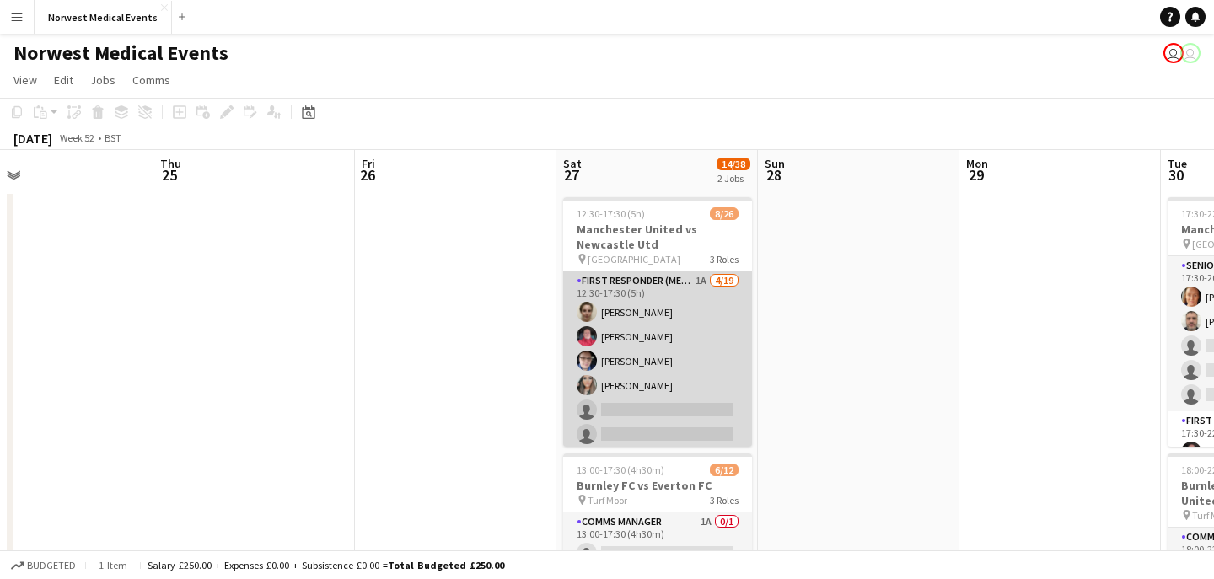
click at [669, 394] on app-card-role "First Responder (Medical) 1A [DATE] 12:30-17:30 (5h) [PERSON_NAME] [PERSON_NAME…" at bounding box center [657, 519] width 189 height 497
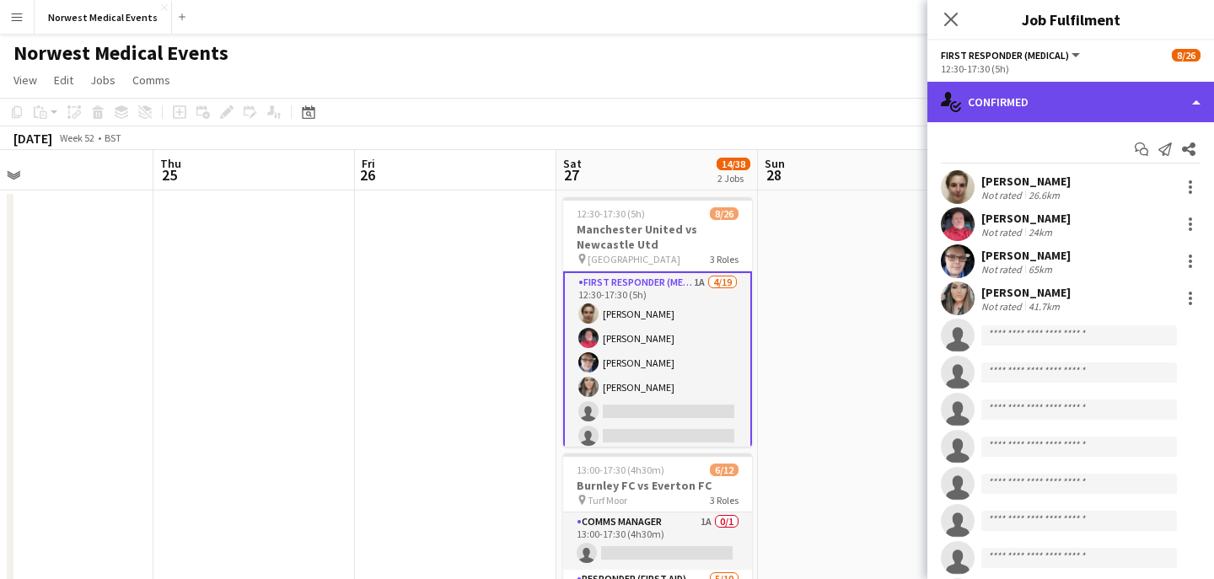
click at [1082, 105] on div "single-neutral-actions-check-2 Confirmed" at bounding box center [1070, 102] width 287 height 40
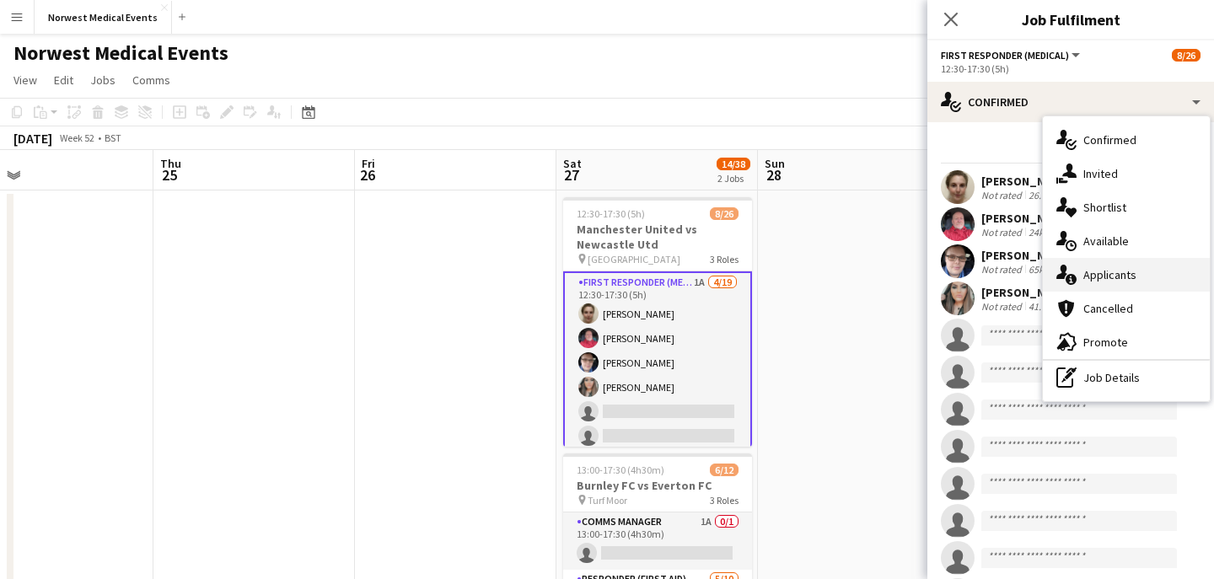
click at [1114, 280] on span "Applicants" at bounding box center [1109, 274] width 53 height 15
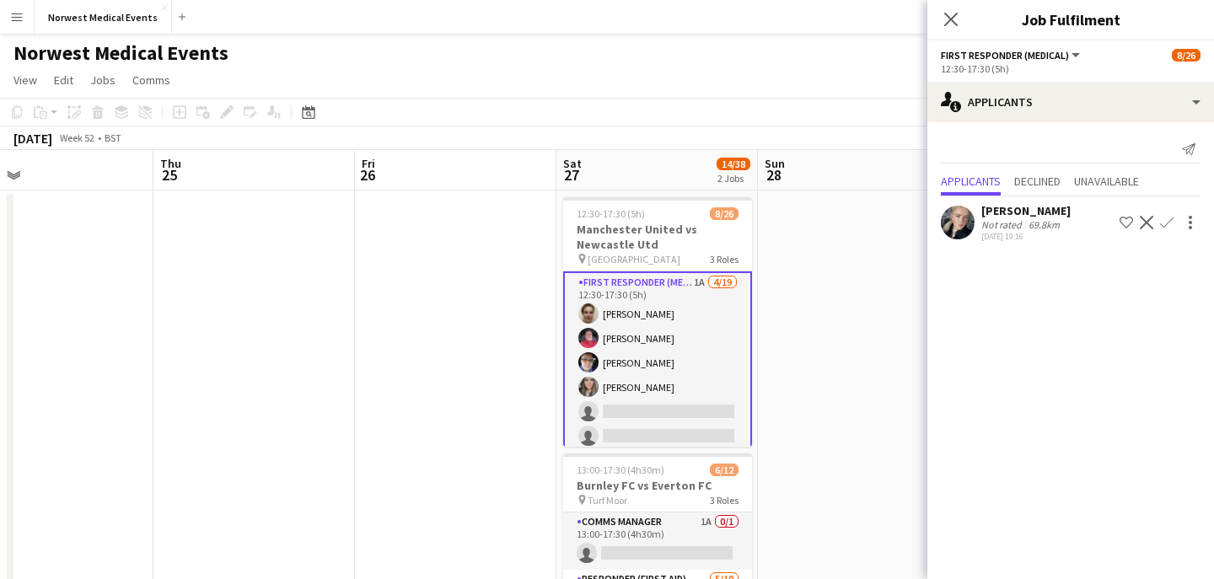
click at [1169, 223] on app-icon "Confirm" at bounding box center [1166, 222] width 13 height 13
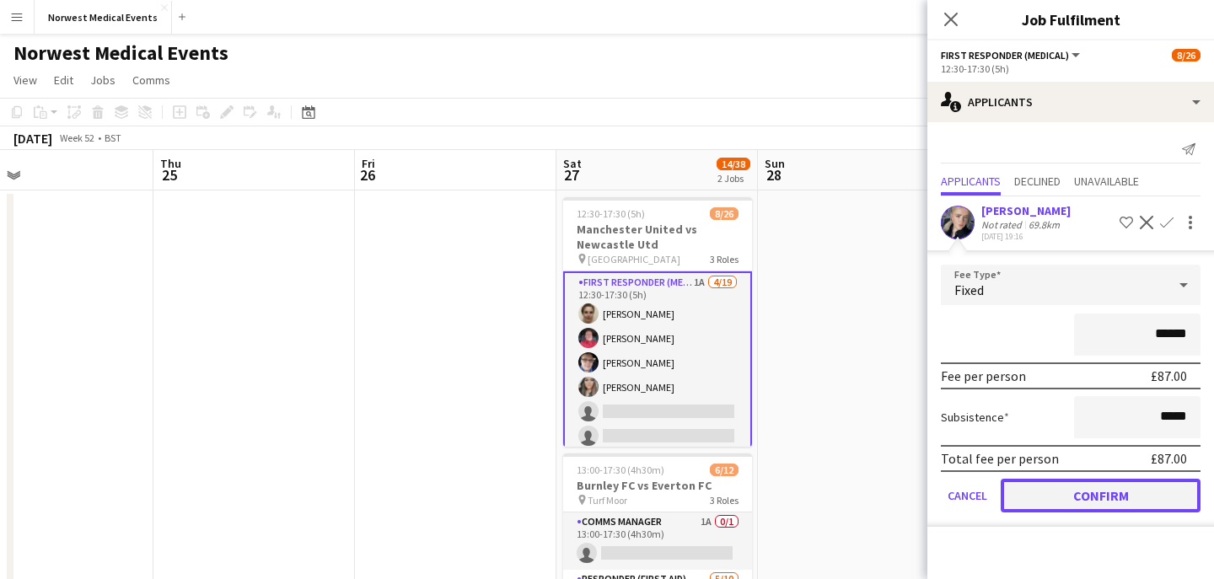
click at [1125, 493] on button "Confirm" at bounding box center [1101, 496] width 200 height 34
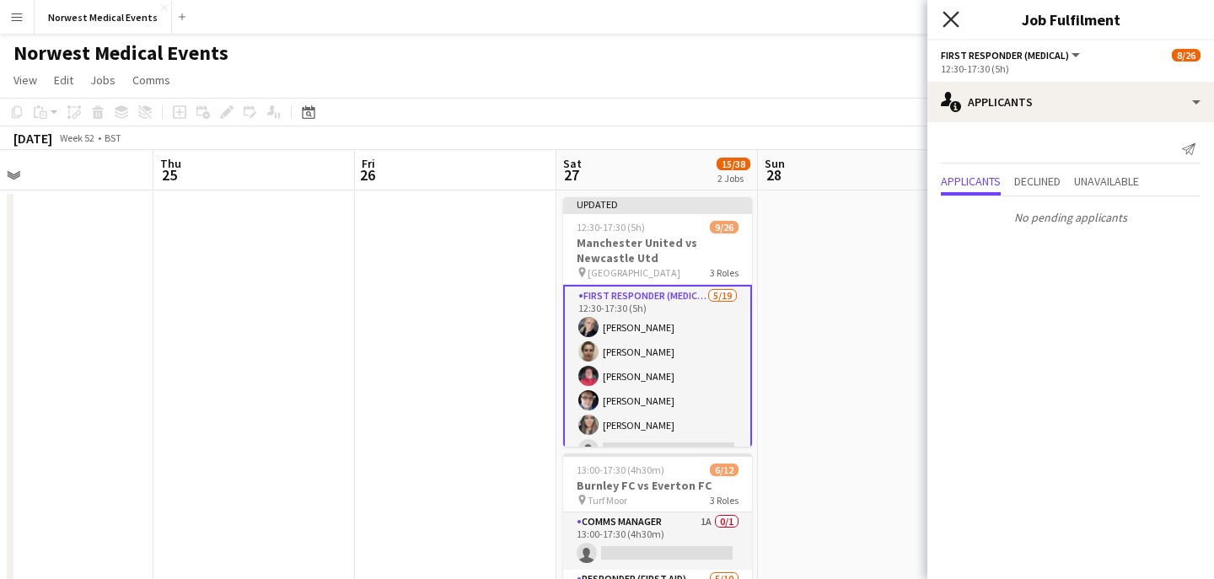
click at [955, 13] on icon "Close pop-in" at bounding box center [951, 19] width 16 height 16
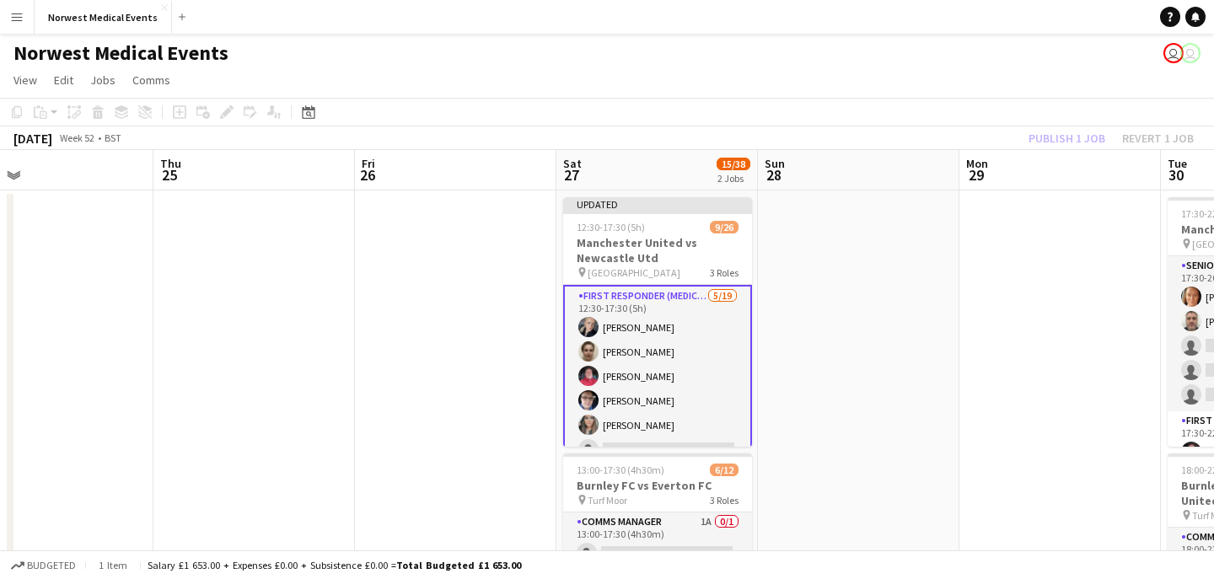
click at [1071, 132] on div "Publish 1 job Revert 1 job" at bounding box center [1111, 138] width 206 height 22
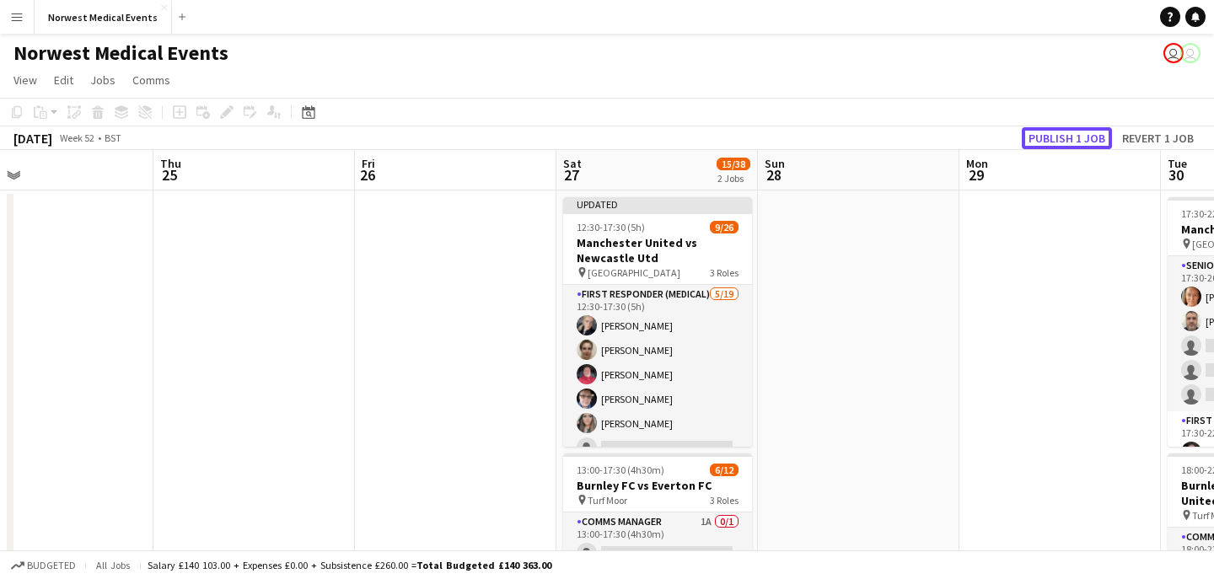
click at [1071, 132] on button "Publish 1 job" at bounding box center [1067, 138] width 90 height 22
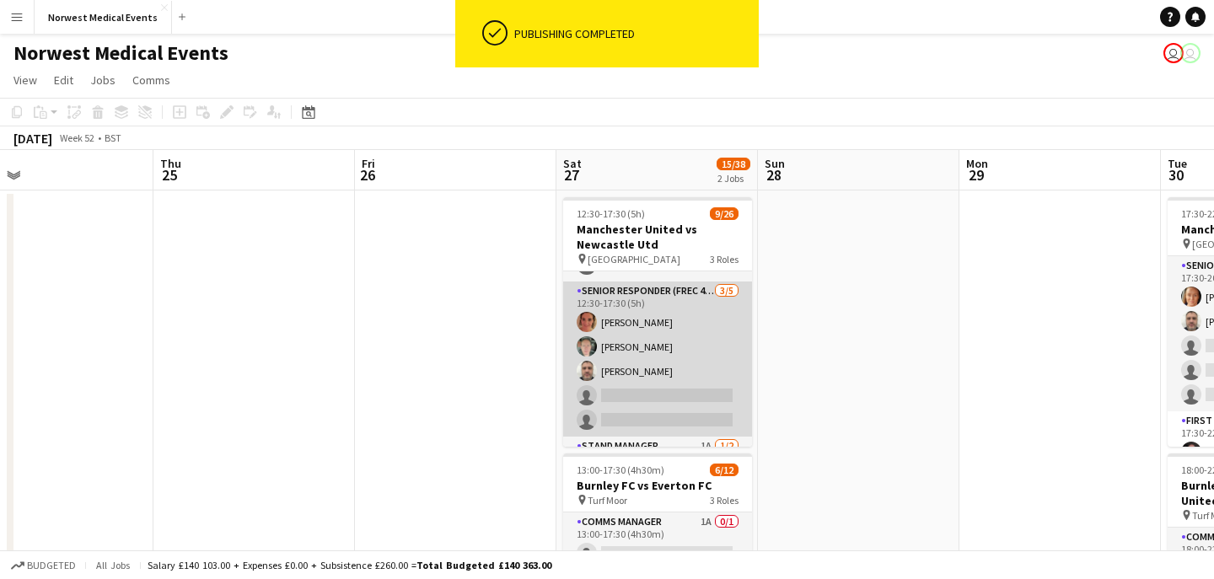
click at [664, 375] on app-card-role "Senior Responder (FREC 4 or Above) [DATE] 12:30-17:30 (5h) [PERSON_NAME] [PERSO…" at bounding box center [657, 359] width 189 height 155
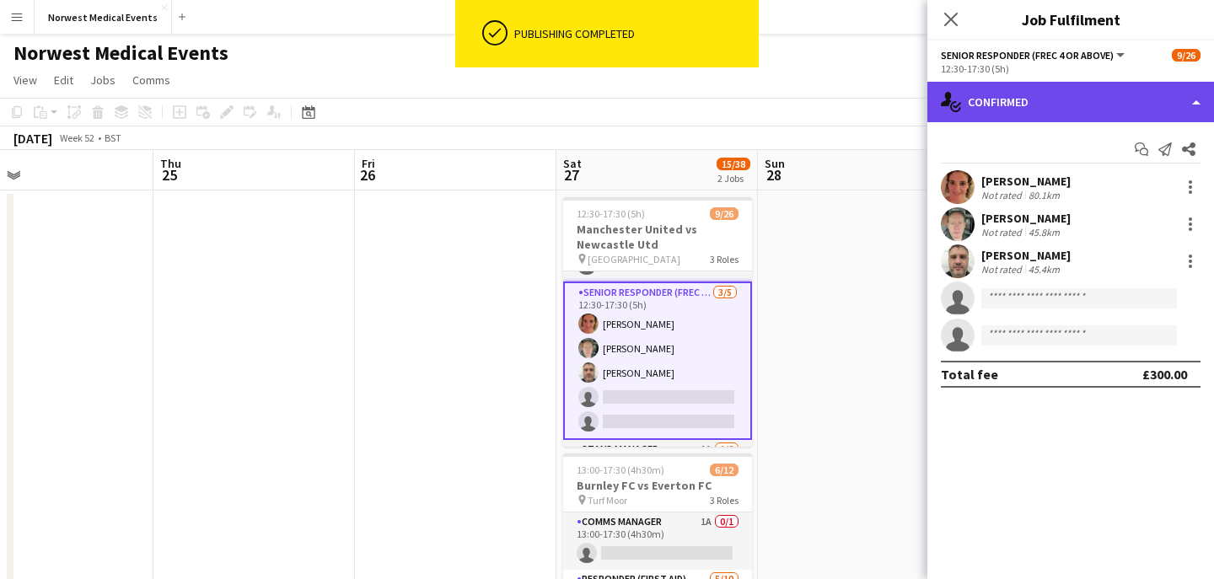
click at [1080, 120] on div "single-neutral-actions-check-2 Confirmed" at bounding box center [1070, 102] width 287 height 40
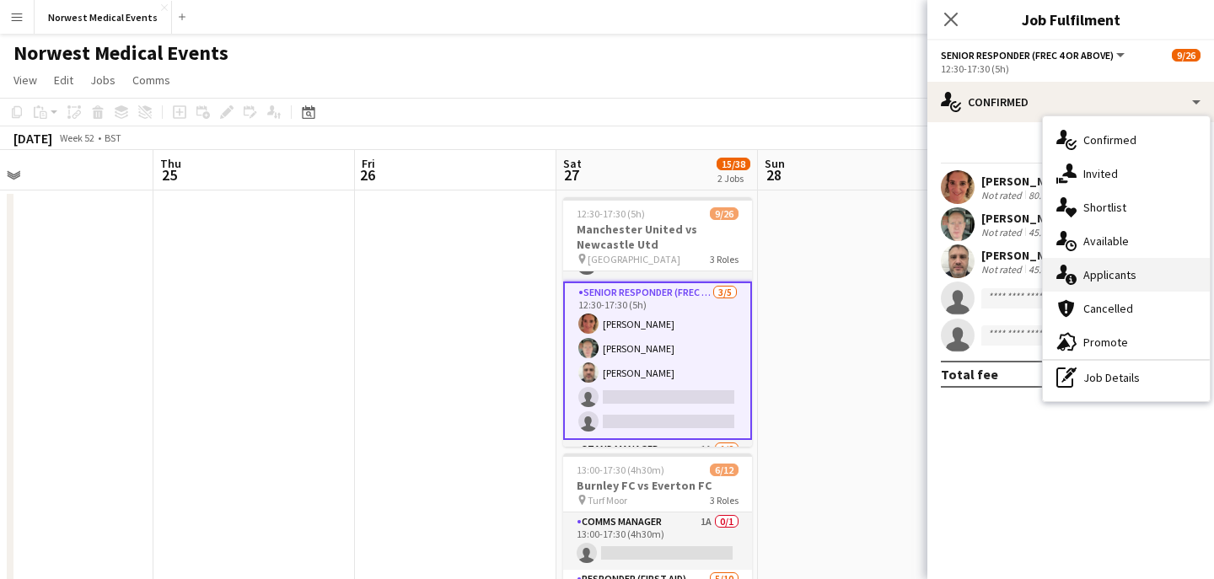
click at [1103, 277] on span "Applicants" at bounding box center [1109, 274] width 53 height 15
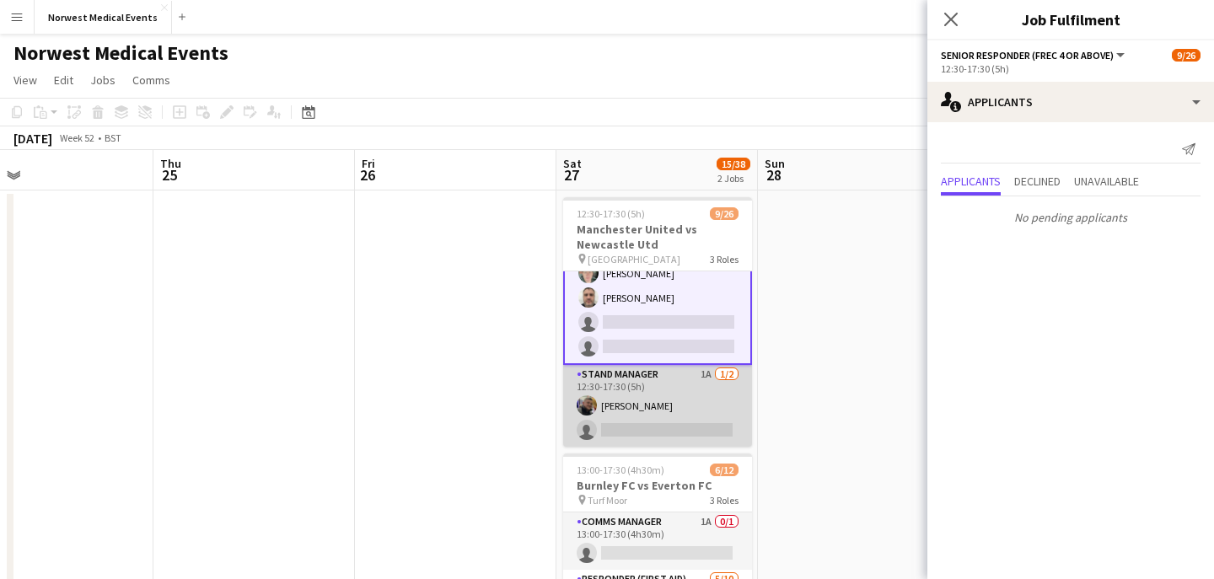
click at [647, 400] on app-card-role "Stand Manager 1A [DATE] 12:30-17:30 (5h) [PERSON_NAME] single-neutral-actions" at bounding box center [657, 406] width 189 height 82
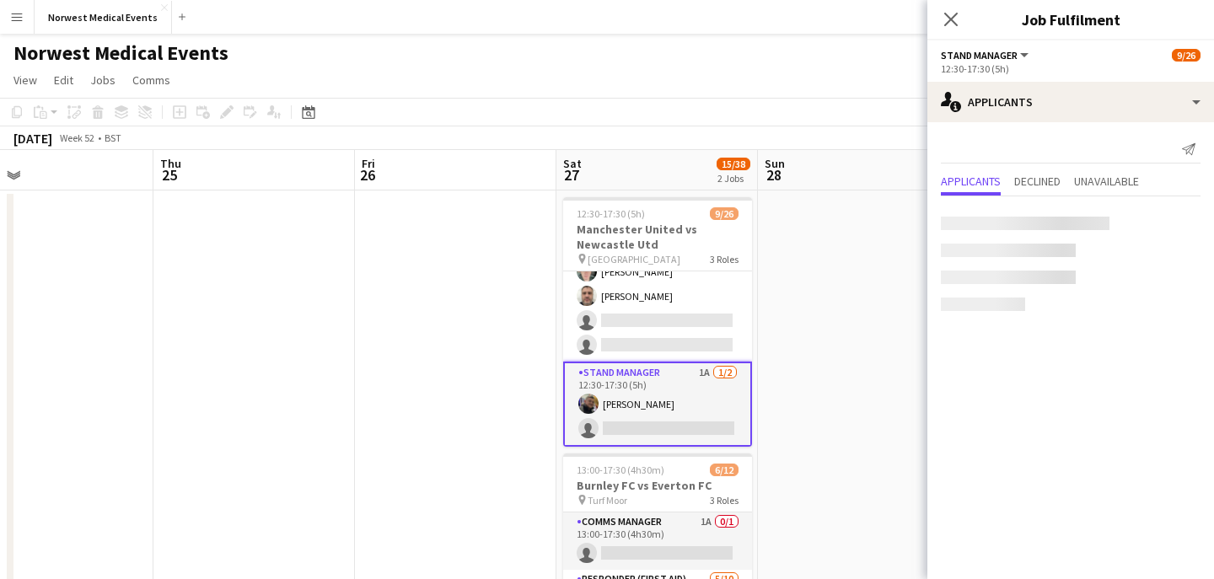
scroll to position [561, 0]
click at [949, 20] on icon at bounding box center [951, 19] width 16 height 16
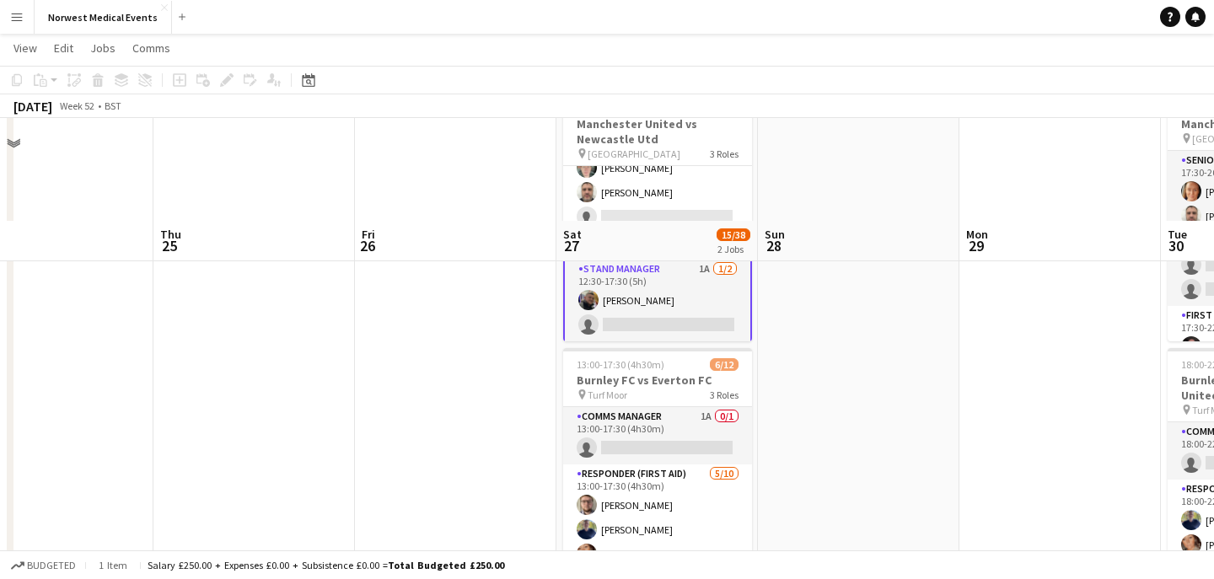
scroll to position [312, 0]
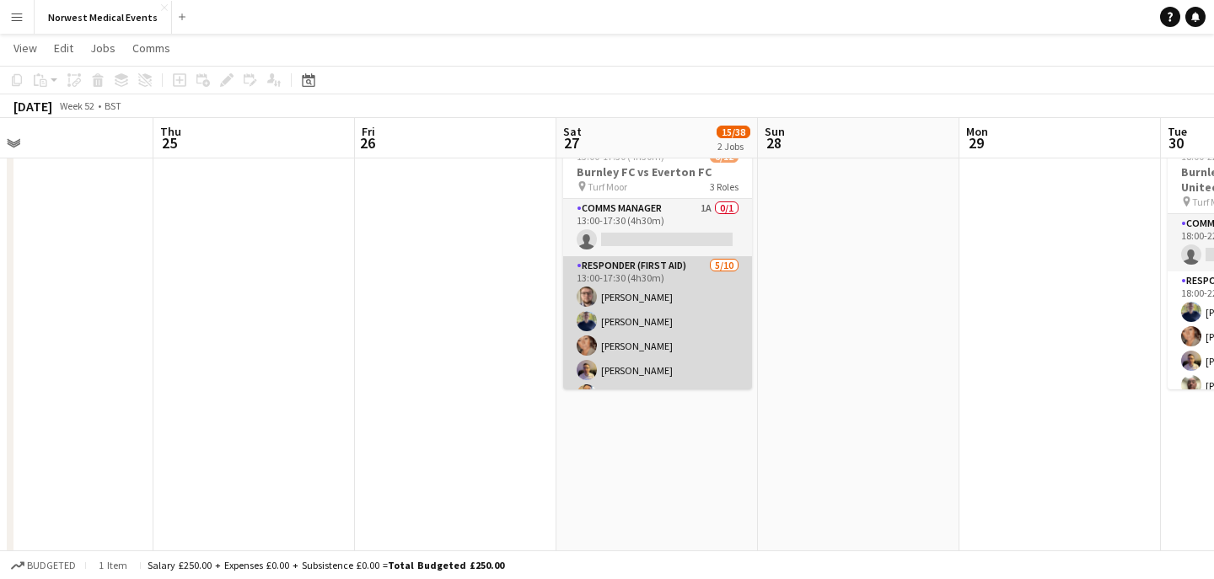
click at [666, 342] on app-card-role "Responder (First Aid) [DATE] 13:00-17:30 (4h30m) [PERSON_NAME] [PERSON_NAME] [P…" at bounding box center [657, 394] width 189 height 277
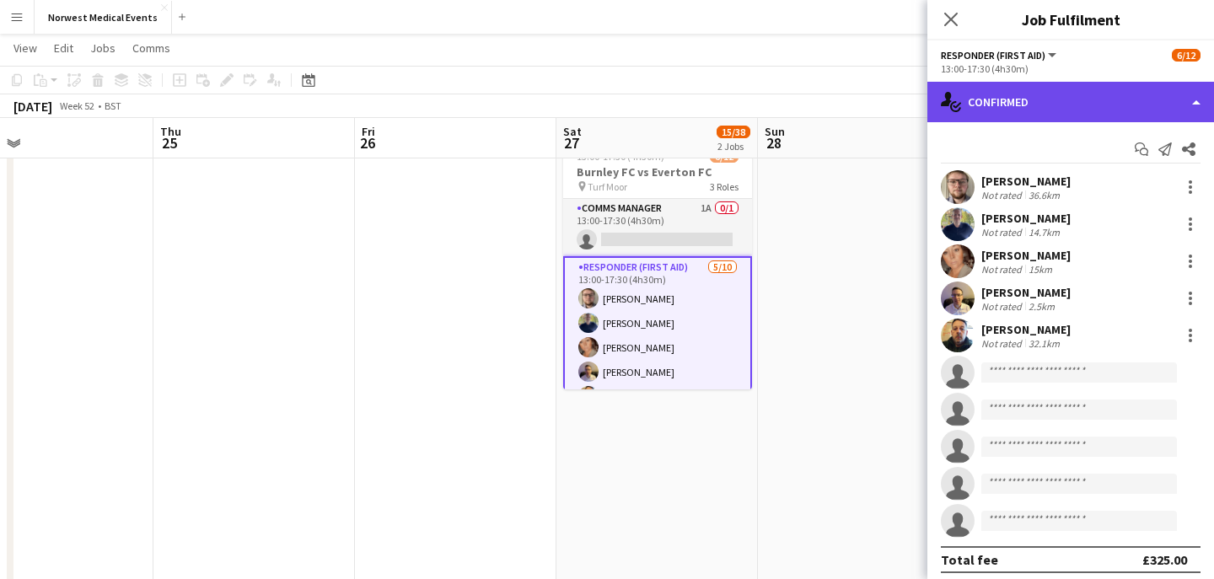
click at [1036, 82] on div "single-neutral-actions-check-2 Confirmed" at bounding box center [1070, 102] width 287 height 40
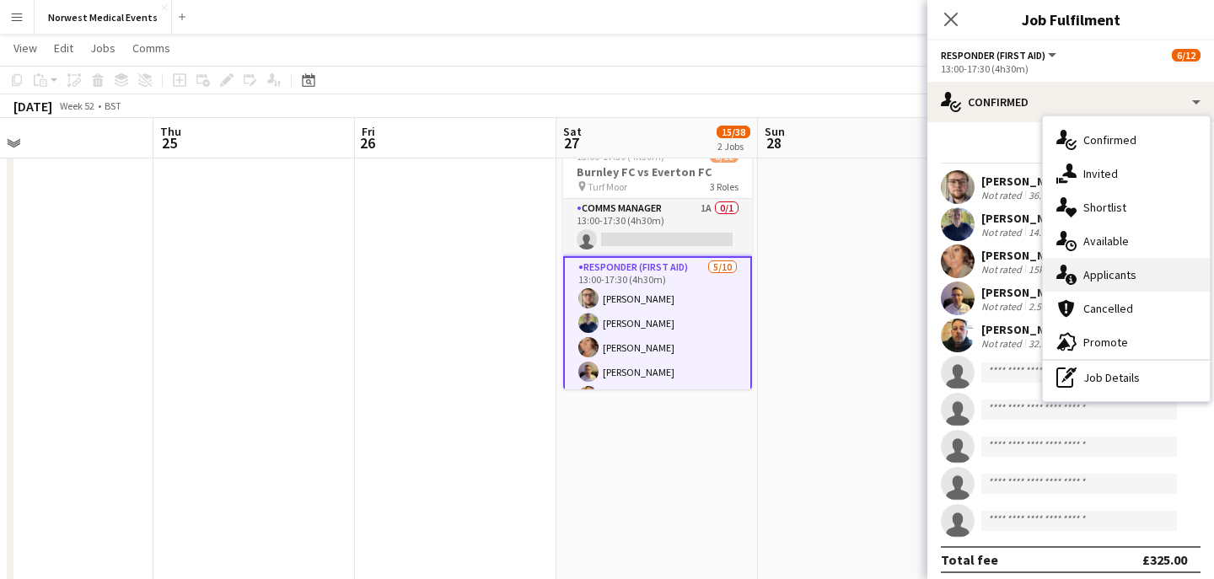
click at [1118, 272] on span "Applicants" at bounding box center [1109, 274] width 53 height 15
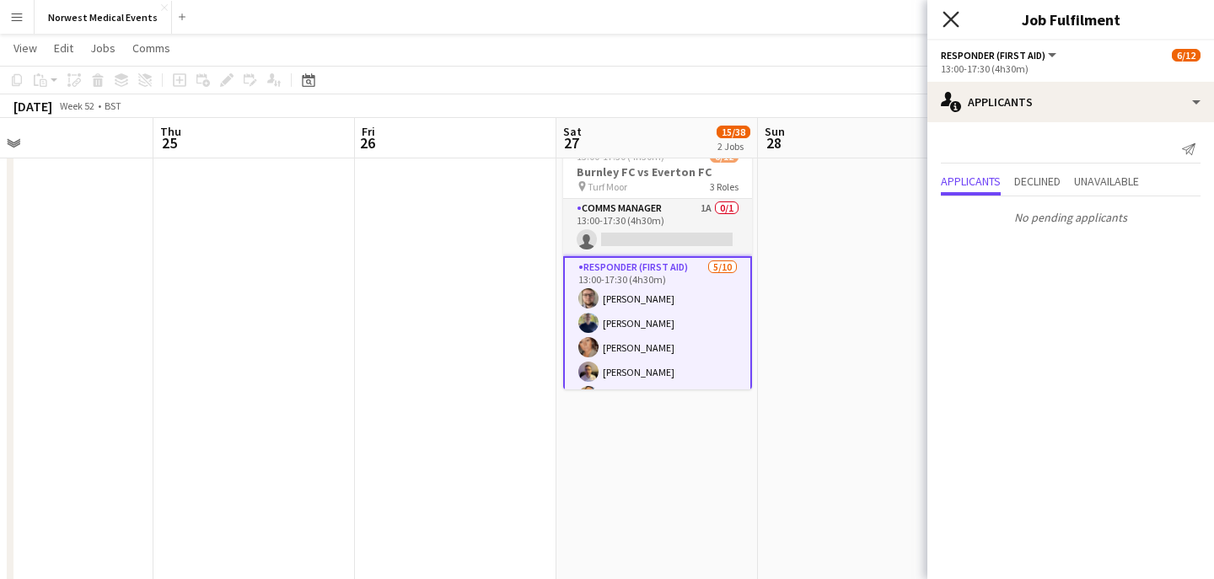
click at [956, 20] on icon "Close pop-in" at bounding box center [951, 19] width 16 height 16
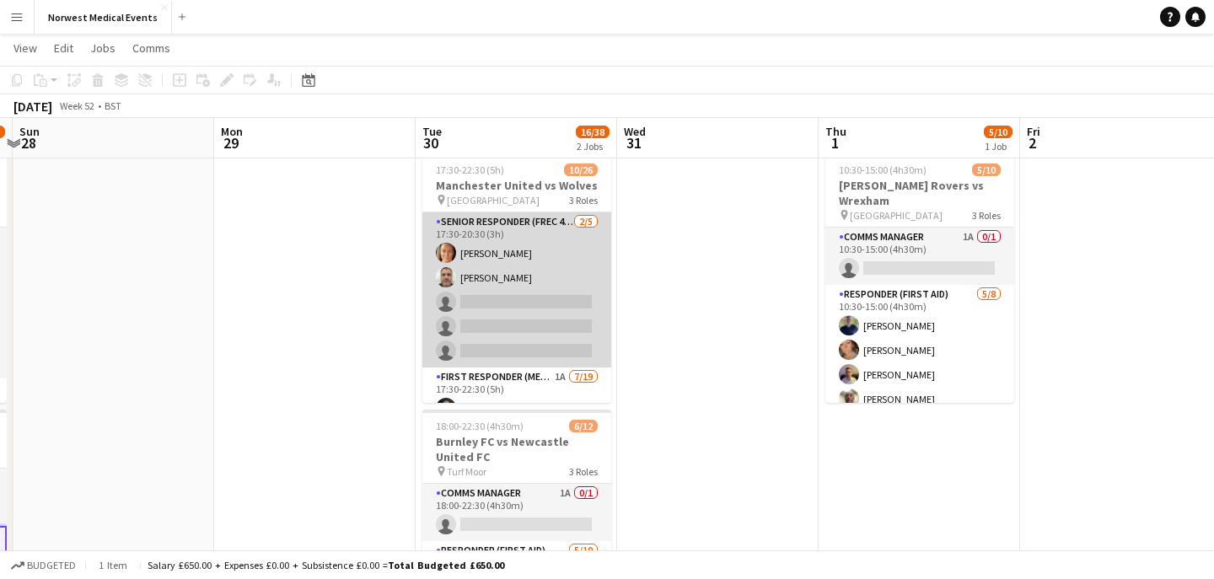
click at [511, 293] on app-card-role "Senior Responder (FREC 4 or Above) [DATE] 17:30-20:30 (3h) [PERSON_NAME] [PERSO…" at bounding box center [516, 289] width 189 height 155
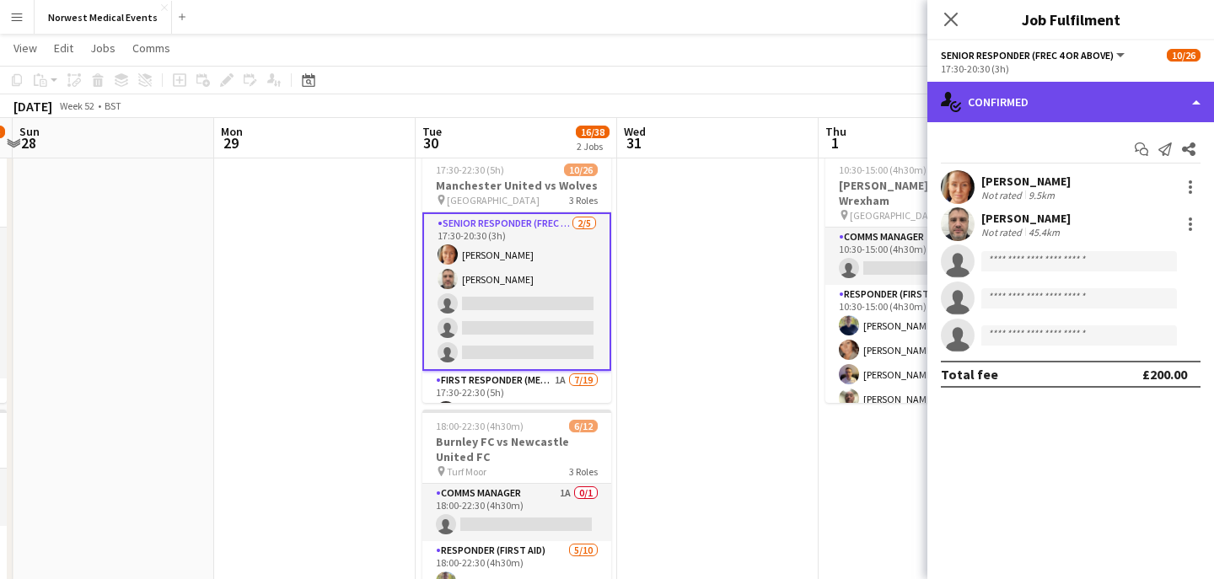
click at [1024, 104] on div "single-neutral-actions-check-2 Confirmed" at bounding box center [1070, 102] width 287 height 40
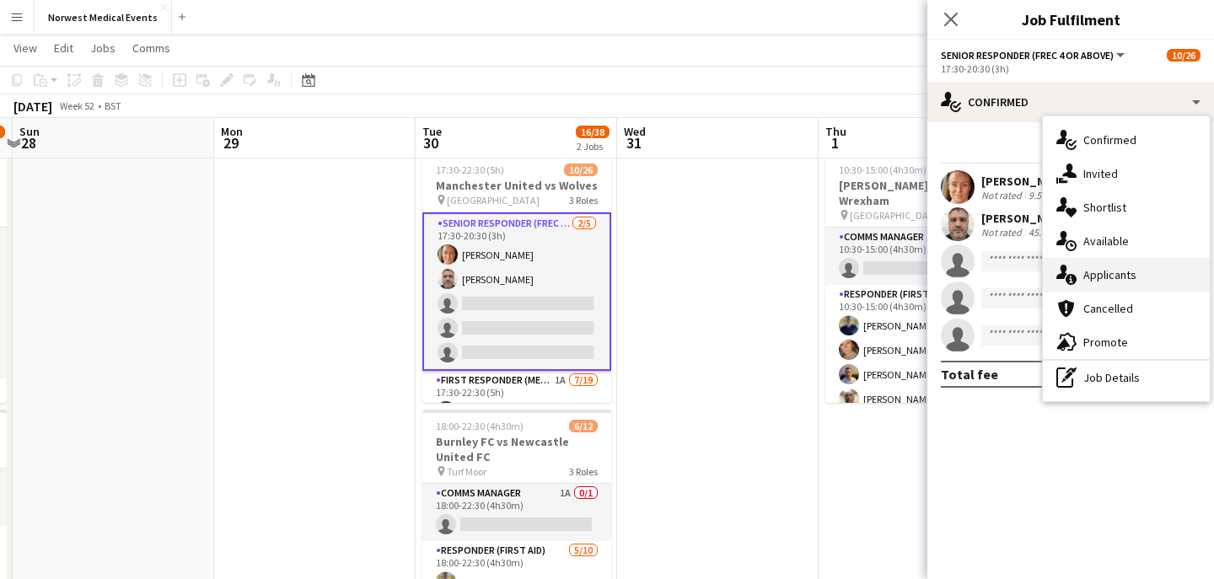
click at [1116, 279] on span "Applicants" at bounding box center [1109, 274] width 53 height 15
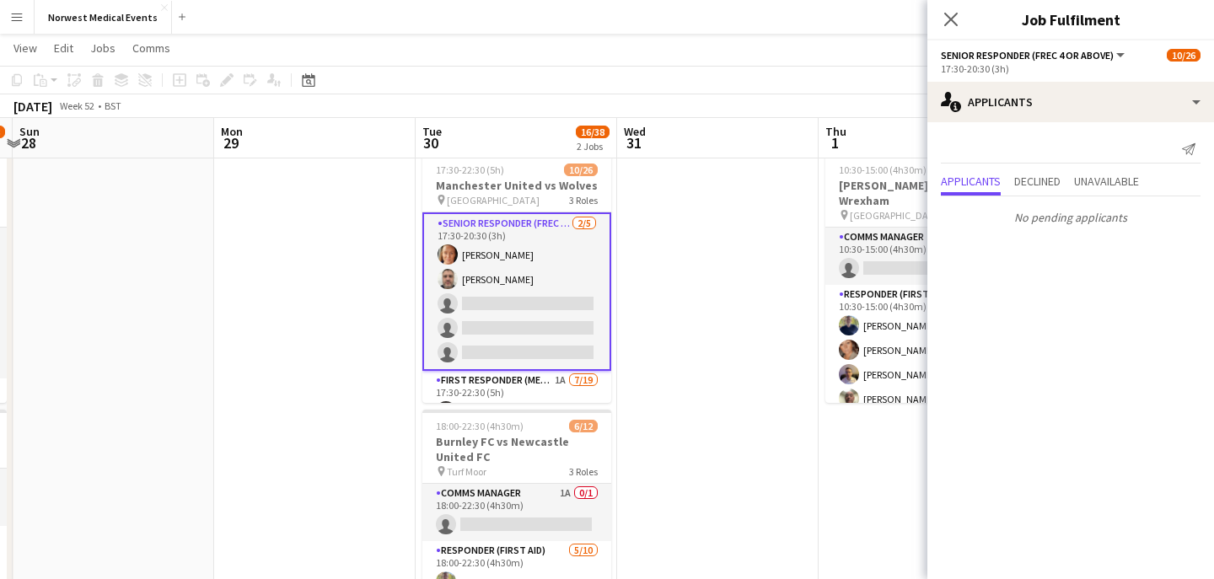
click at [948, 3] on div "Close pop-in" at bounding box center [950, 19] width 47 height 39
click at [955, 21] on icon "Close pop-in" at bounding box center [951, 19] width 16 height 16
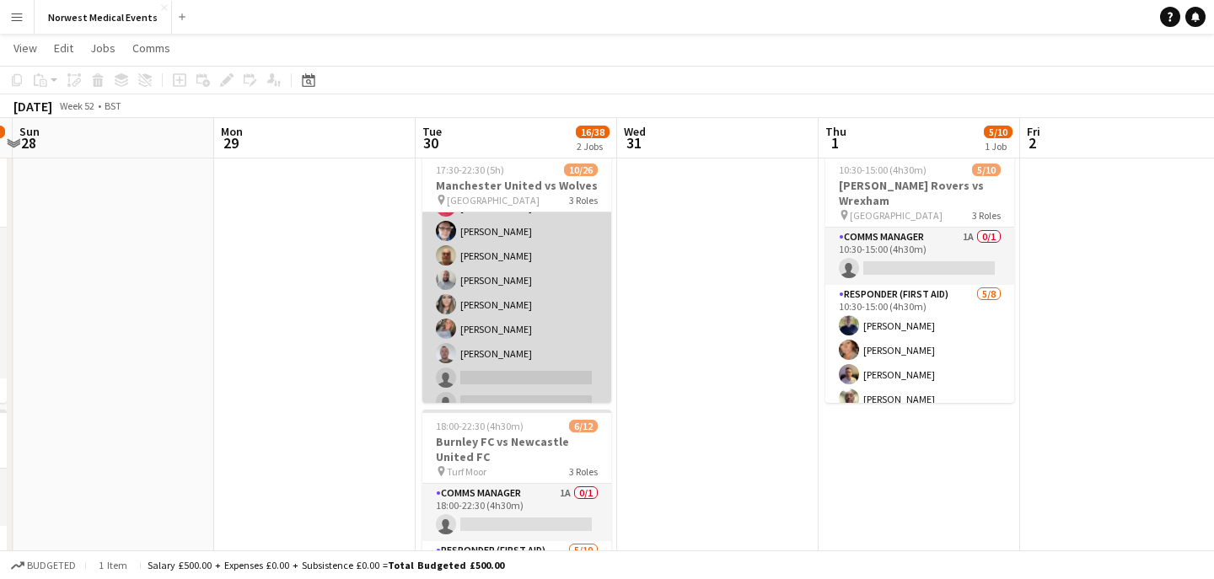
click at [522, 323] on app-card-role "First Responder (Medical) 1A [DATE] 17:30-22:30 (5h) [PERSON_NAME] [PERSON_NAME…" at bounding box center [516, 414] width 189 height 497
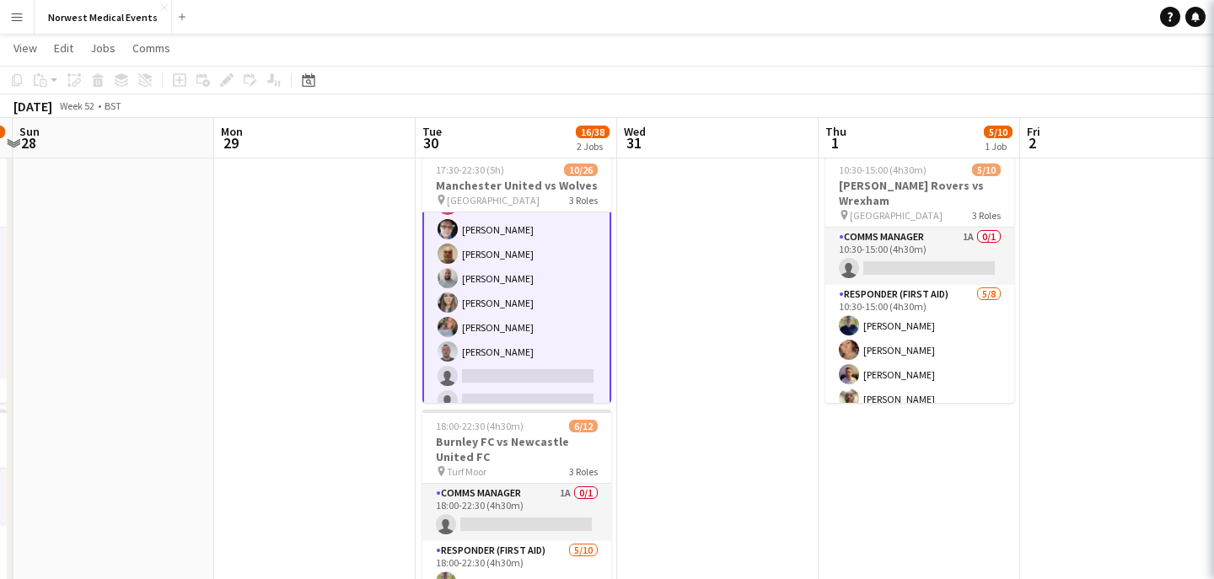
scroll to position [203, 0]
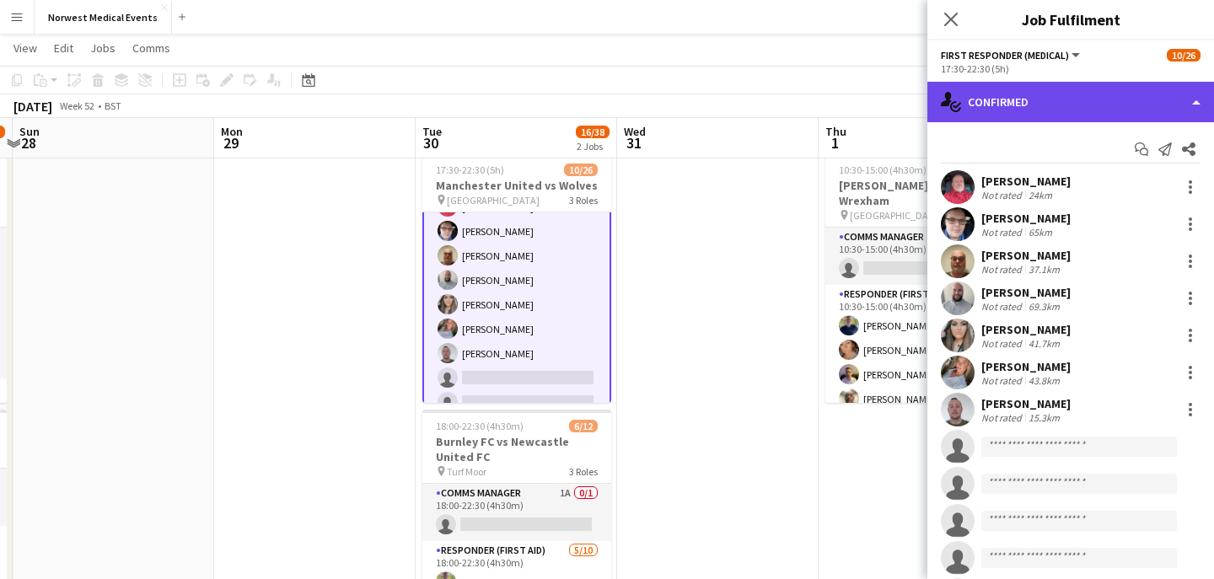
click at [1015, 110] on div "single-neutral-actions-check-2 Confirmed" at bounding box center [1070, 102] width 287 height 40
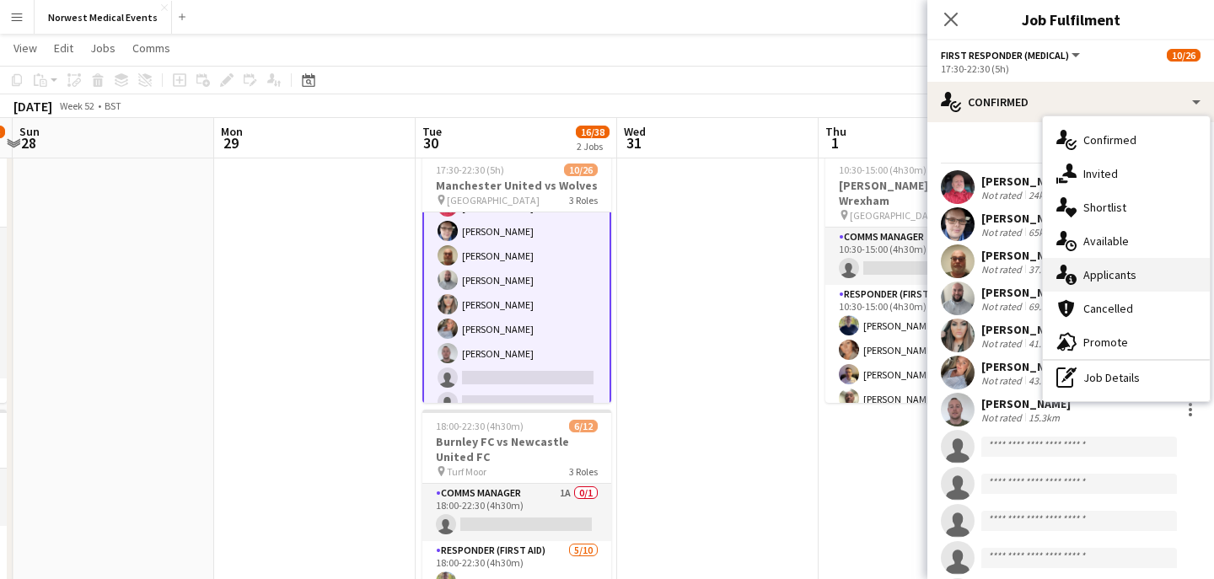
click at [1135, 271] on span "Applicants" at bounding box center [1109, 274] width 53 height 15
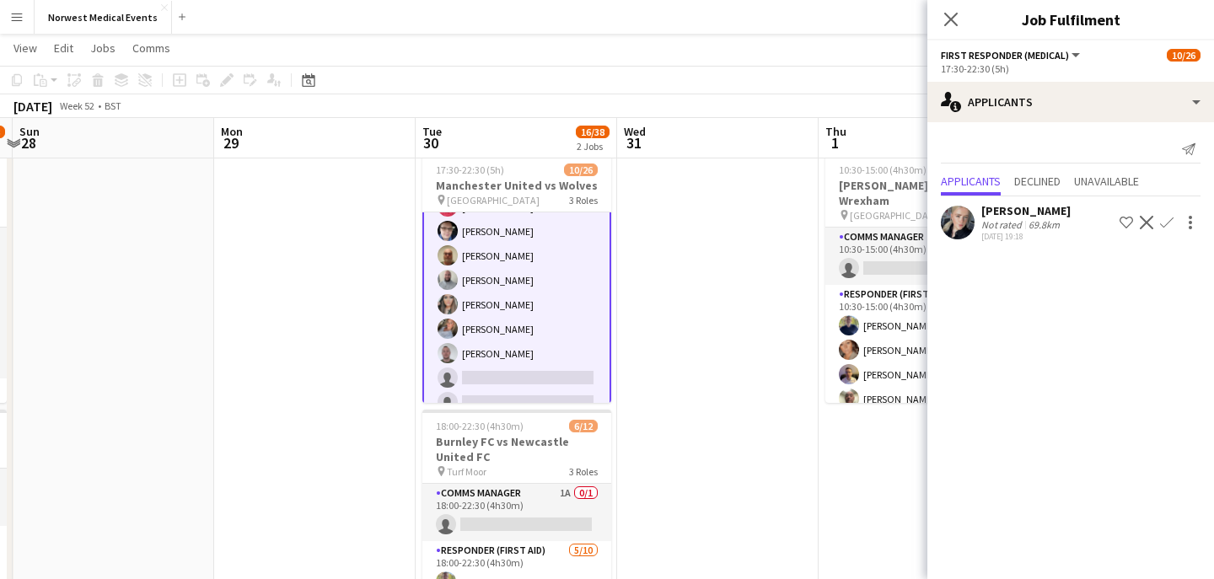
click at [1168, 223] on app-icon "Confirm" at bounding box center [1166, 222] width 13 height 13
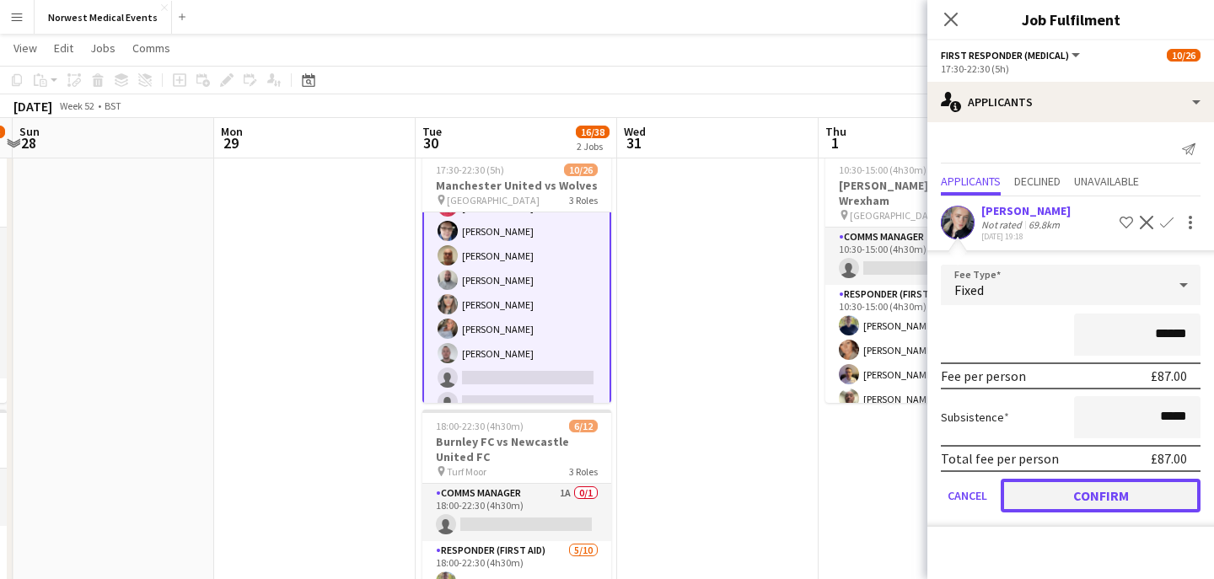
click at [1103, 492] on button "Confirm" at bounding box center [1101, 496] width 200 height 34
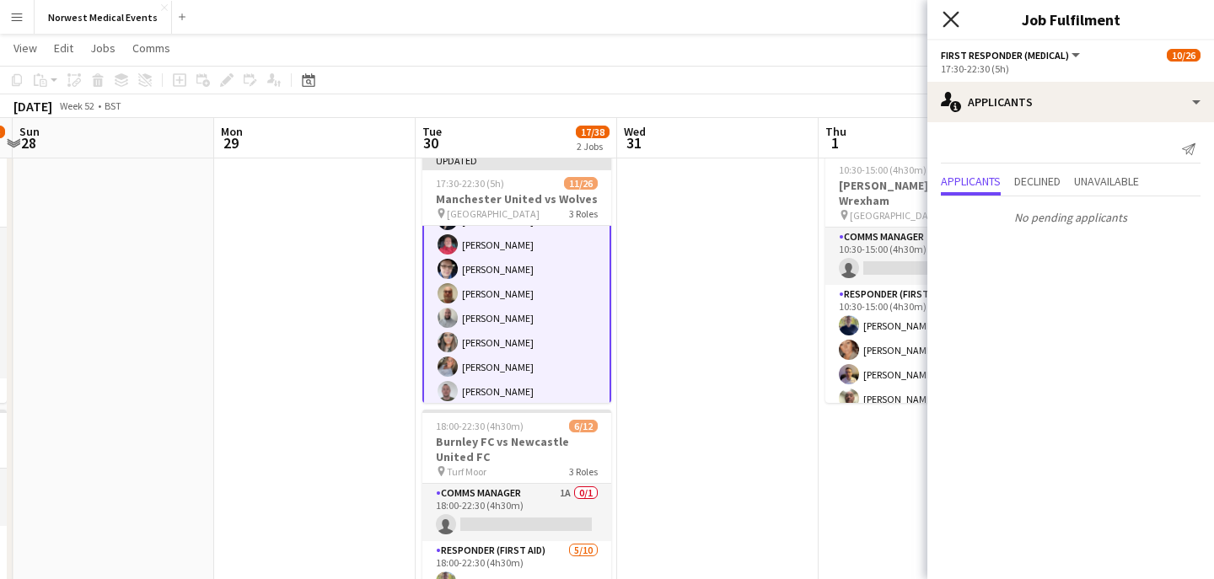
click at [952, 14] on icon "Close pop-in" at bounding box center [951, 19] width 16 height 16
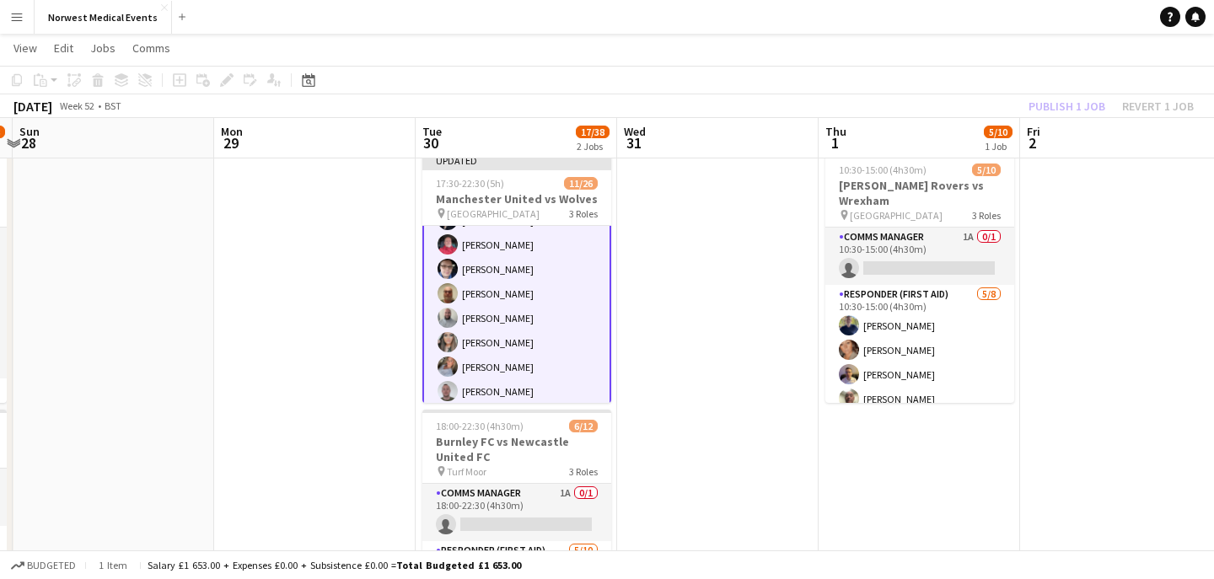
click at [1056, 110] on div "Publish 1 job Revert 1 job" at bounding box center [1111, 106] width 206 height 22
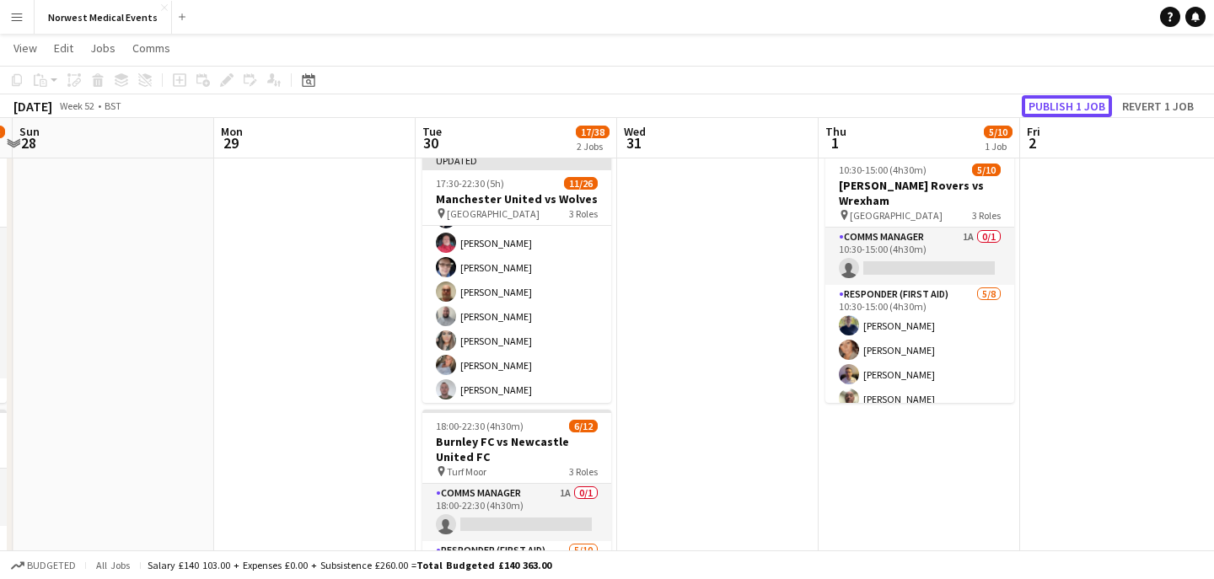
scroll to position [201, 0]
click at [1056, 110] on button "Publish 1 job" at bounding box center [1067, 106] width 90 height 22
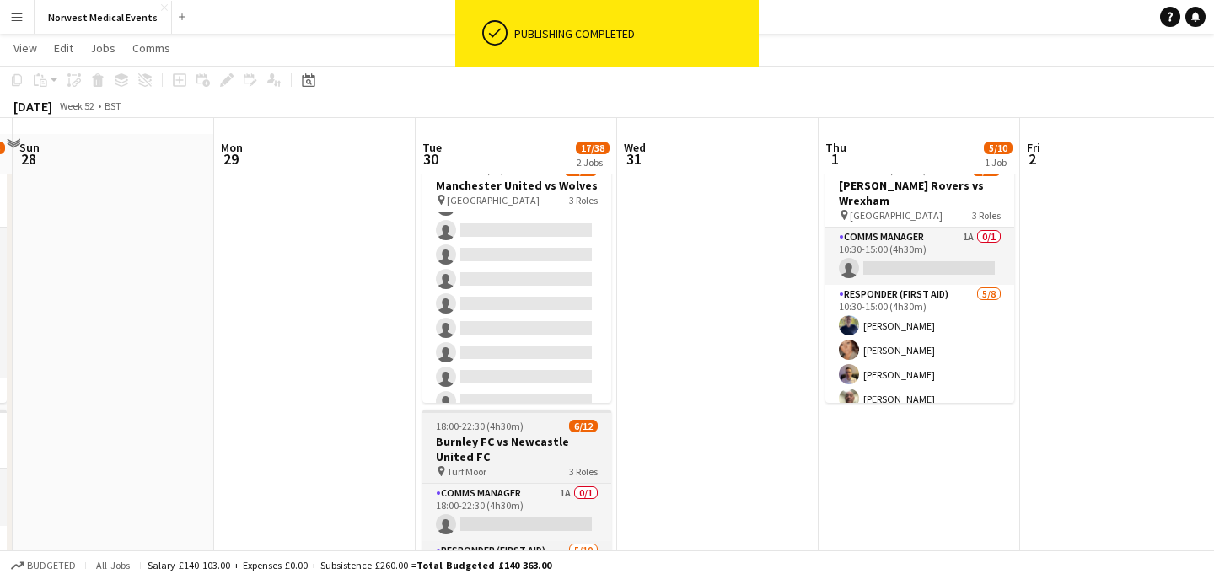
scroll to position [219, 0]
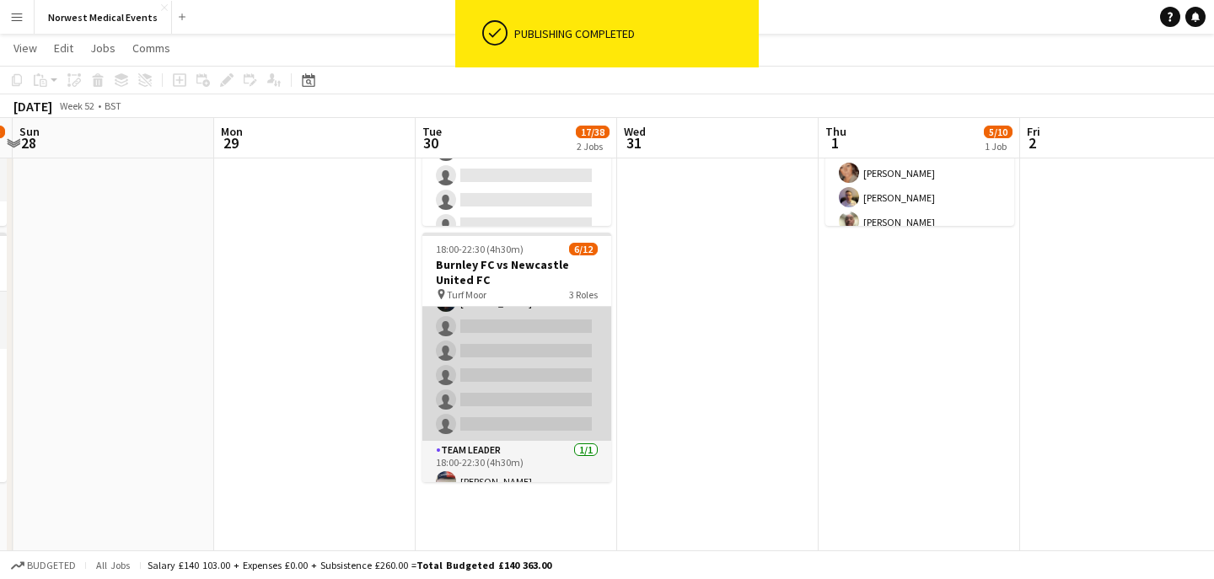
click at [529, 381] on app-card-role "Responder (First Aid) [DATE] 18:00-22:30 (4h30m) [PERSON_NAME] [PERSON_NAME] [P…" at bounding box center [516, 302] width 189 height 277
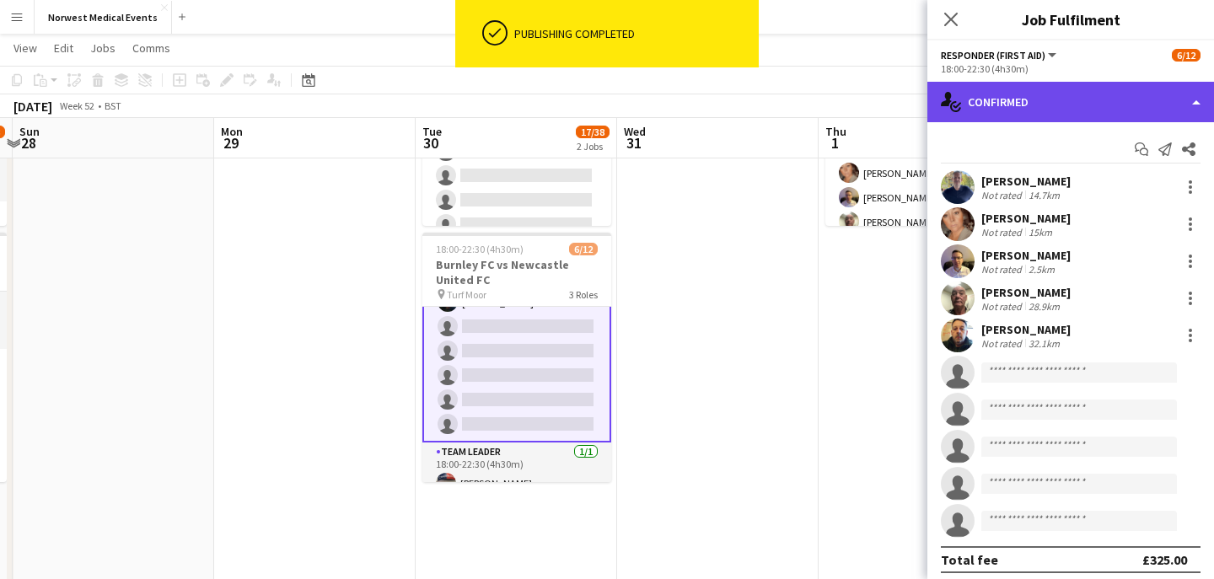
click at [1064, 111] on div "single-neutral-actions-check-2 Confirmed" at bounding box center [1070, 102] width 287 height 40
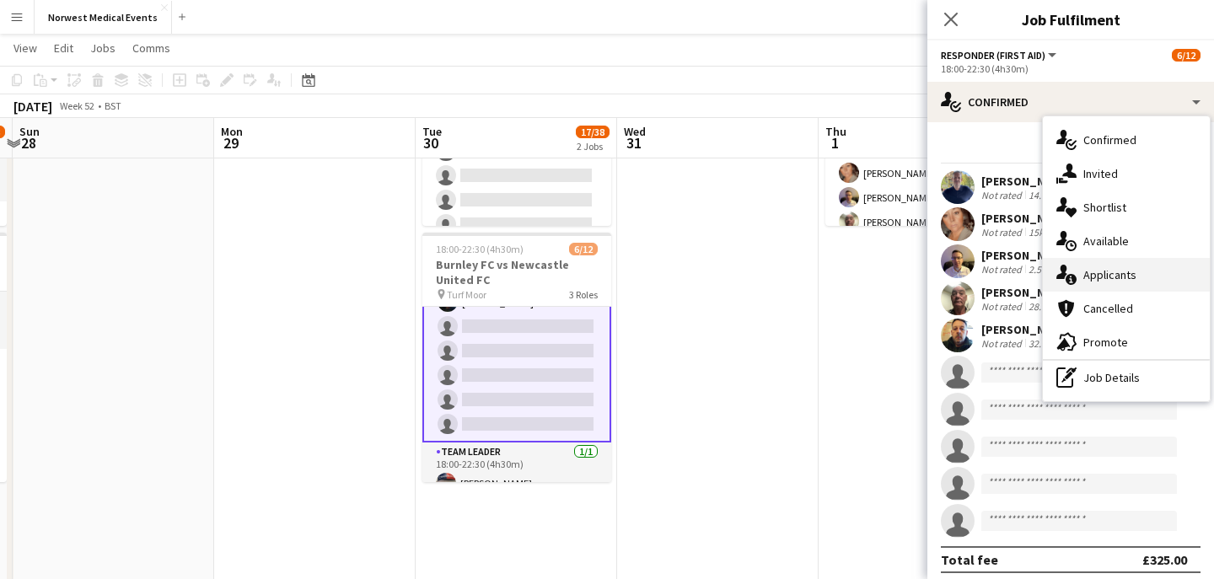
click at [1111, 270] on span "Applicants" at bounding box center [1109, 274] width 53 height 15
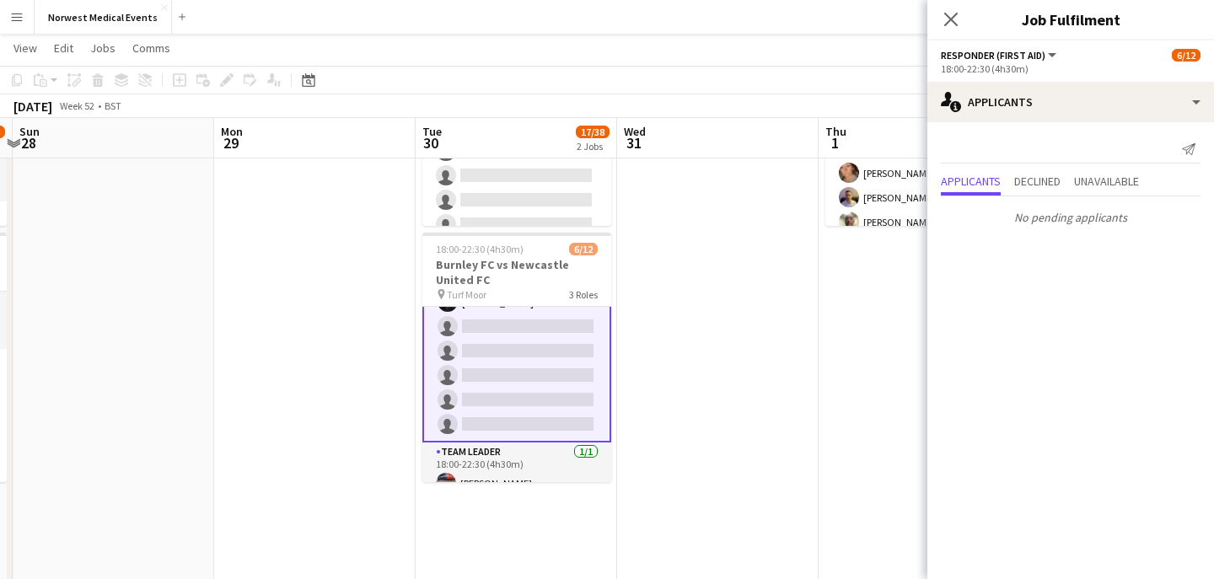
click at [950, 13] on icon "Close pop-in" at bounding box center [950, 19] width 13 height 13
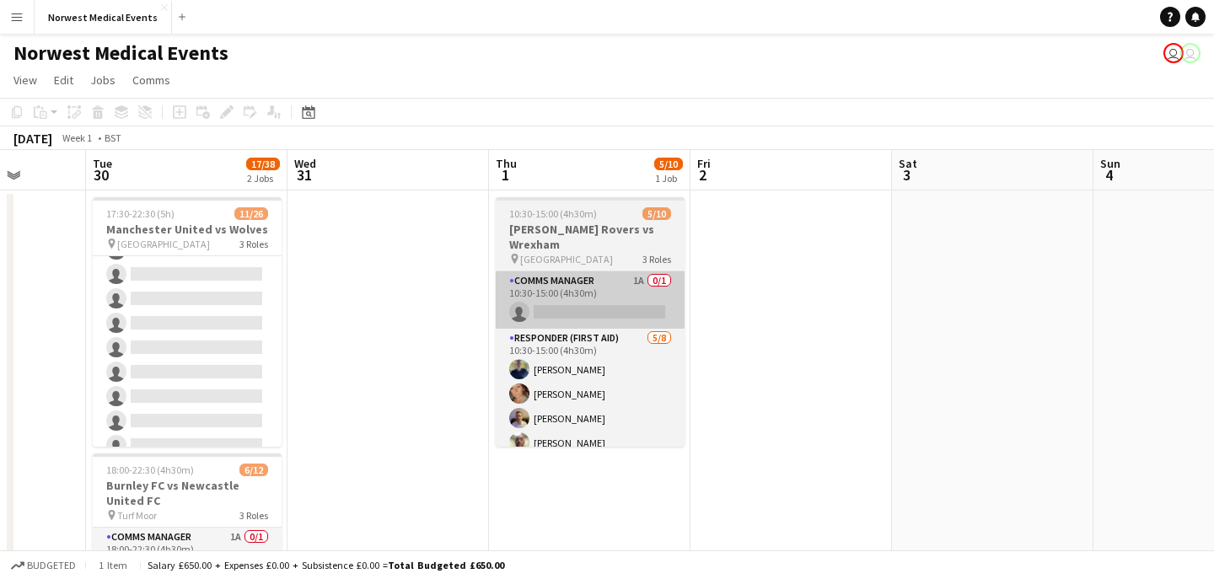
scroll to position [0, 561]
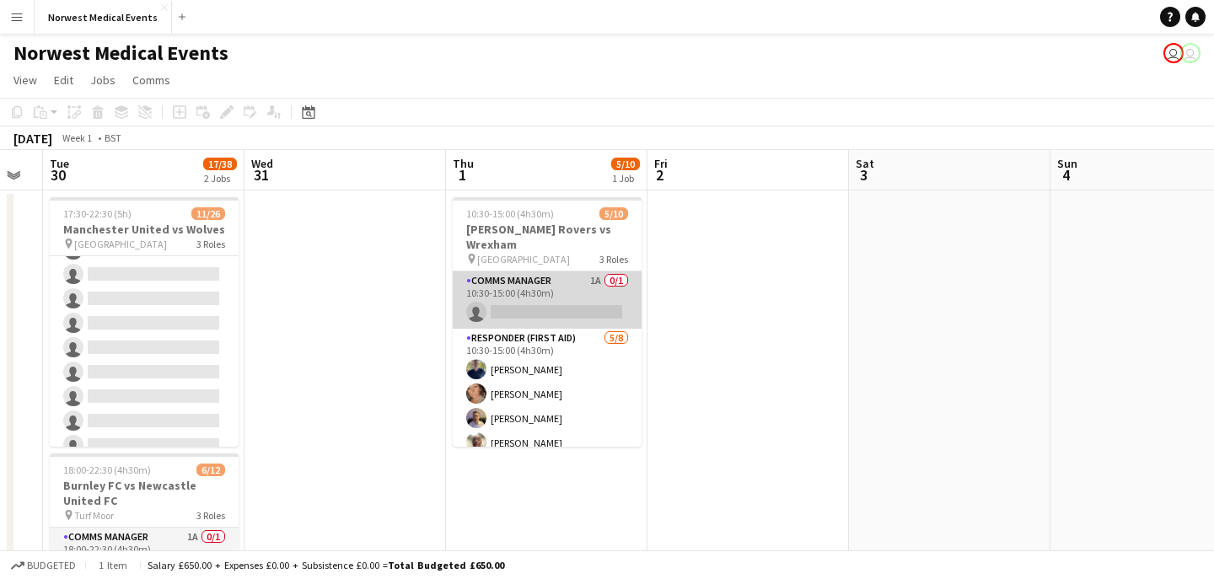
click at [577, 286] on app-card-role "Comms Manager 1A 0/1 10:30-15:00 (4h30m) single-neutral-actions" at bounding box center [547, 299] width 189 height 57
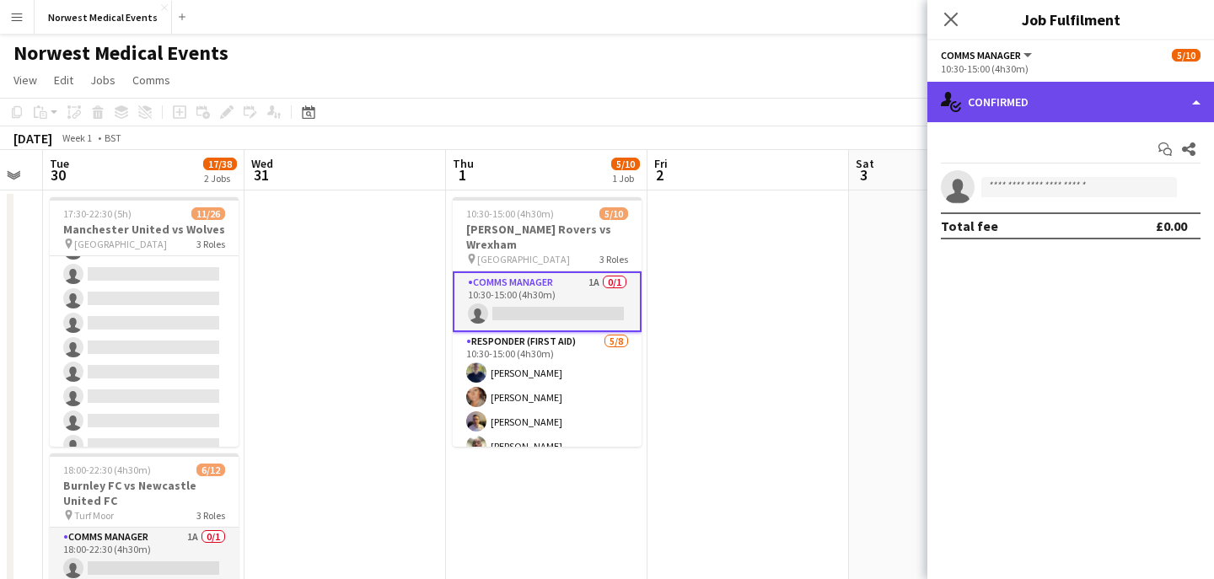
click at [1034, 100] on div "single-neutral-actions-check-2 Confirmed" at bounding box center [1070, 102] width 287 height 40
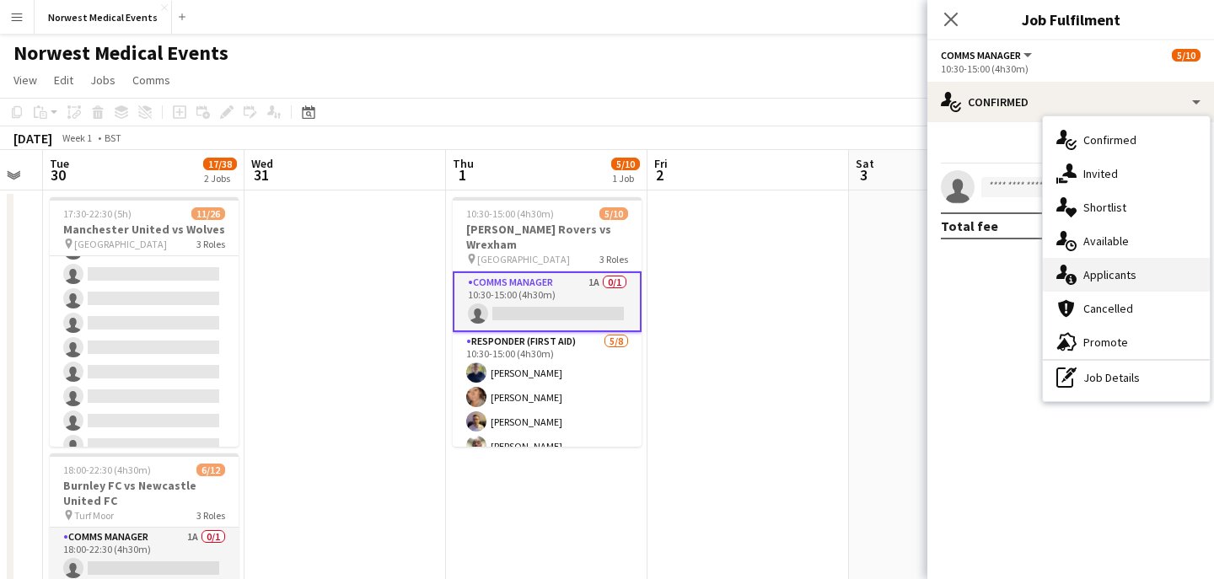
click at [1124, 267] on span "Applicants" at bounding box center [1109, 274] width 53 height 15
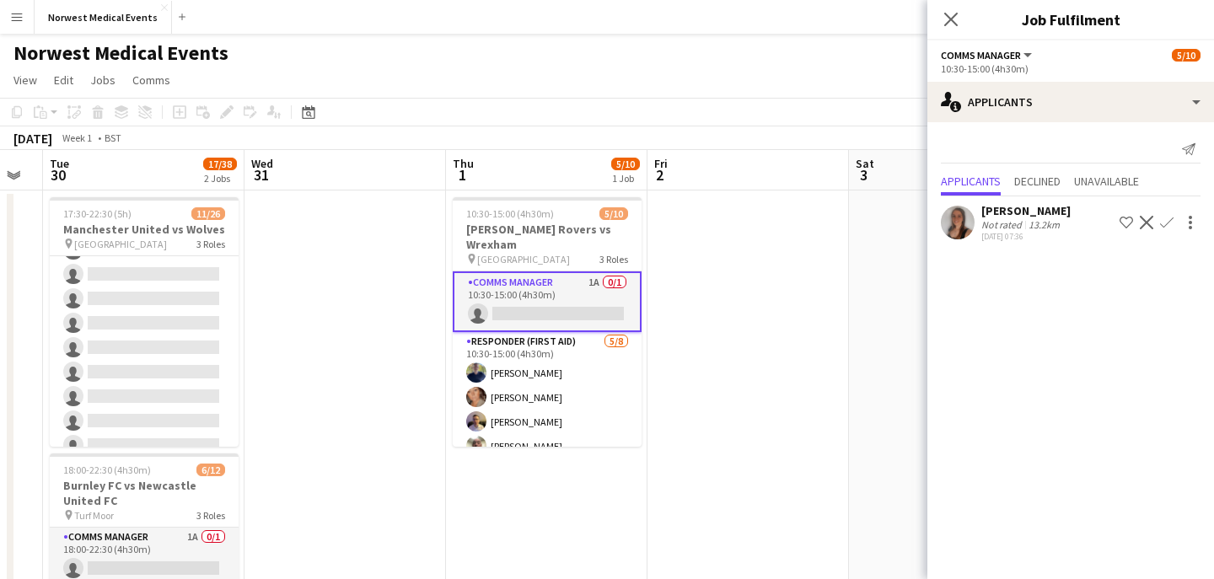
click at [1168, 221] on app-icon "Confirm" at bounding box center [1166, 222] width 13 height 13
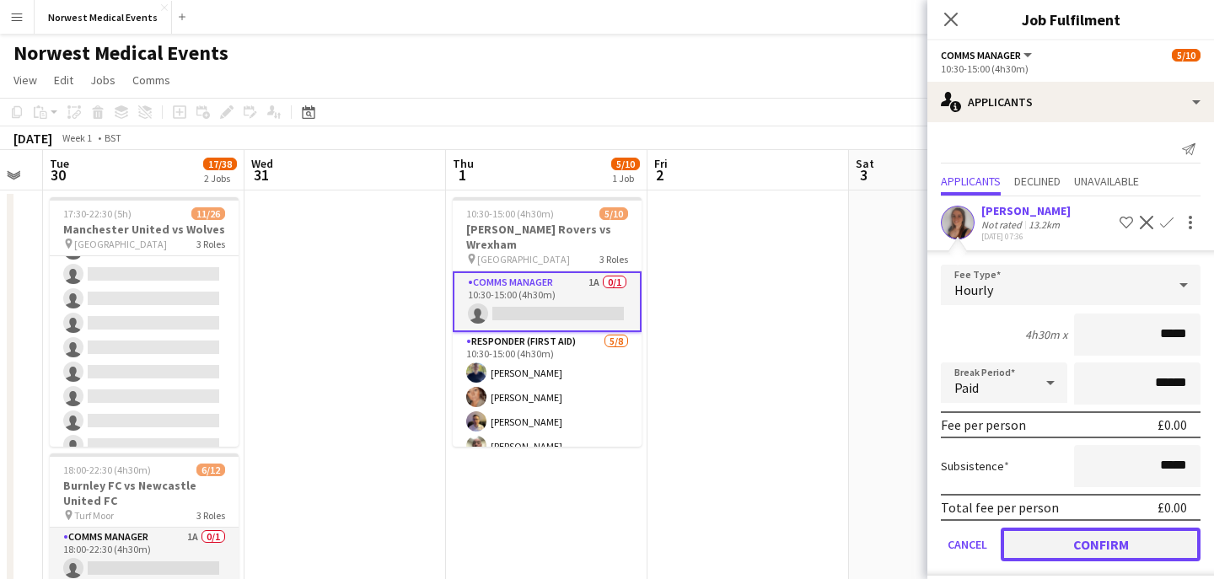
click at [1115, 534] on button "Confirm" at bounding box center [1101, 545] width 200 height 34
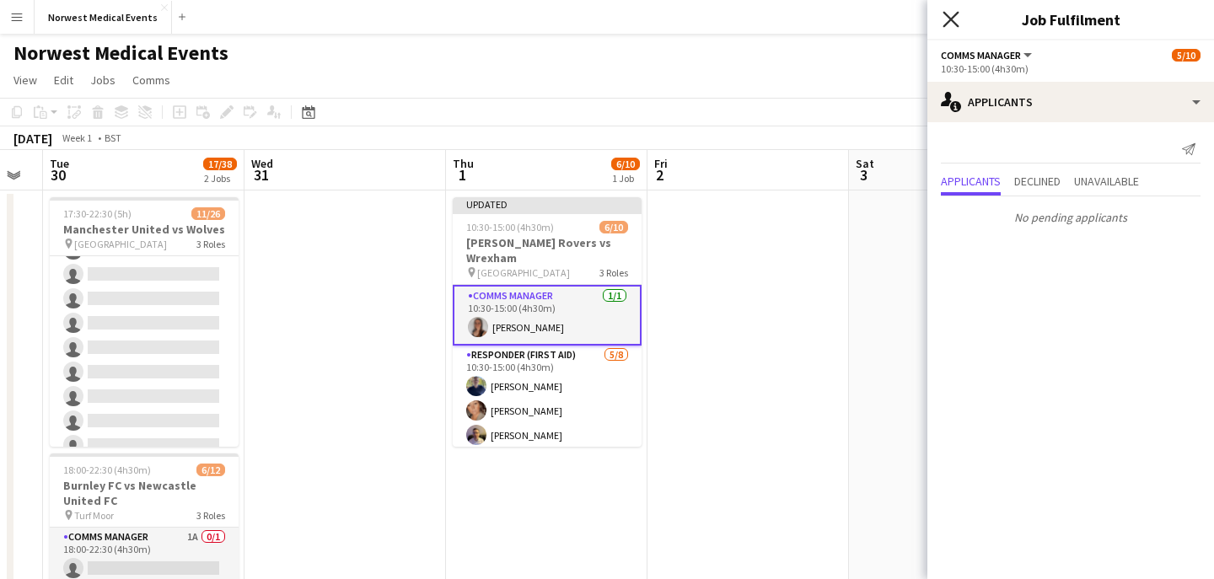
click at [950, 18] on icon at bounding box center [951, 19] width 16 height 16
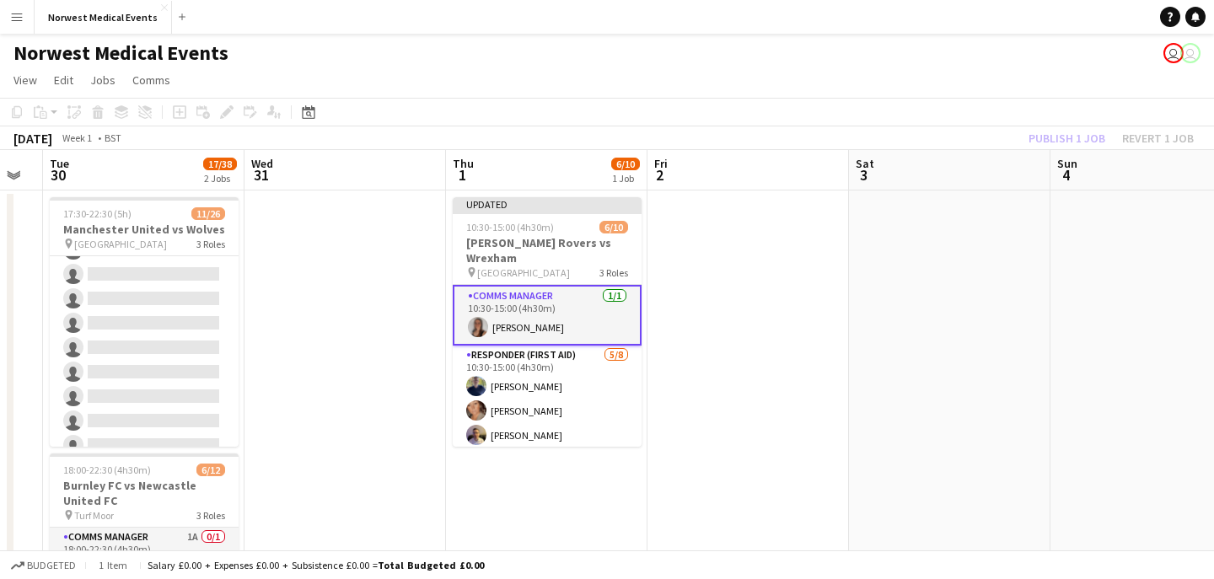
click at [1079, 135] on div "Publish 1 job Revert 1 job" at bounding box center [1111, 138] width 206 height 22
click at [1079, 135] on button "Publish 1 job" at bounding box center [1067, 138] width 90 height 22
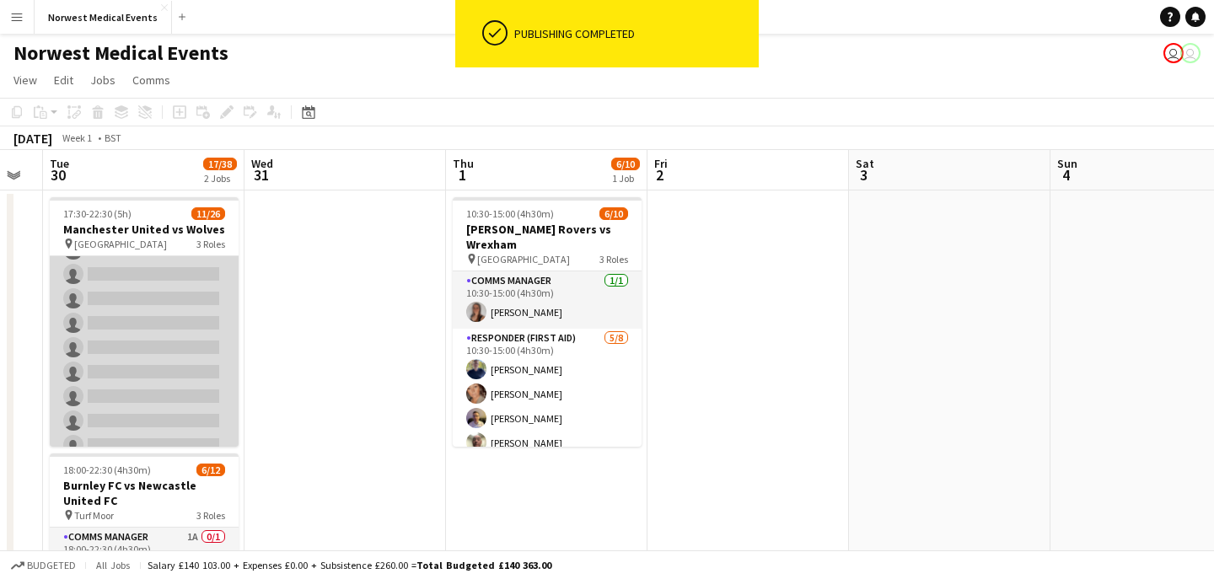
click at [149, 310] on app-card-role "First Responder (Medical) [DATE] 17:30-22:30 (5h) [PERSON_NAME] [PERSON_NAME] […" at bounding box center [144, 261] width 189 height 497
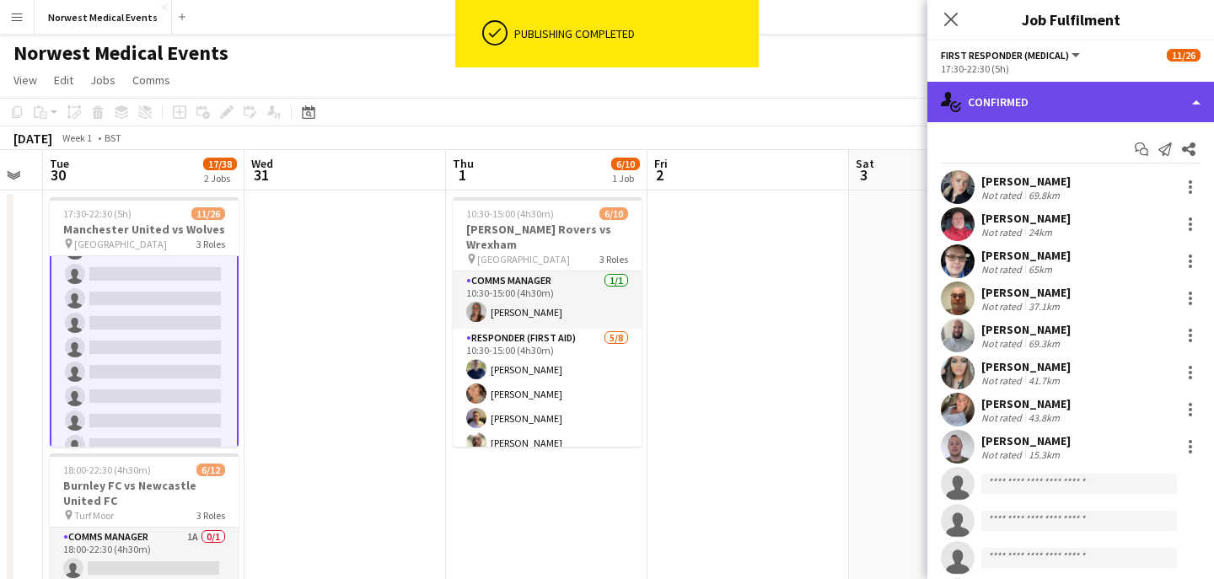
click at [1013, 94] on div "single-neutral-actions-check-2 Confirmed" at bounding box center [1070, 102] width 287 height 40
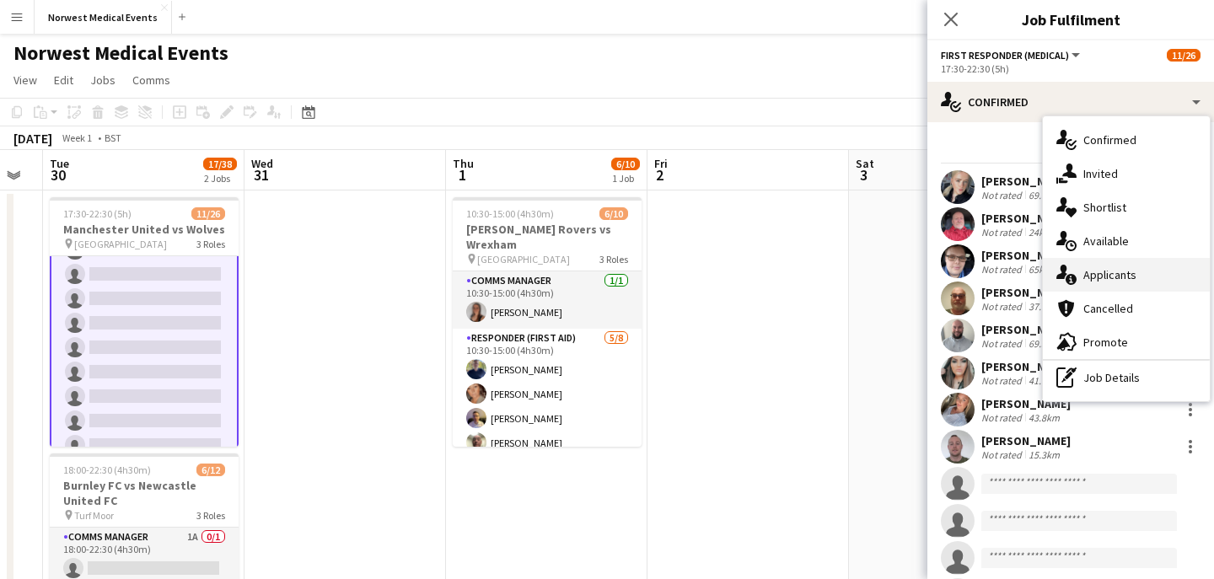
click at [1119, 270] on span "Applicants" at bounding box center [1109, 274] width 53 height 15
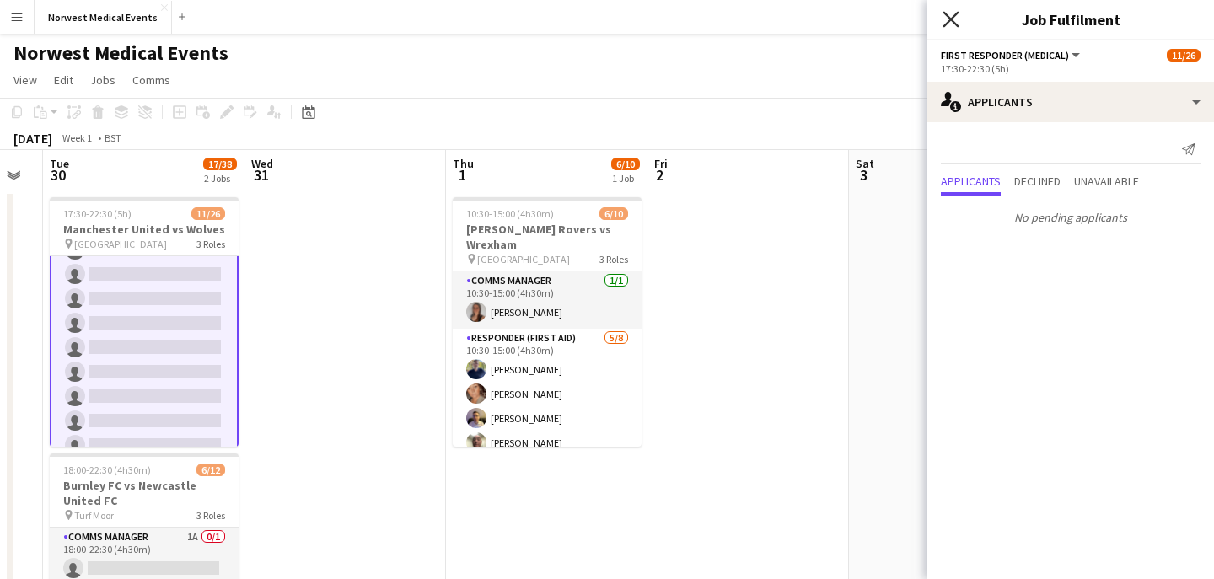
click at [951, 18] on icon at bounding box center [951, 19] width 16 height 16
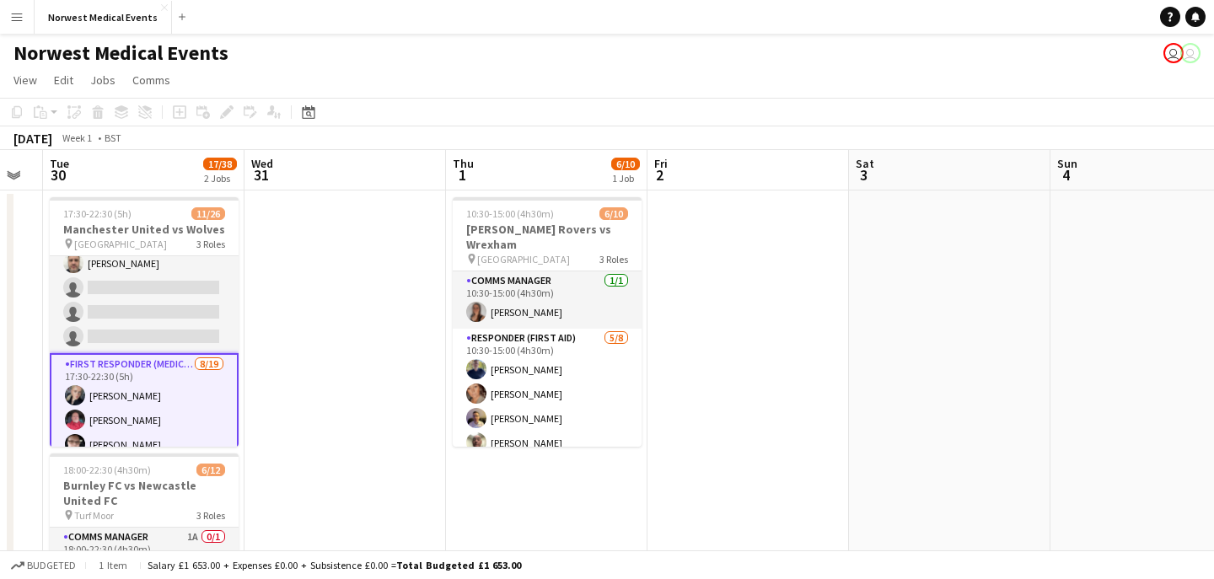
scroll to position [0, 0]
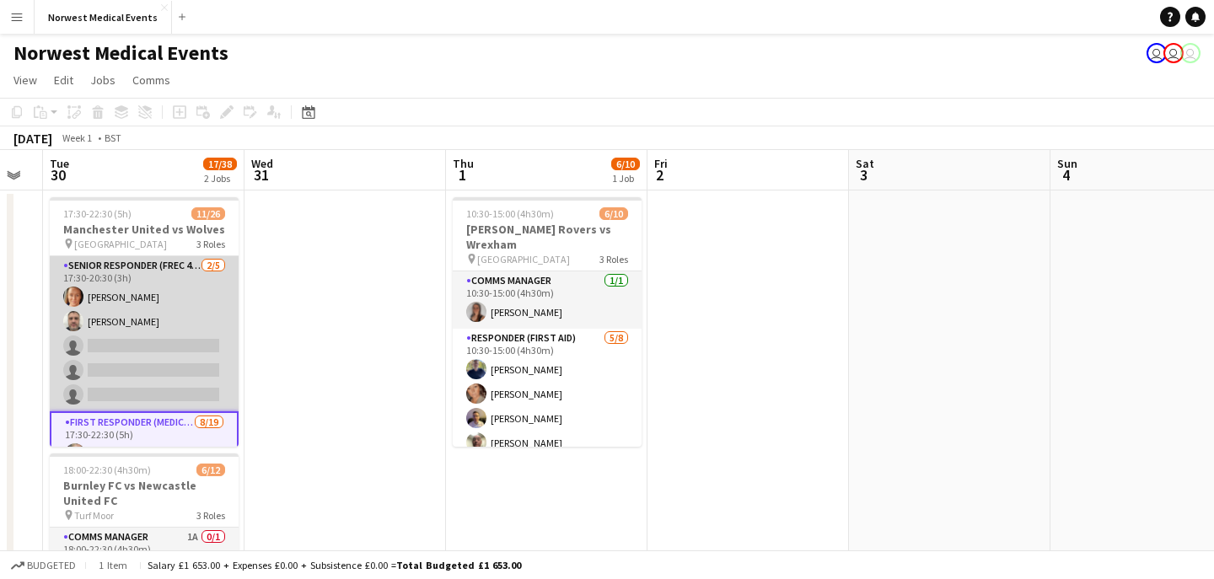
click at [157, 339] on app-card-role "Senior Responder (FREC 4 or Above) [DATE] 17:30-20:30 (3h) [PERSON_NAME] [PERSO…" at bounding box center [144, 333] width 189 height 155
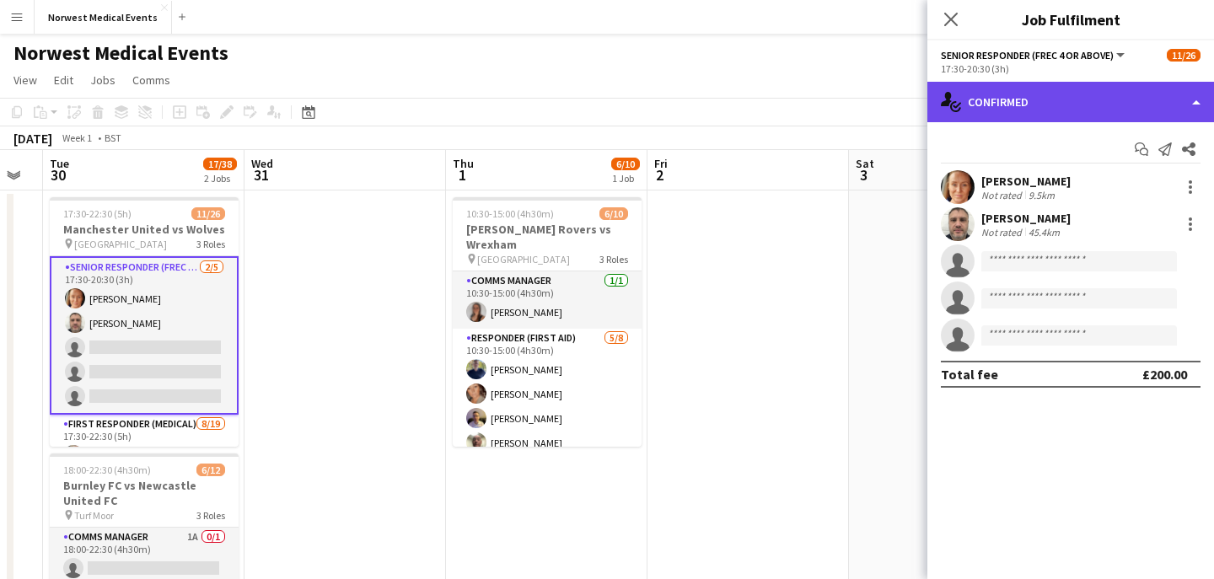
click at [1101, 100] on div "single-neutral-actions-check-2 Confirmed" at bounding box center [1070, 102] width 287 height 40
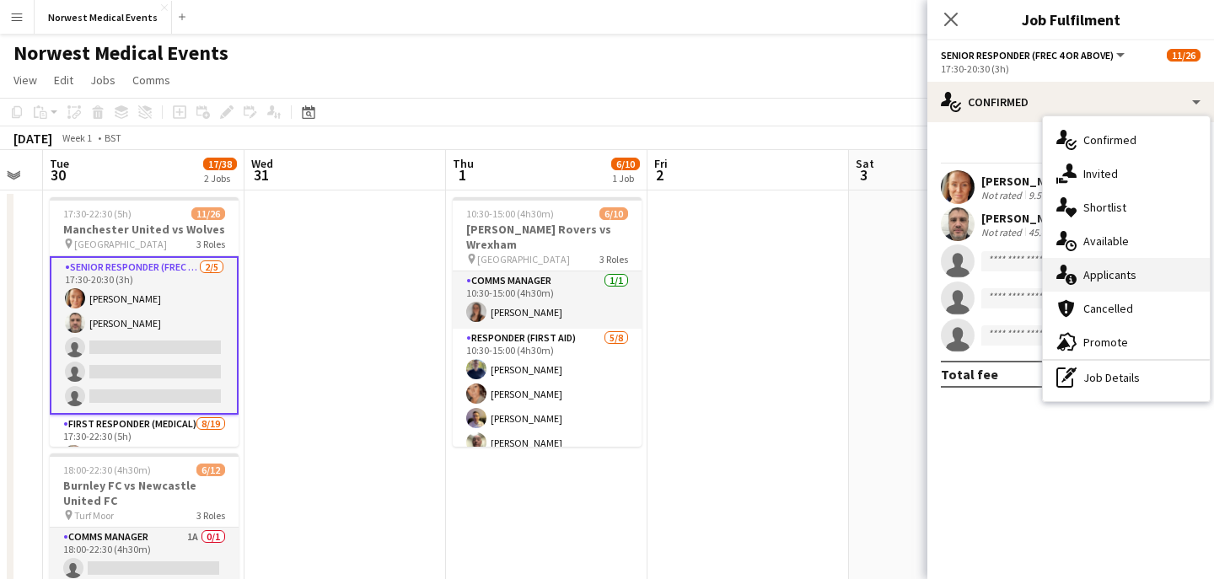
click at [1120, 268] on span "Applicants" at bounding box center [1109, 274] width 53 height 15
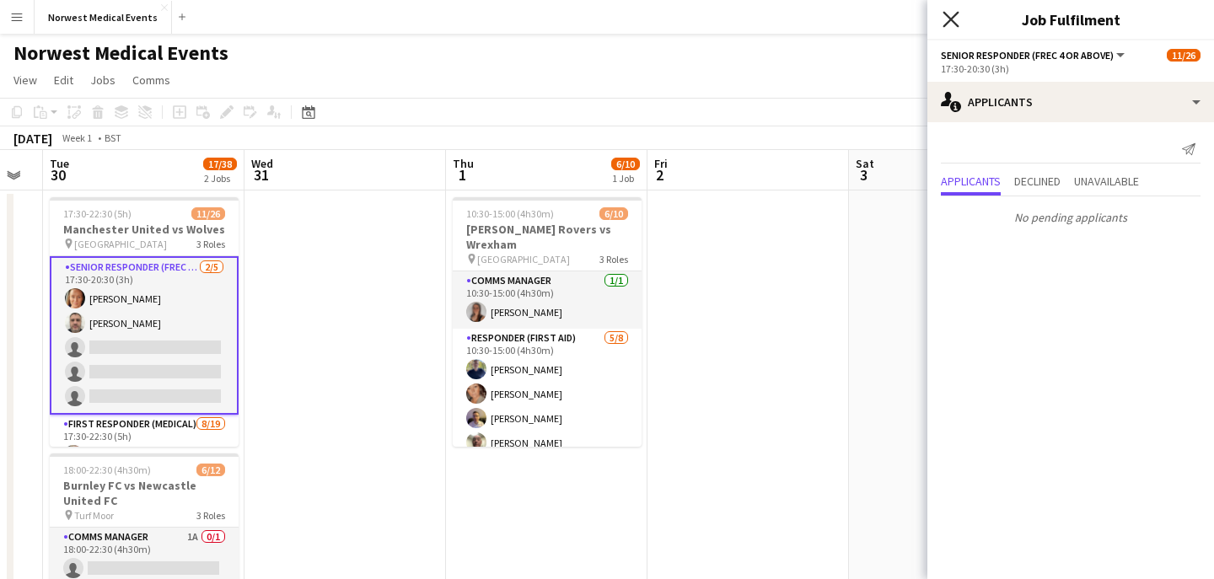
click at [952, 14] on icon "Close pop-in" at bounding box center [951, 19] width 16 height 16
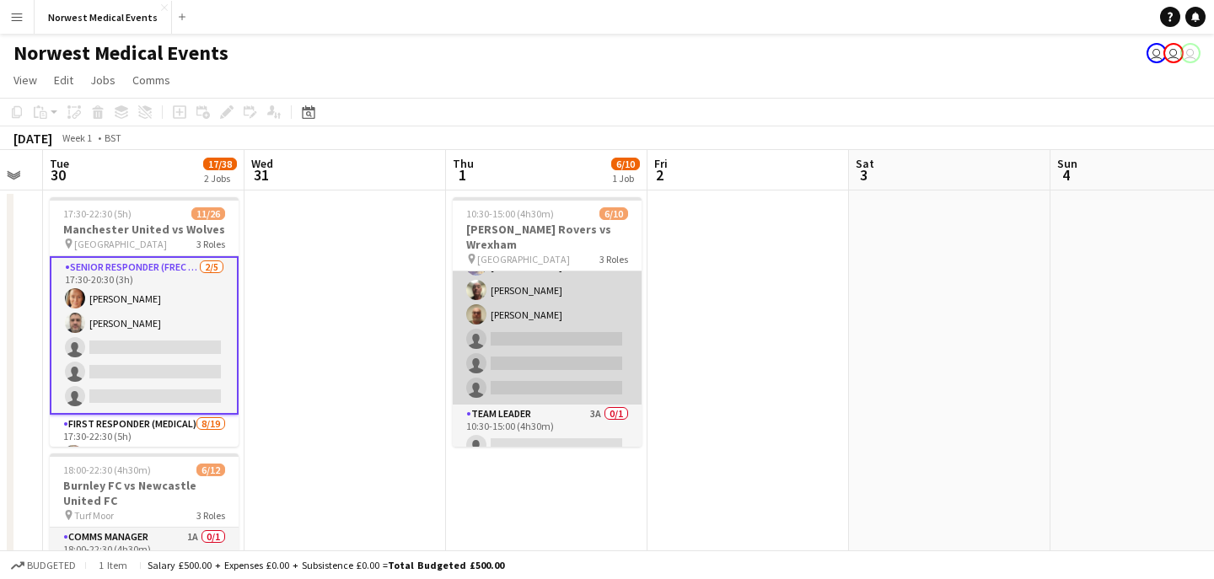
click at [549, 341] on app-card-role "Responder (First Aid) [DATE] 10:30-15:00 (4h30m) [PERSON_NAME] [PERSON_NAME] [P…" at bounding box center [547, 290] width 189 height 228
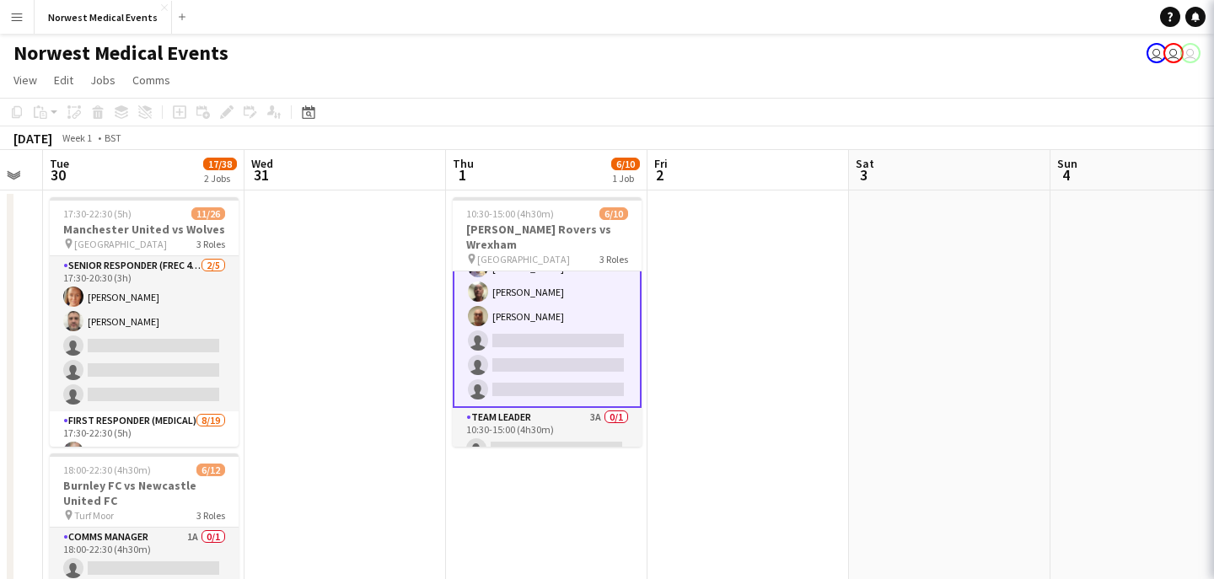
scroll to position [154, 0]
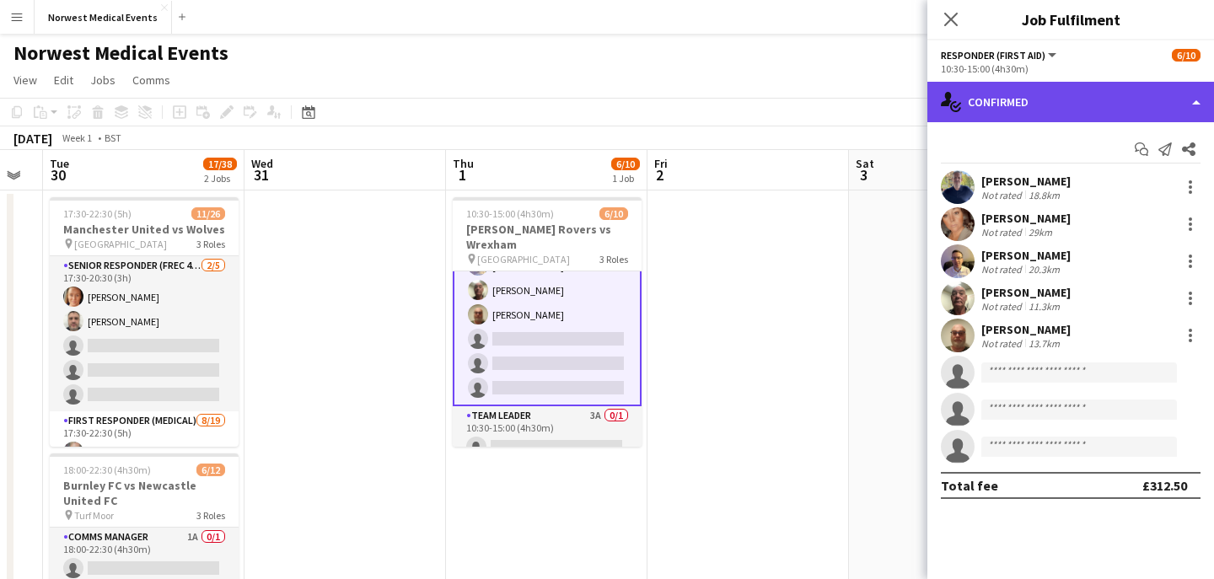
click at [1106, 101] on div "single-neutral-actions-check-2 Confirmed" at bounding box center [1070, 102] width 287 height 40
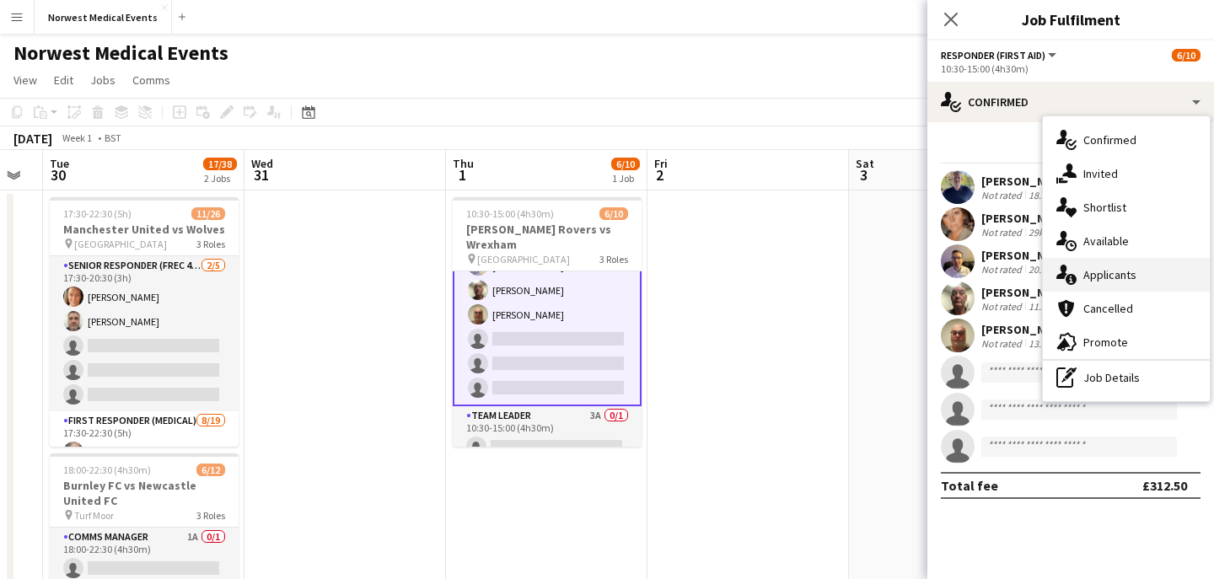
click at [1119, 282] on span "Applicants" at bounding box center [1109, 274] width 53 height 15
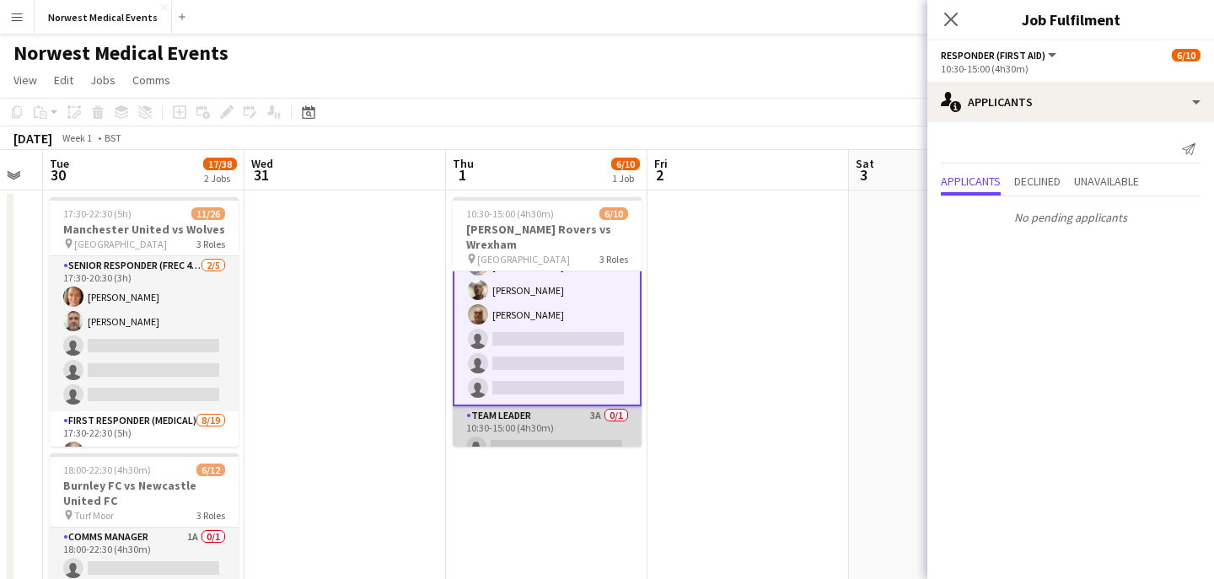
click at [534, 418] on app-card-role "Team Leader 3A 0/1 10:30-15:00 (4h30m) single-neutral-actions" at bounding box center [547, 434] width 189 height 57
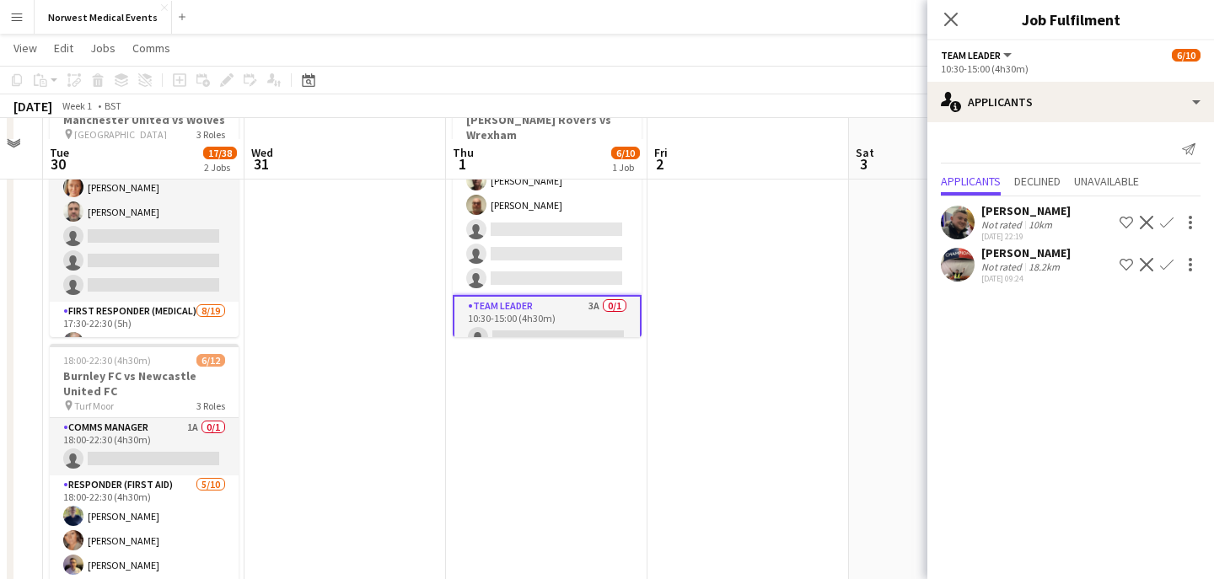
scroll to position [129, 0]
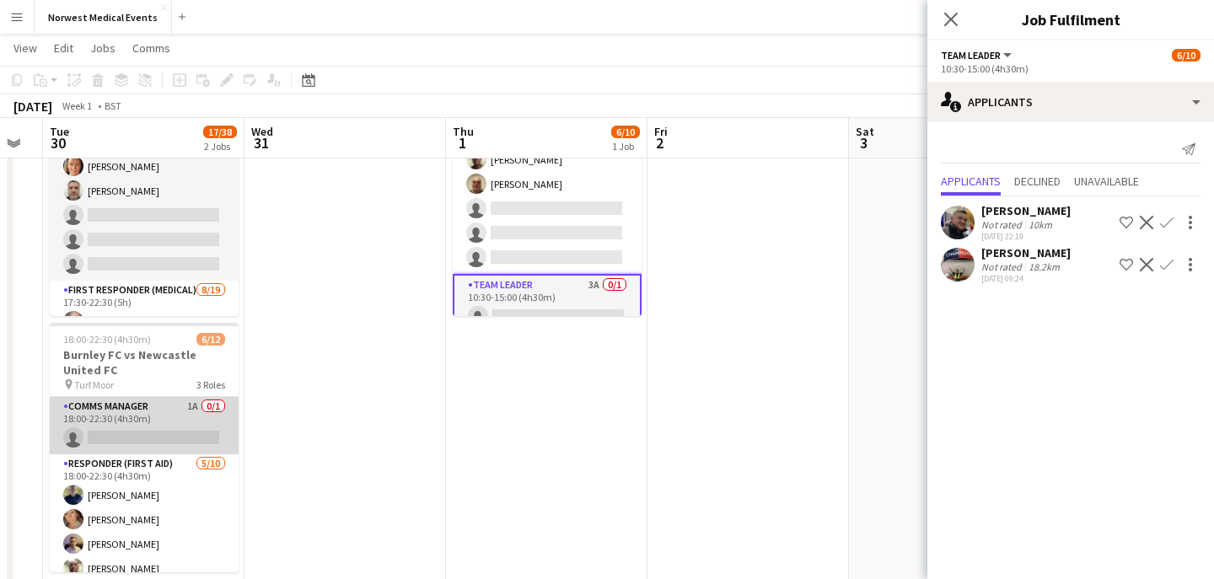
click at [159, 442] on app-card-role "Comms Manager 1A 0/1 18:00-22:30 (4h30m) single-neutral-actions" at bounding box center [144, 425] width 189 height 57
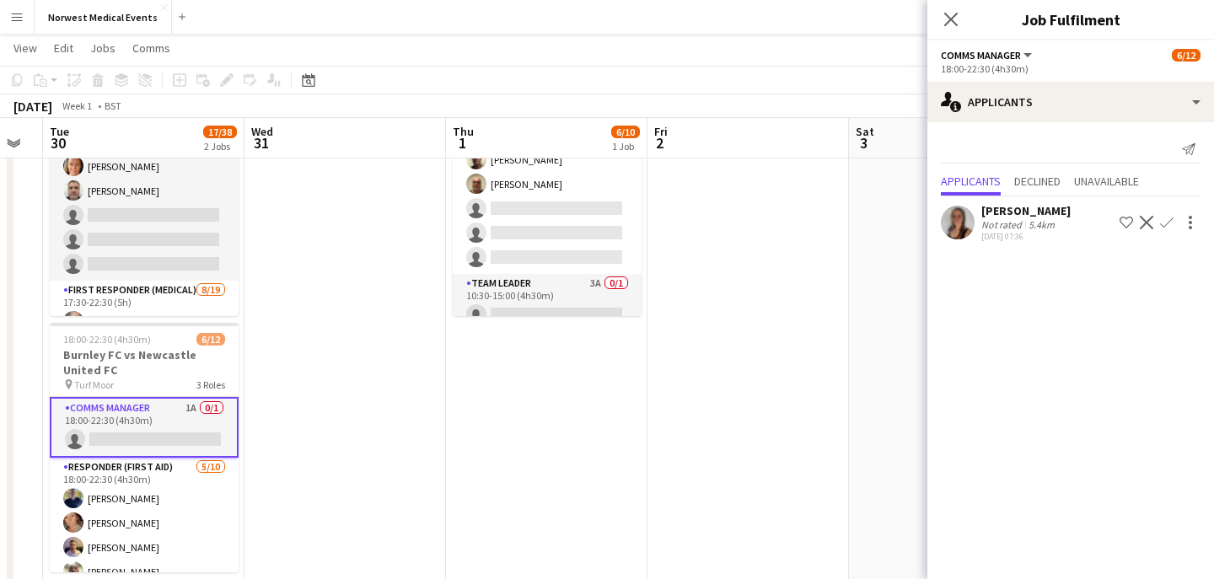
click at [1168, 214] on button "Confirm" at bounding box center [1167, 222] width 20 height 20
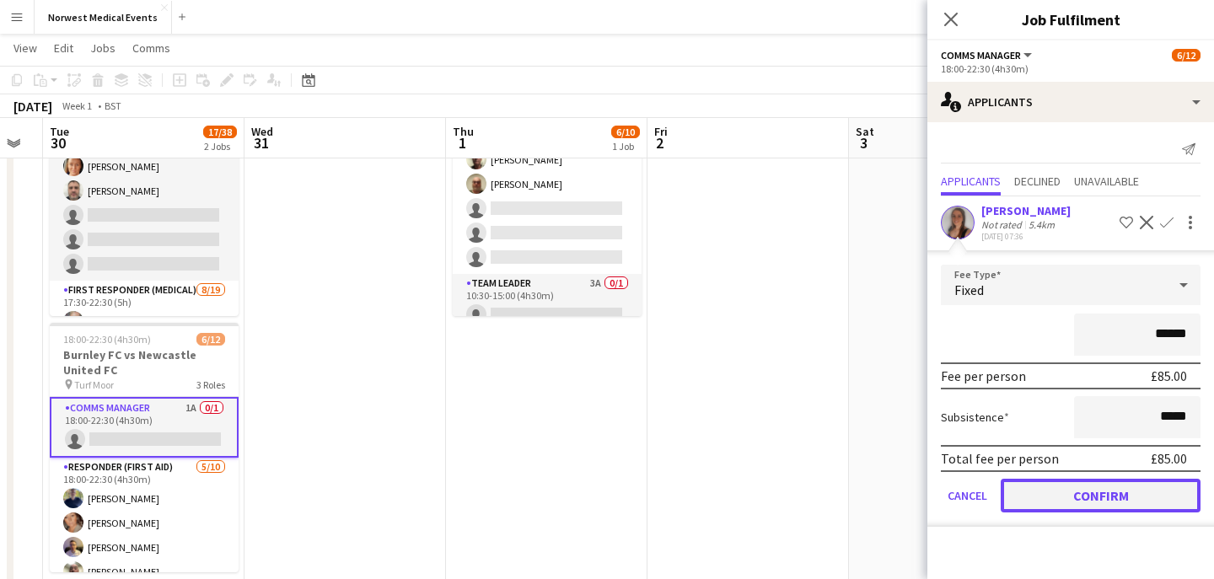
click at [1095, 495] on button "Confirm" at bounding box center [1101, 496] width 200 height 34
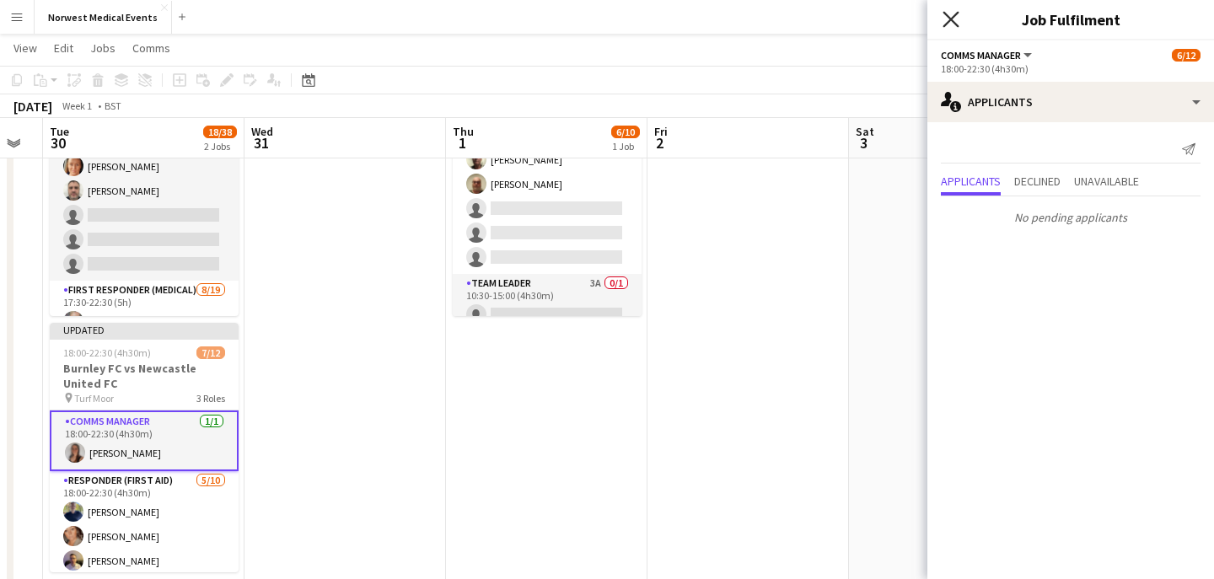
click at [953, 19] on icon "Close pop-in" at bounding box center [951, 19] width 16 height 16
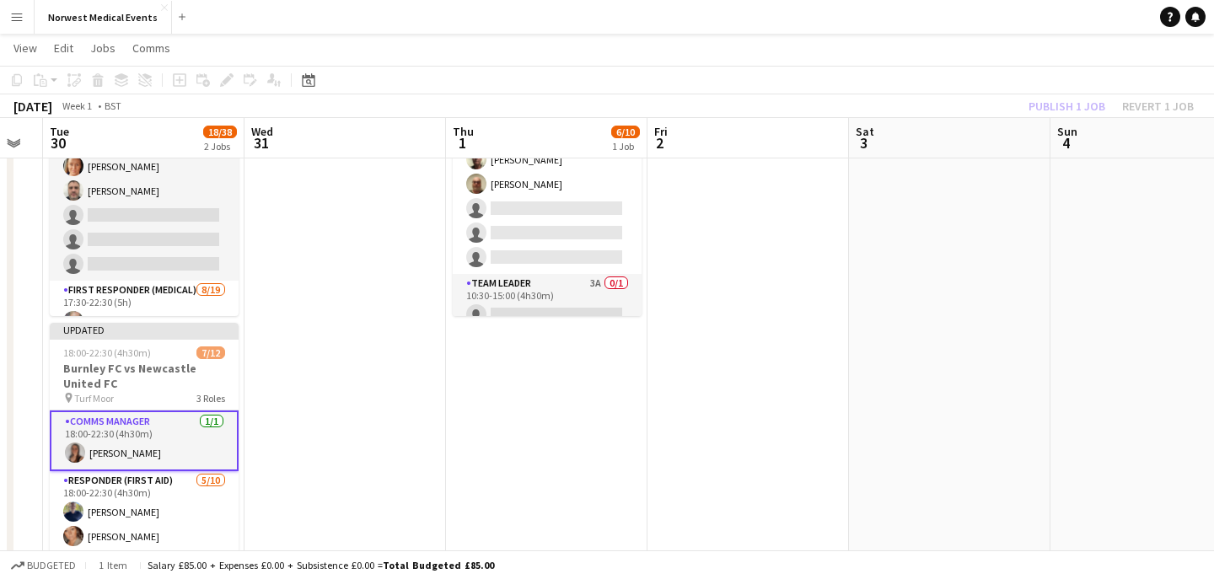
click at [1048, 101] on div "Publish 1 job Revert 1 job" at bounding box center [1111, 106] width 206 height 22
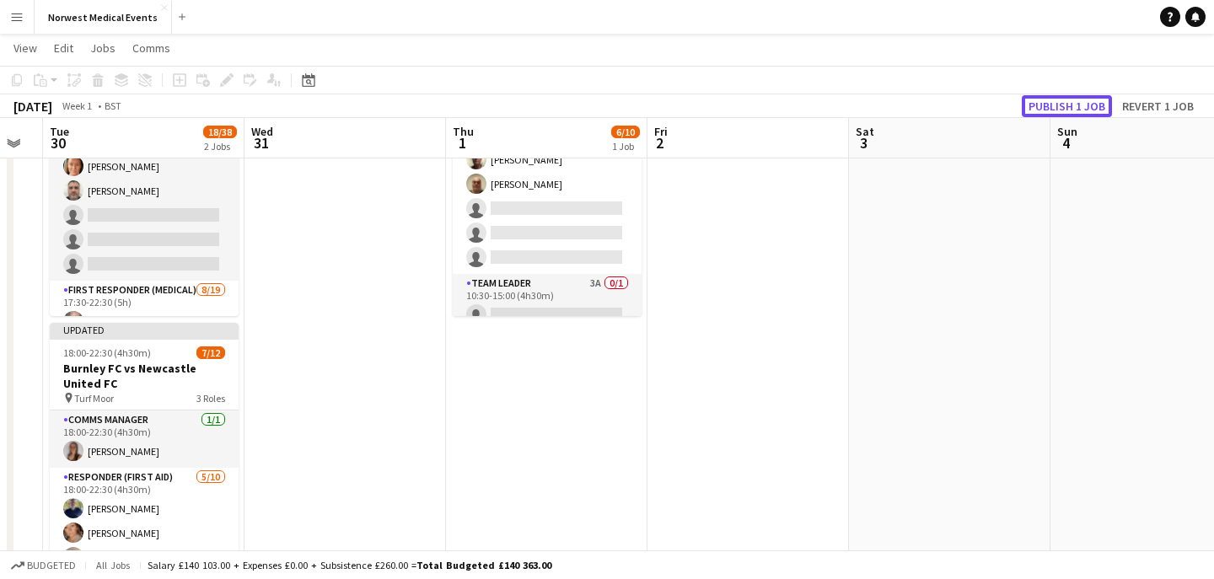
click at [1048, 101] on button "Publish 1 job" at bounding box center [1067, 106] width 90 height 22
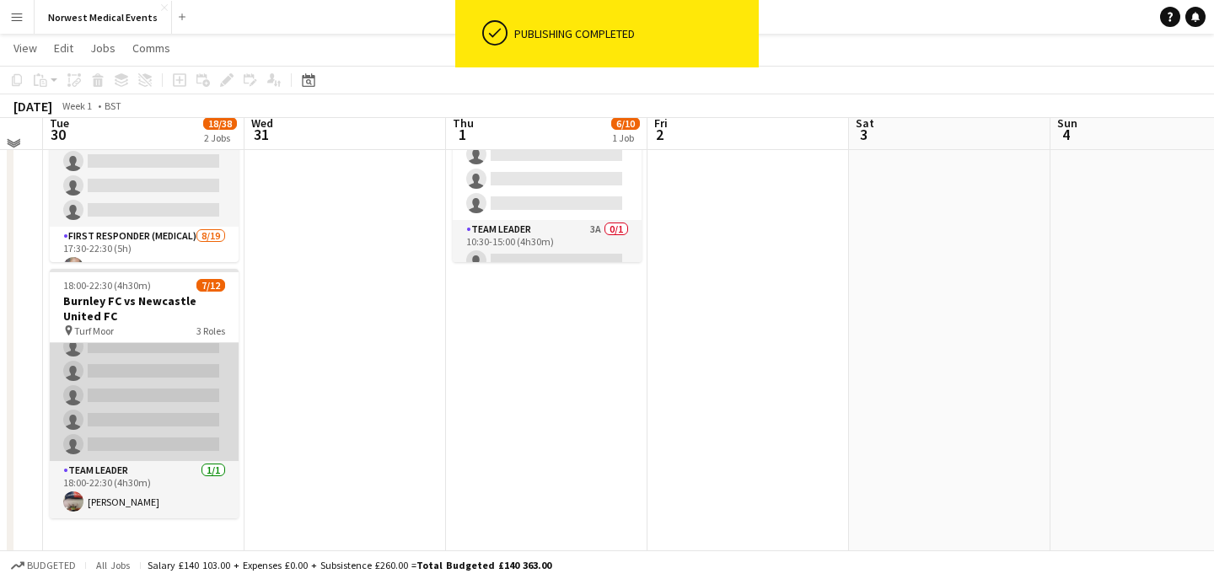
scroll to position [191, 0]
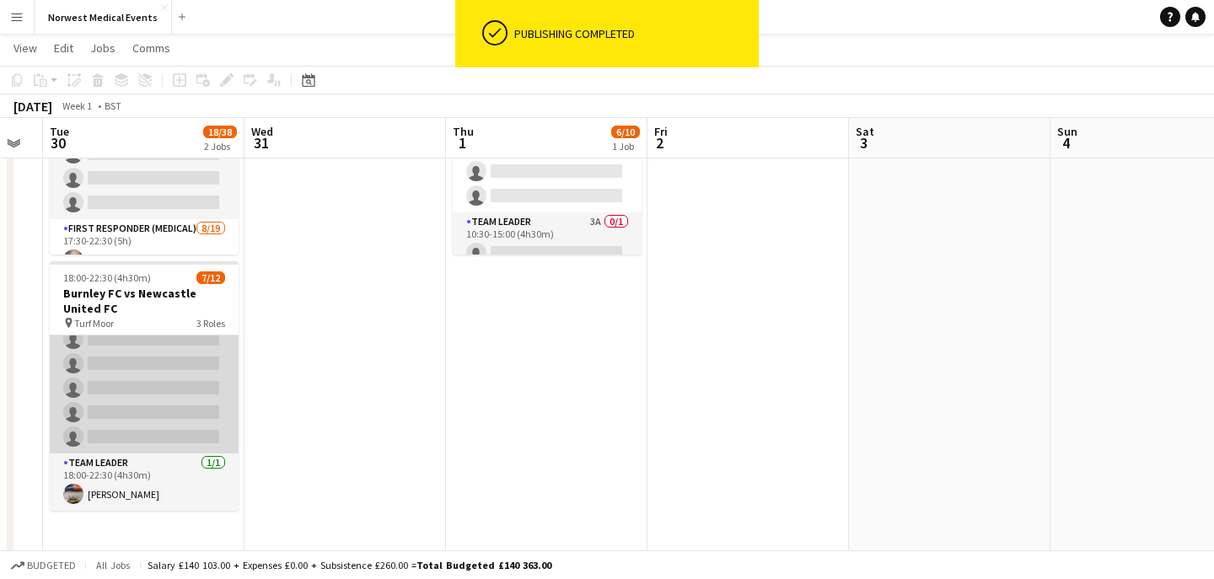
click at [171, 417] on app-card-role "Responder (First Aid) [DATE] 18:00-22:30 (4h30m) [PERSON_NAME] [PERSON_NAME] [P…" at bounding box center [144, 314] width 189 height 277
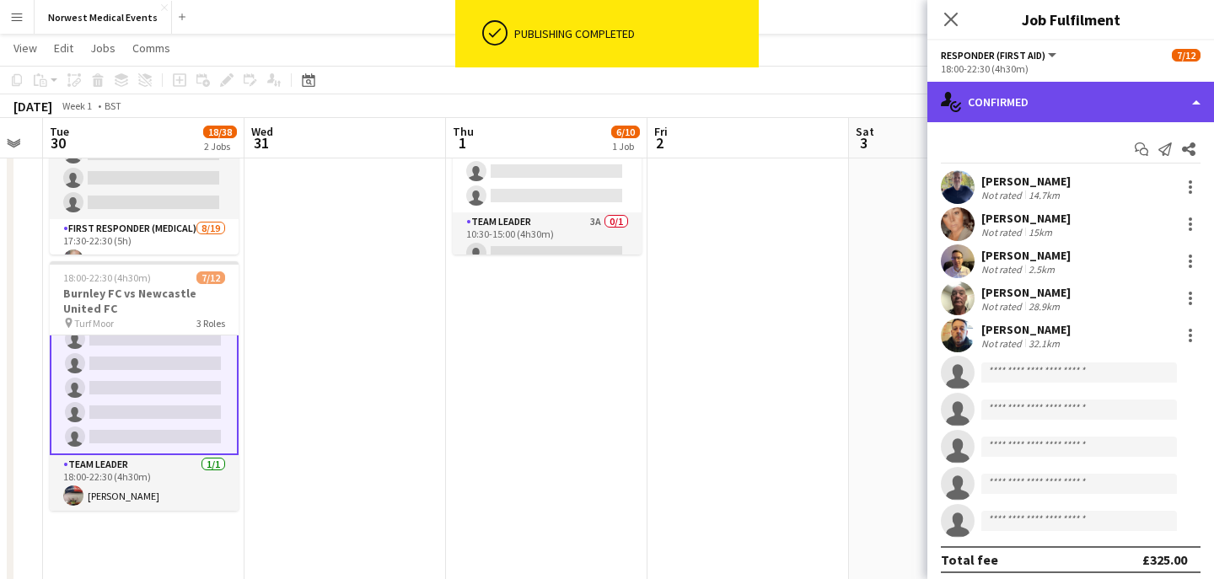
click at [1048, 104] on div "single-neutral-actions-check-2 Confirmed" at bounding box center [1070, 102] width 287 height 40
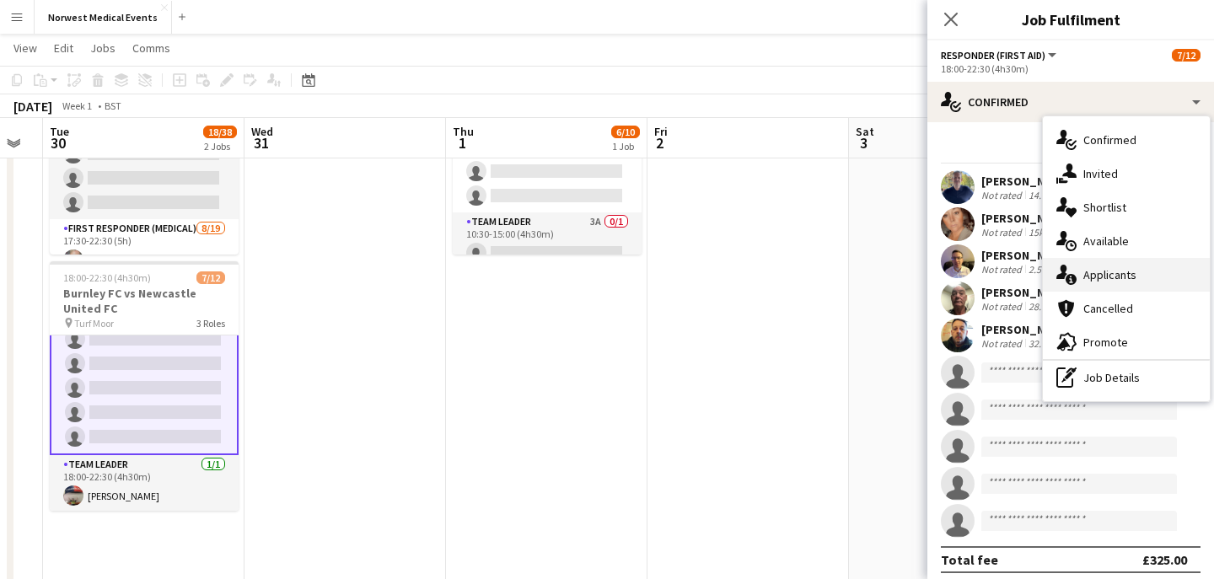
click at [1165, 280] on div "single-neutral-actions-information Applicants" at bounding box center [1126, 275] width 167 height 34
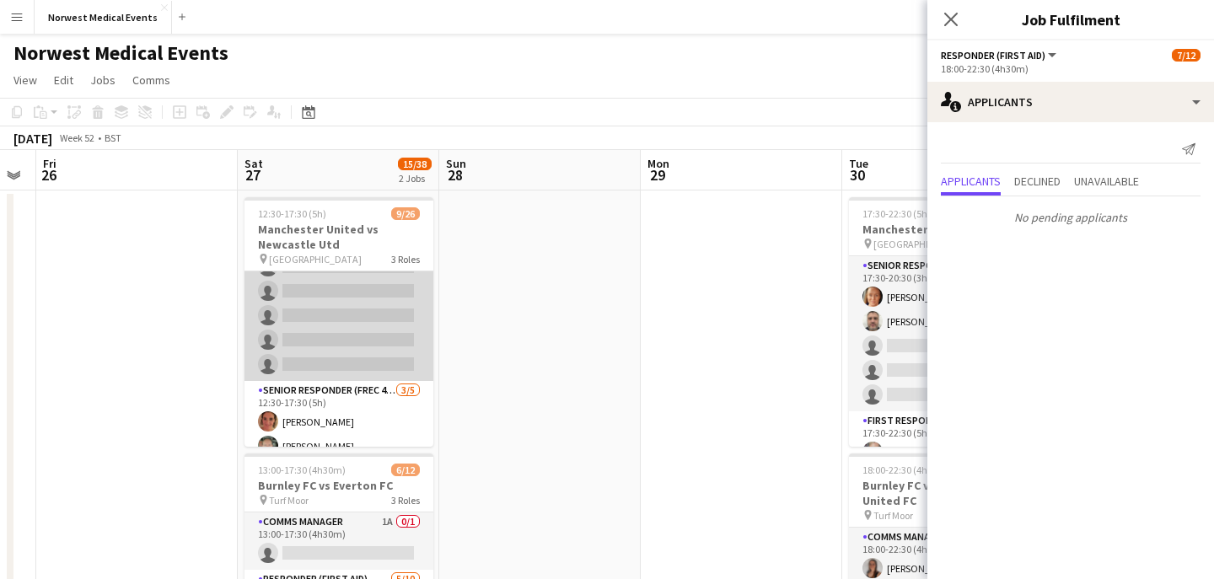
scroll to position [390, 0]
click at [346, 329] on app-card-role "First Responder (Medical) [DATE] 12:30-17:30 (5h) [PERSON_NAME] [PERSON_NAME] […" at bounding box center [338, 129] width 189 height 497
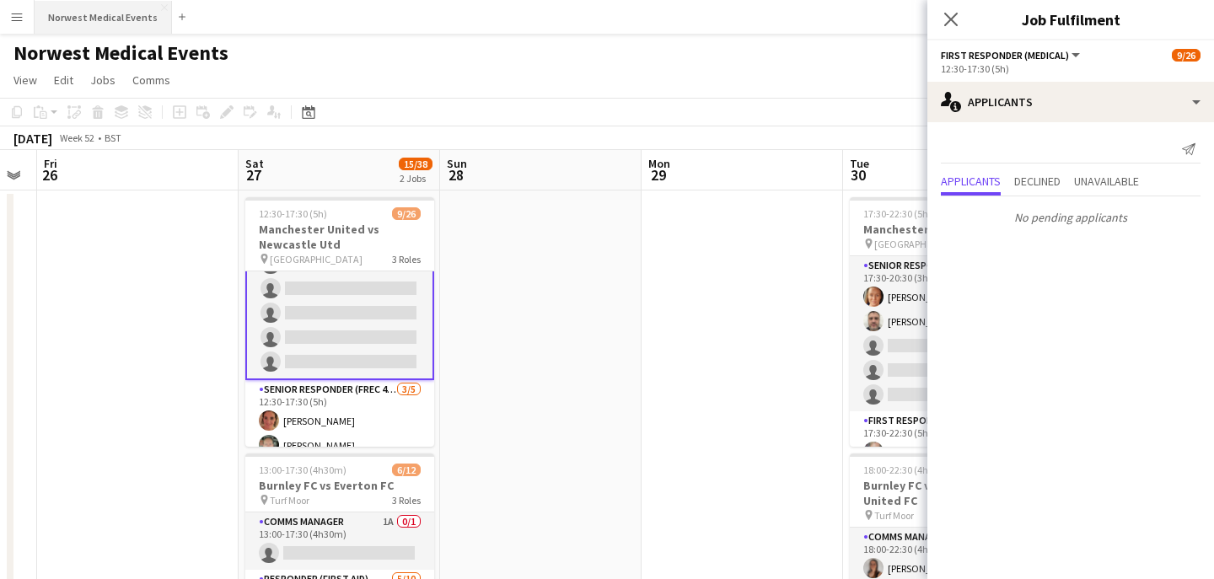
click at [126, 20] on button "Norwest Medical Events Close" at bounding box center [103, 17] width 137 height 33
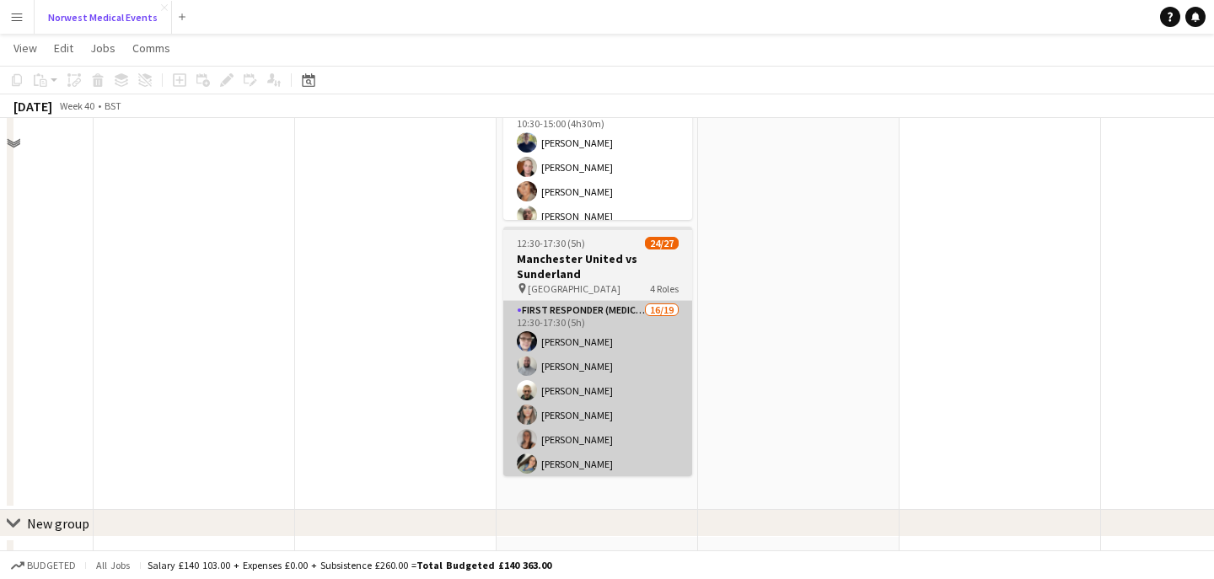
scroll to position [250, 0]
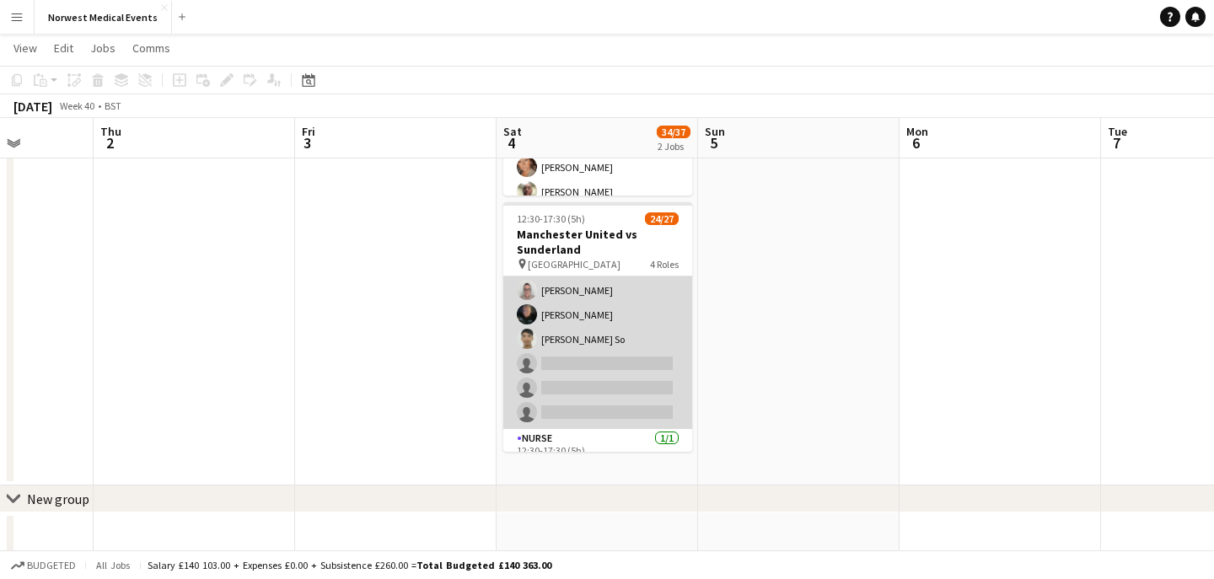
click at [615, 350] on app-card-role "First Responder (Medical) 16/19 12:30-17:30 (5h) [PERSON_NAME] [PERSON_NAME] [P…" at bounding box center [597, 180] width 189 height 497
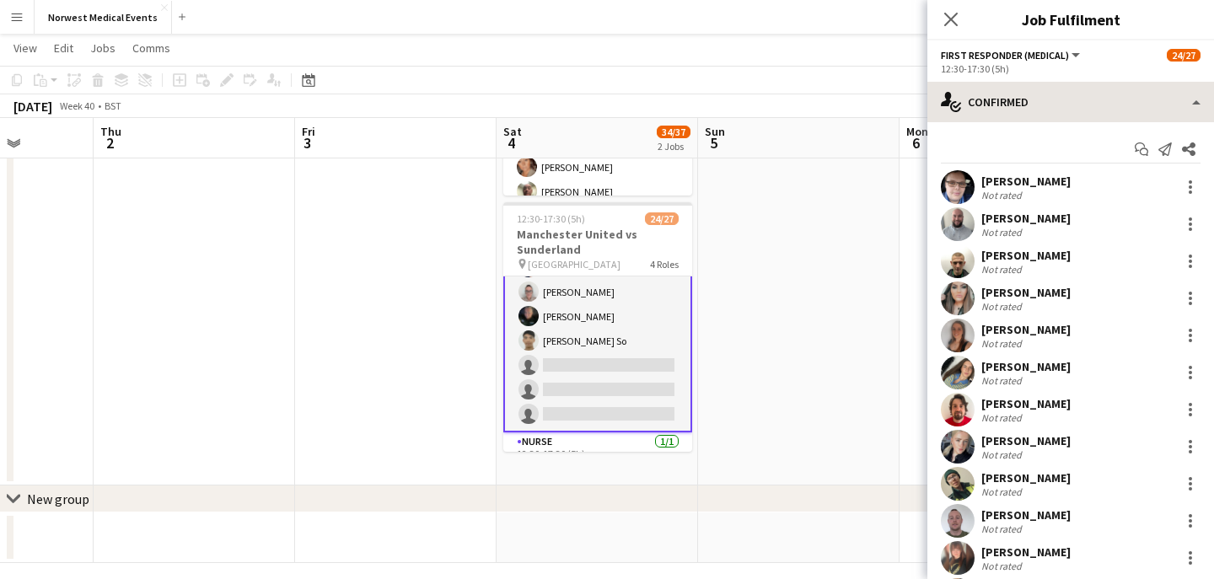
scroll to position [346, 0]
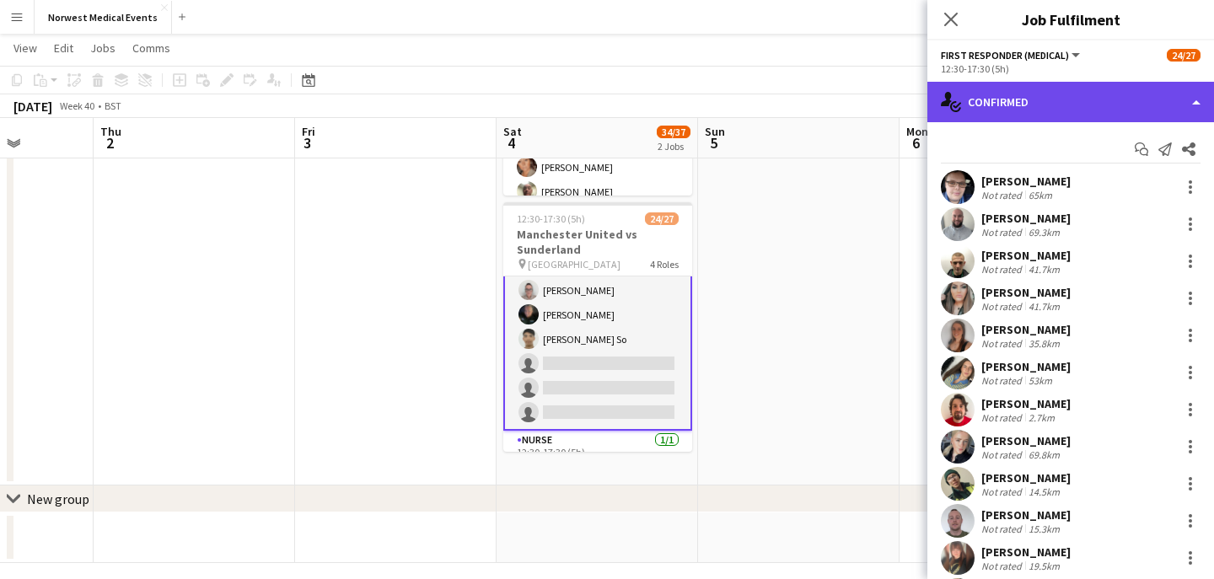
click at [1070, 100] on div "single-neutral-actions-check-2 Confirmed" at bounding box center [1070, 102] width 287 height 40
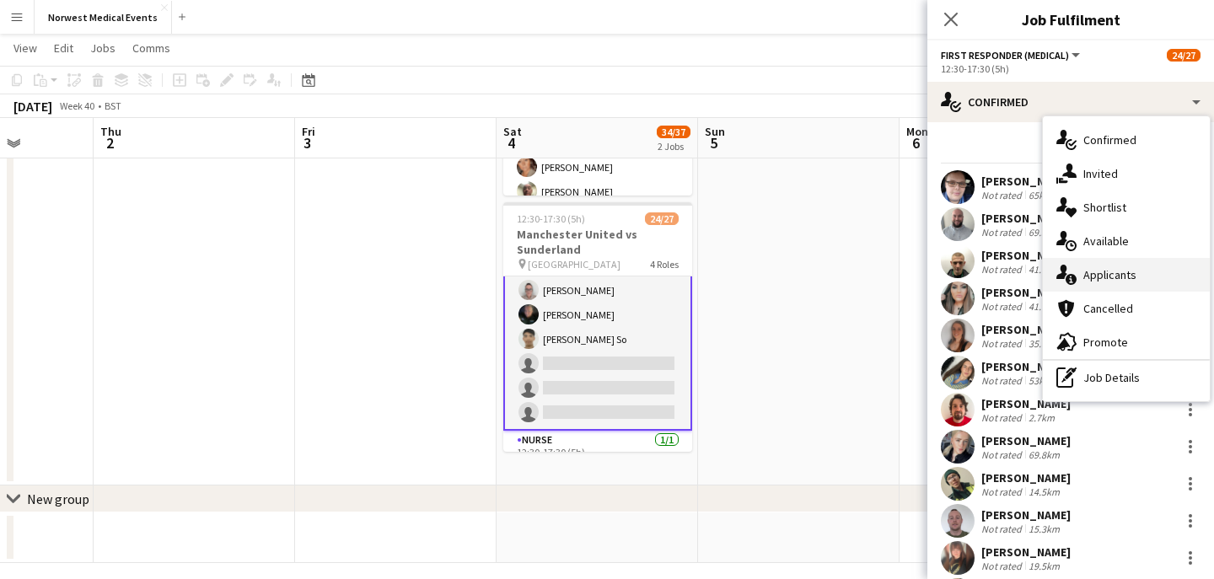
click at [1103, 277] on span "Applicants" at bounding box center [1109, 274] width 53 height 15
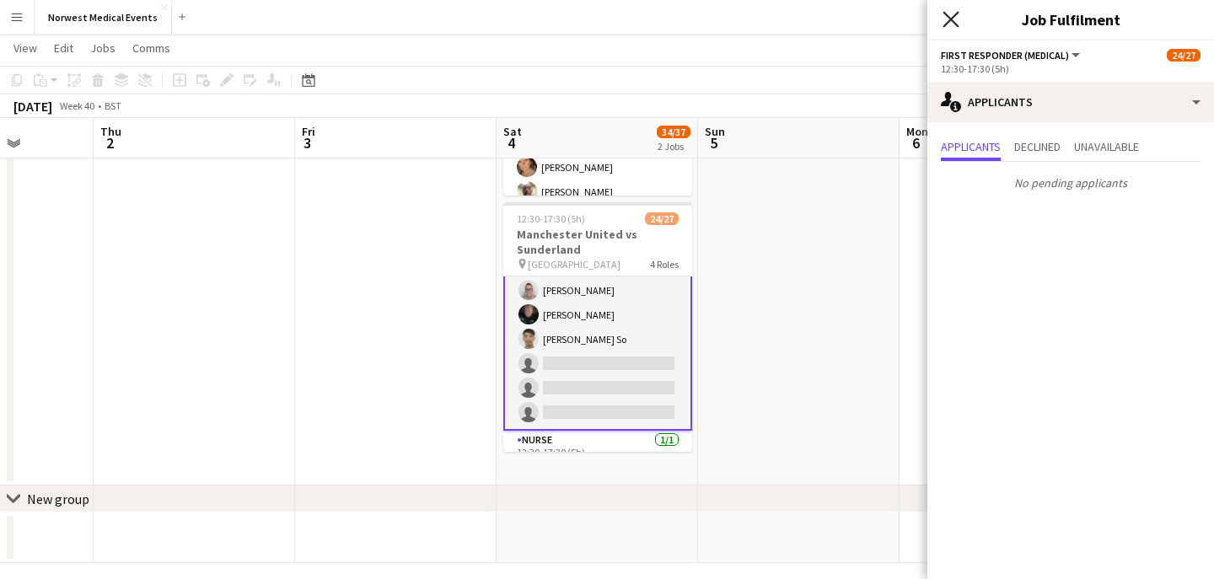
click at [950, 19] on icon at bounding box center [951, 19] width 16 height 16
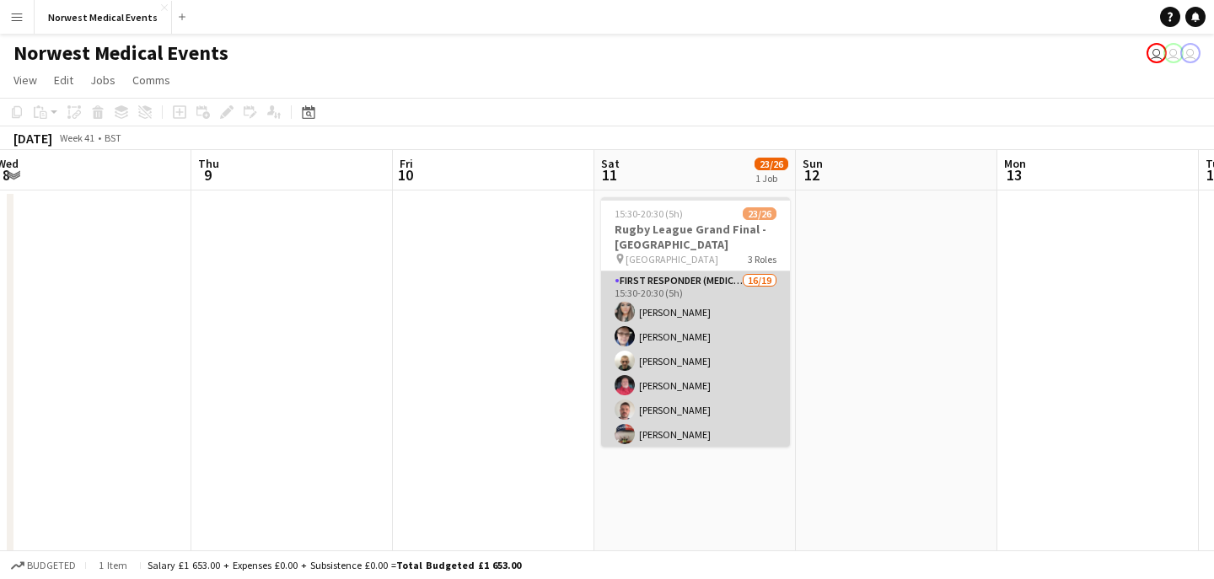
scroll to position [261, 0]
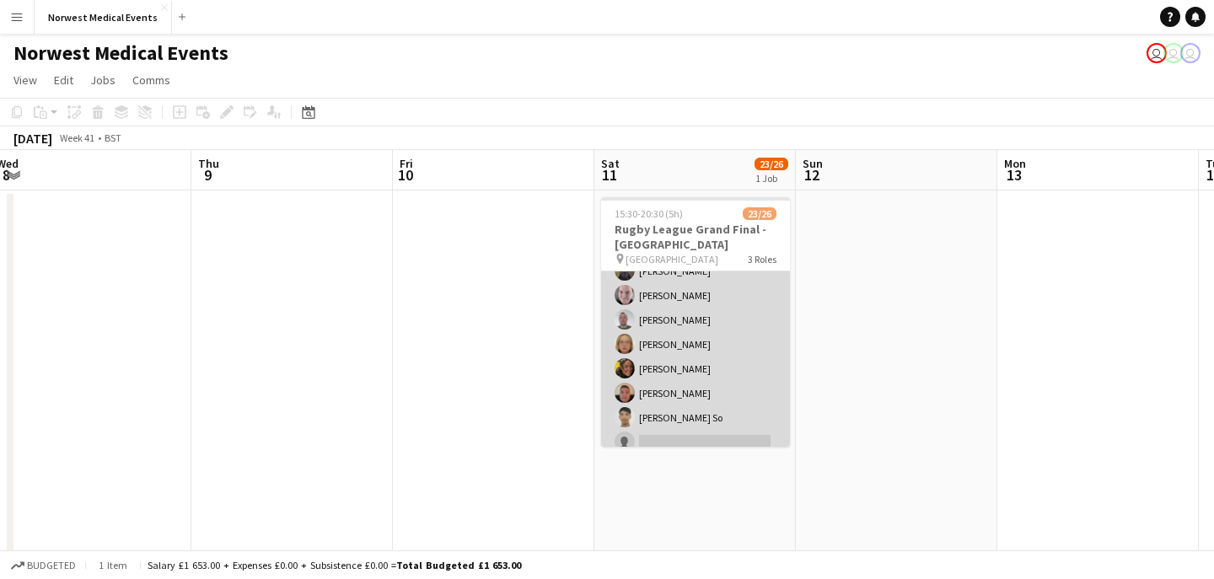
click at [703, 370] on app-card-role "First Responder (Medical) 16/19 15:30-20:30 (5h) [PERSON_NAME] [PERSON_NAME] [P…" at bounding box center [695, 258] width 189 height 497
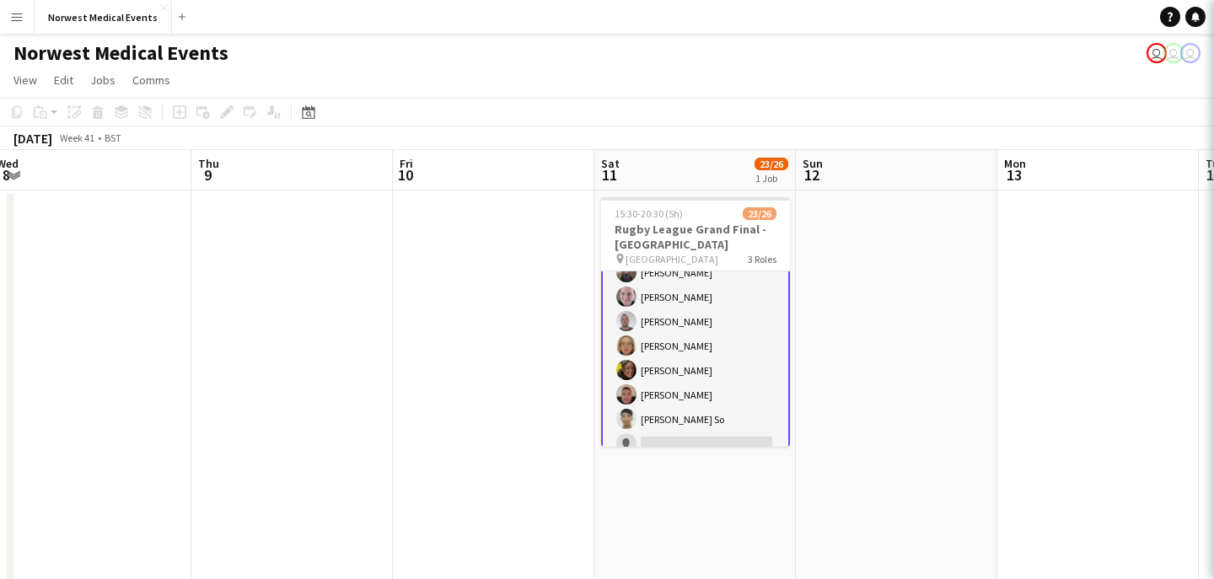
scroll to position [263, 0]
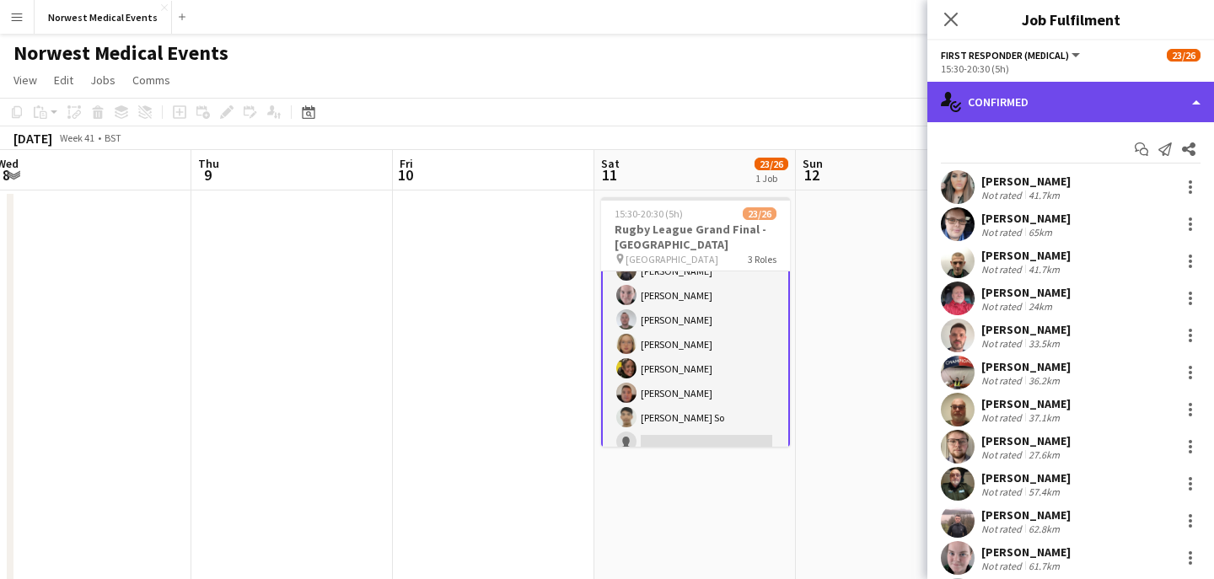
click at [1088, 94] on div "single-neutral-actions-check-2 Confirmed" at bounding box center [1070, 102] width 287 height 40
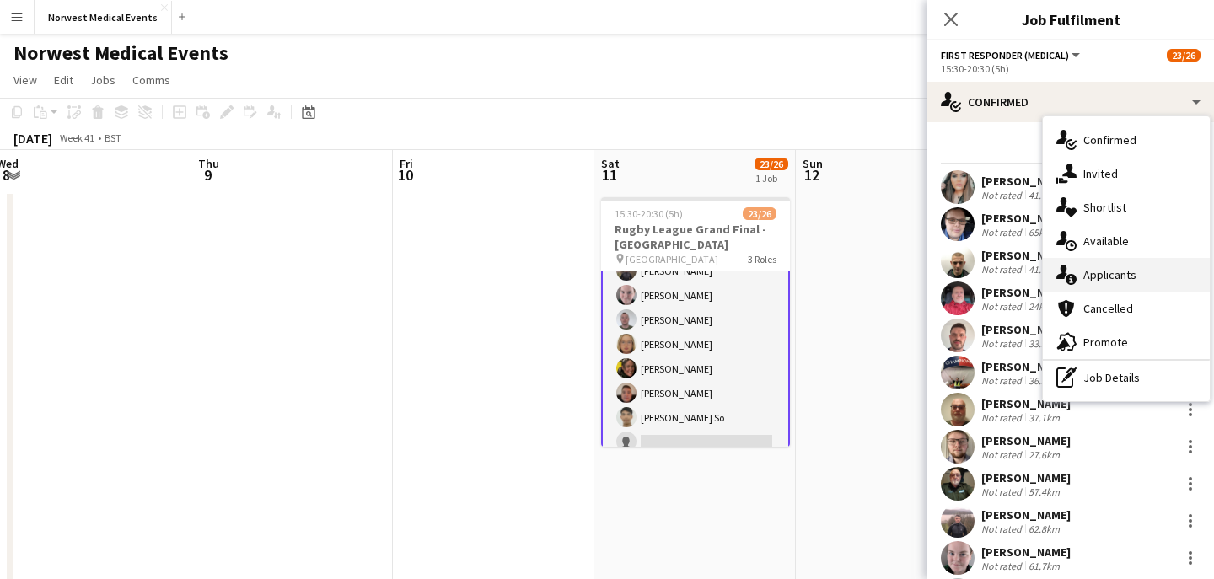
click at [1100, 282] on span "Applicants" at bounding box center [1109, 274] width 53 height 15
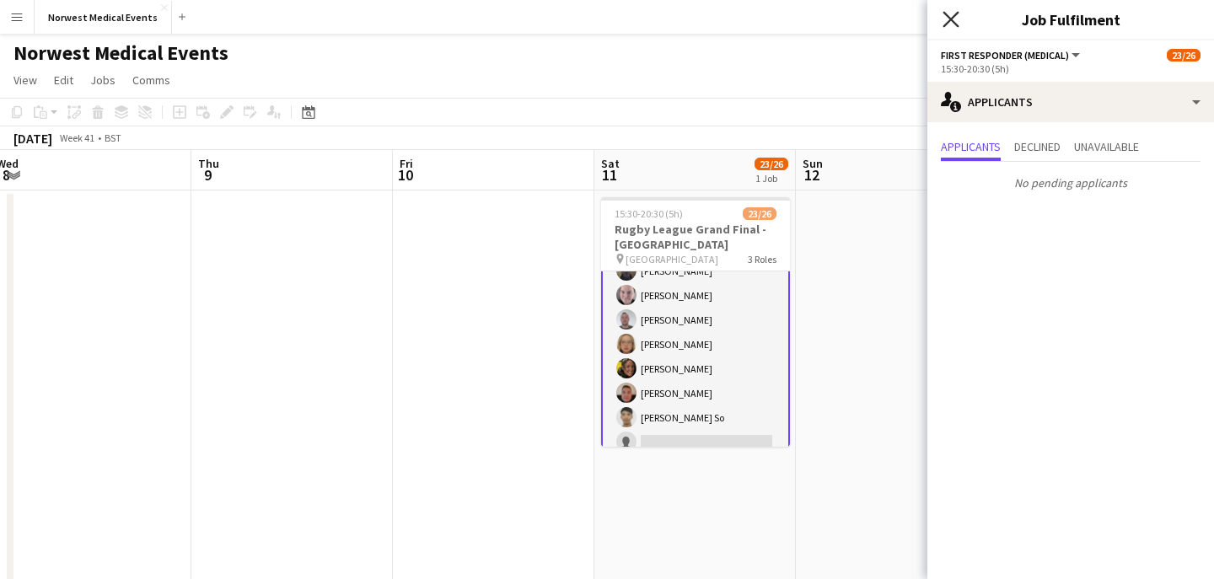
click at [956, 21] on icon "Close pop-in" at bounding box center [951, 19] width 16 height 16
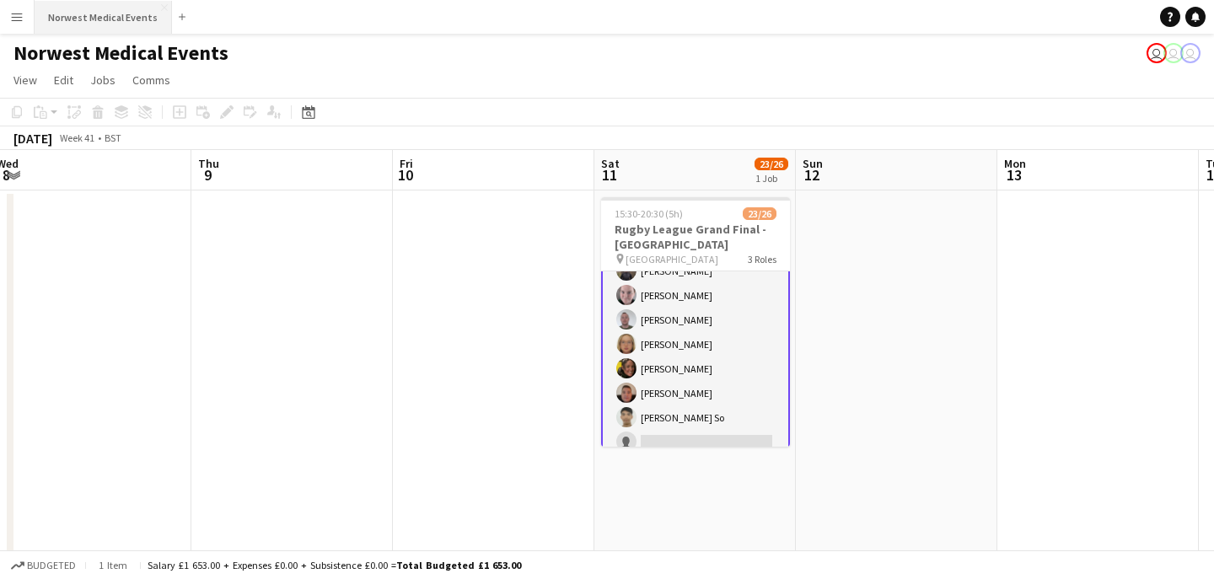
click at [110, 19] on button "Norwest Medical Events Close" at bounding box center [103, 17] width 137 height 33
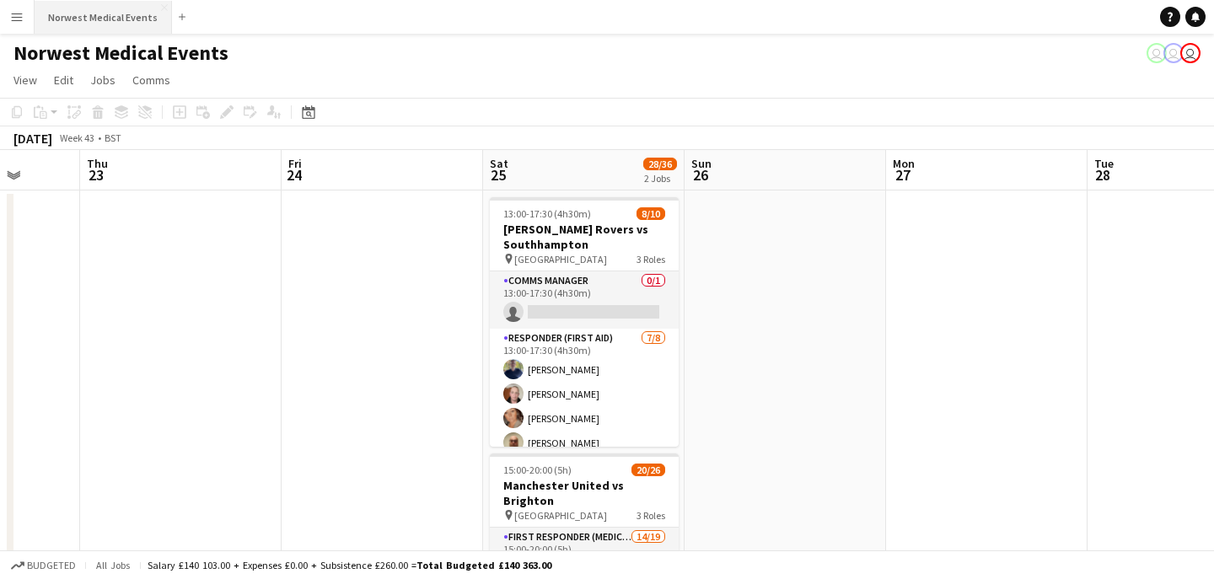
scroll to position [29, 0]
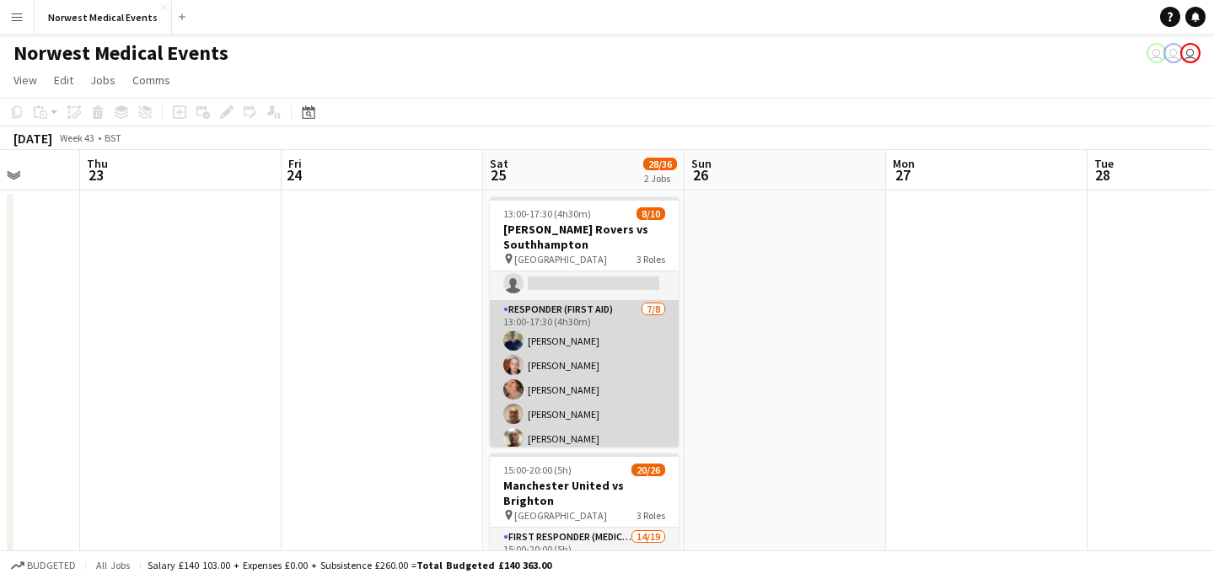
click at [577, 372] on app-card-role "Responder (First Aid) [DATE] 13:00-17:30 (4h30m) [PERSON_NAME] [PERSON_NAME] [P…" at bounding box center [584, 414] width 189 height 228
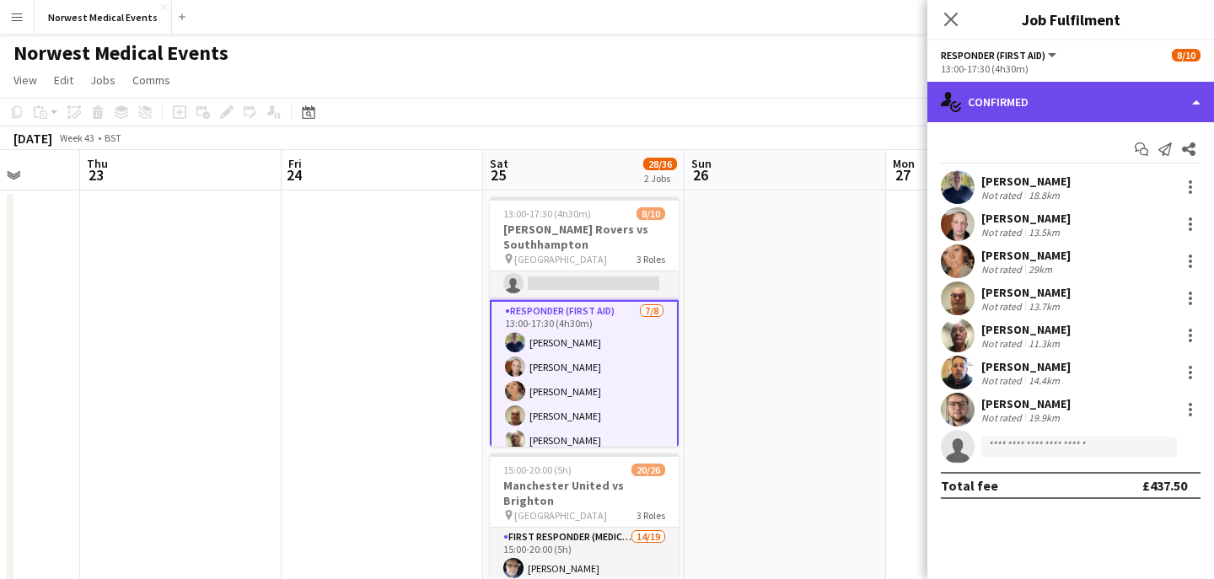
click at [1060, 89] on div "single-neutral-actions-check-2 Confirmed" at bounding box center [1070, 102] width 287 height 40
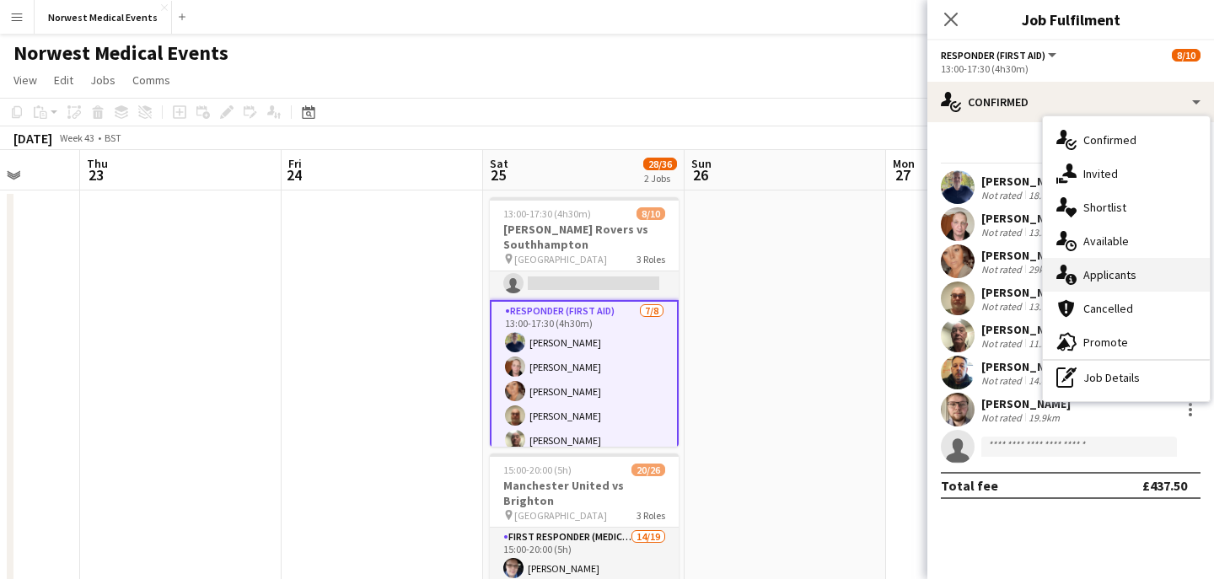
click at [1103, 276] on span "Applicants" at bounding box center [1109, 274] width 53 height 15
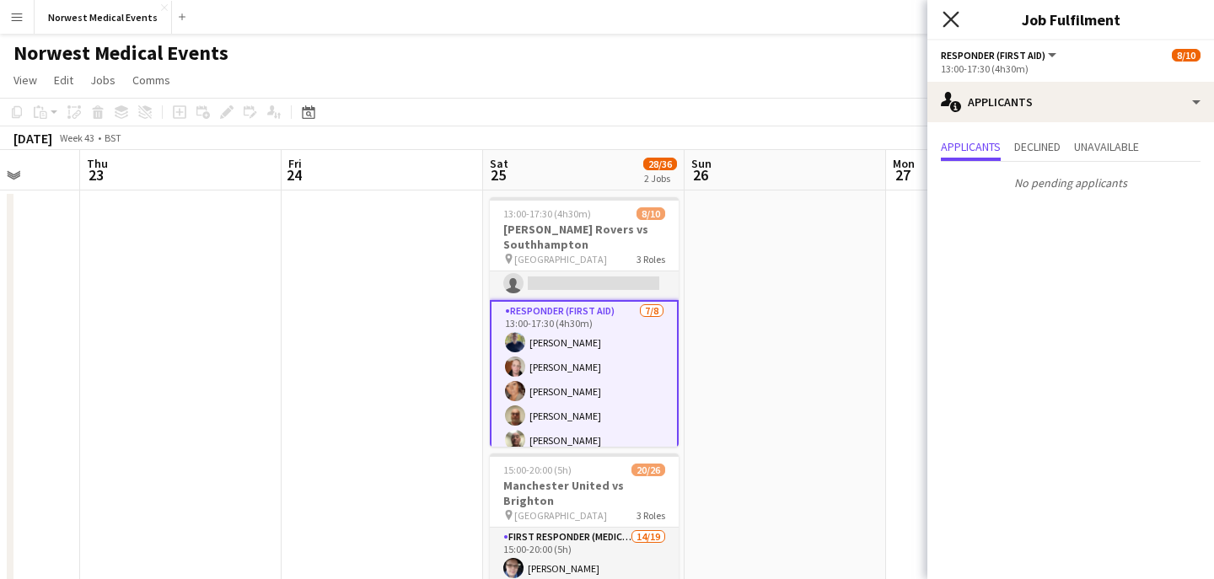
click at [950, 20] on icon at bounding box center [951, 19] width 16 height 16
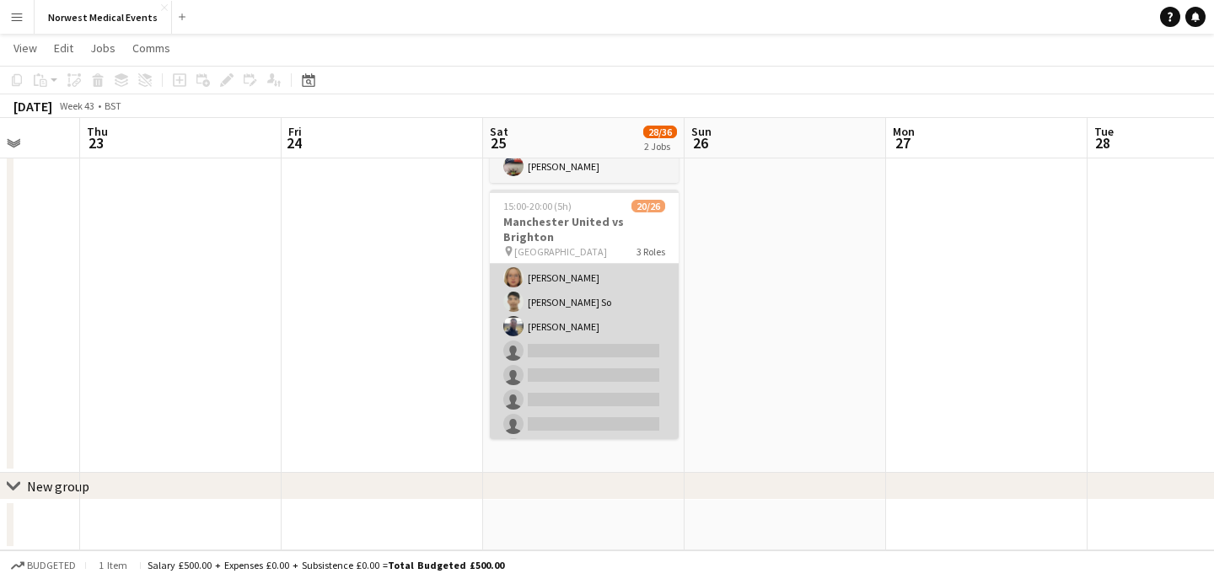
scroll to position [314, 0]
click at [604, 321] on app-card-role "First Responder (Medical) 14/19 15:00-20:00 (5h) [PERSON_NAME] [PERSON_NAME] [P…" at bounding box center [584, 197] width 189 height 497
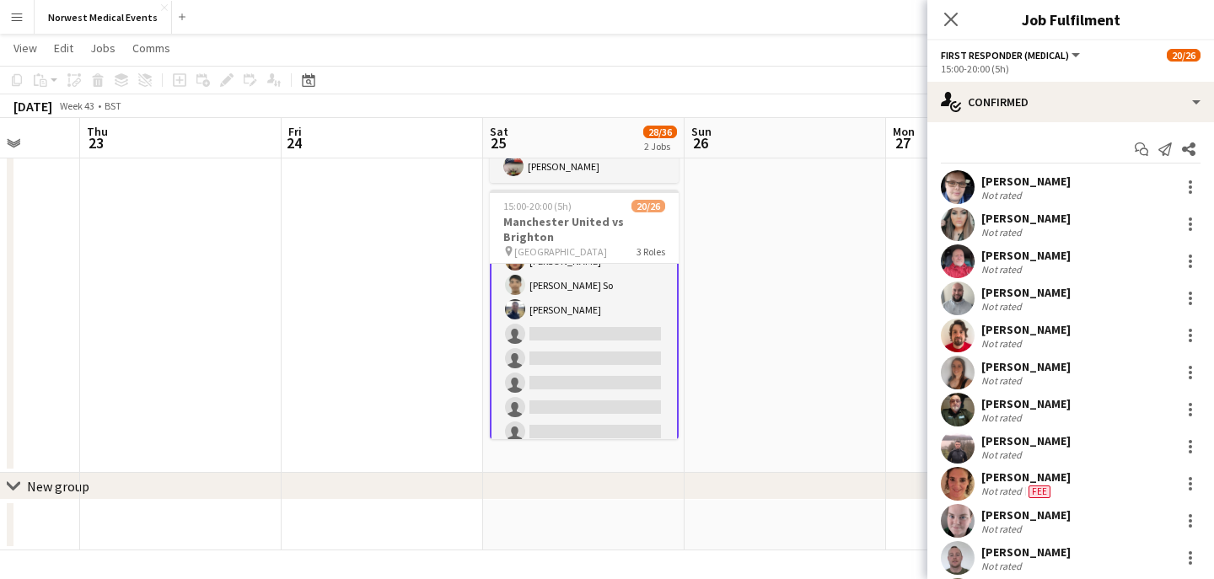
scroll to position [316, 0]
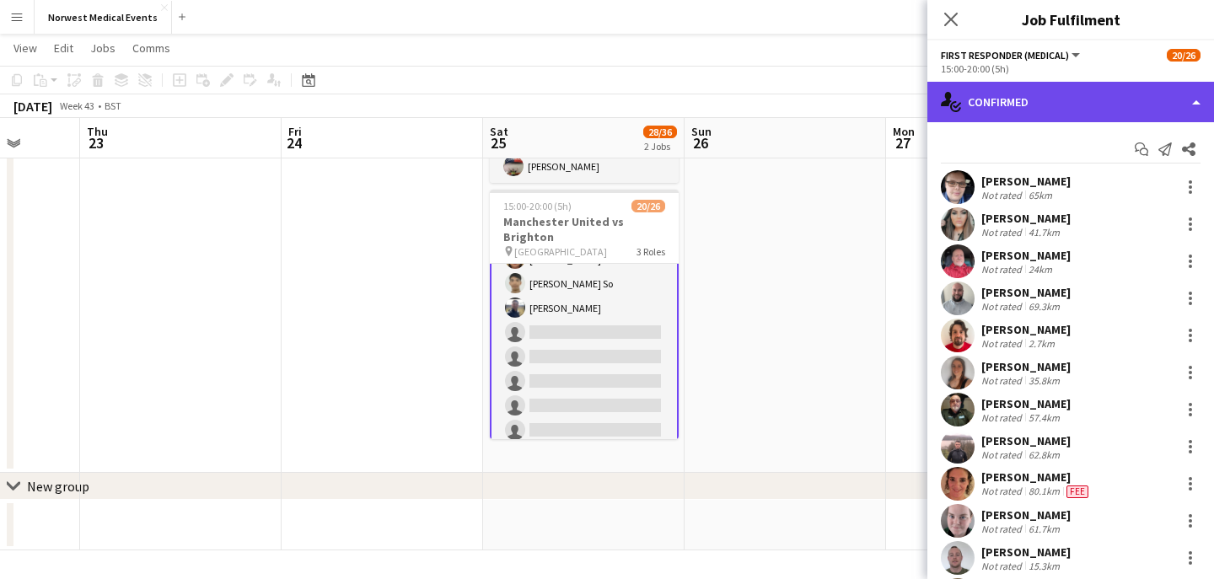
click at [1074, 93] on div "single-neutral-actions-check-2 Confirmed" at bounding box center [1070, 102] width 287 height 40
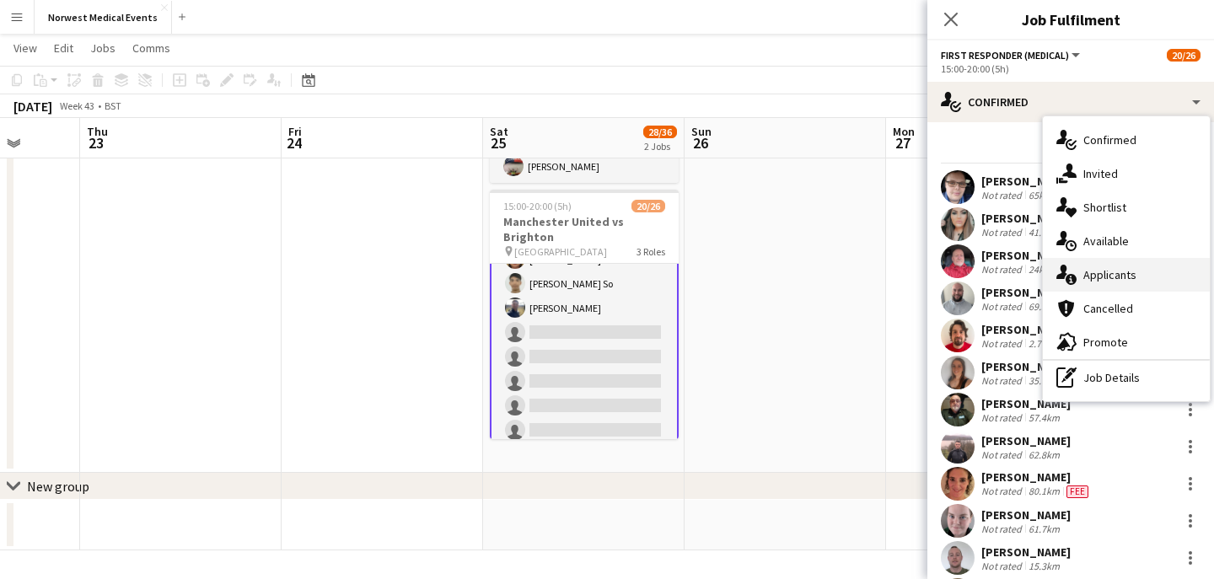
click at [1111, 273] on span "Applicants" at bounding box center [1109, 274] width 53 height 15
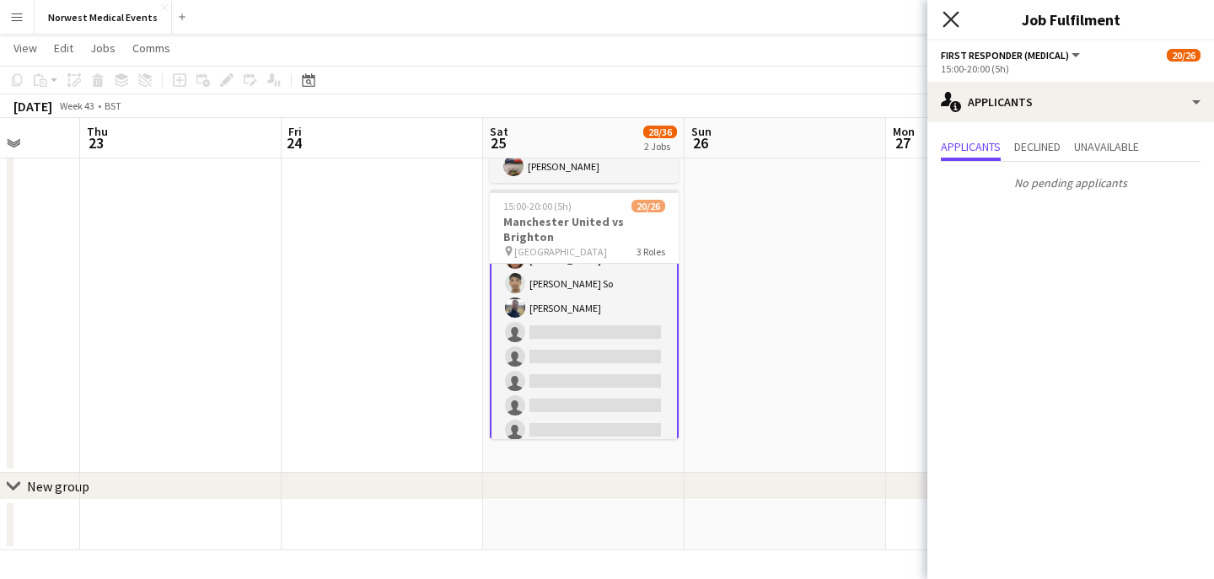
click at [950, 21] on icon "Close pop-in" at bounding box center [951, 19] width 16 height 16
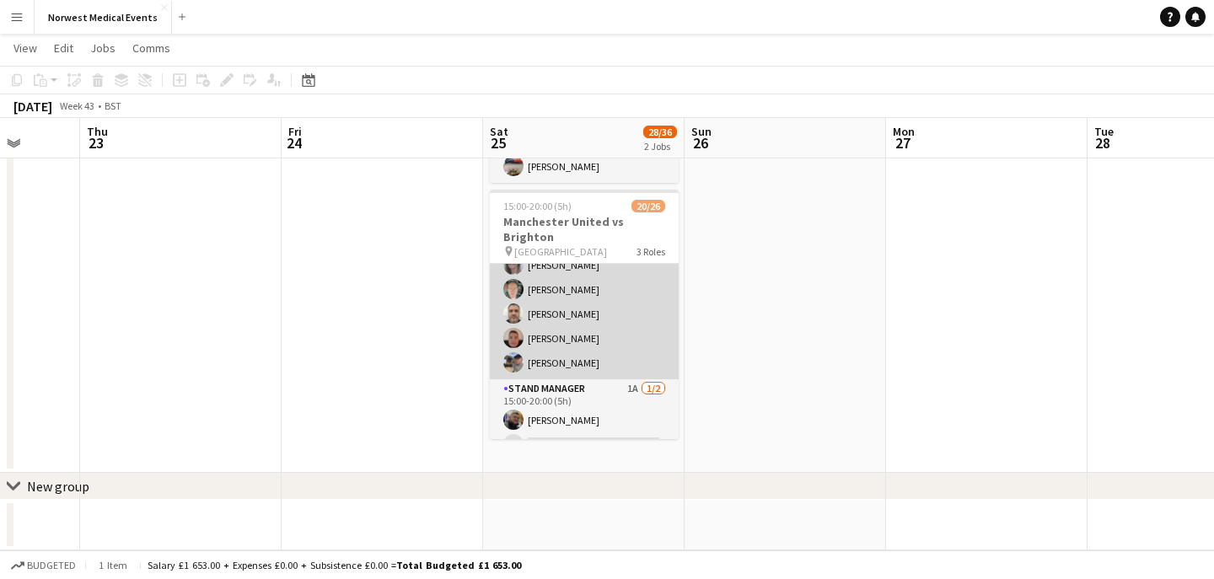
scroll to position [547, 0]
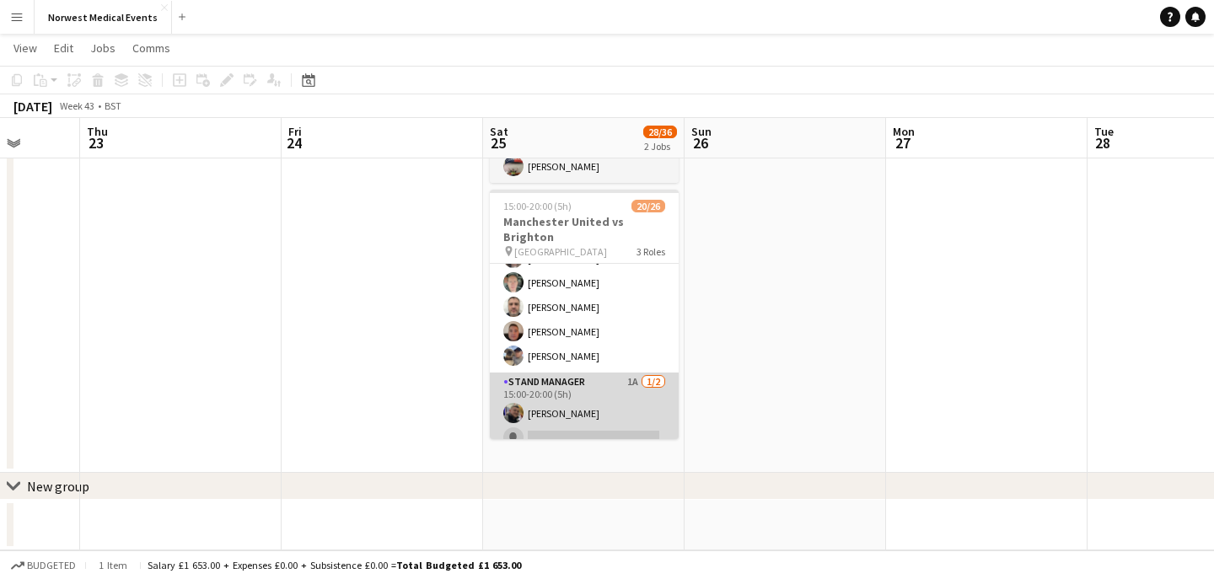
click at [590, 393] on app-card-role "Stand Manager 1A [DATE] 15:00-20:00 (5h) [PERSON_NAME] single-neutral-actions" at bounding box center [584, 414] width 189 height 82
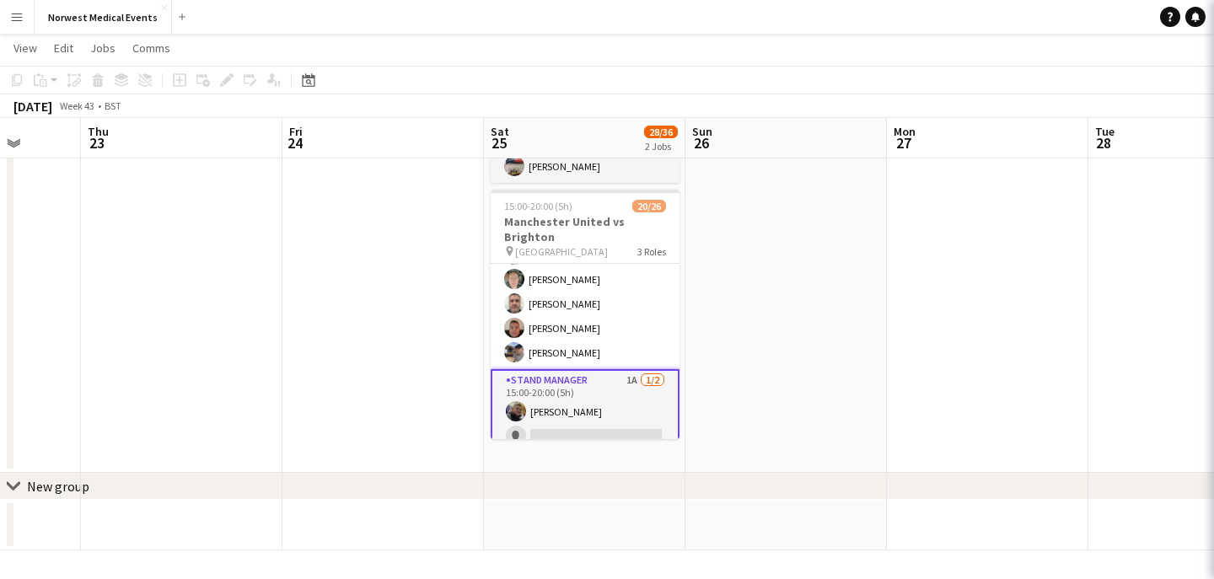
scroll to position [544, 0]
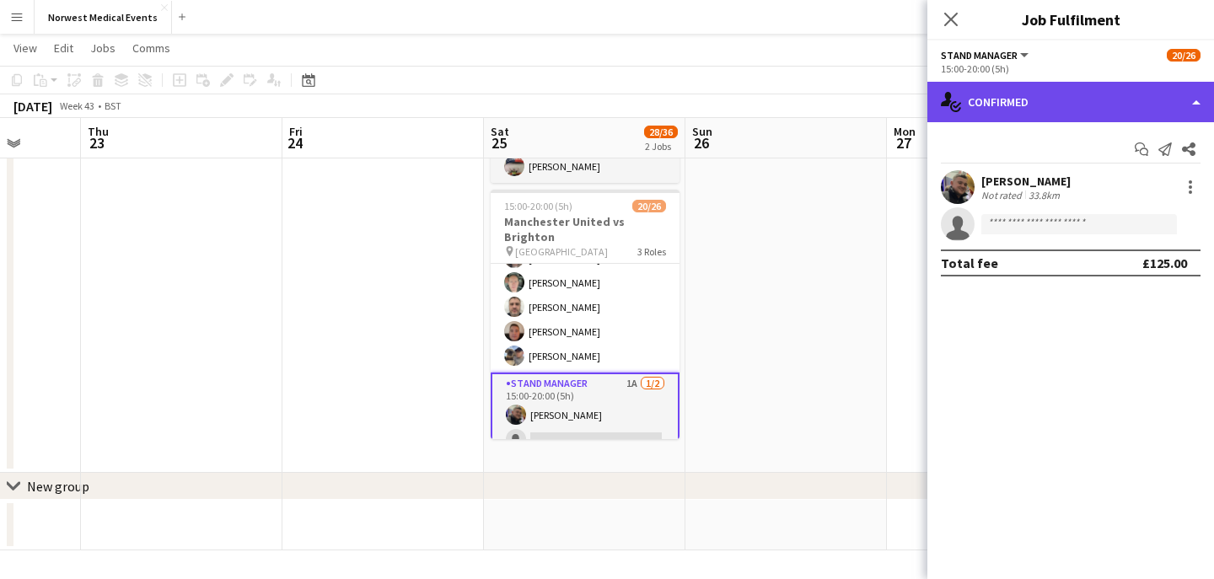
click at [1075, 115] on div "single-neutral-actions-check-2 Confirmed" at bounding box center [1070, 102] width 287 height 40
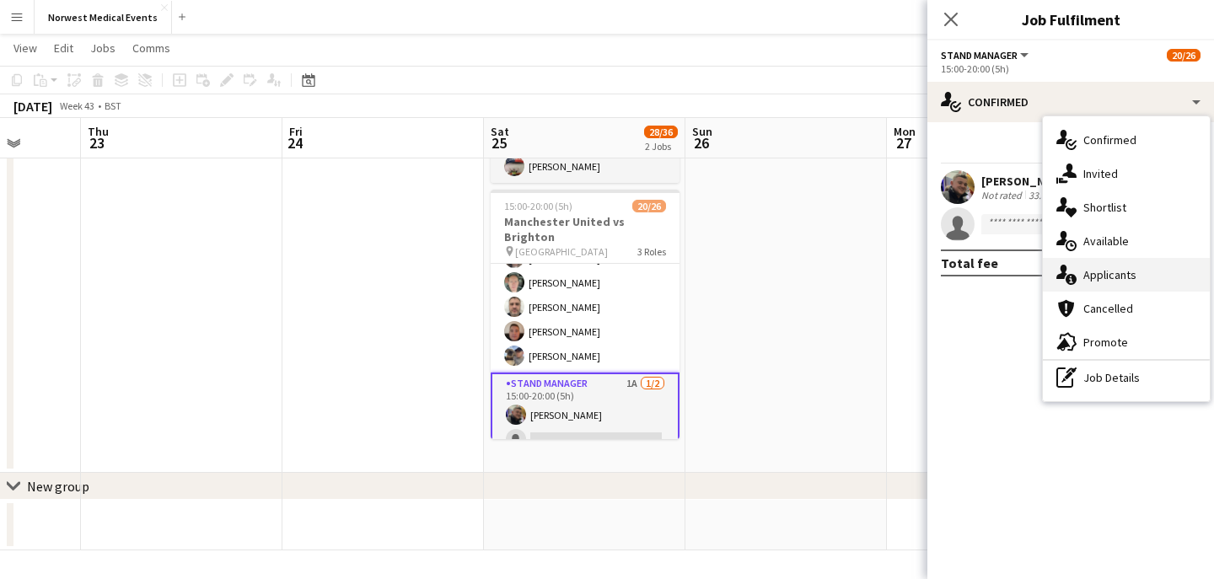
click at [1102, 277] on span "Applicants" at bounding box center [1109, 274] width 53 height 15
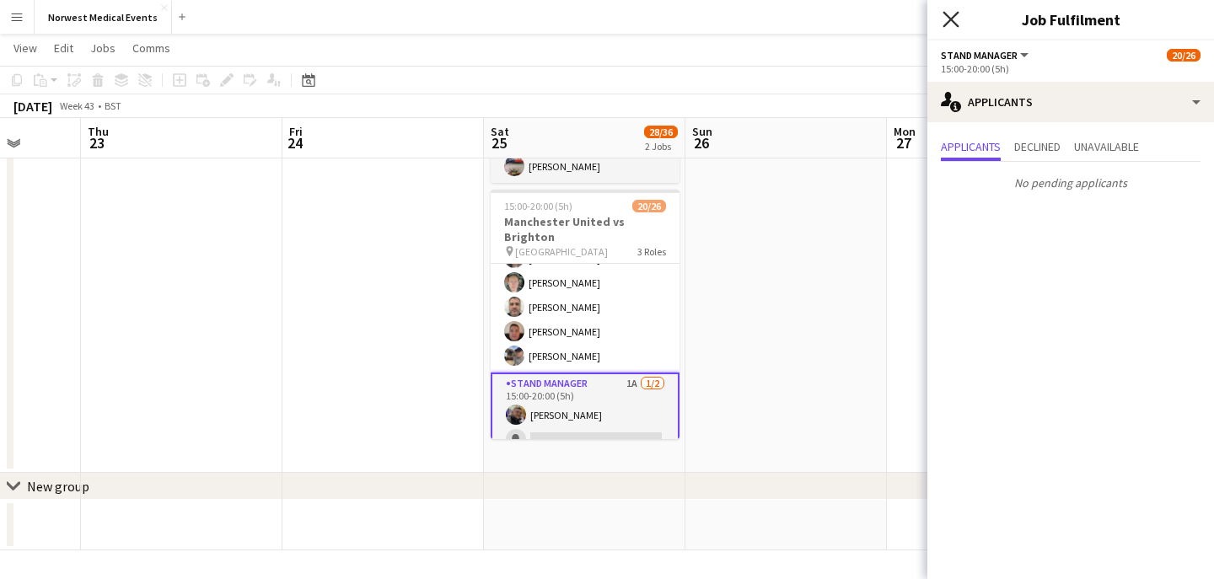
click at [955, 16] on icon "Close pop-in" at bounding box center [951, 19] width 16 height 16
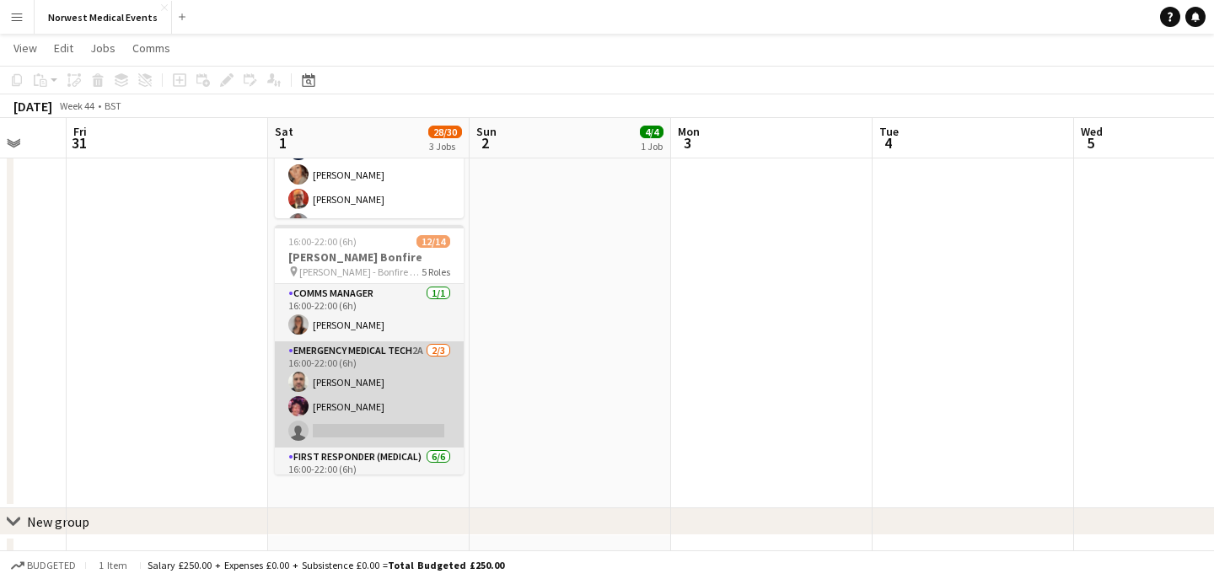
scroll to position [18, 0]
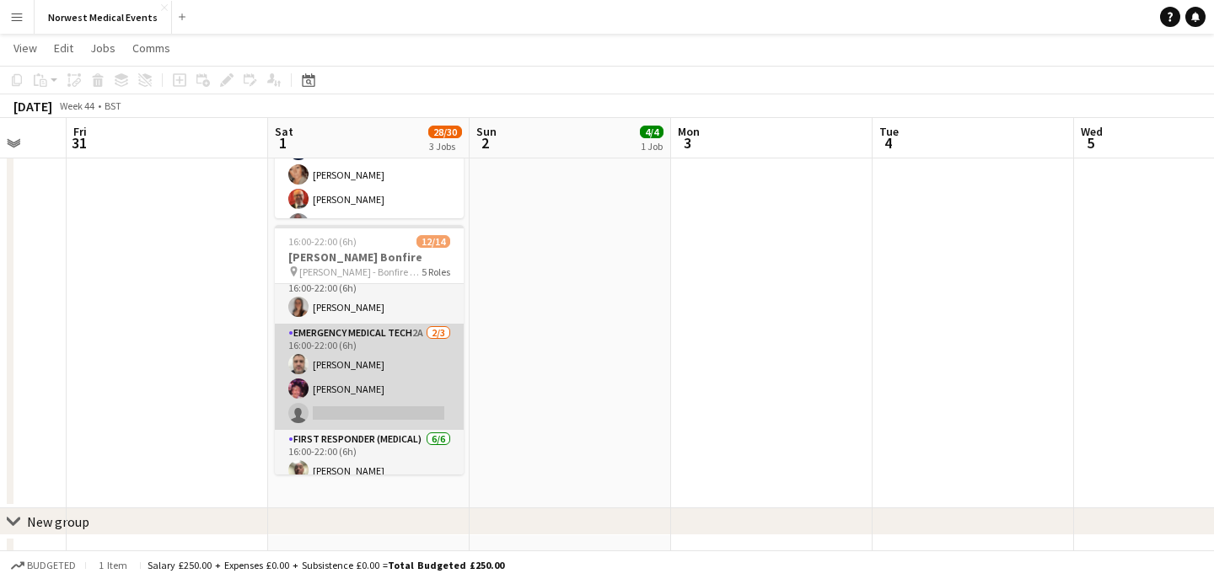
click at [394, 389] on app-card-role "Emergency Medical Tech 2A [DATE] 16:00-22:00 (6h) [PERSON_NAME] [PERSON_NAME] s…" at bounding box center [369, 377] width 189 height 106
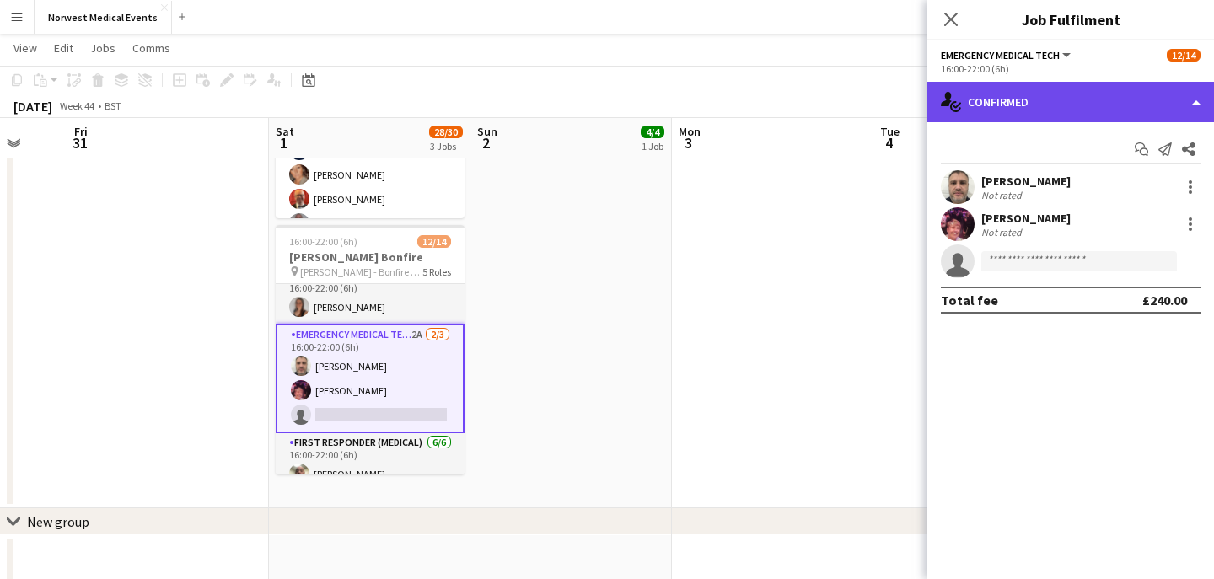
click at [1040, 110] on div "single-neutral-actions-check-2 Confirmed" at bounding box center [1070, 102] width 287 height 40
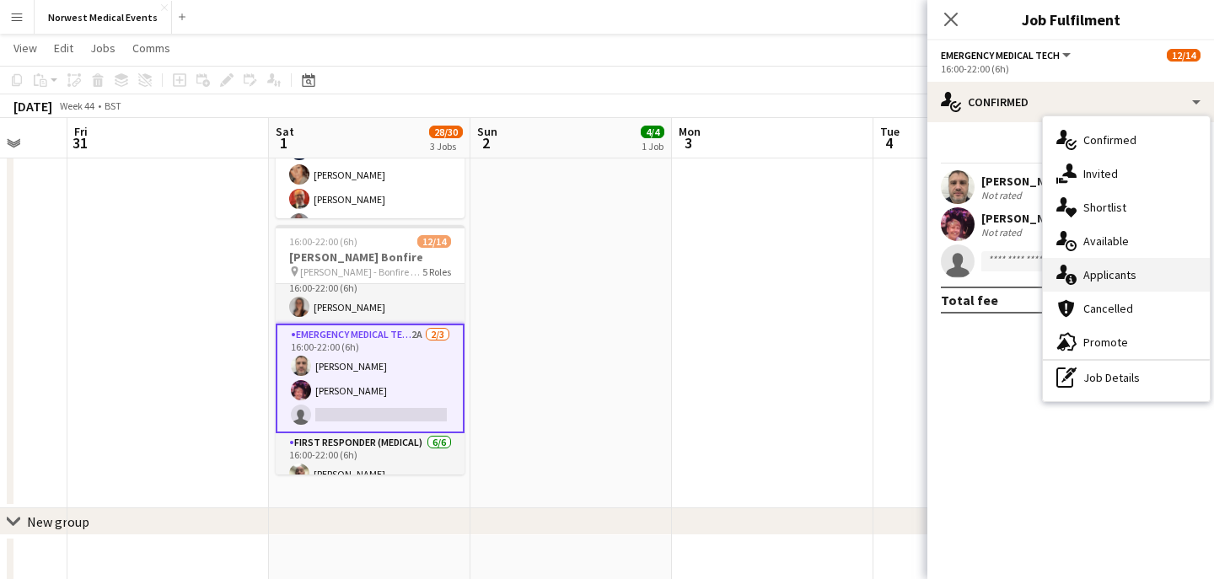
click at [1104, 272] on span "Applicants" at bounding box center [1109, 274] width 53 height 15
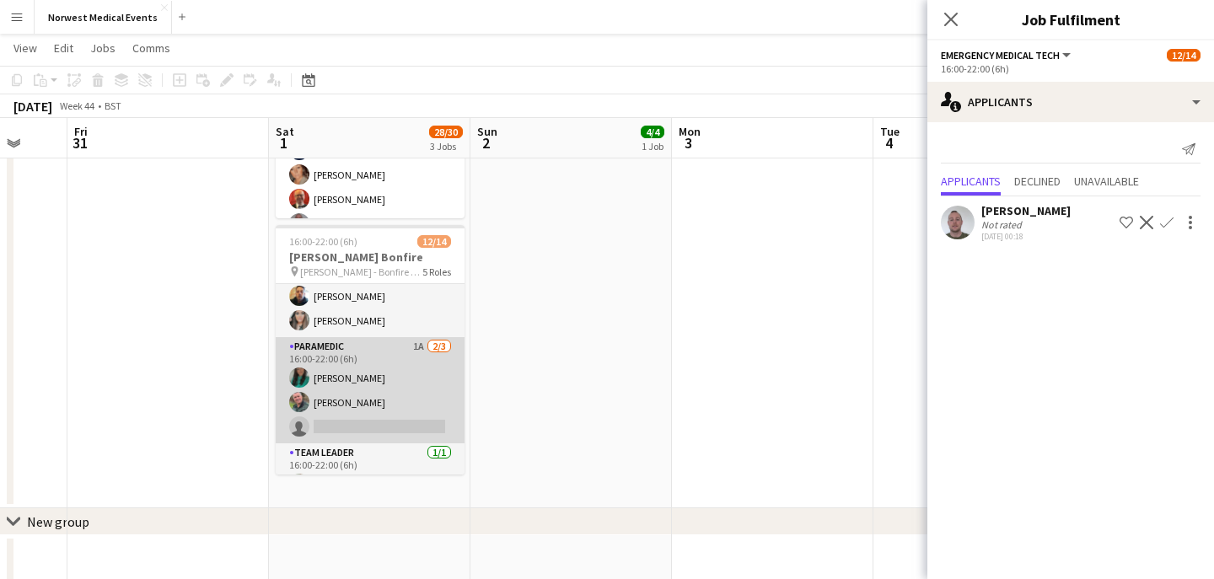
scroll to position [318, 0]
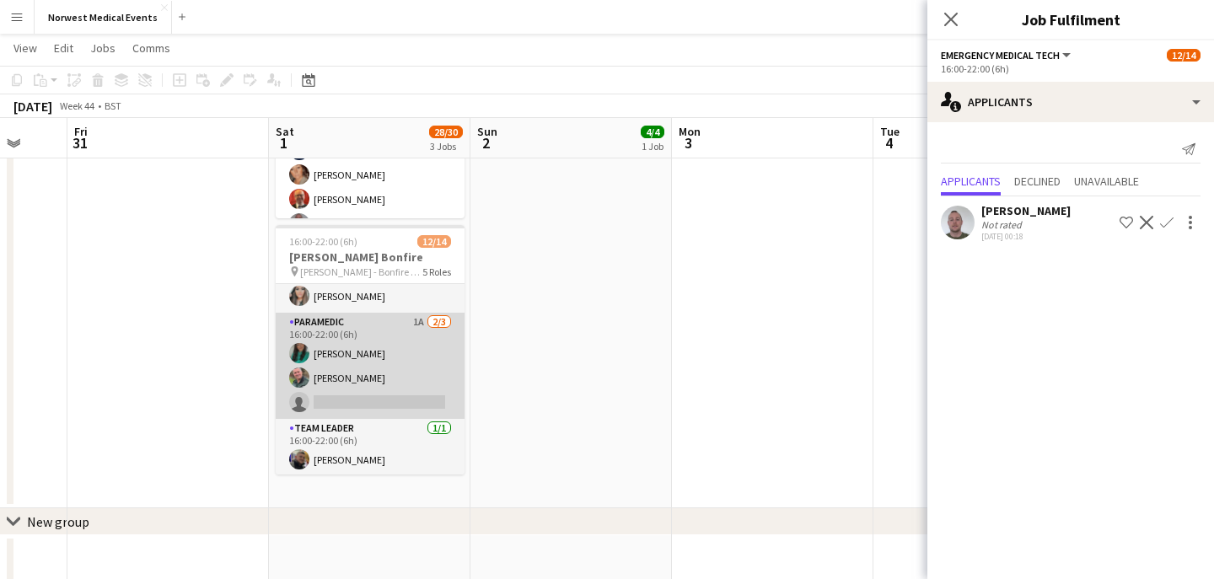
click at [393, 392] on app-card-role "Paramedic 1A [DATE] 16:00-22:00 (6h) [PERSON_NAME] [PERSON_NAME] single-neutral…" at bounding box center [370, 366] width 189 height 106
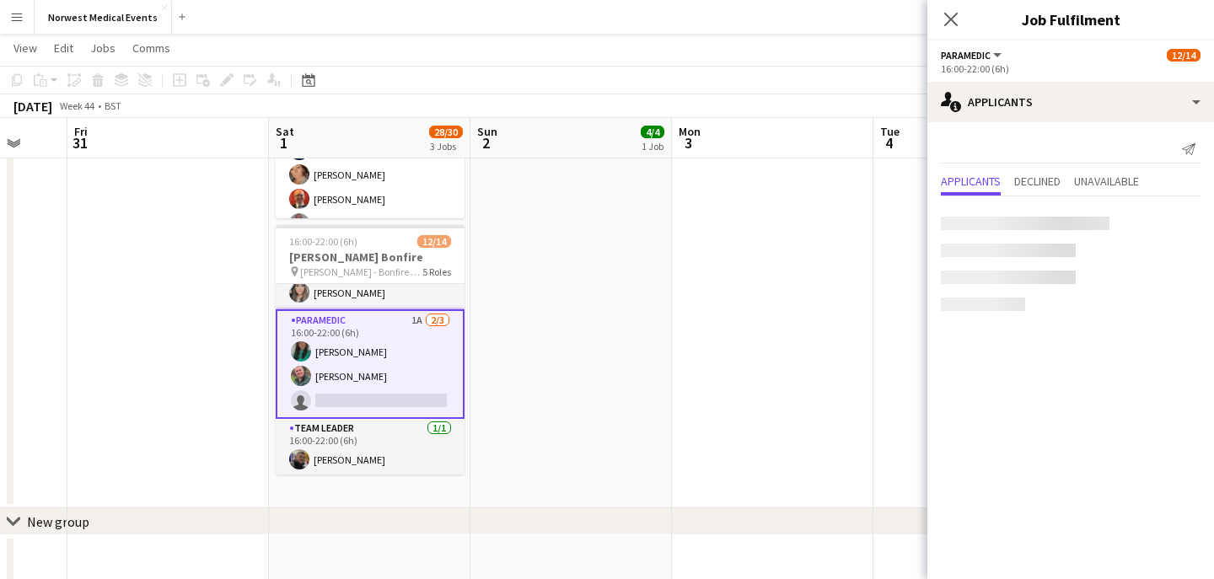
scroll to position [314, 0]
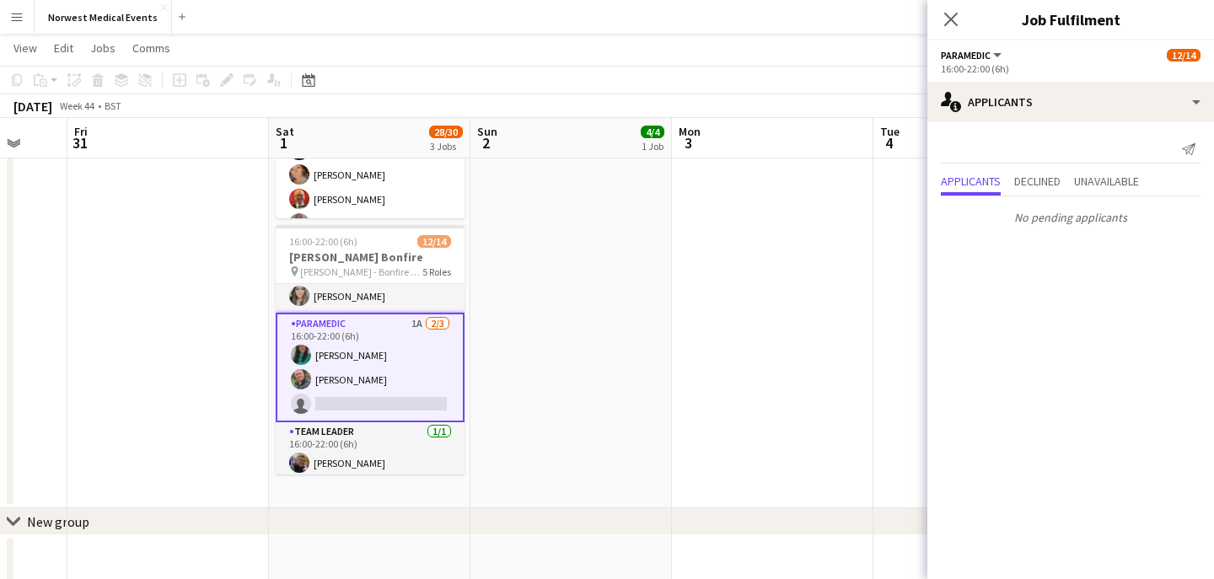
click at [950, 19] on icon at bounding box center [950, 19] width 13 height 13
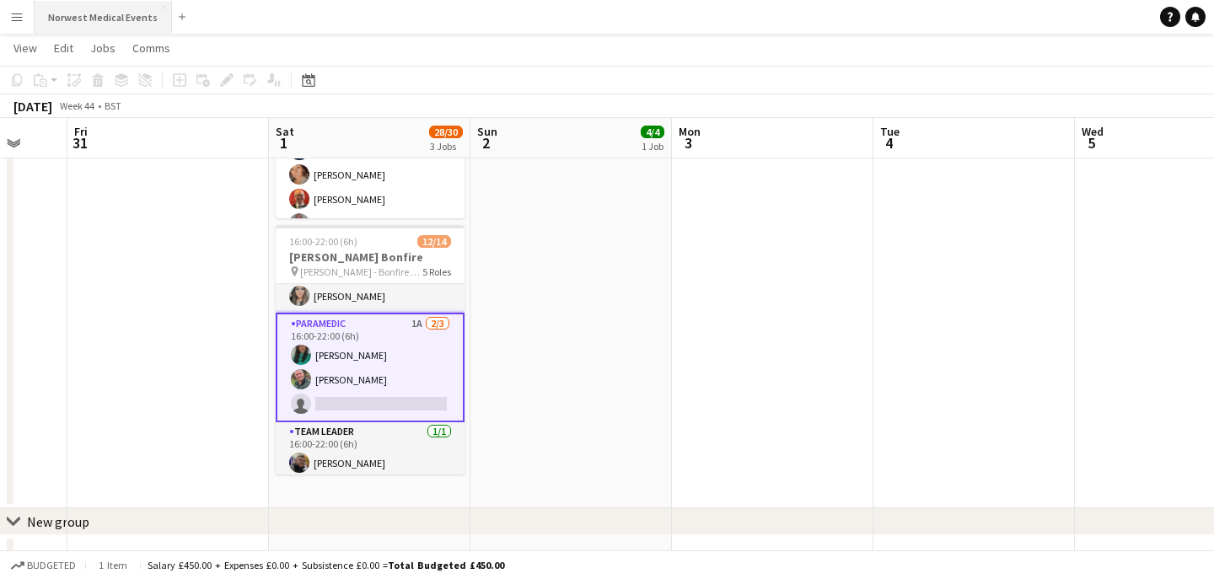
click at [106, 18] on button "Norwest Medical Events Close" at bounding box center [103, 17] width 137 height 33
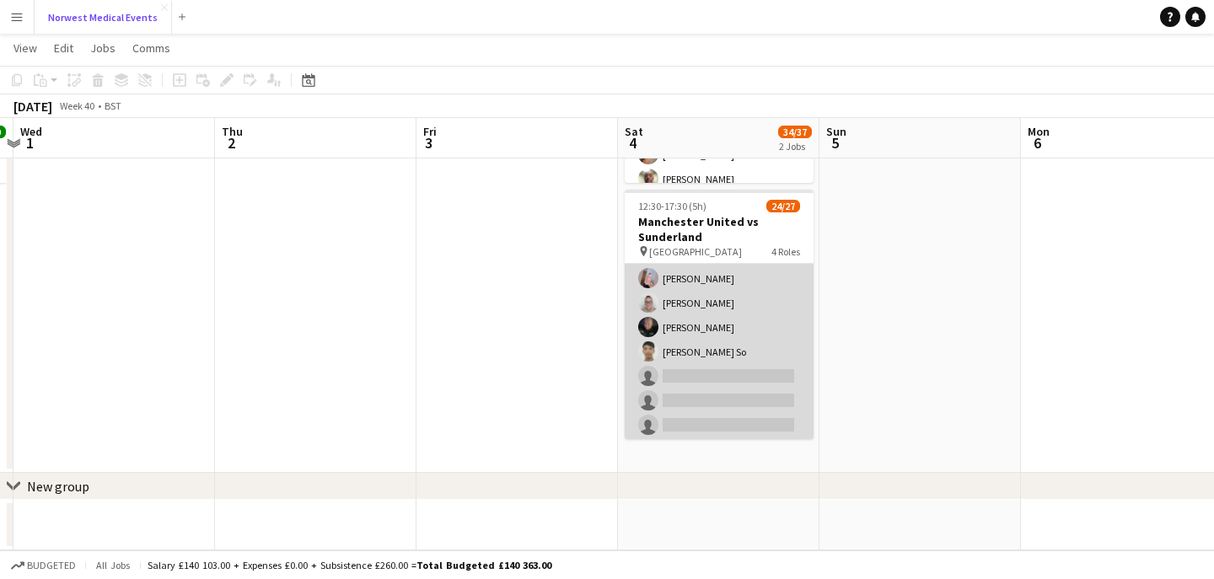
scroll to position [348, 0]
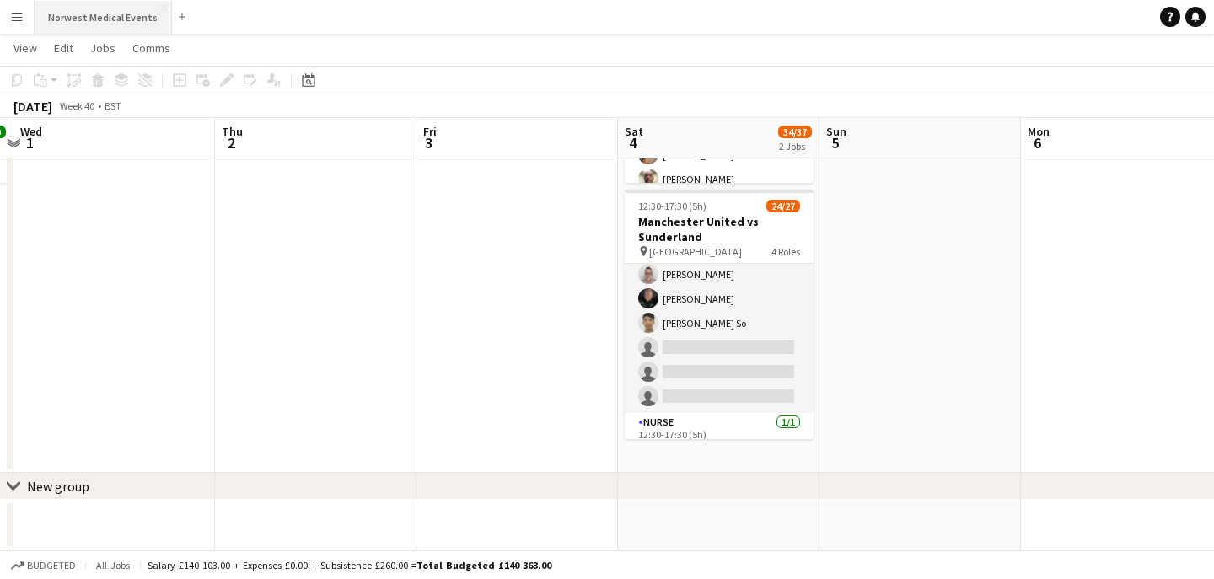
click at [93, 24] on button "Norwest Medical Events Close" at bounding box center [103, 17] width 137 height 33
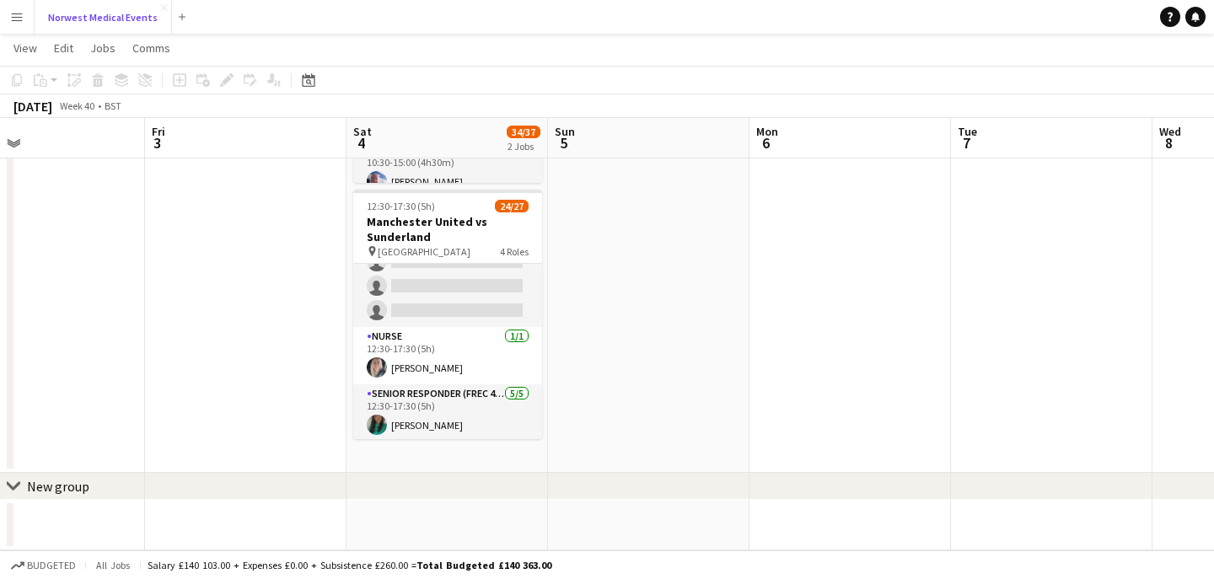
scroll to position [465, 0]
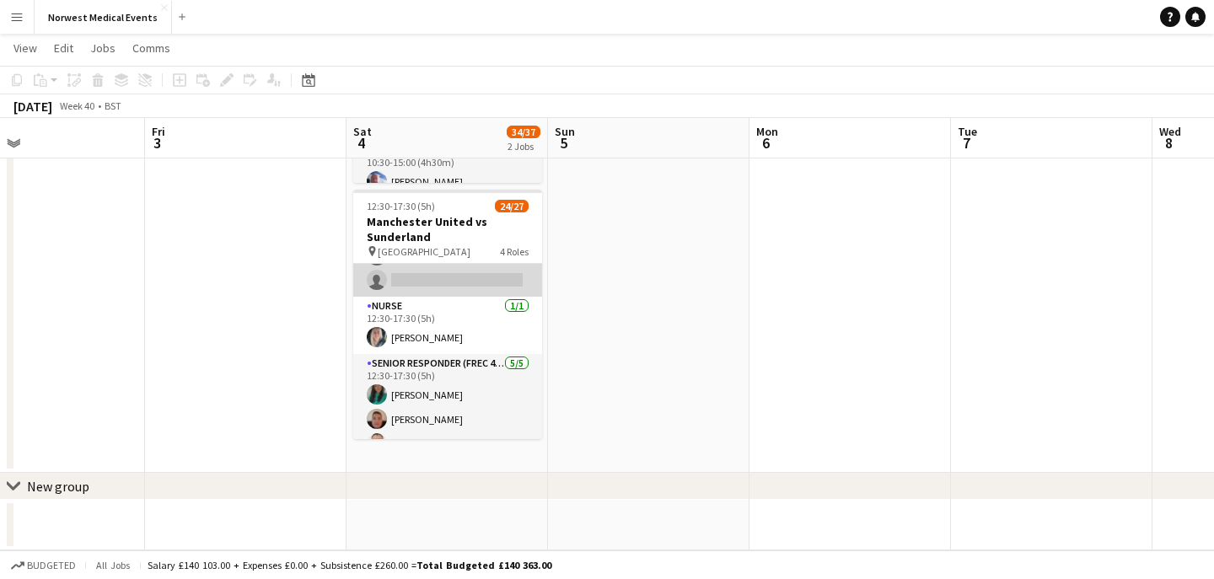
click at [470, 282] on app-card-role "First Responder (Medical) 16/19 12:30-17:30 (5h) [PERSON_NAME] [PERSON_NAME] [P…" at bounding box center [447, 47] width 189 height 497
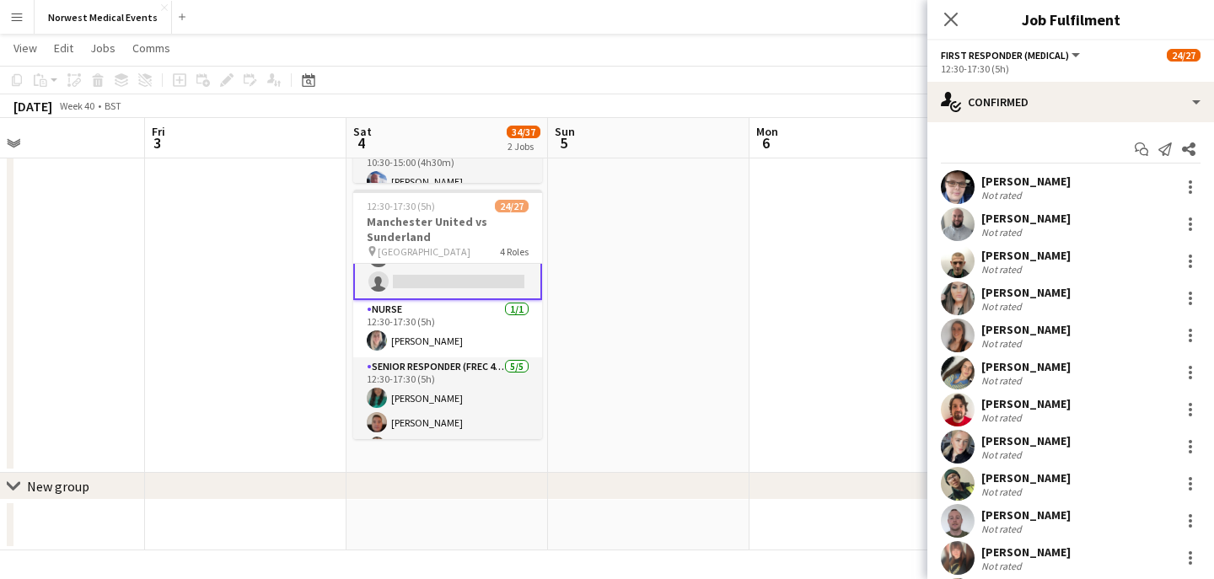
scroll to position [466, 0]
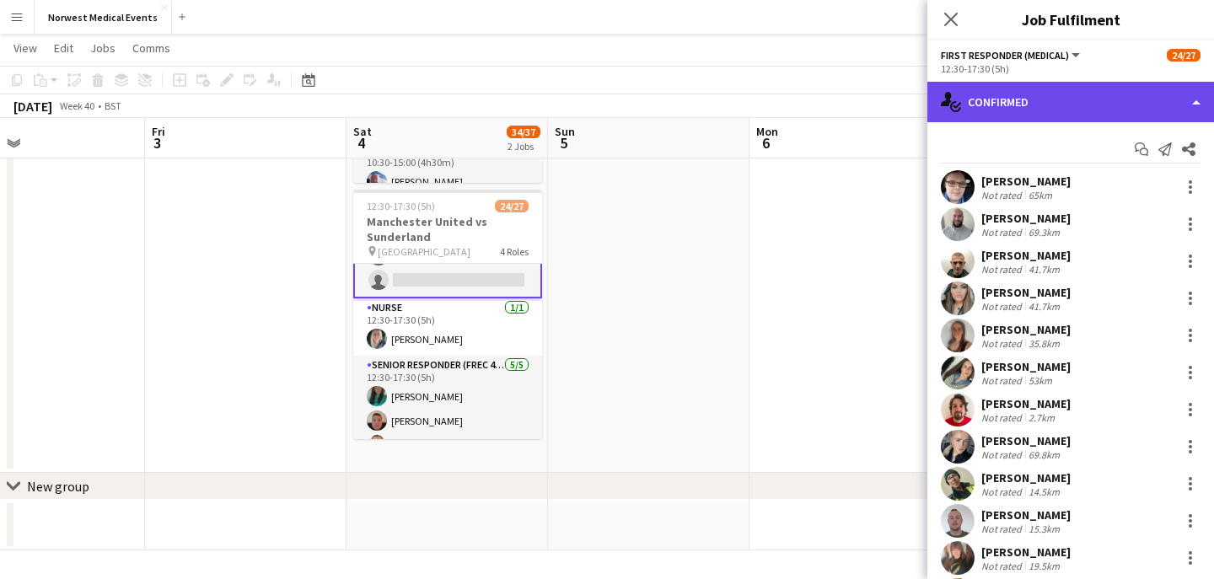
click at [1059, 96] on div "single-neutral-actions-check-2 Confirmed" at bounding box center [1070, 102] width 287 height 40
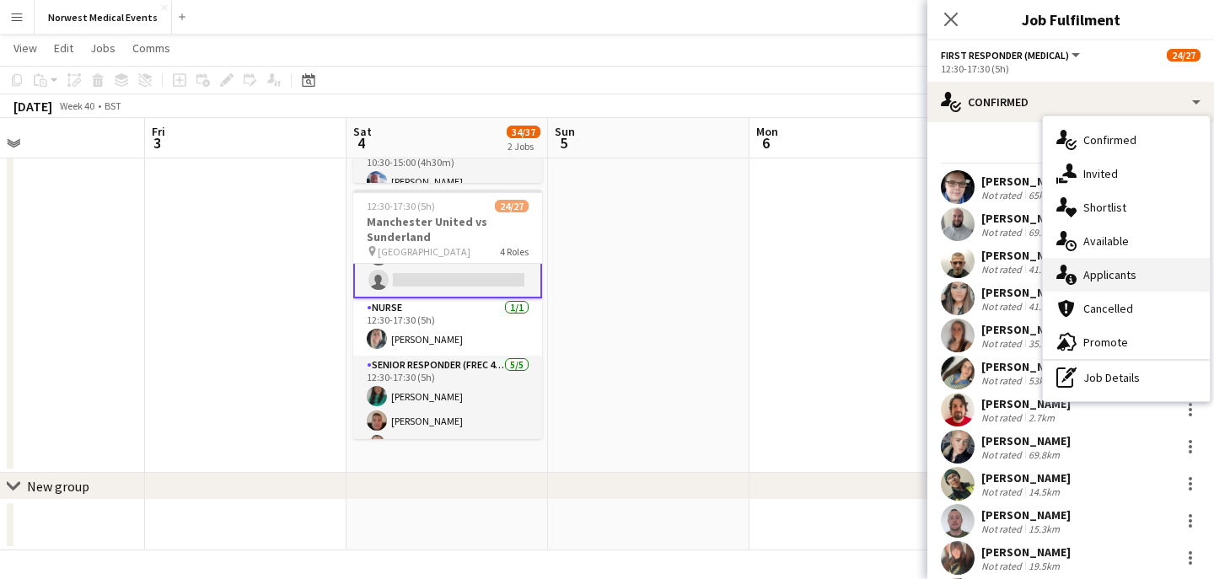
click at [1118, 267] on span "Applicants" at bounding box center [1109, 274] width 53 height 15
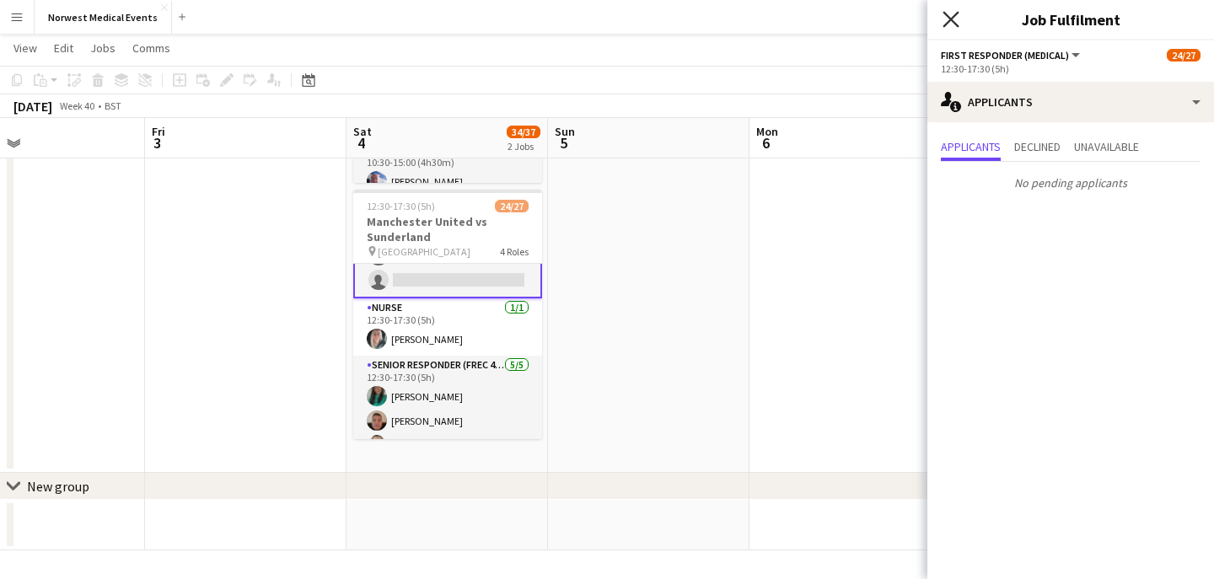
click at [956, 21] on icon "Close pop-in" at bounding box center [951, 19] width 16 height 16
